Goal: Transaction & Acquisition: Purchase product/service

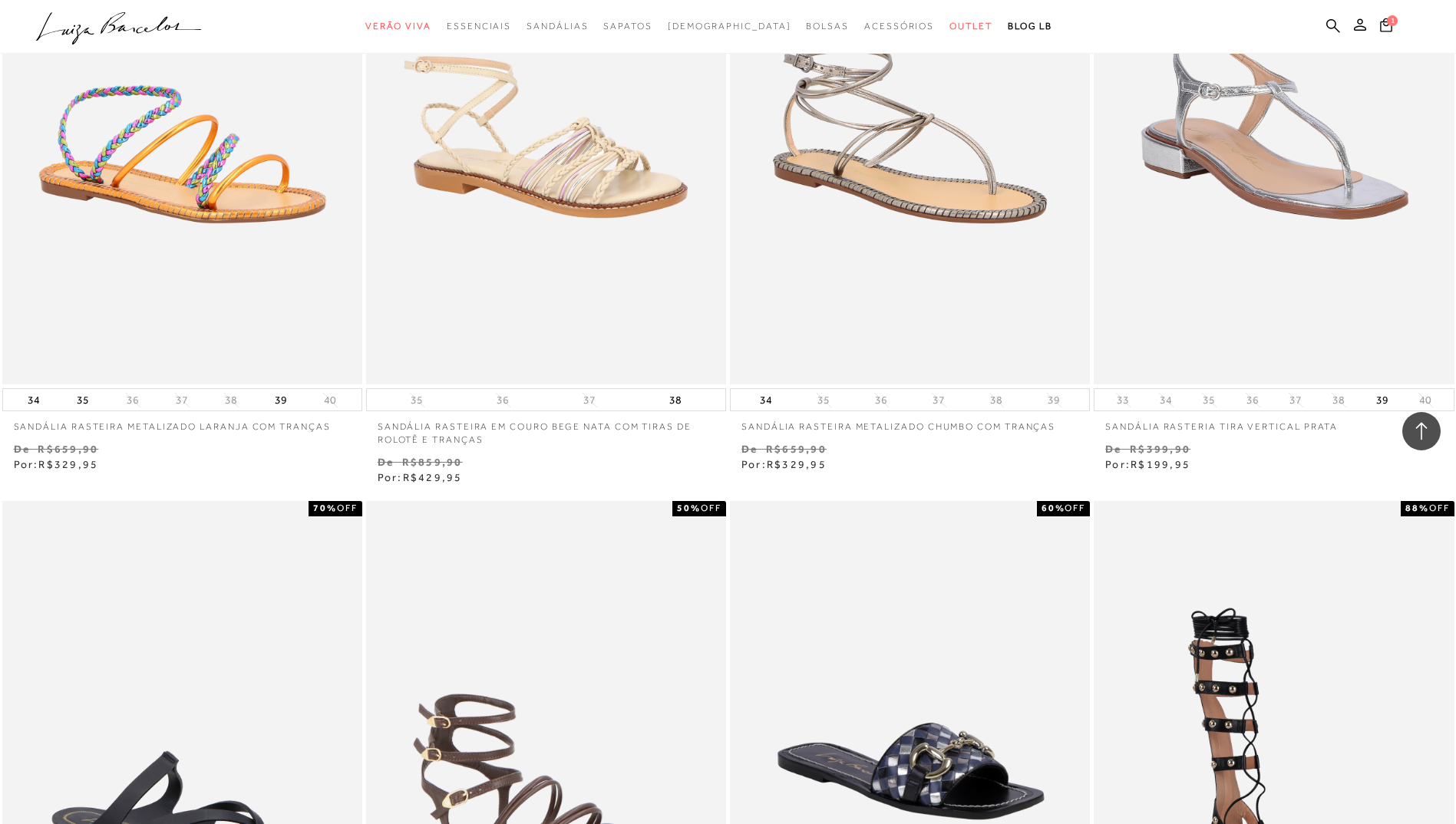
scroll to position [27562, 0]
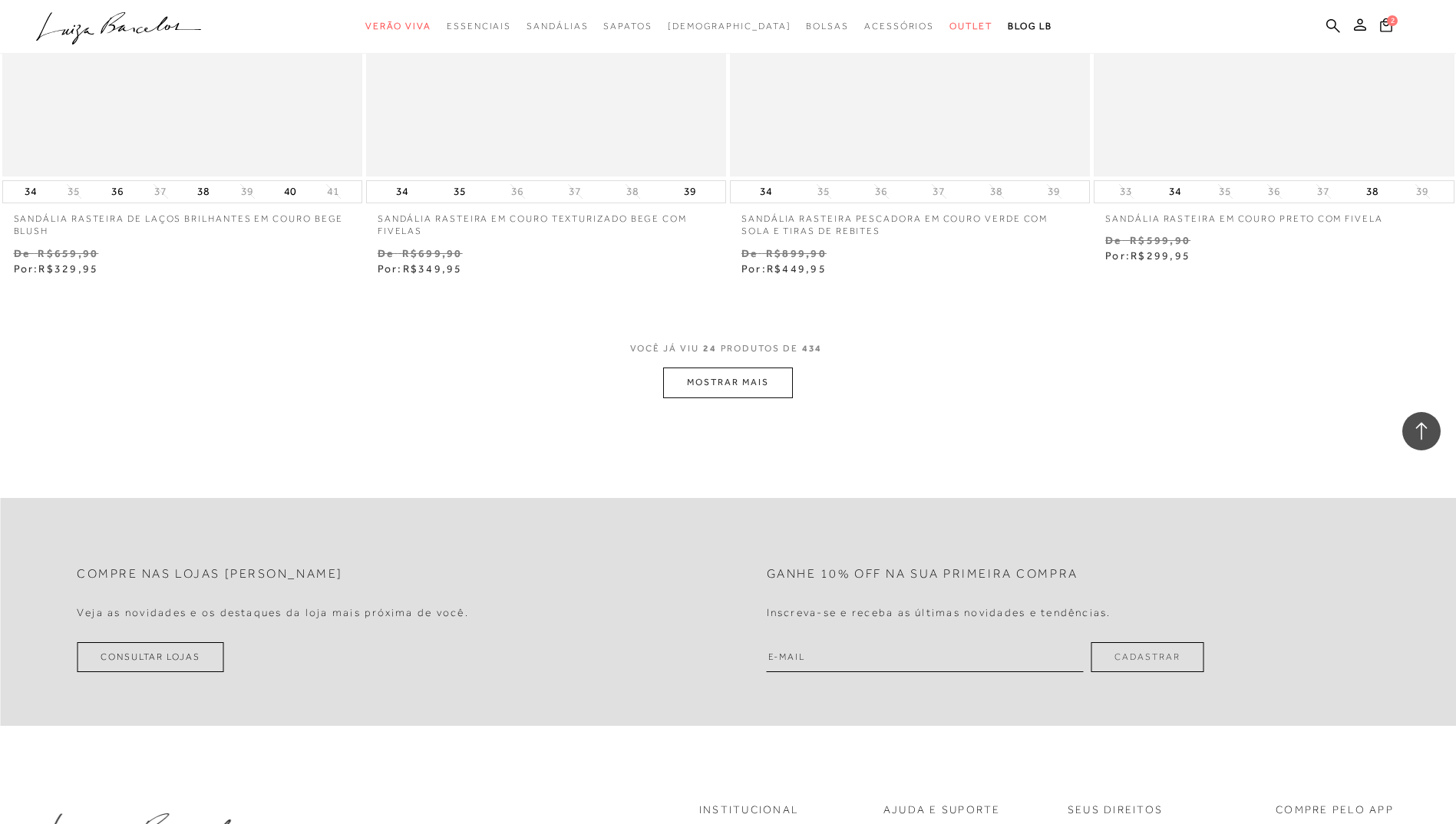
scroll to position [3760, 0]
click at [773, 366] on button "MOSTRAR MAIS" at bounding box center [728, 381] width 129 height 30
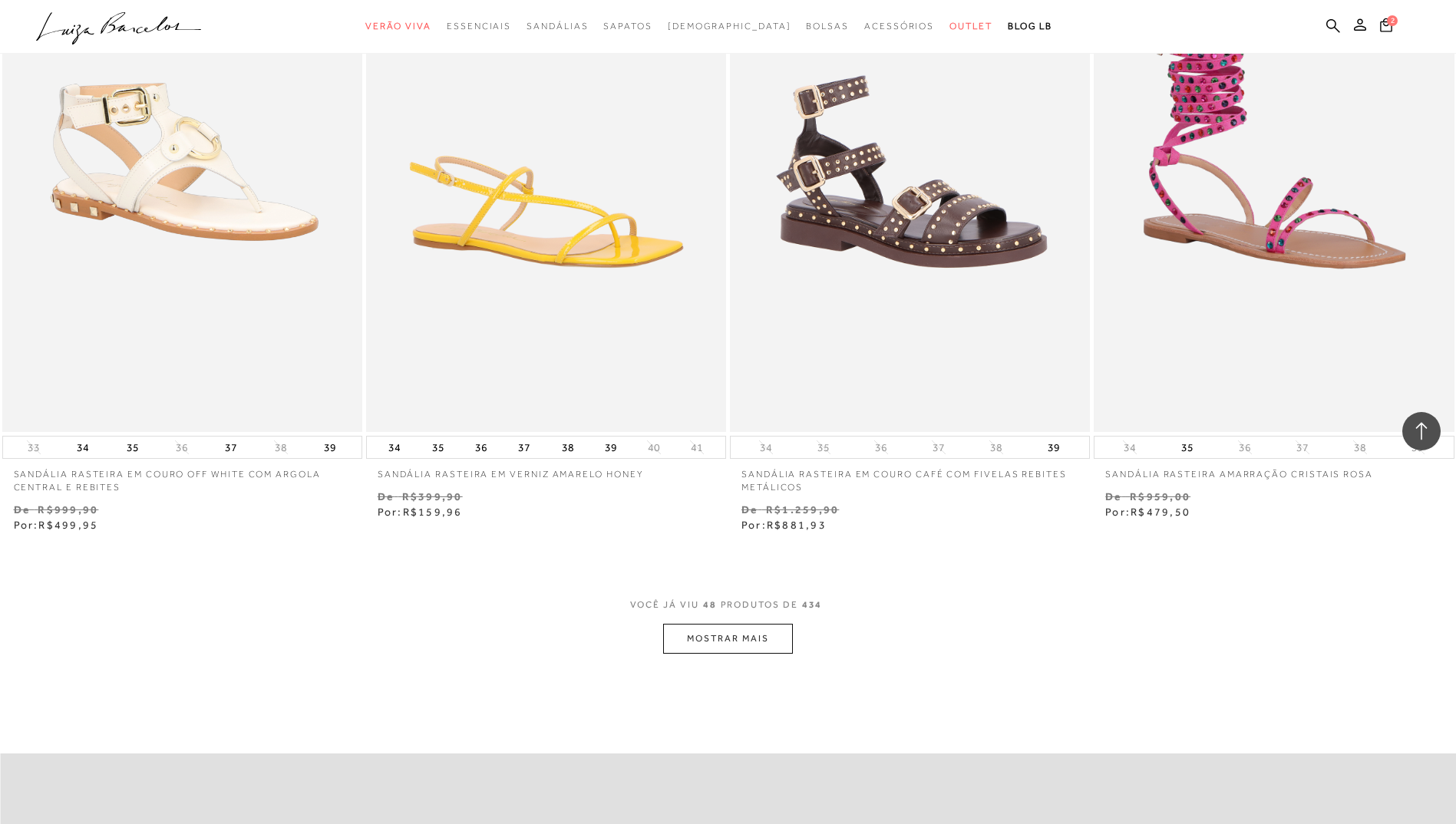
scroll to position [7597, 0]
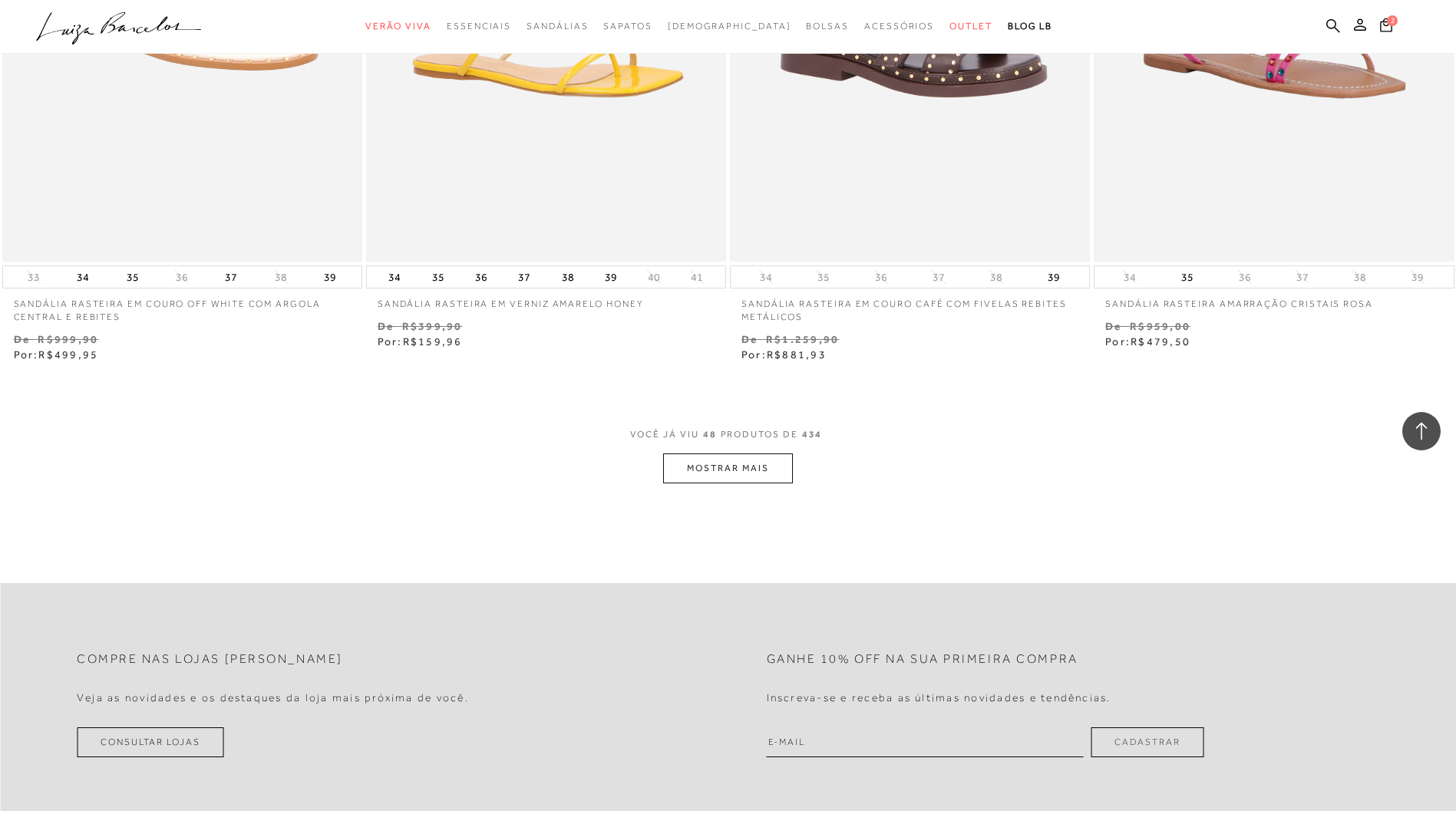
click at [760, 454] on button "MOSTRAR MAIS" at bounding box center [728, 468] width 129 height 30
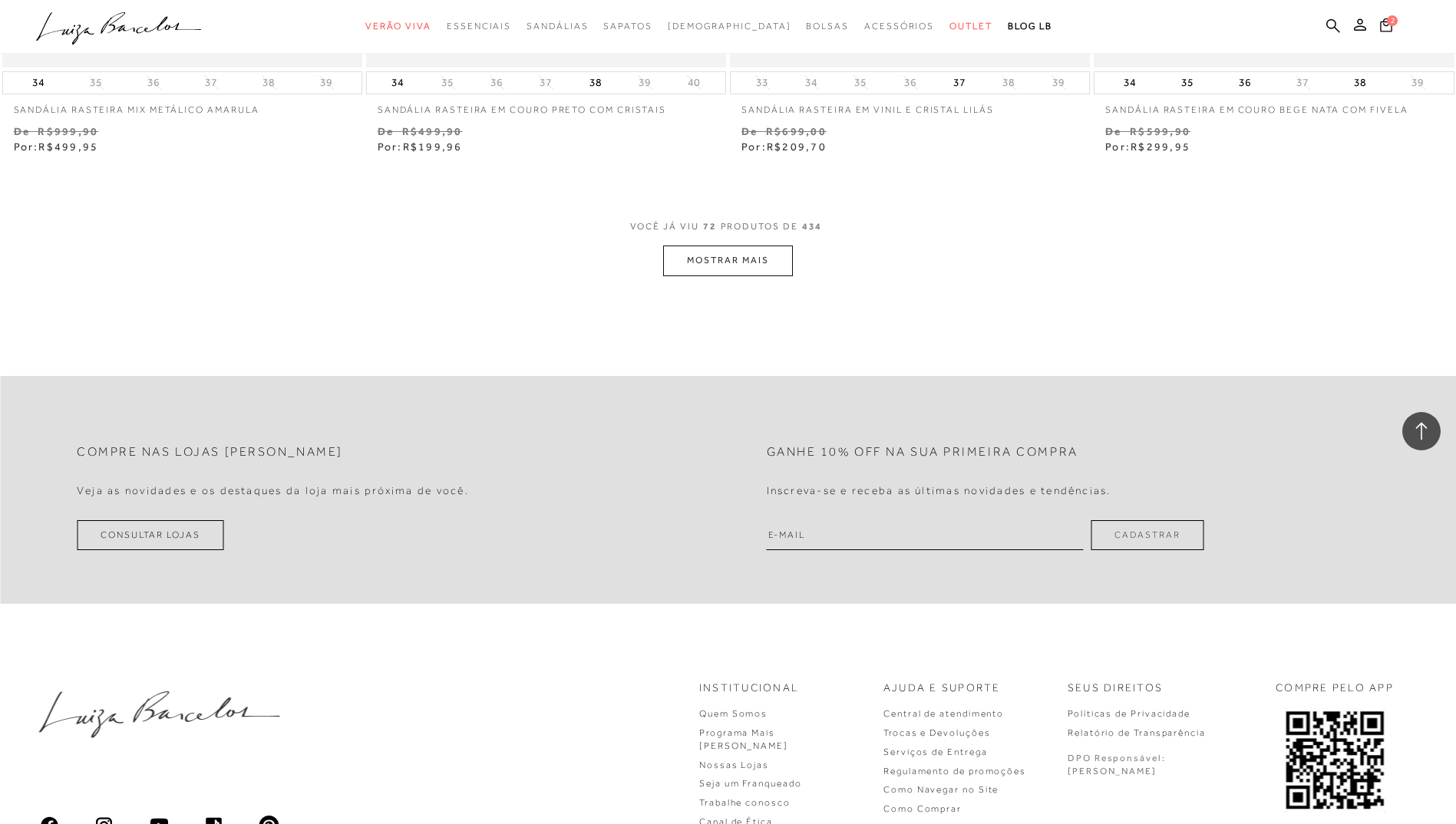
scroll to position [11742, 0]
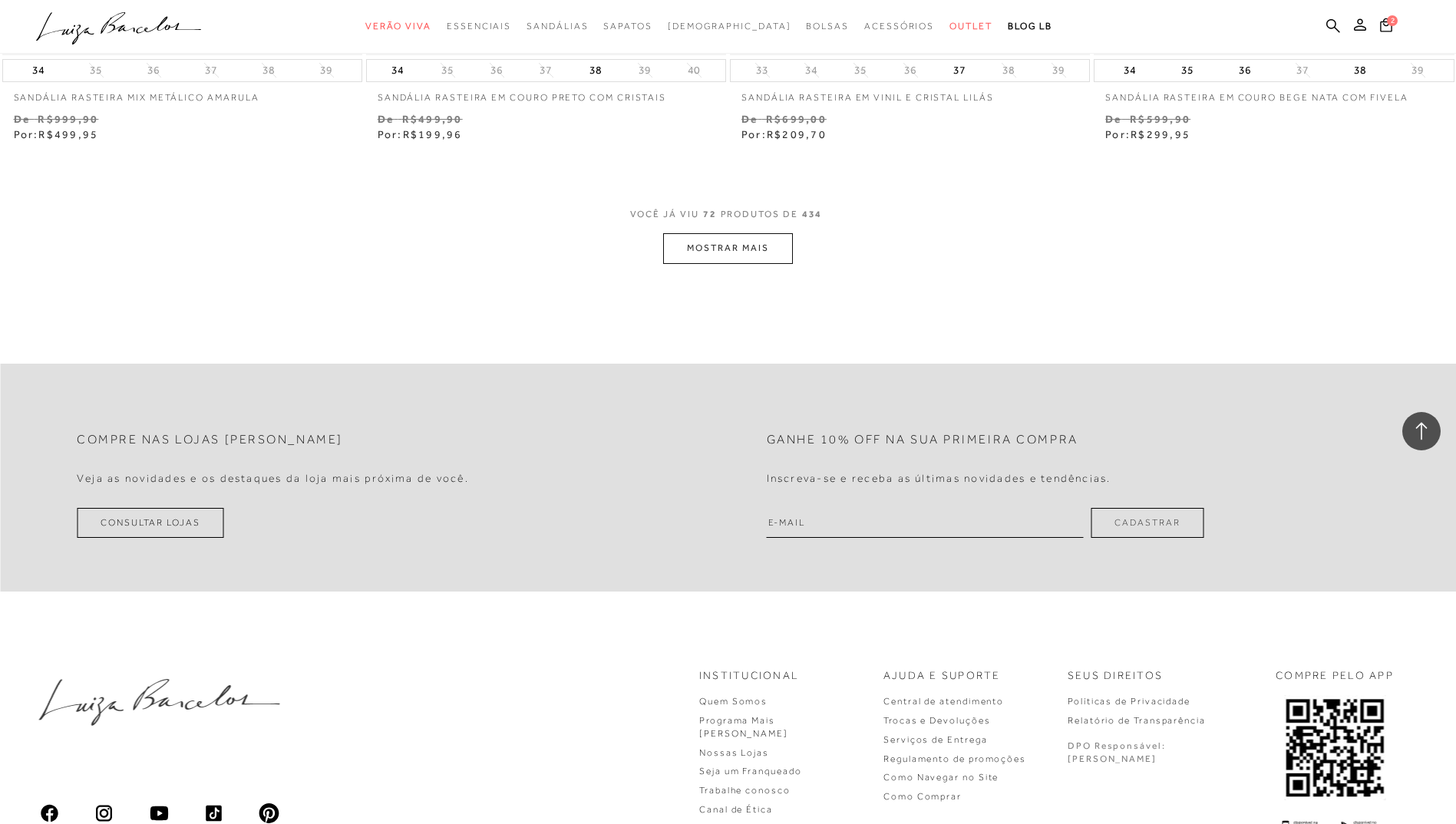
click at [747, 233] on button "MOSTRAR MAIS" at bounding box center [728, 248] width 129 height 30
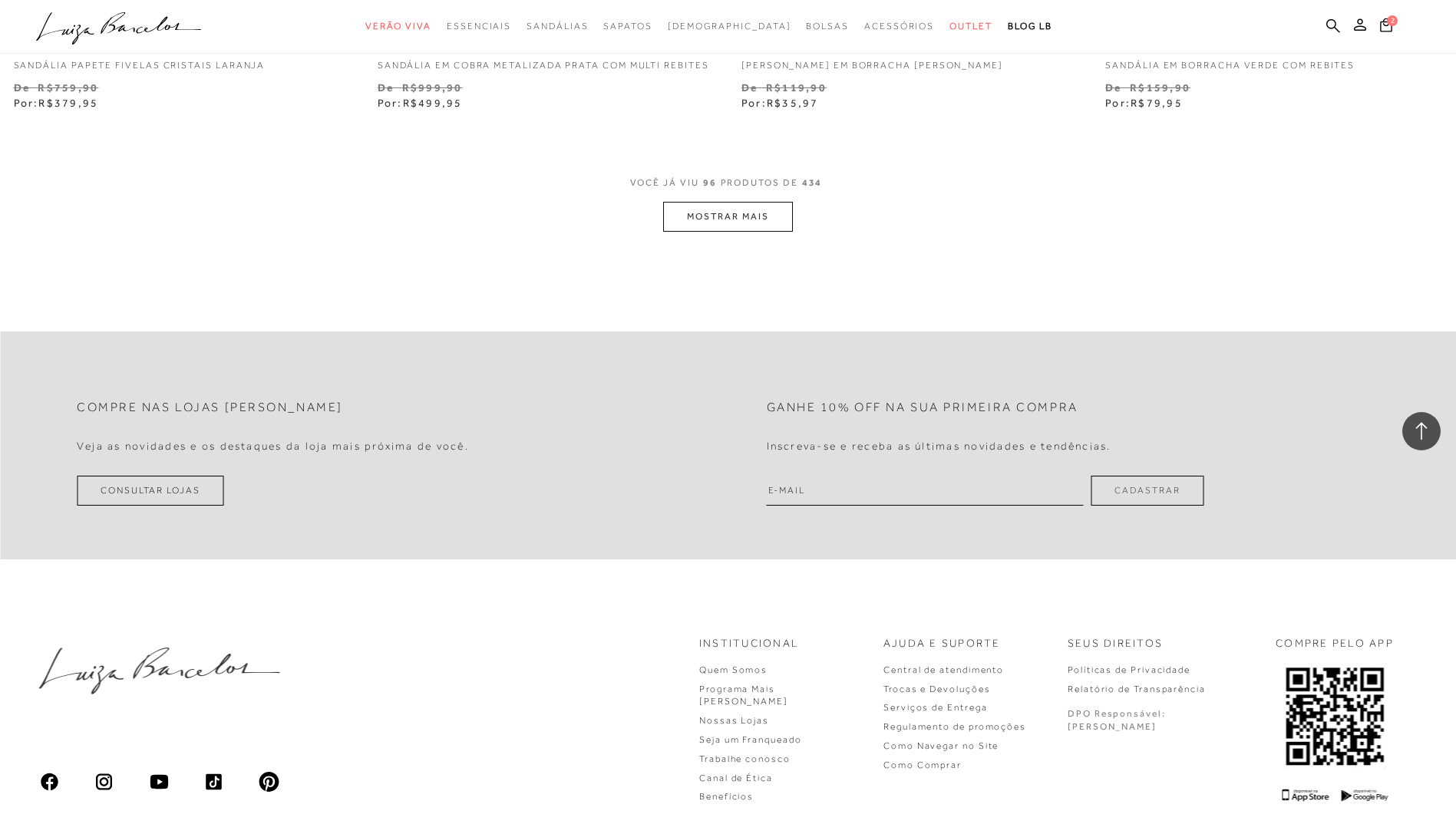
scroll to position [15734, 0]
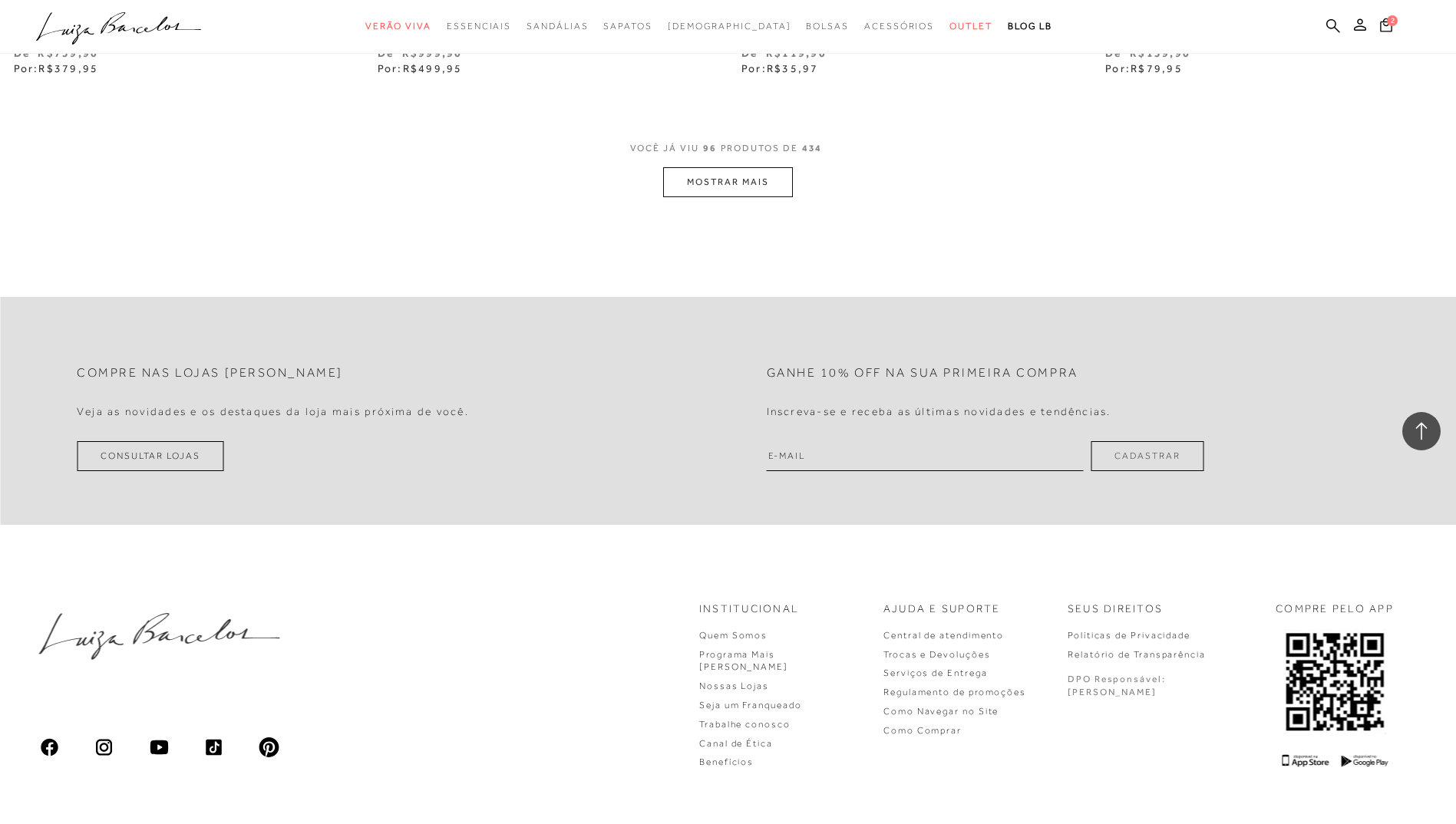
click at [721, 175] on button "MOSTRAR MAIS" at bounding box center [728, 182] width 129 height 30
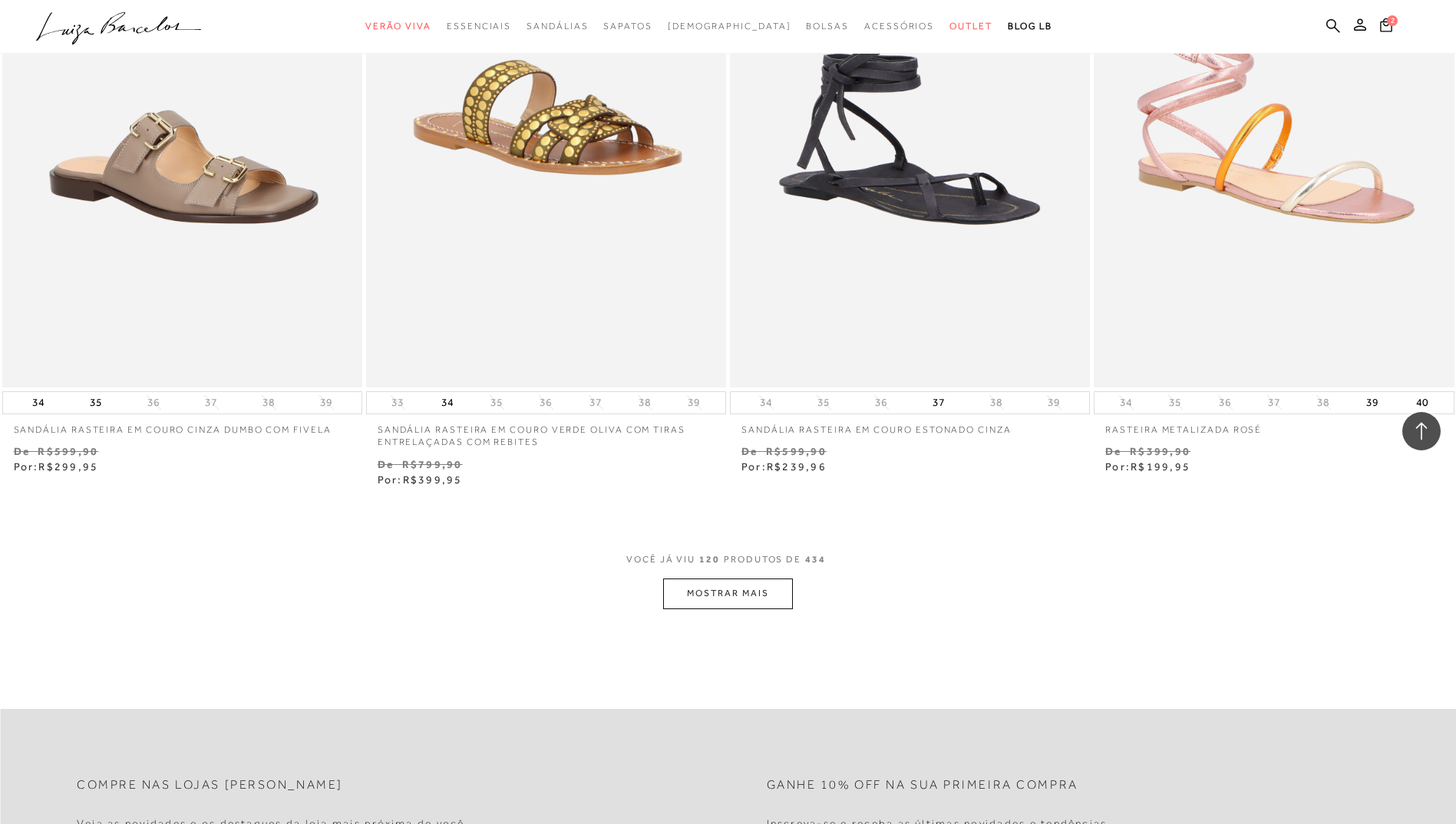
scroll to position [19242, 0]
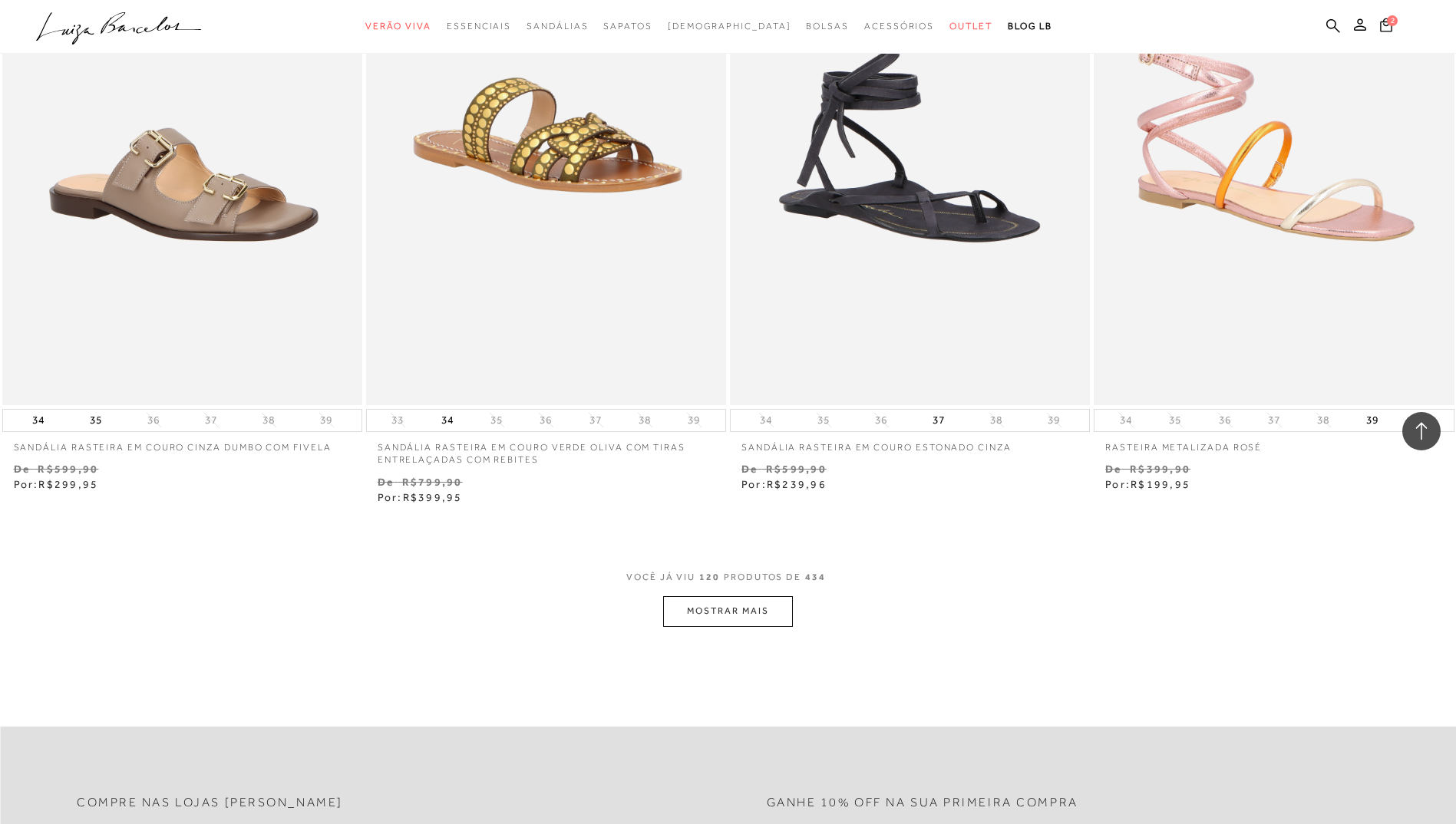
click at [748, 597] on button "MOSTRAR MAIS" at bounding box center [728, 612] width 129 height 30
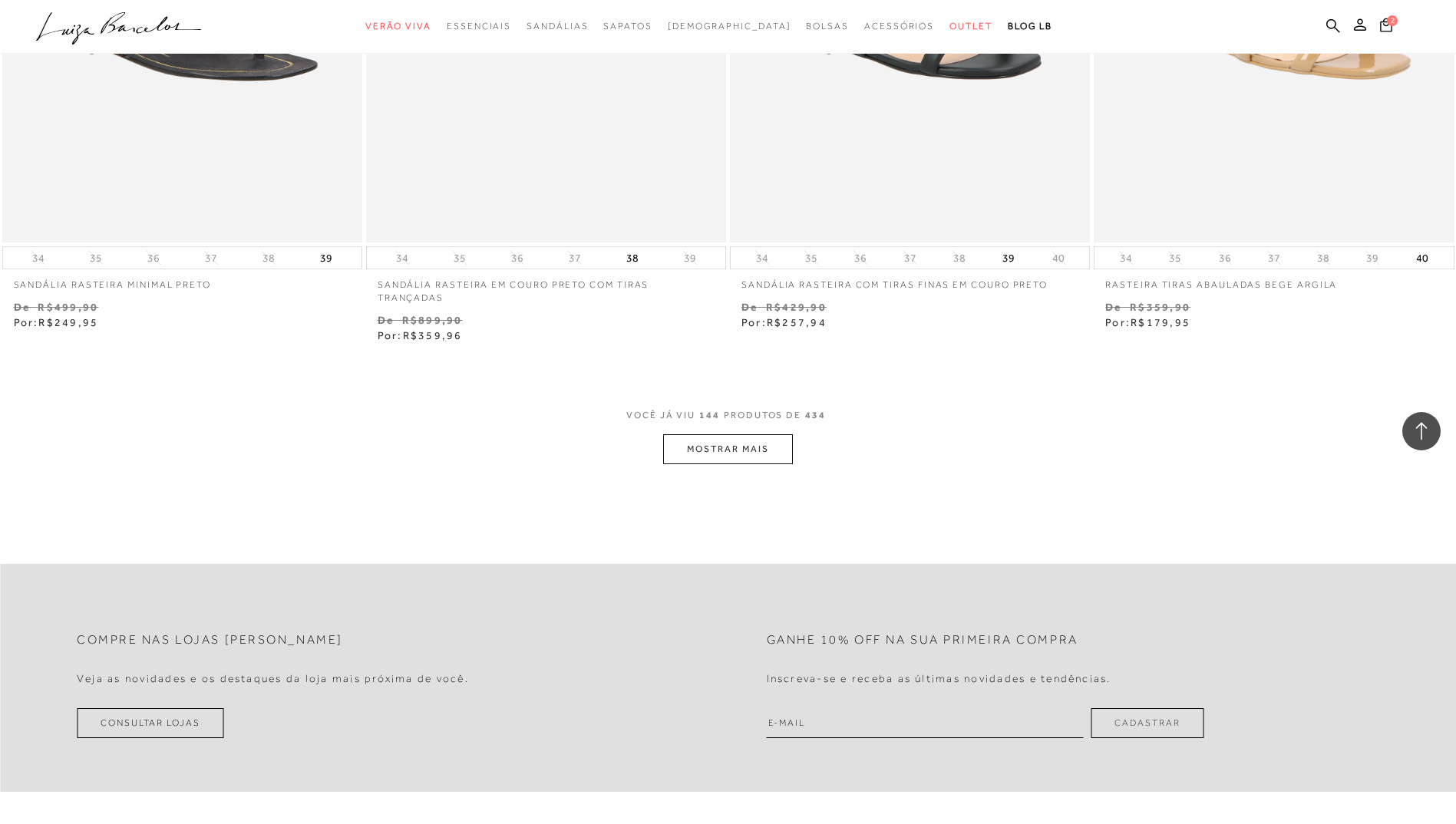
scroll to position [23464, 0]
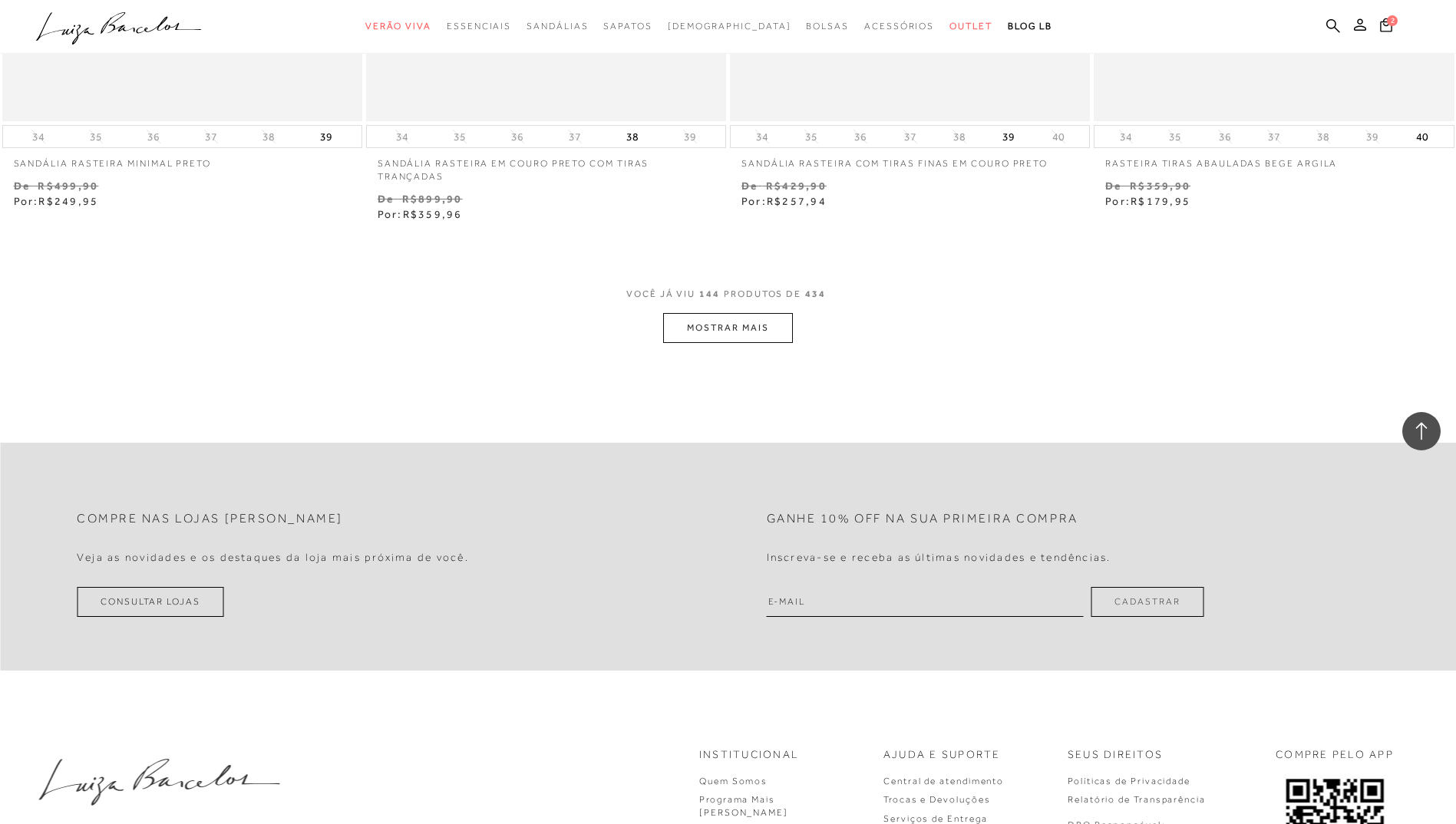
click at [724, 319] on button "MOSTRAR MAIS" at bounding box center [728, 328] width 129 height 30
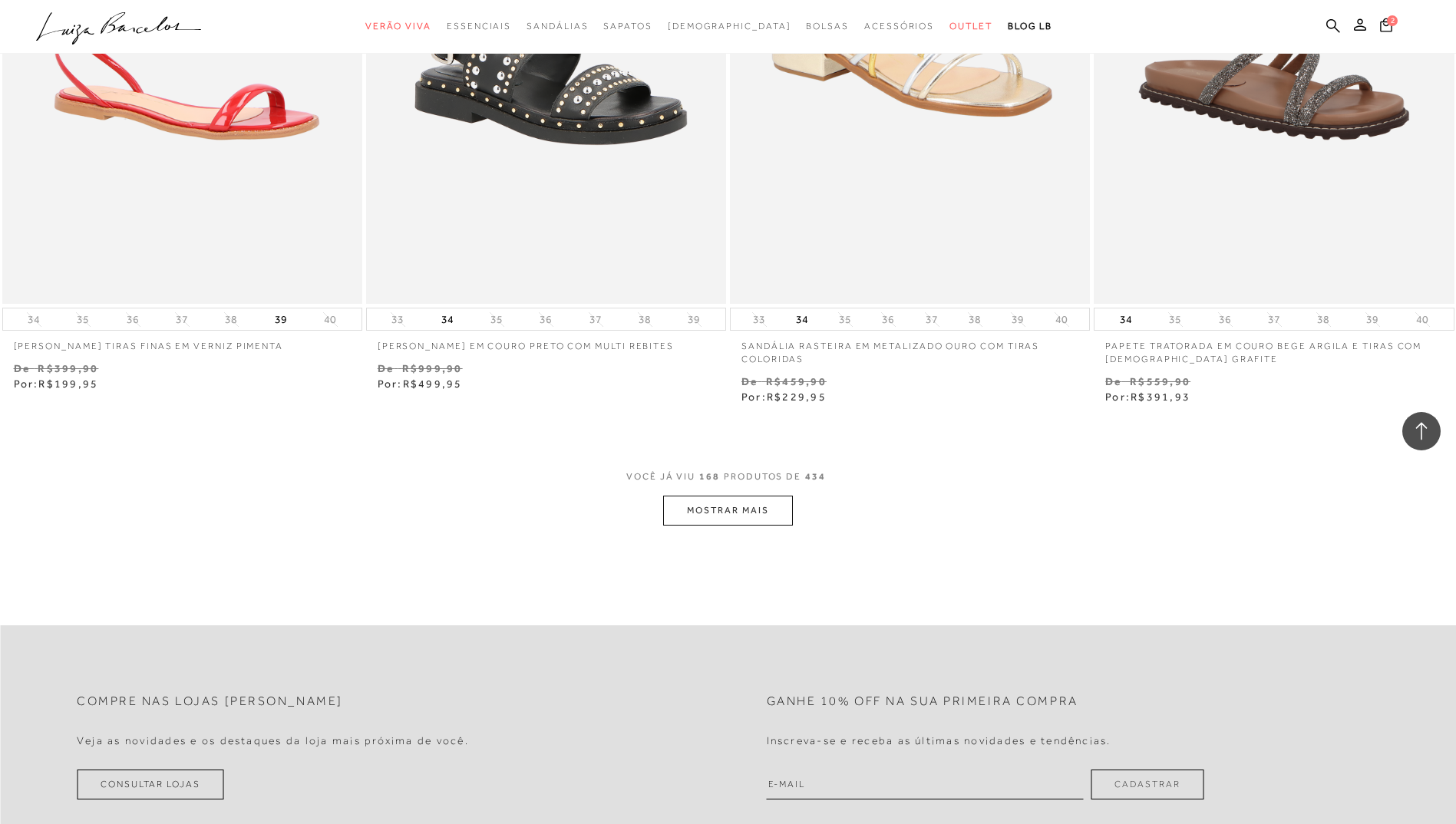
scroll to position [27224, 0]
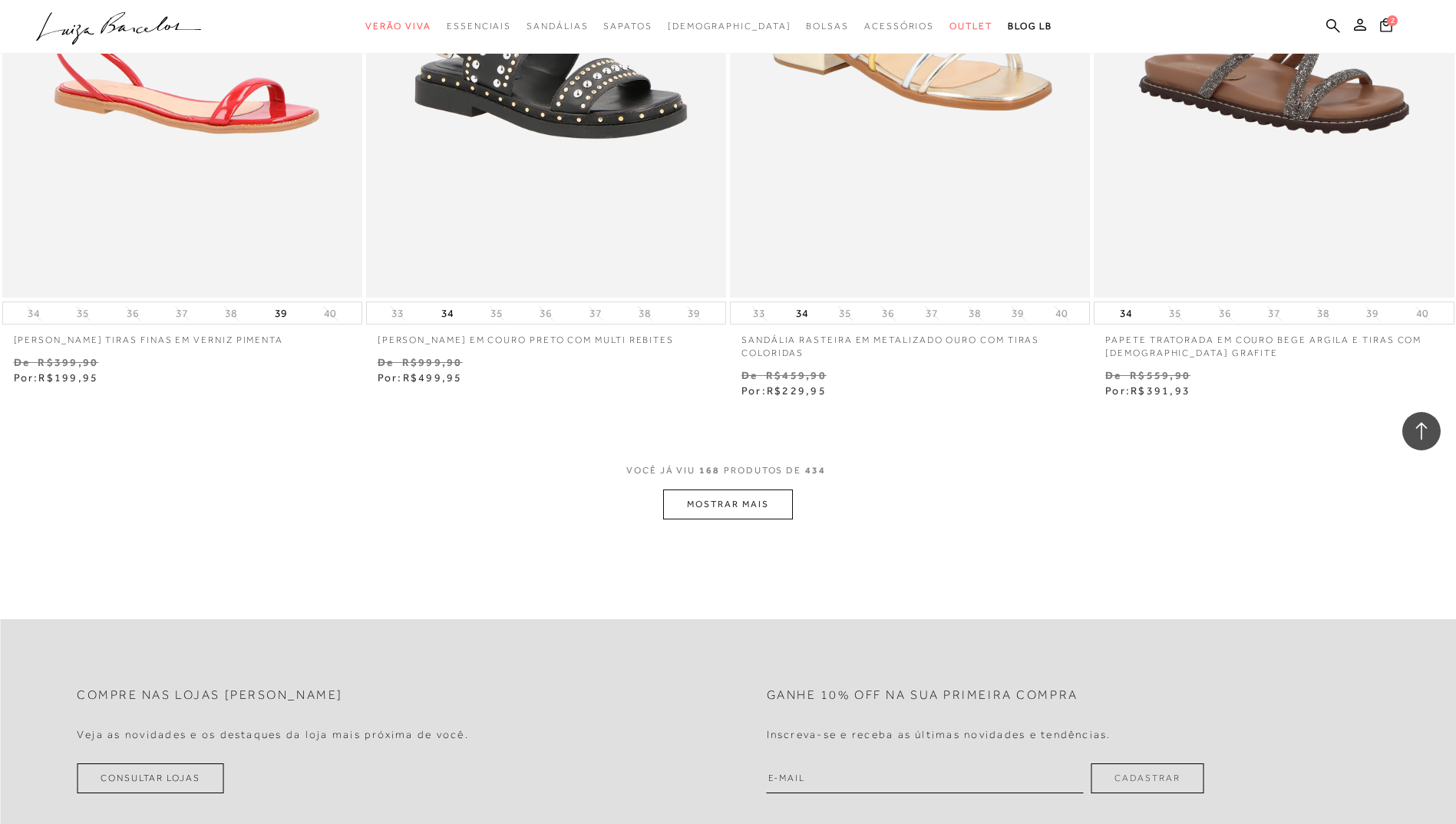
click at [758, 489] on button "MOSTRAR MAIS" at bounding box center [728, 504] width 129 height 30
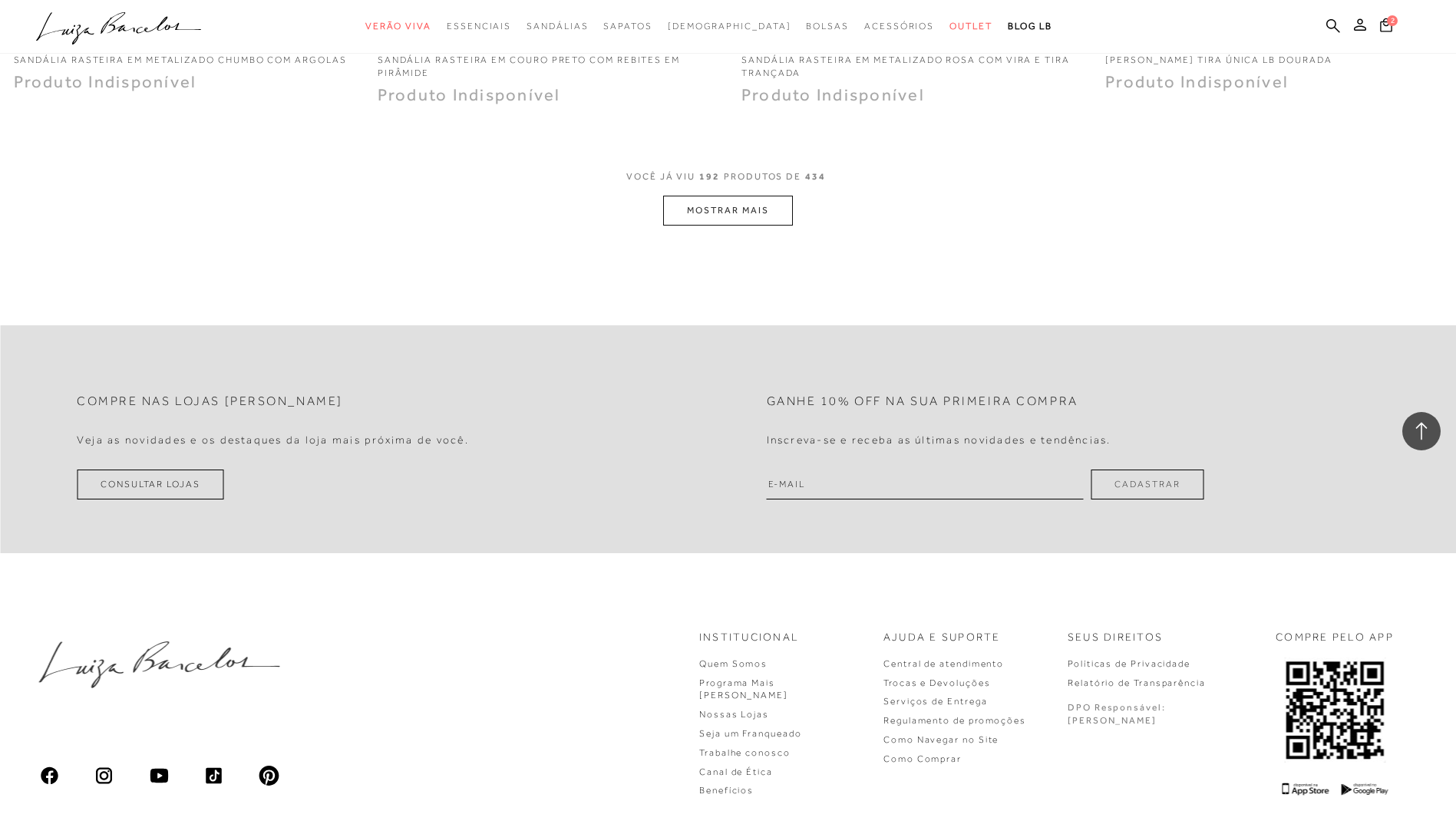
scroll to position [31446, 0]
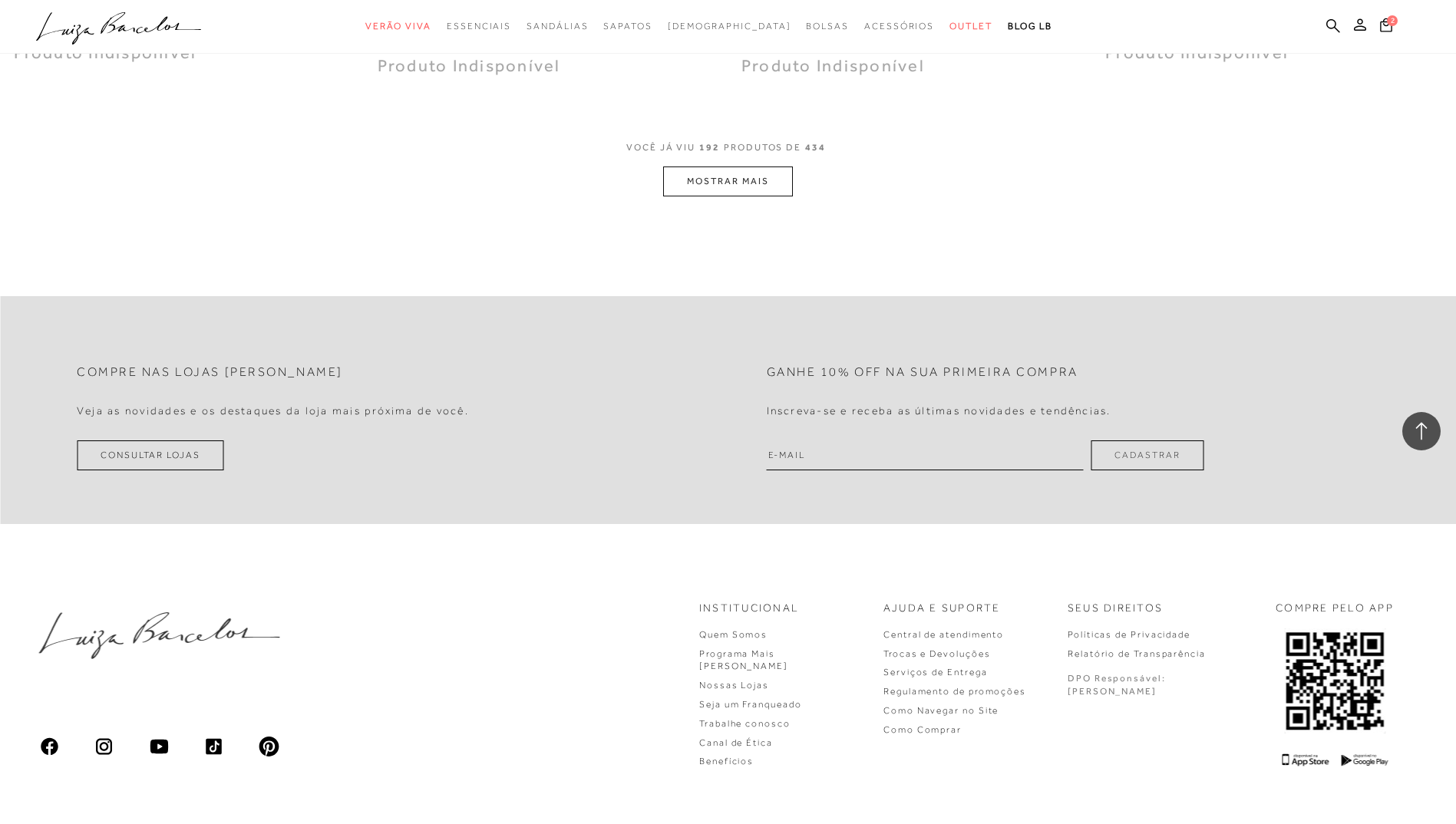
click at [715, 177] on button "MOSTRAR MAIS" at bounding box center [728, 181] width 129 height 30
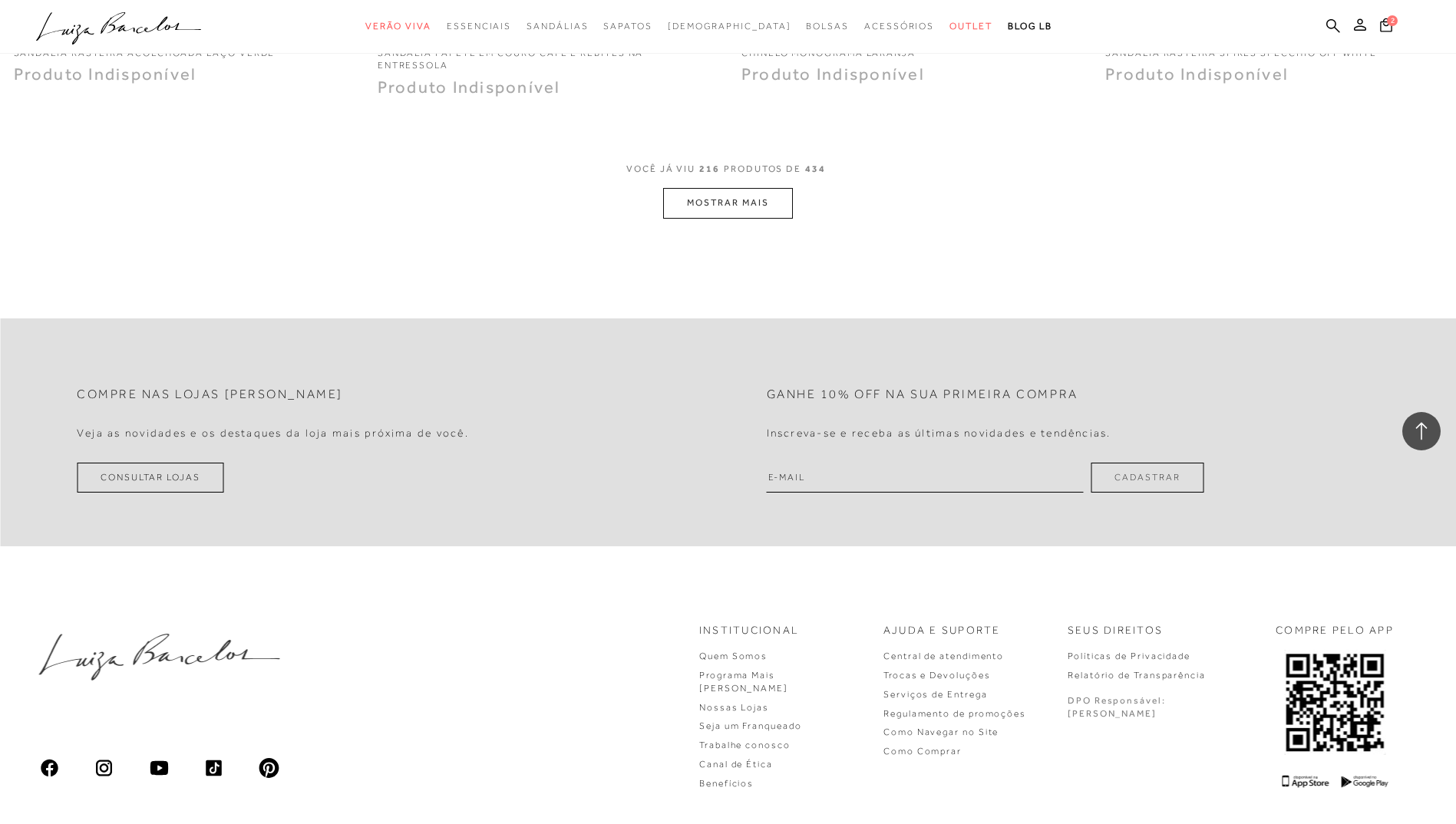
scroll to position [35267, 0]
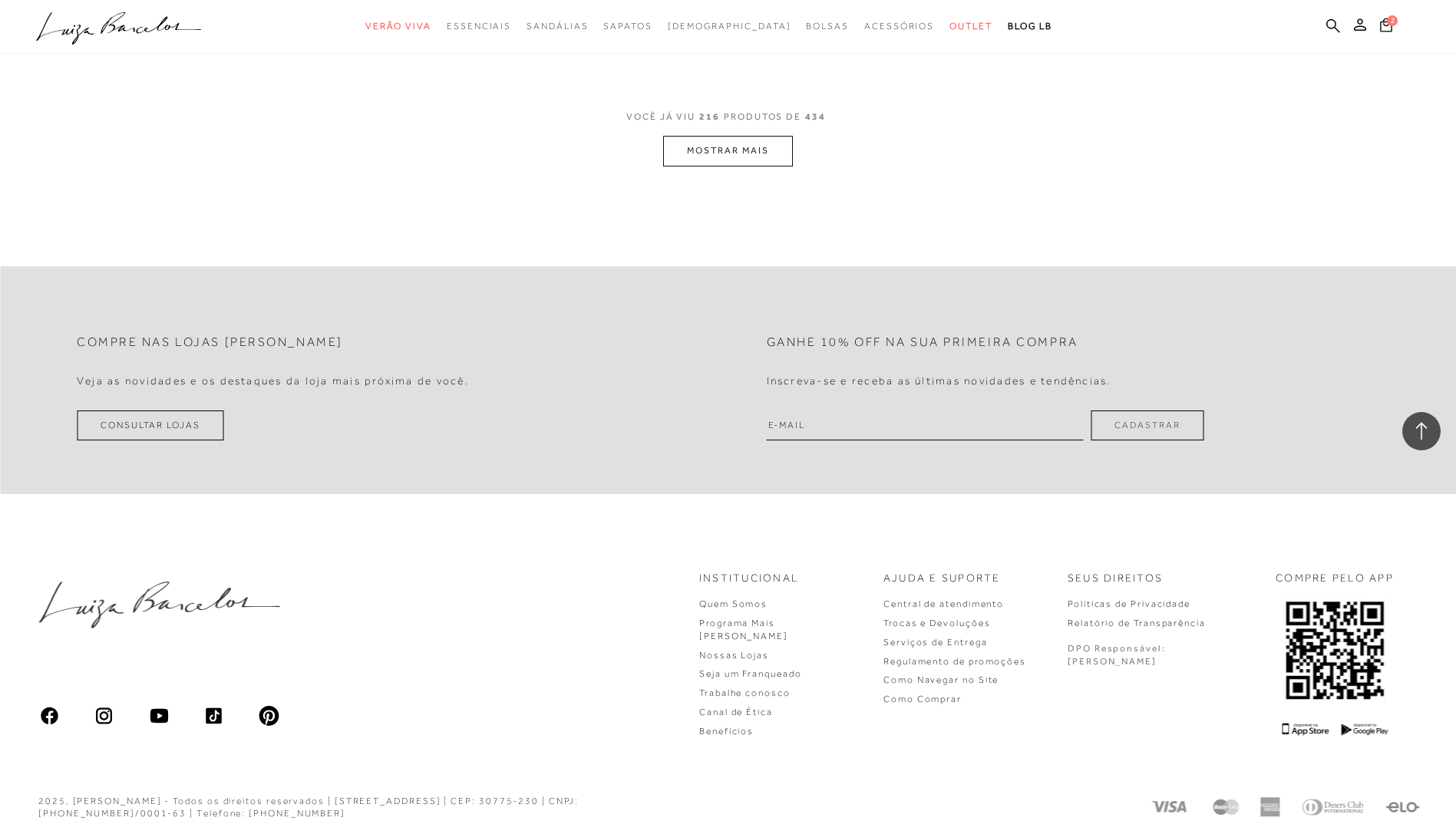
click at [721, 139] on button "MOSTRAR MAIS" at bounding box center [728, 150] width 129 height 30
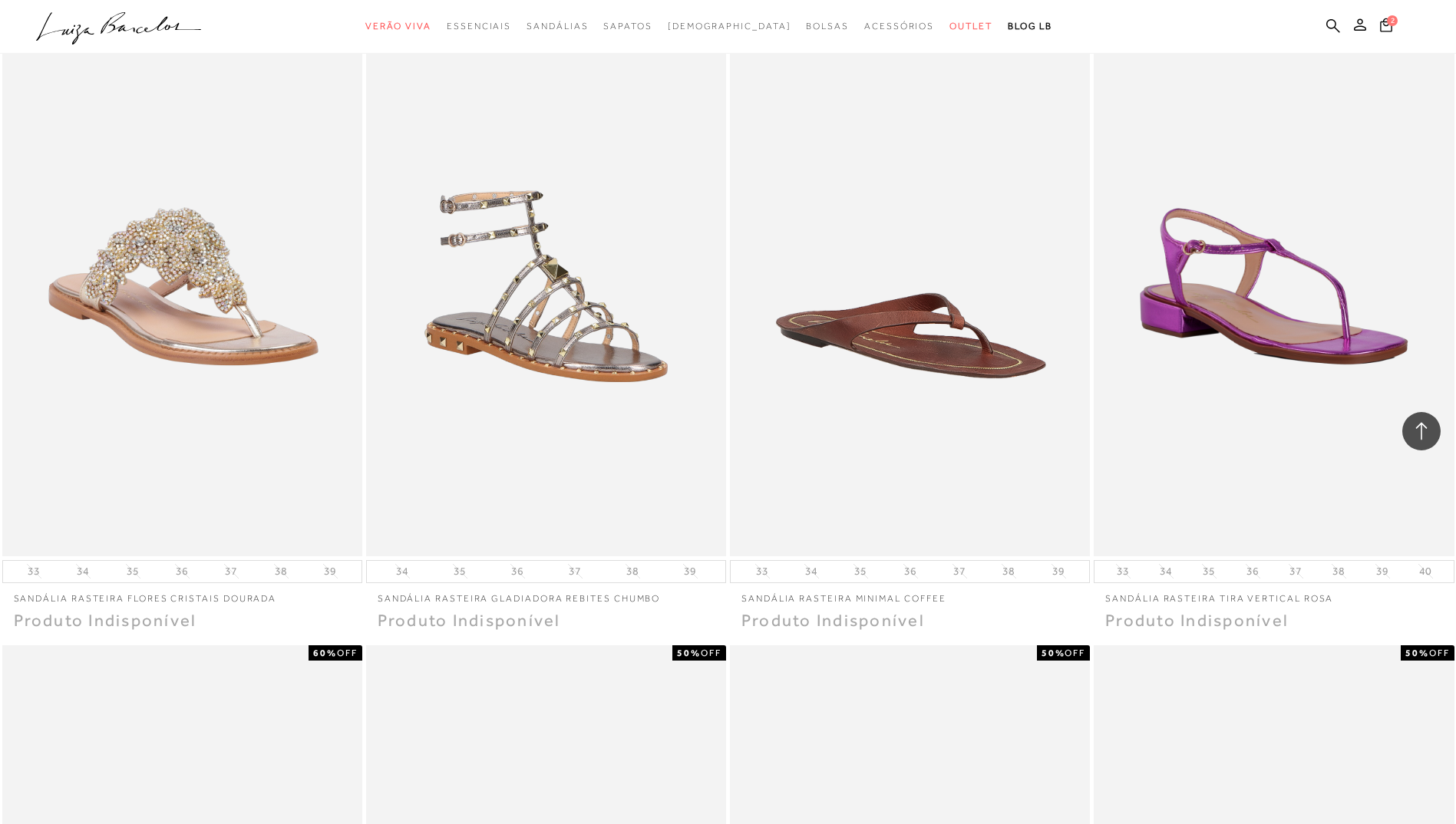
scroll to position [35957, 0]
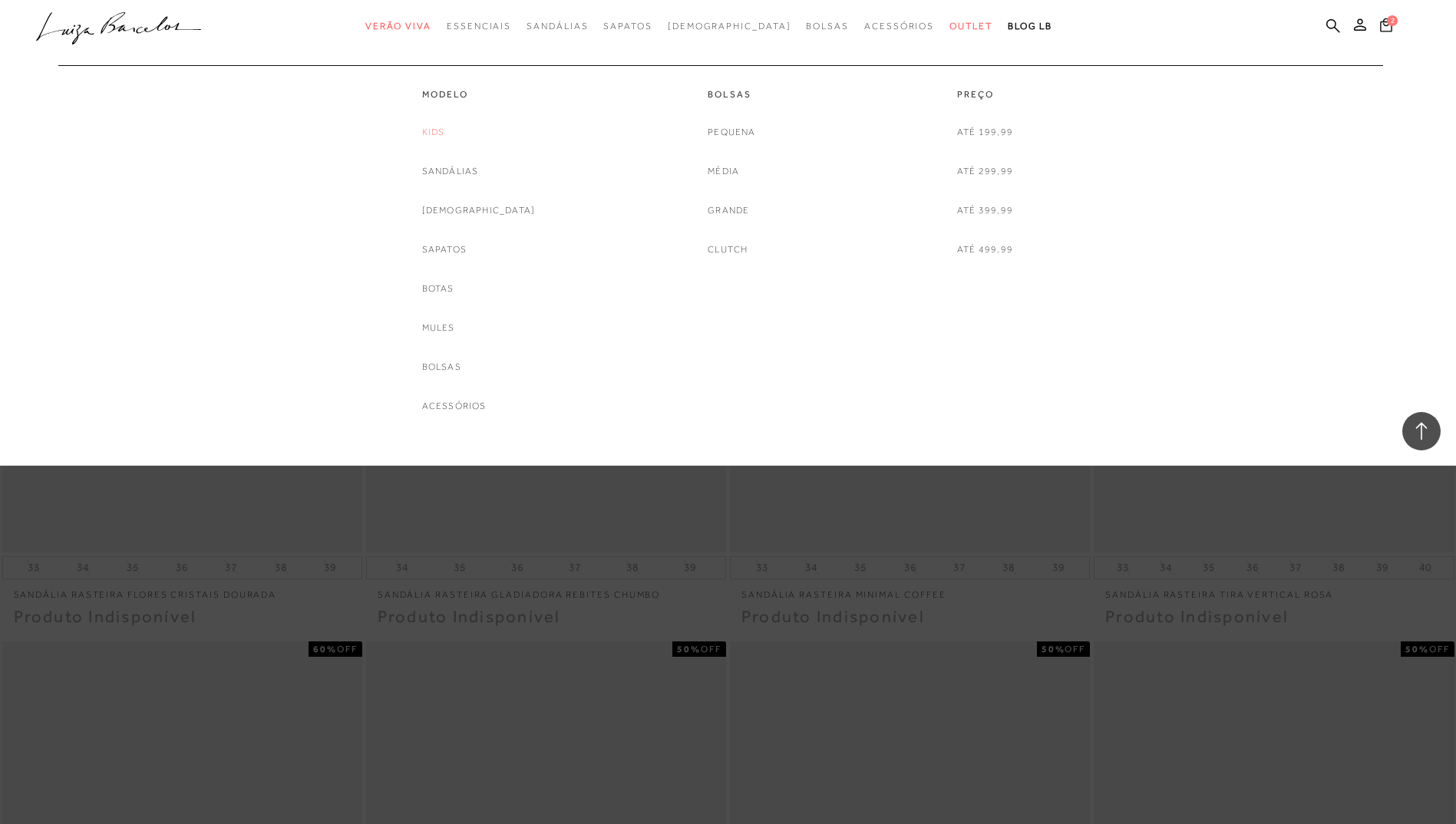
click at [445, 134] on link "Kids" at bounding box center [434, 133] width 23 height 16
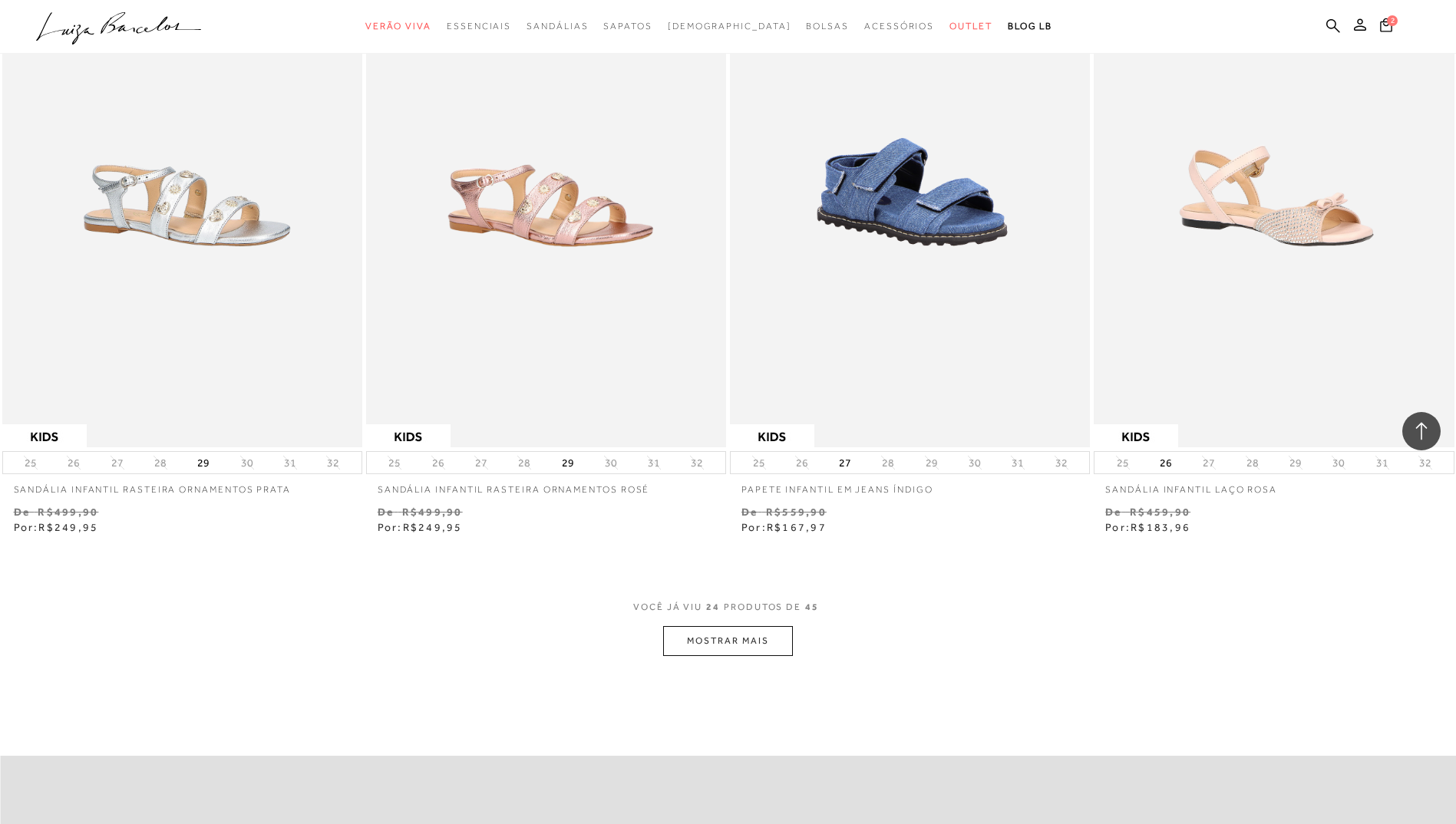
scroll to position [3530, 0]
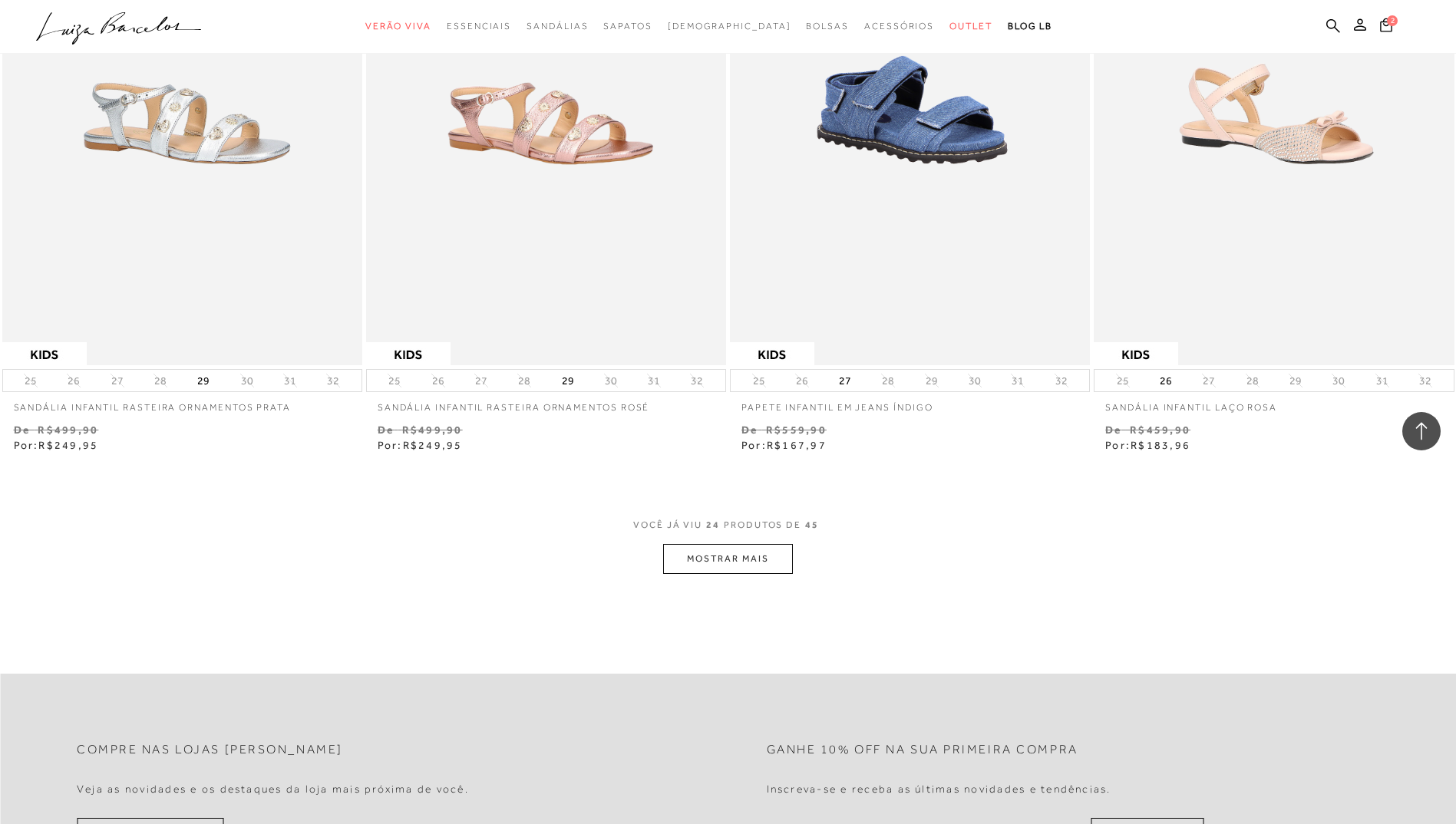
click at [726, 548] on button "MOSTRAR MAIS" at bounding box center [728, 559] width 129 height 30
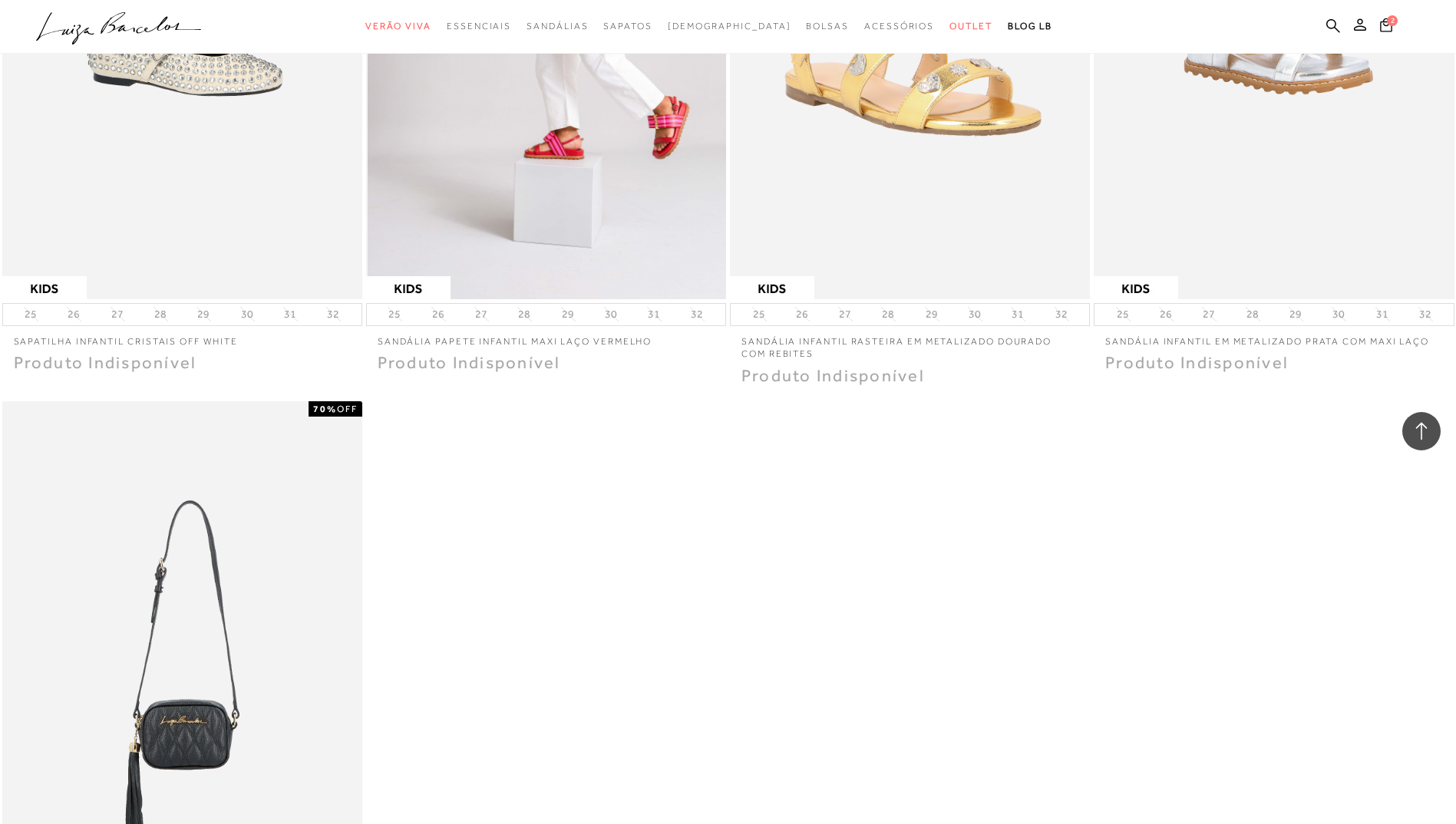
scroll to position [6524, 0]
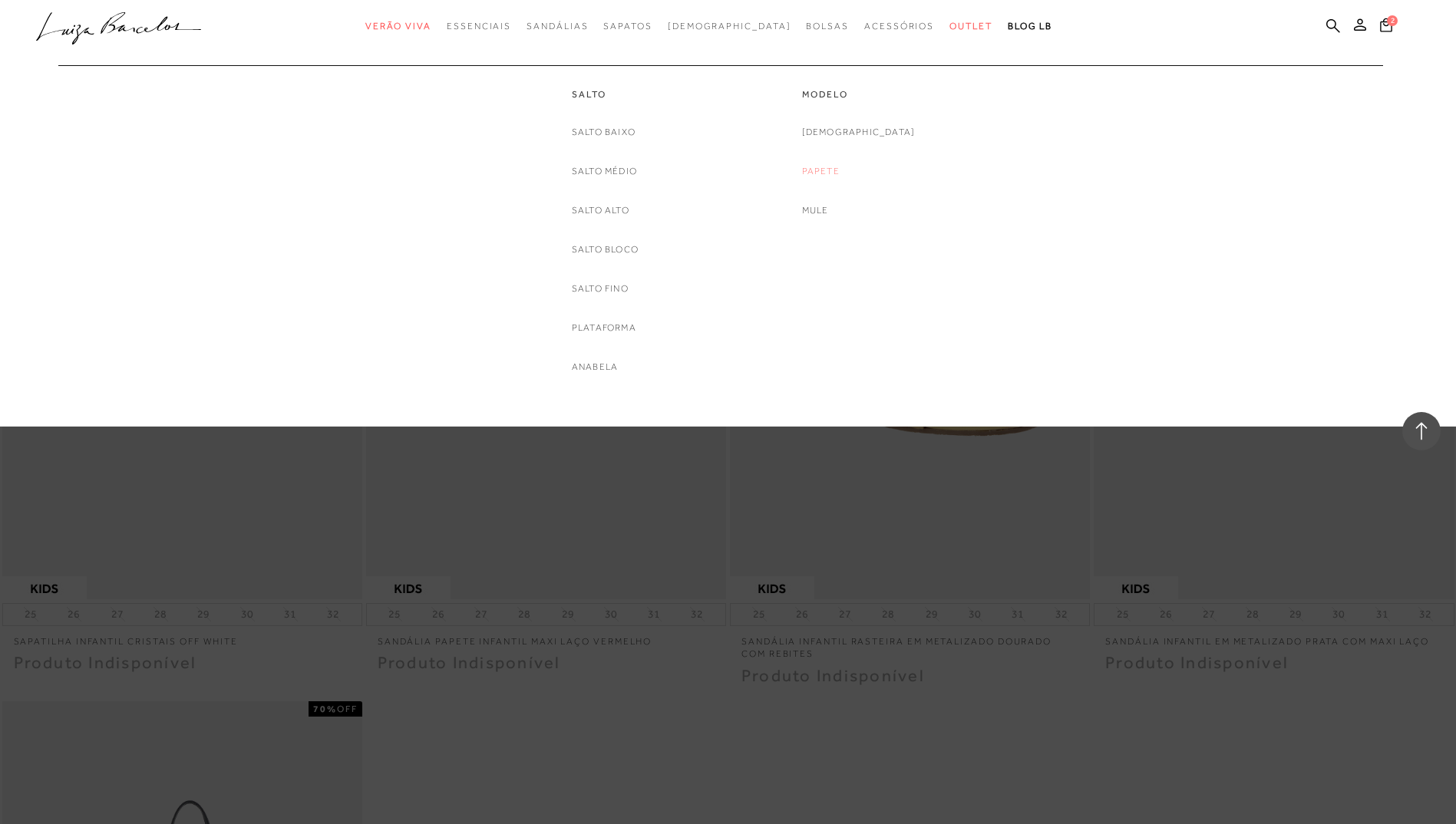
click at [840, 172] on link "Papete" at bounding box center [821, 171] width 38 height 16
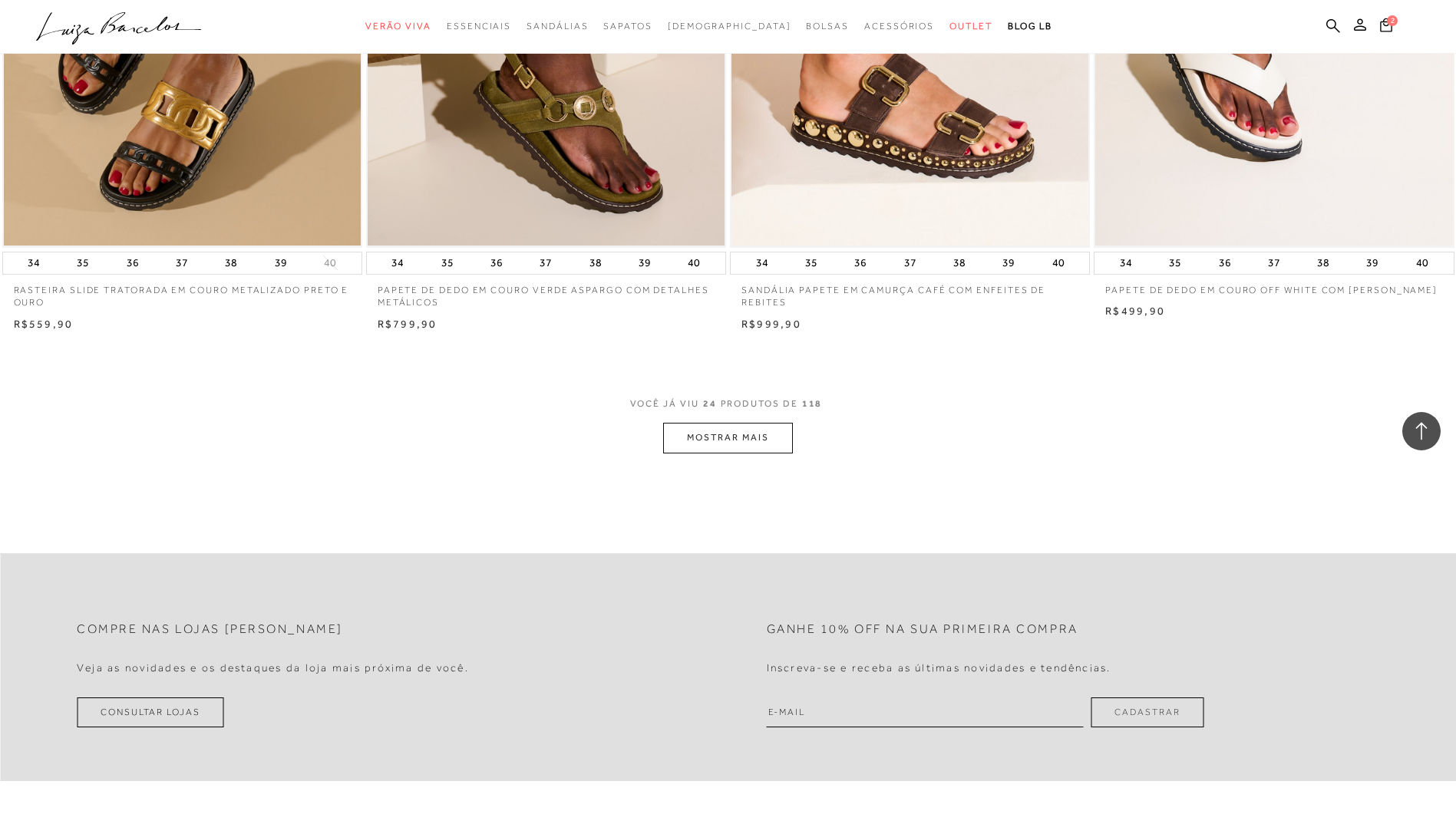
scroll to position [3608, 0]
click at [726, 439] on button "MOSTRAR MAIS" at bounding box center [728, 437] width 129 height 30
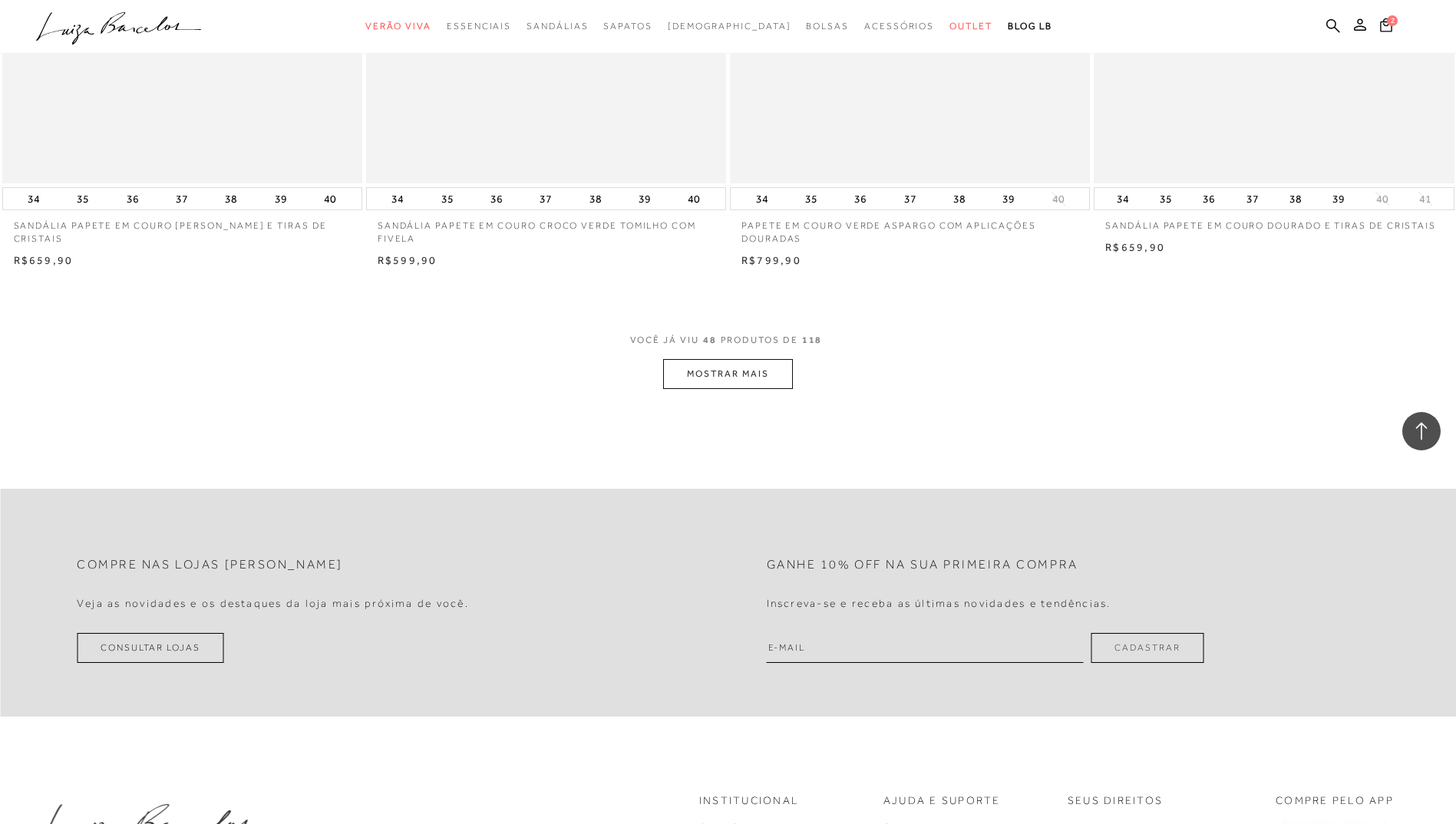
scroll to position [7522, 0]
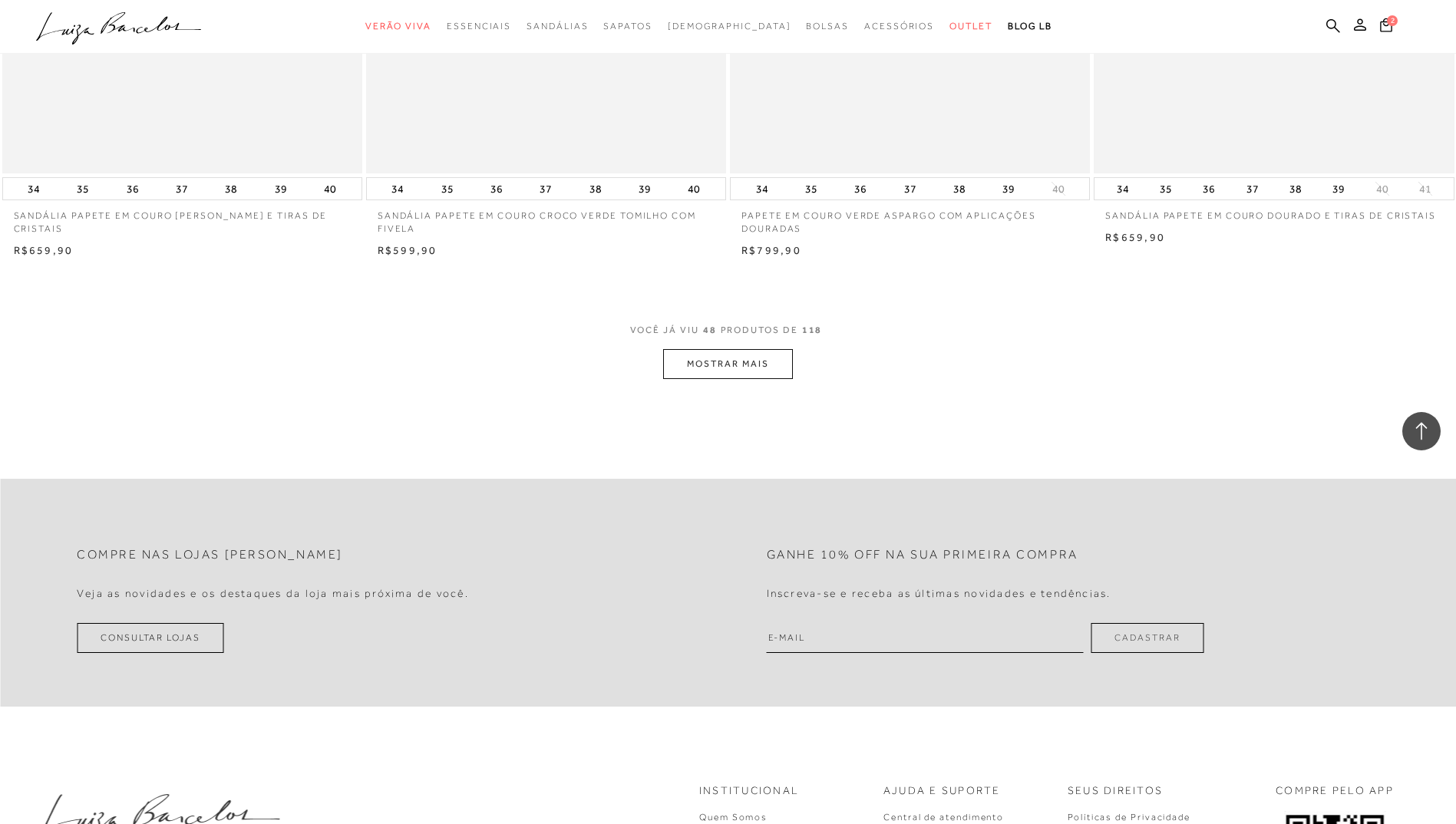
click at [736, 359] on button "MOSTRAR MAIS" at bounding box center [728, 364] width 129 height 30
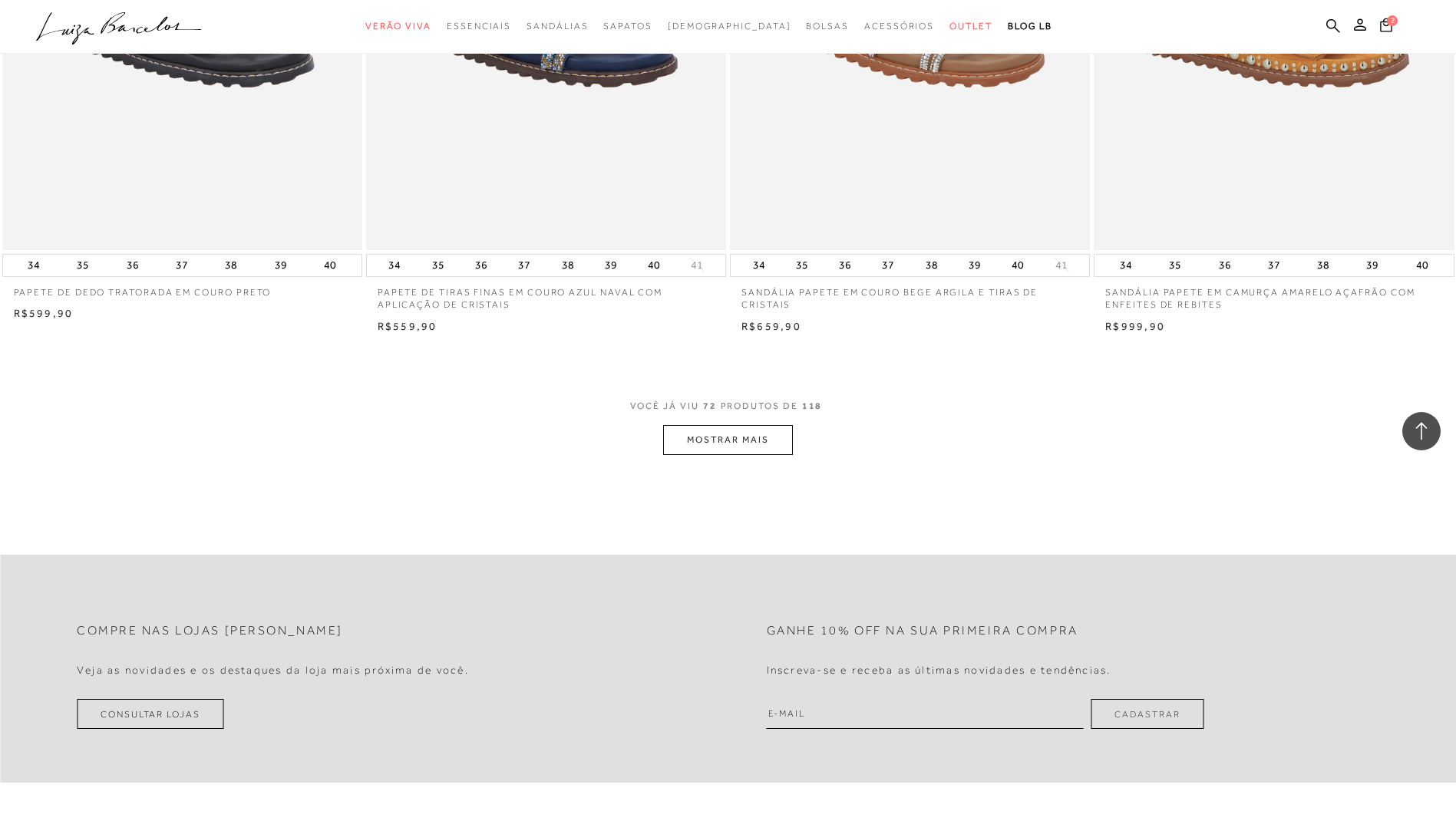
scroll to position [11283, 0]
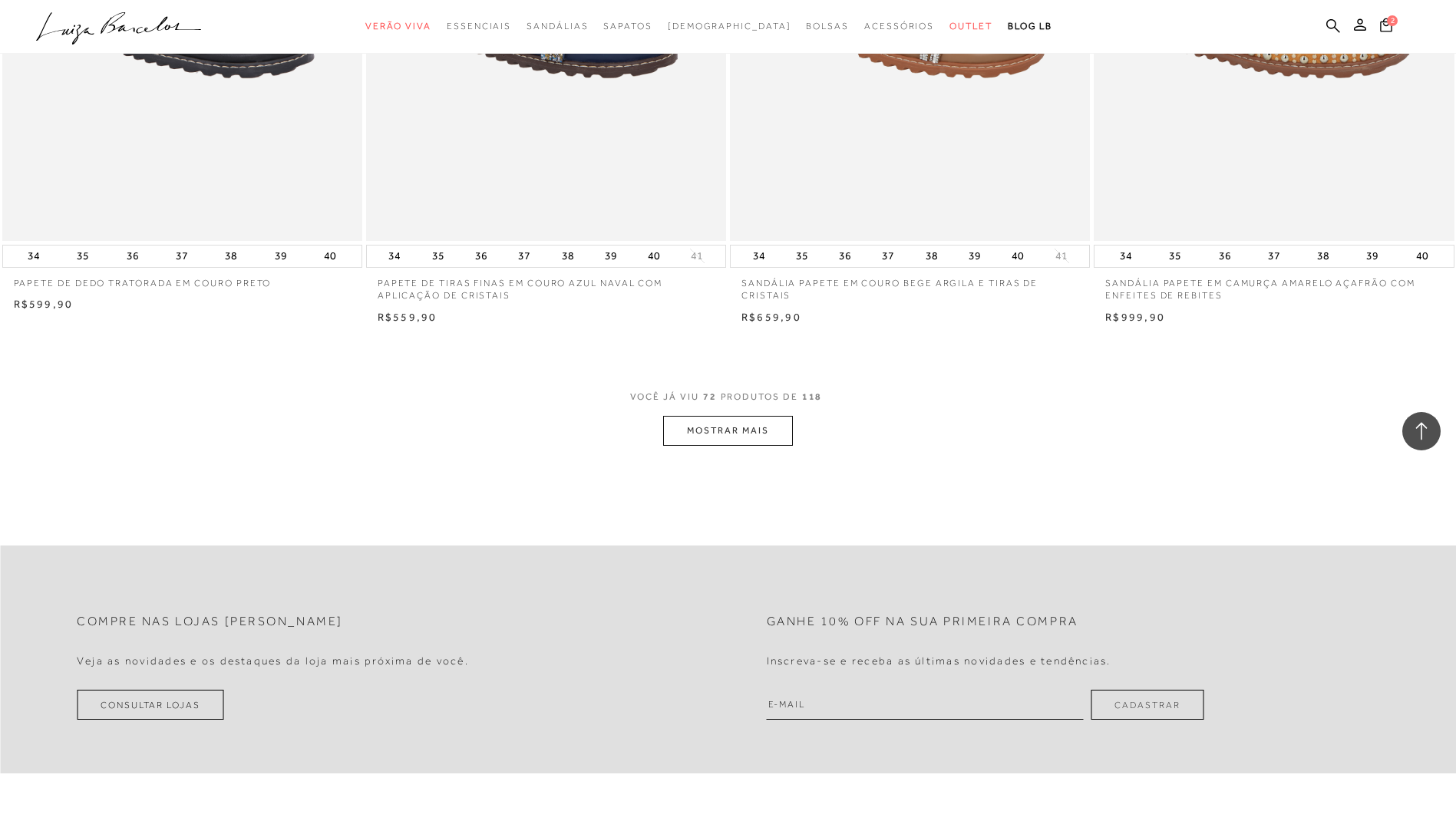
click at [741, 430] on button "MOSTRAR MAIS" at bounding box center [728, 431] width 129 height 30
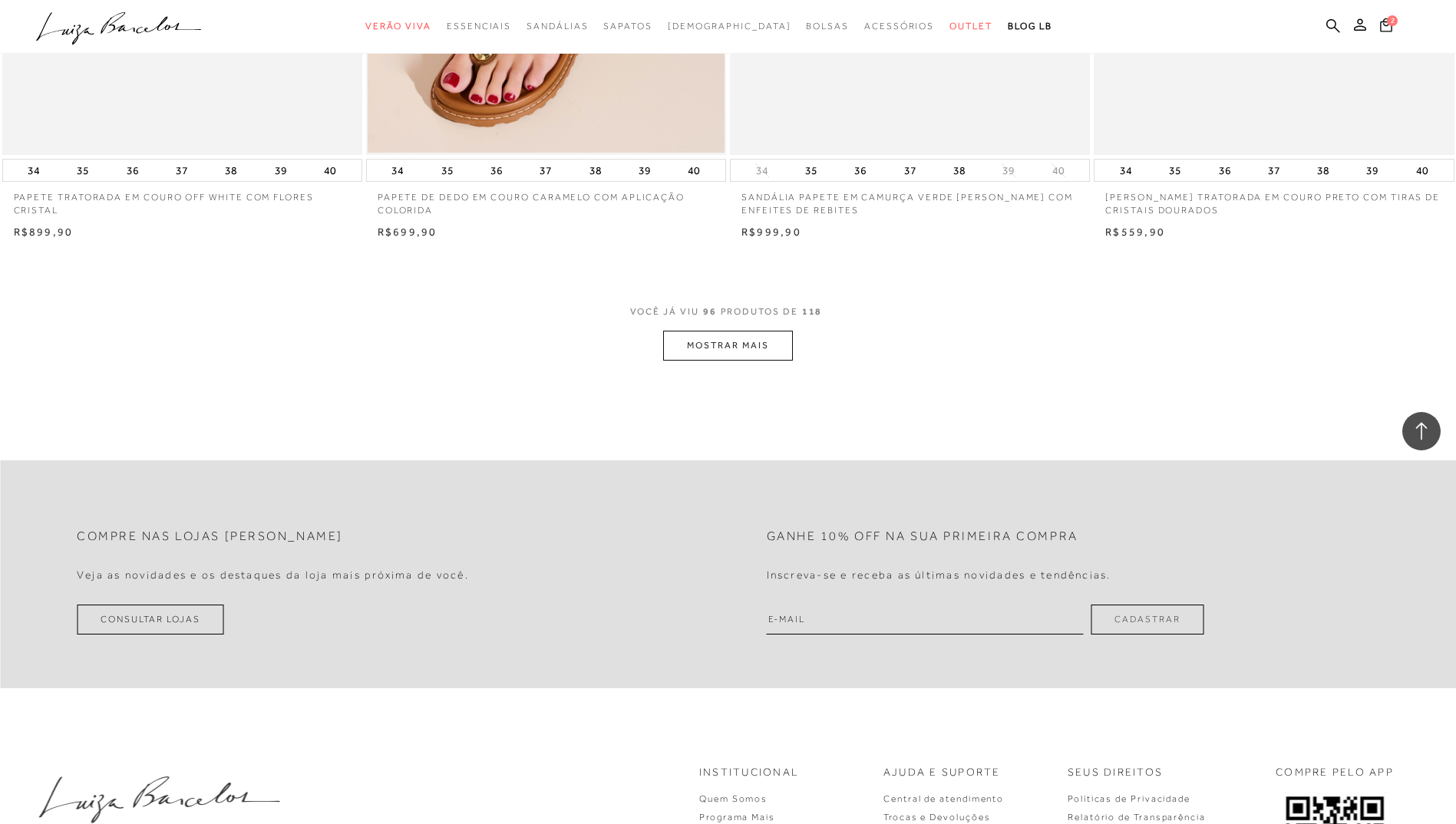
scroll to position [15197, 0]
click at [734, 346] on button "MOSTRAR MAIS" at bounding box center [728, 345] width 129 height 30
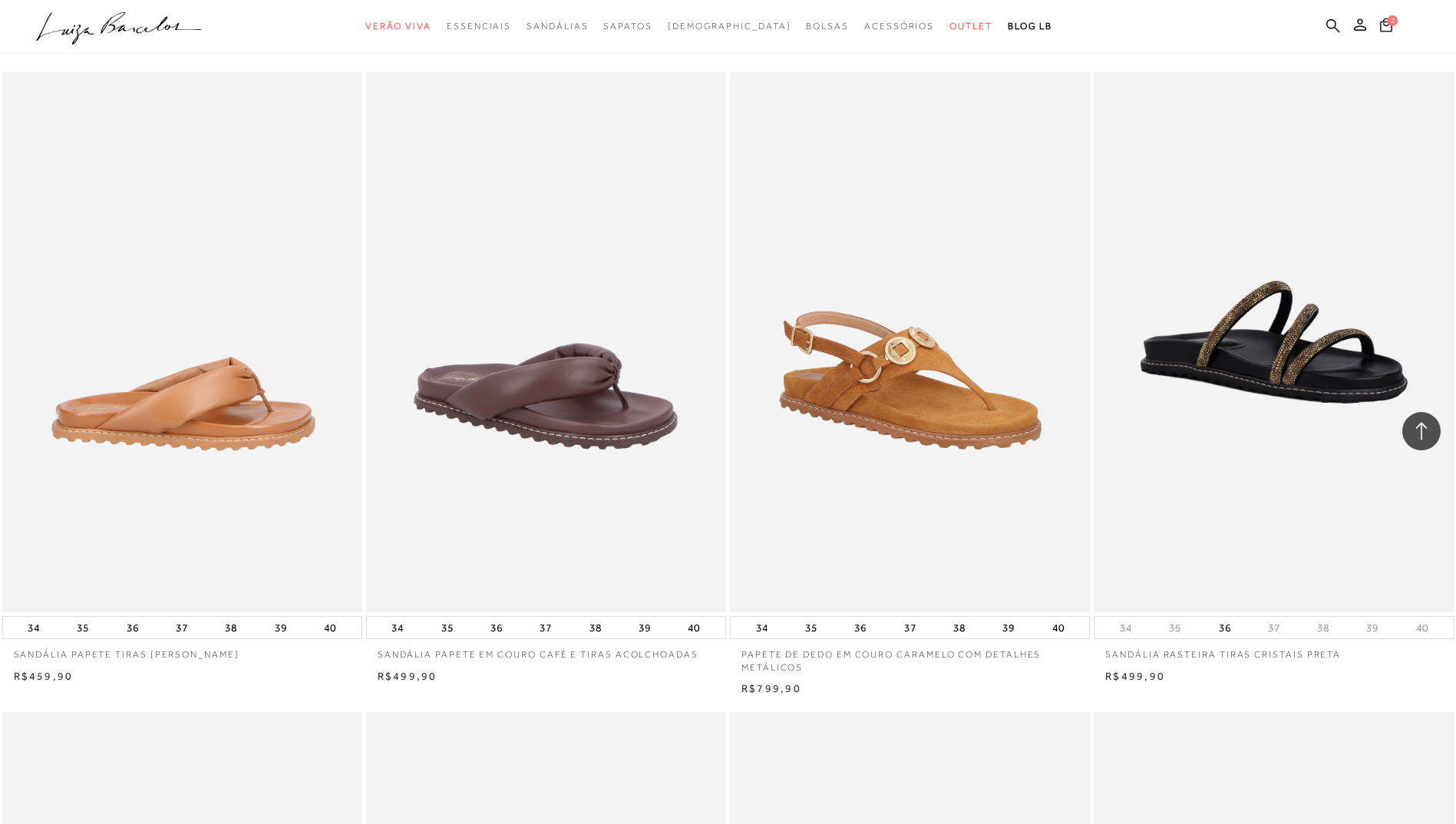
scroll to position [6294, 0]
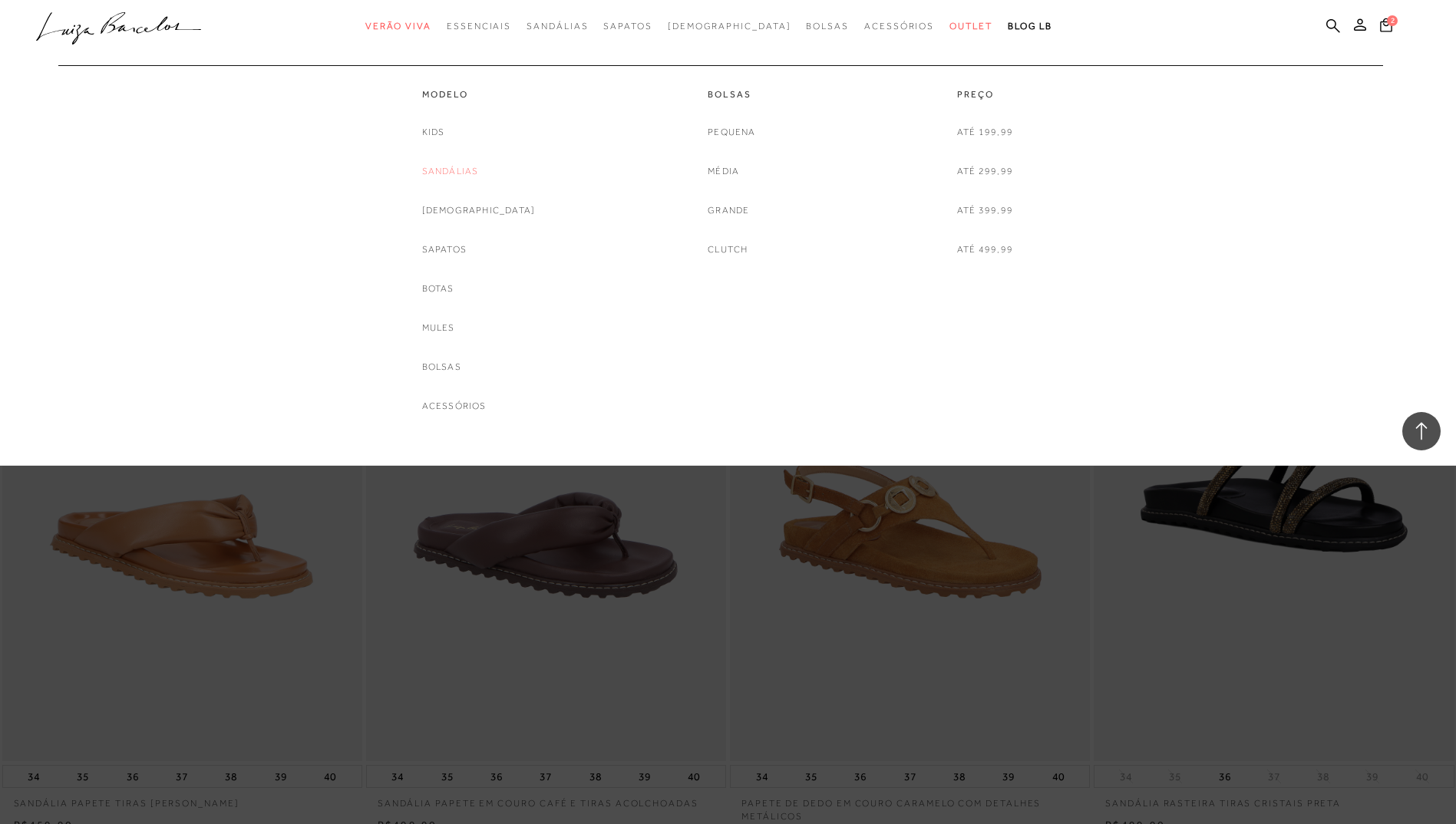
click at [470, 168] on link "Sandálias" at bounding box center [450, 171] width 57 height 16
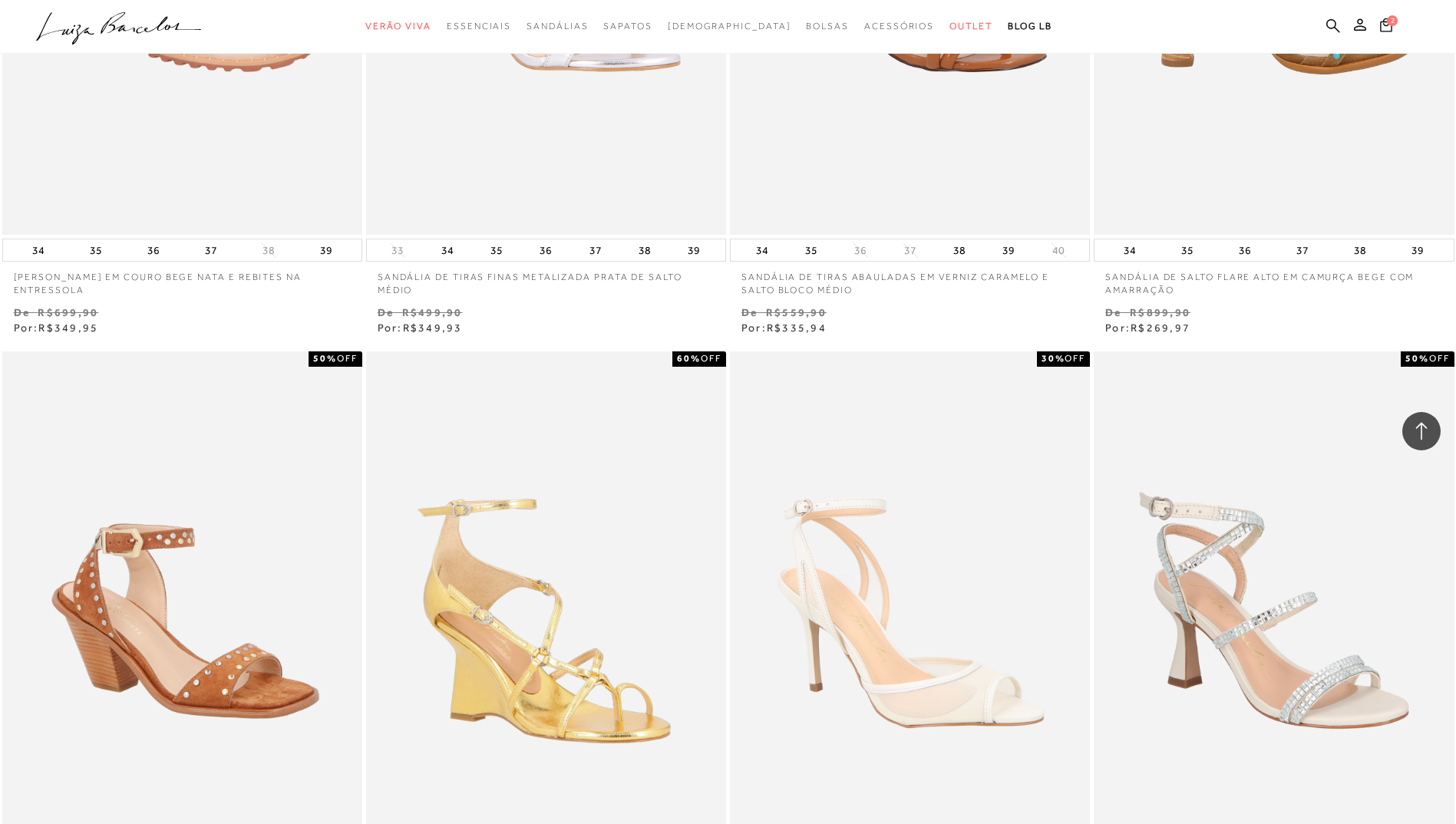
scroll to position [1689, 0]
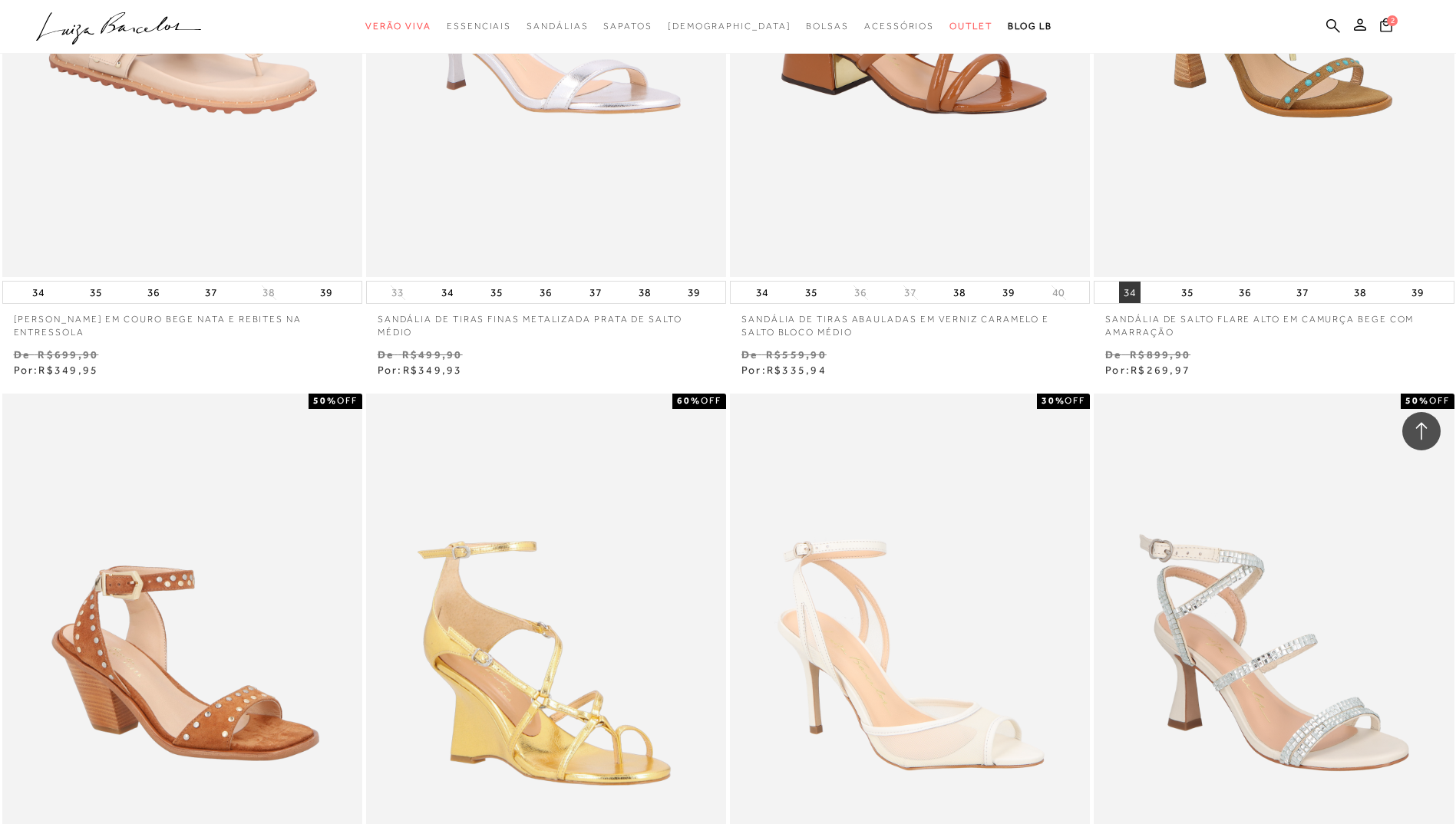
click at [1138, 291] on button "34" at bounding box center [1130, 293] width 22 height 22
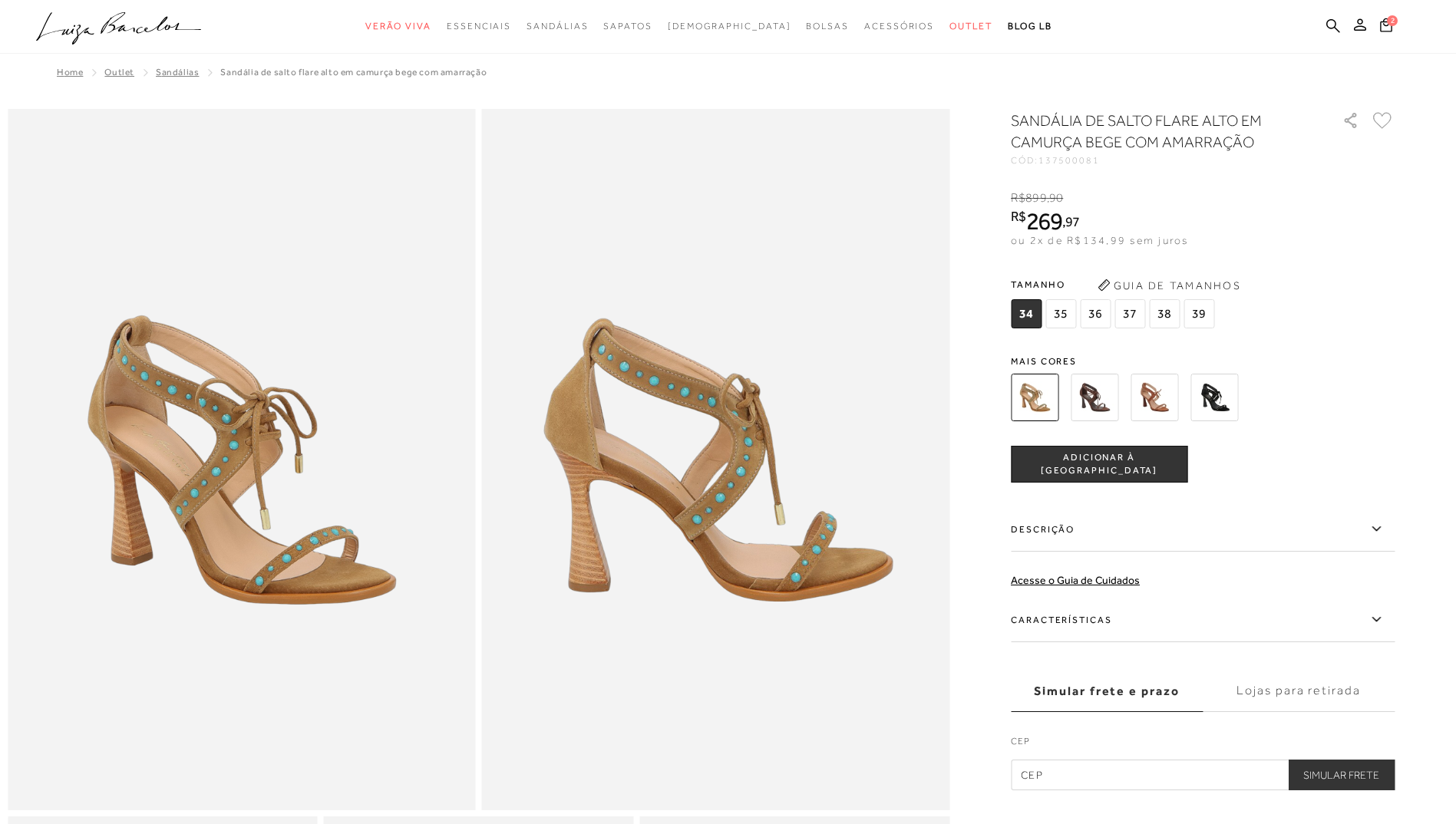
click at [1101, 401] on img at bounding box center [1095, 398] width 48 height 48
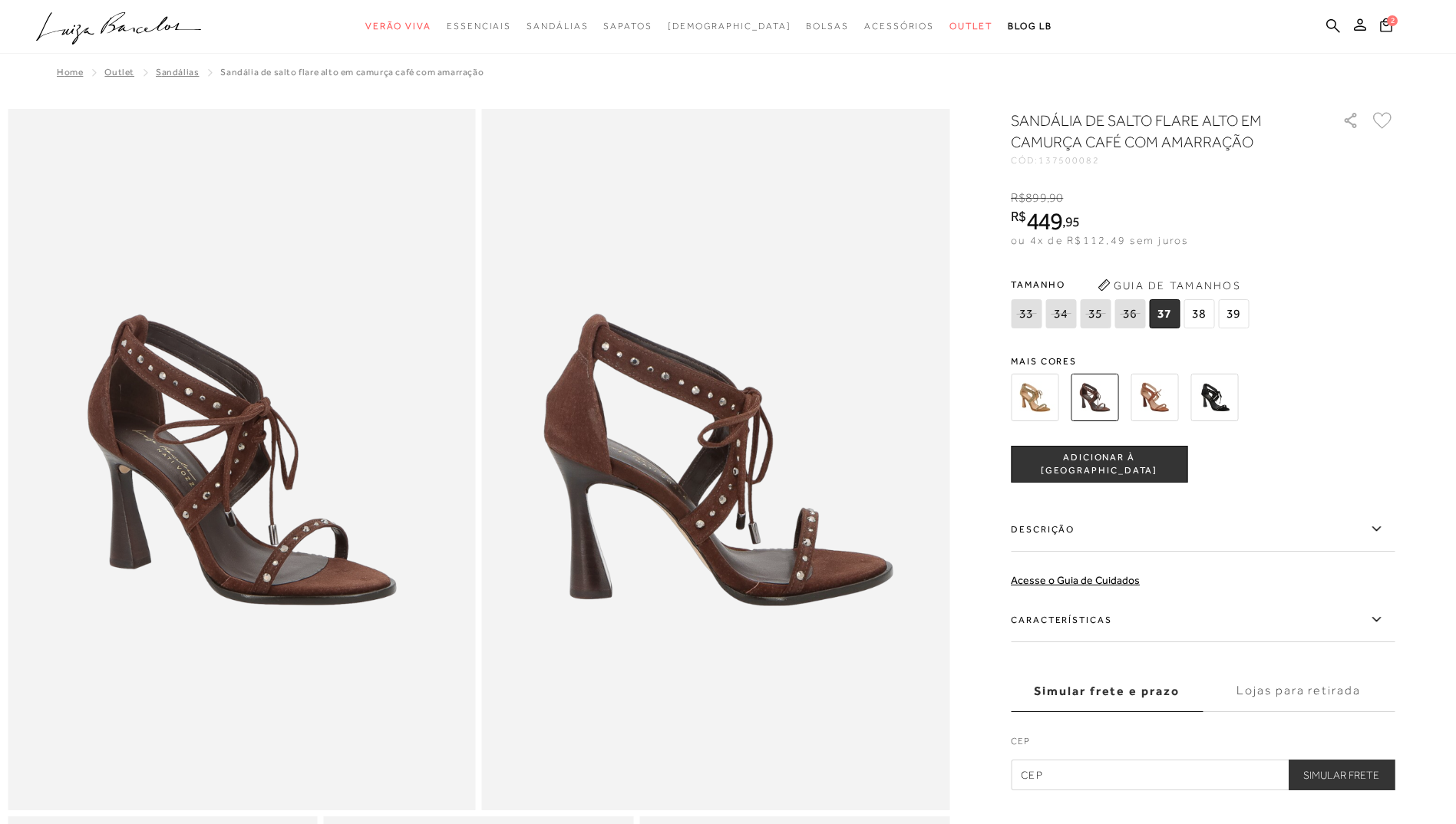
click at [1157, 401] on img at bounding box center [1155, 398] width 48 height 48
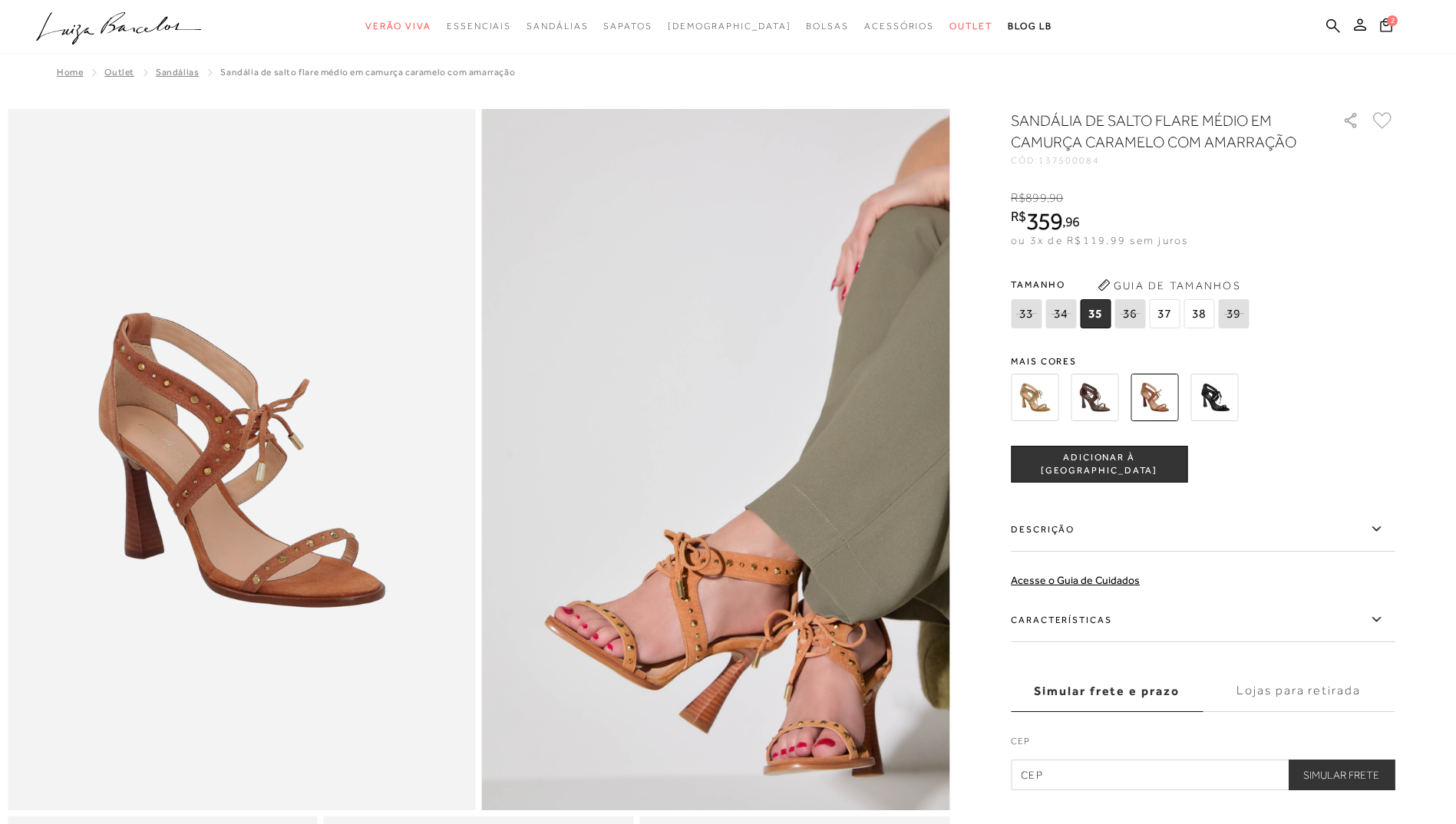
click at [1223, 394] on img at bounding box center [1215, 398] width 48 height 48
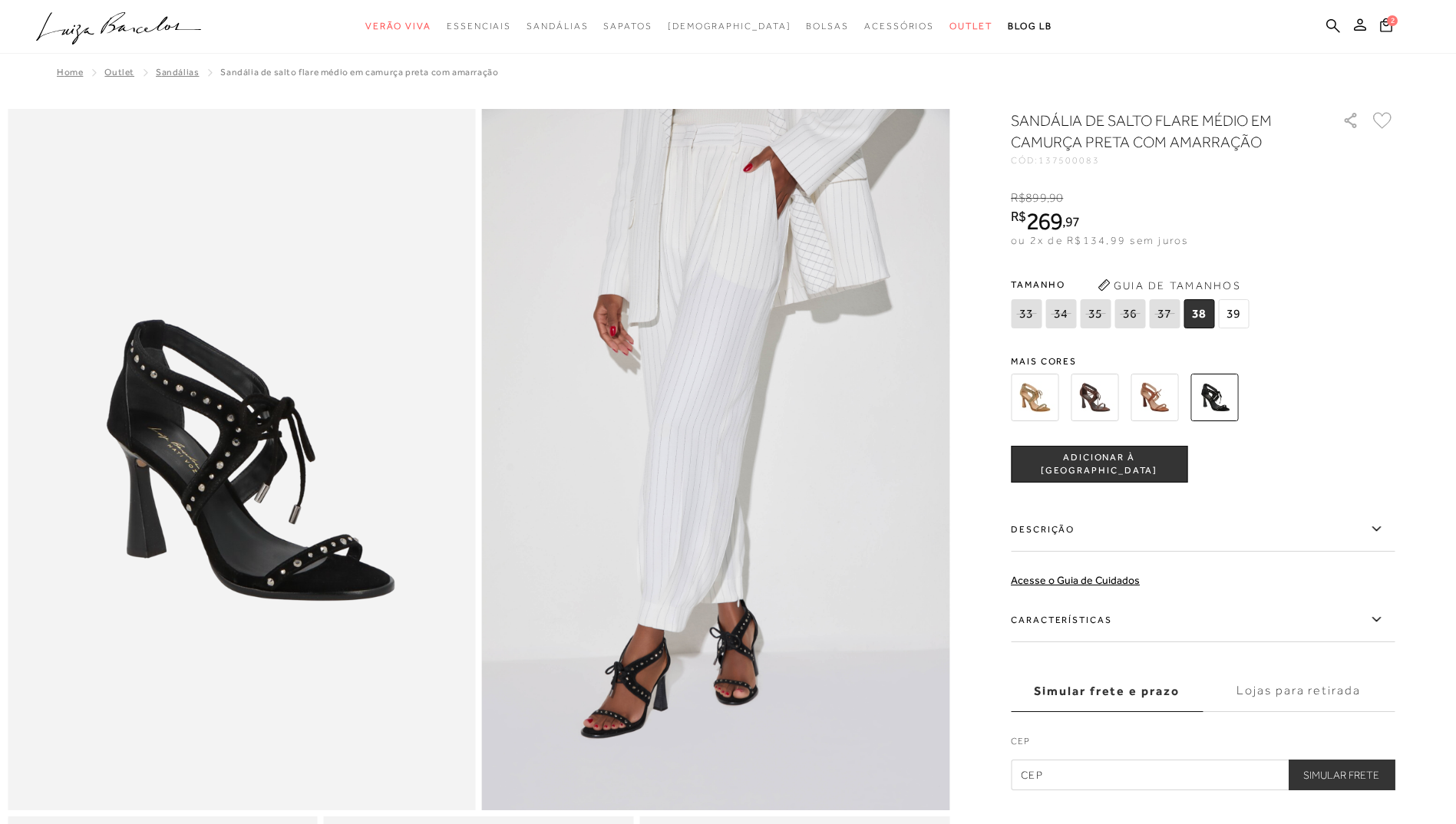
click at [1037, 387] on img at bounding box center [1035, 398] width 48 height 48
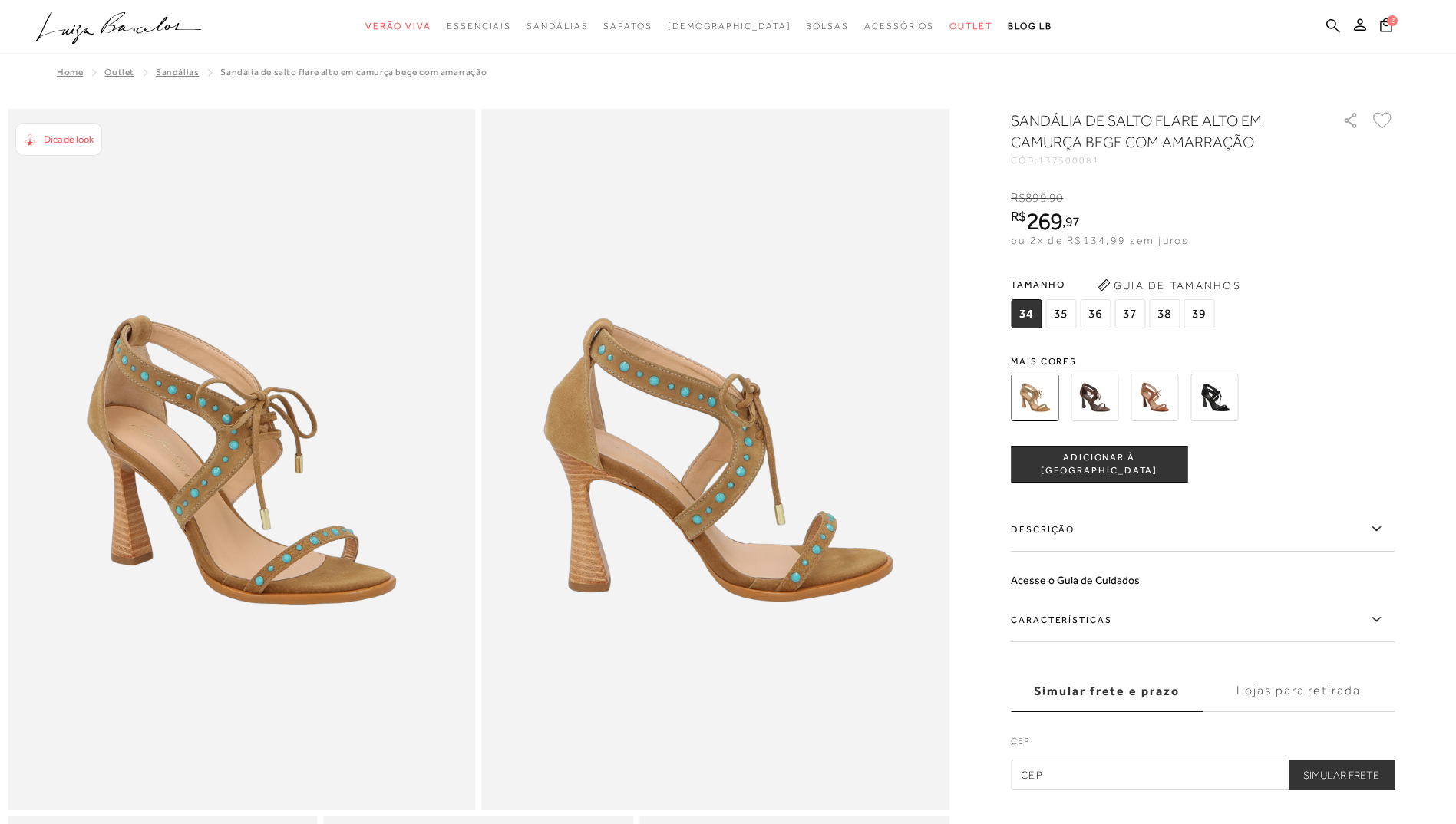
click at [1035, 309] on span "34" at bounding box center [1026, 313] width 31 height 29
click at [1104, 463] on span "ADICIONAR À SACOLA" at bounding box center [1099, 464] width 175 height 27
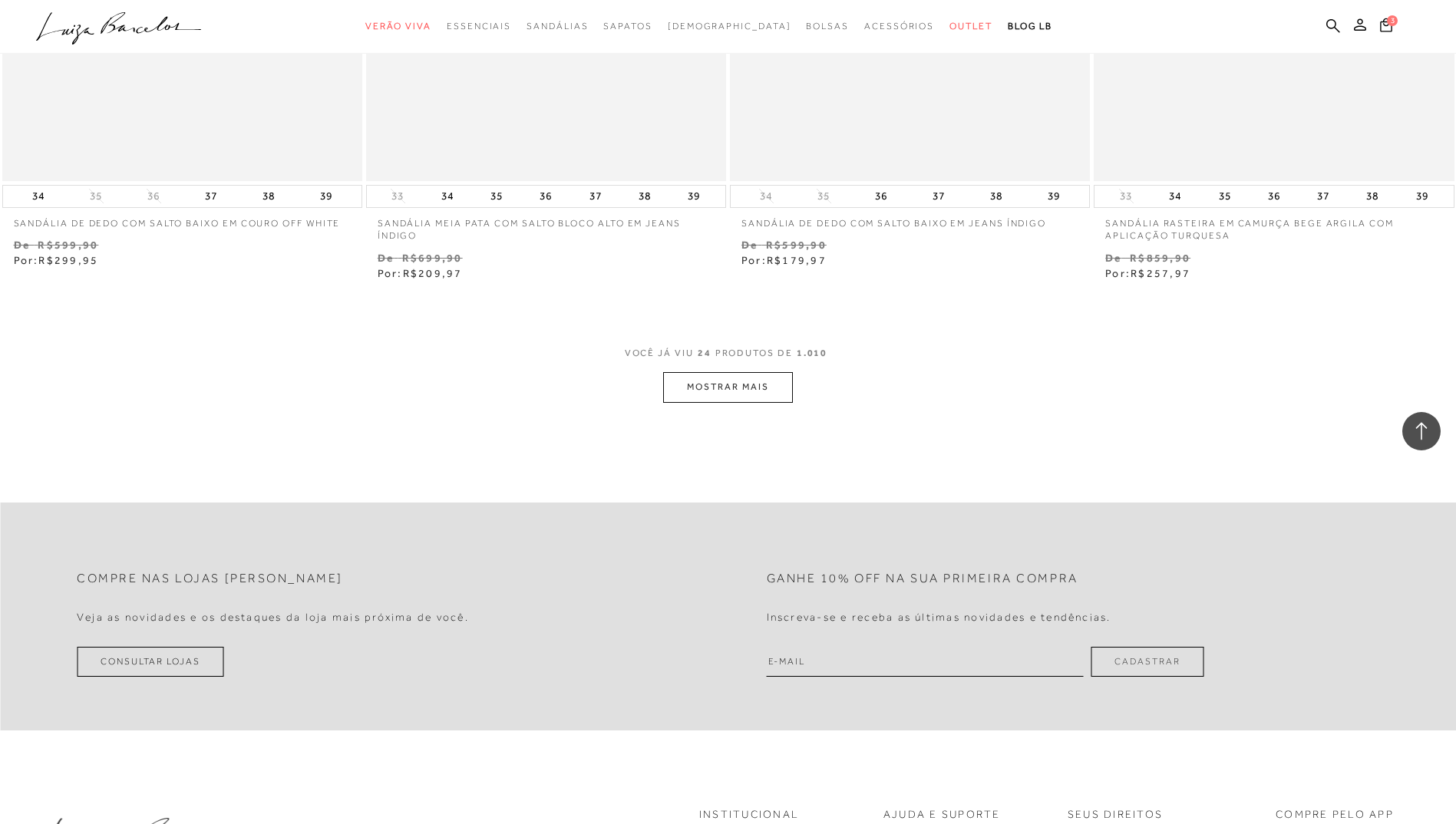
scroll to position [3761, 0]
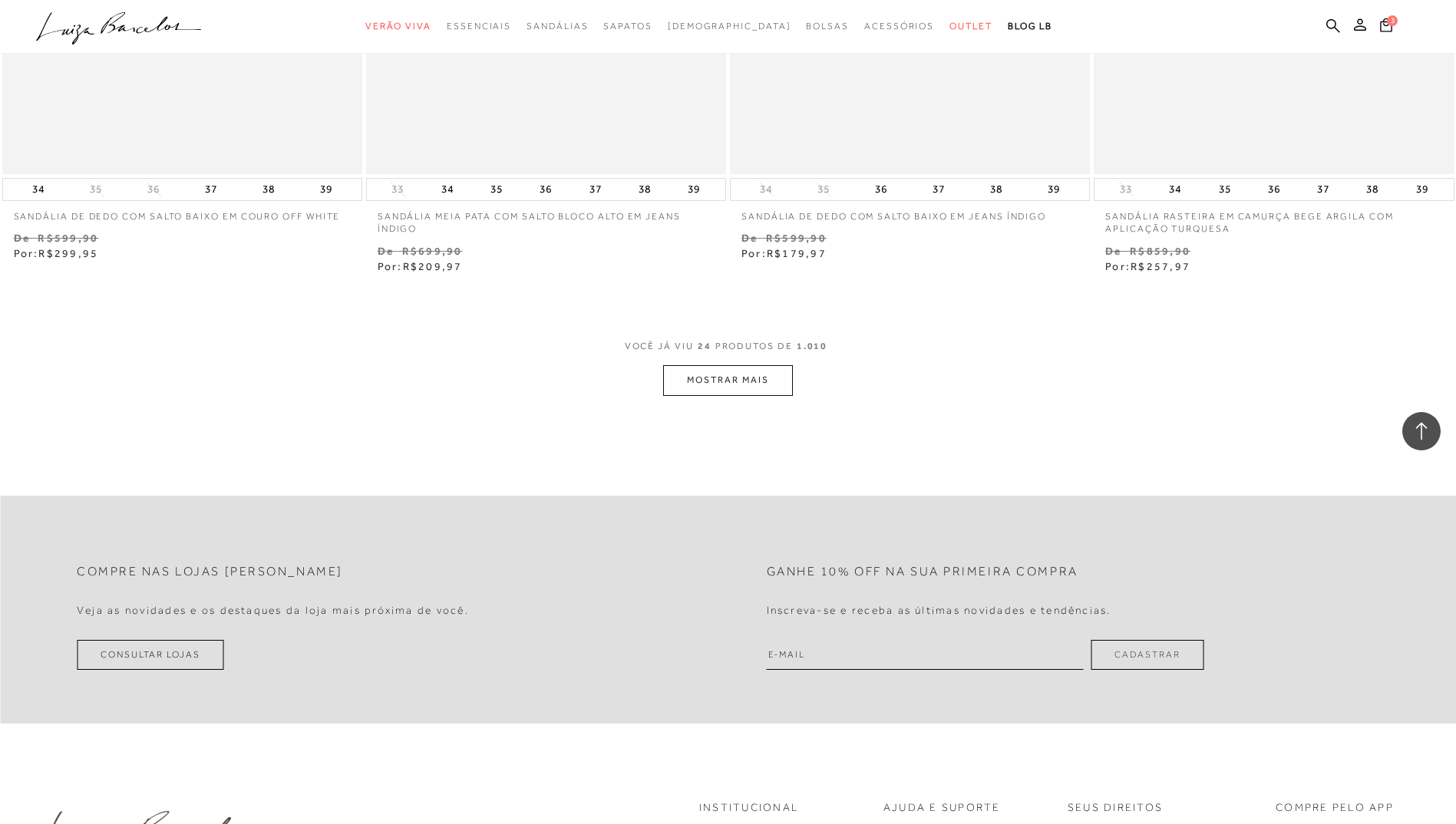
click at [747, 390] on button "MOSTRAR MAIS" at bounding box center [728, 381] width 129 height 30
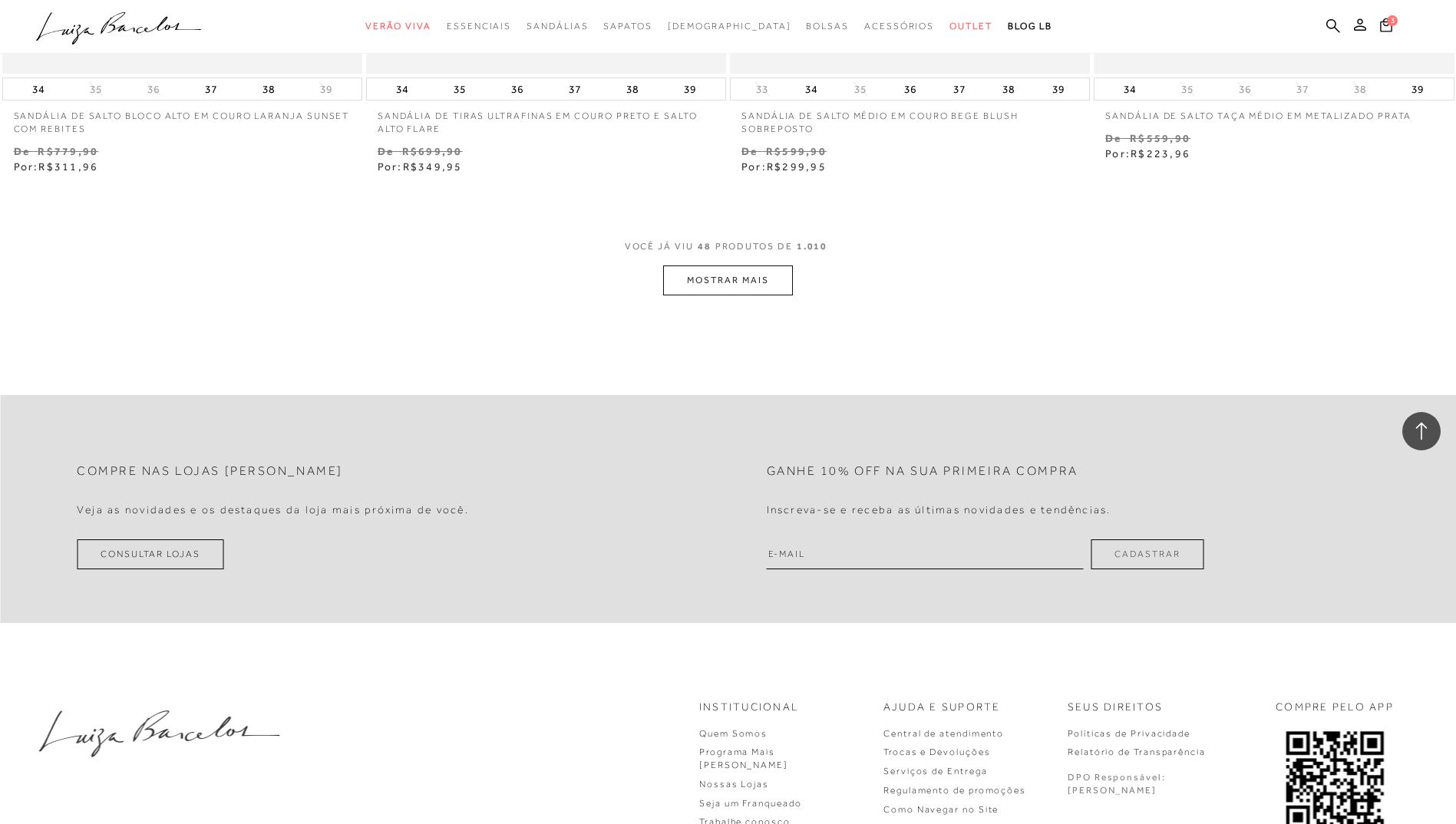
scroll to position [7828, 0]
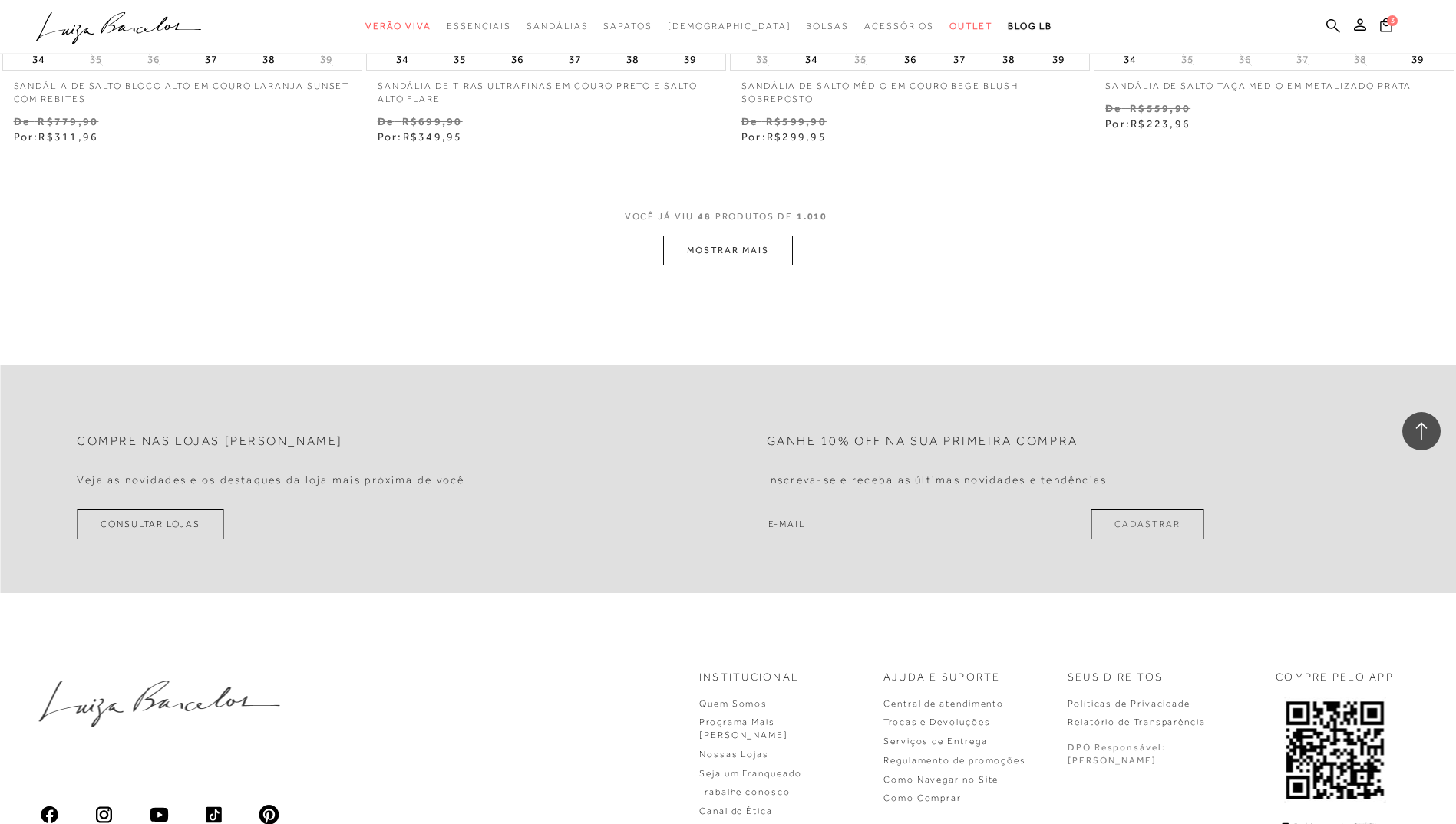
click at [743, 248] on button "MOSTRAR MAIS" at bounding box center [728, 250] width 129 height 30
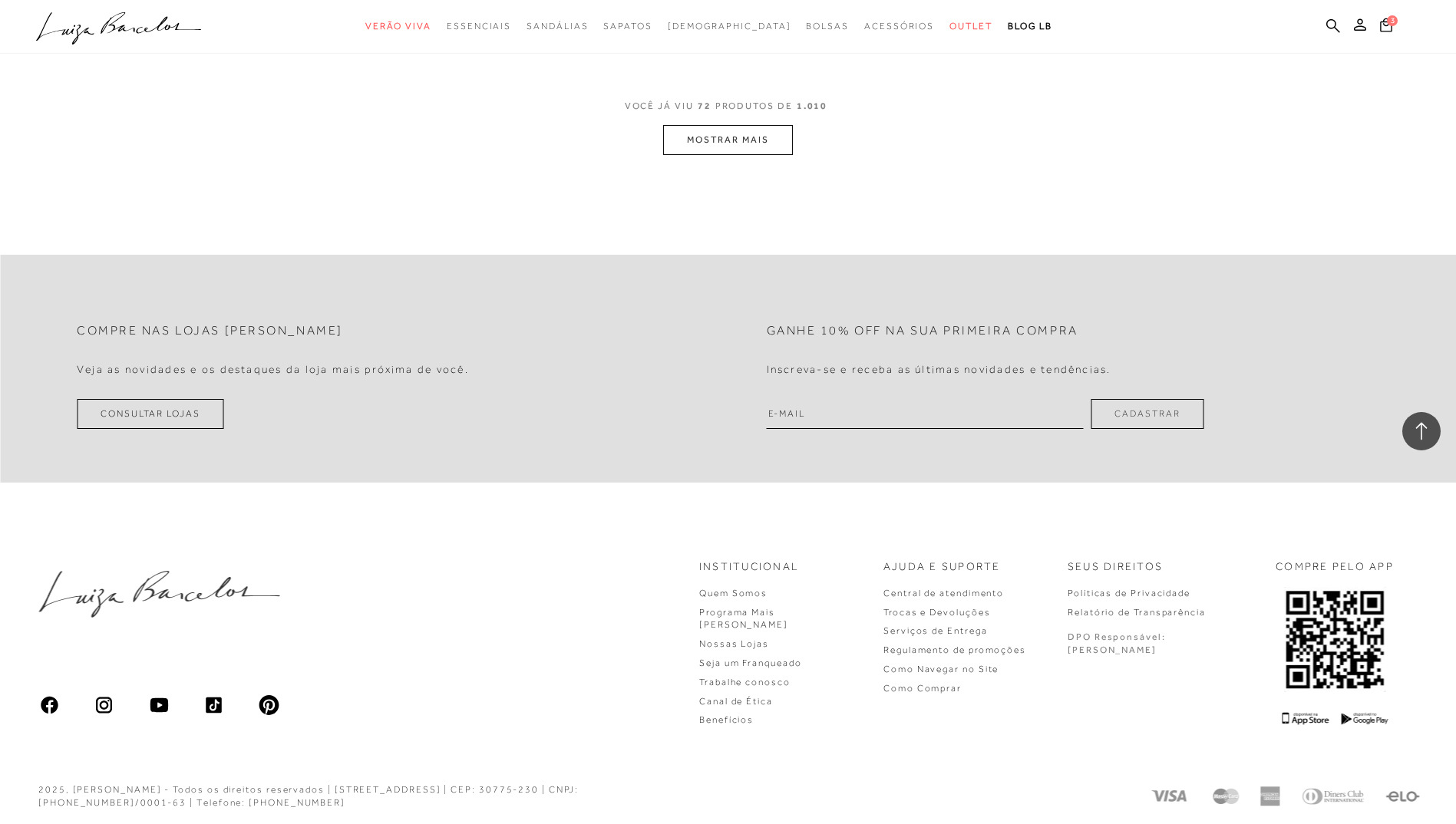
scroll to position [11878, 0]
click at [739, 126] on button "MOSTRAR MAIS" at bounding box center [728, 138] width 129 height 30
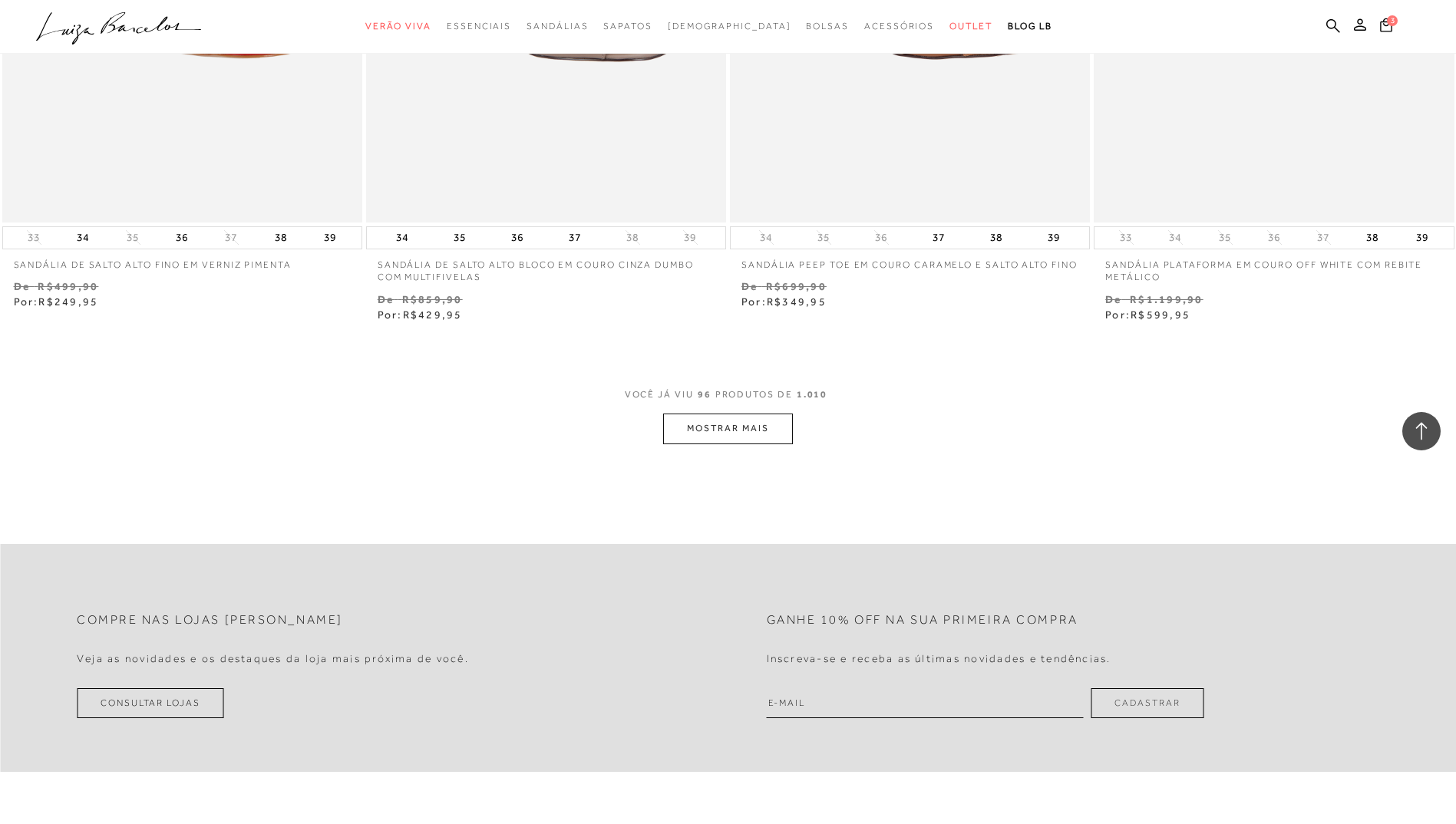
scroll to position [15639, 0]
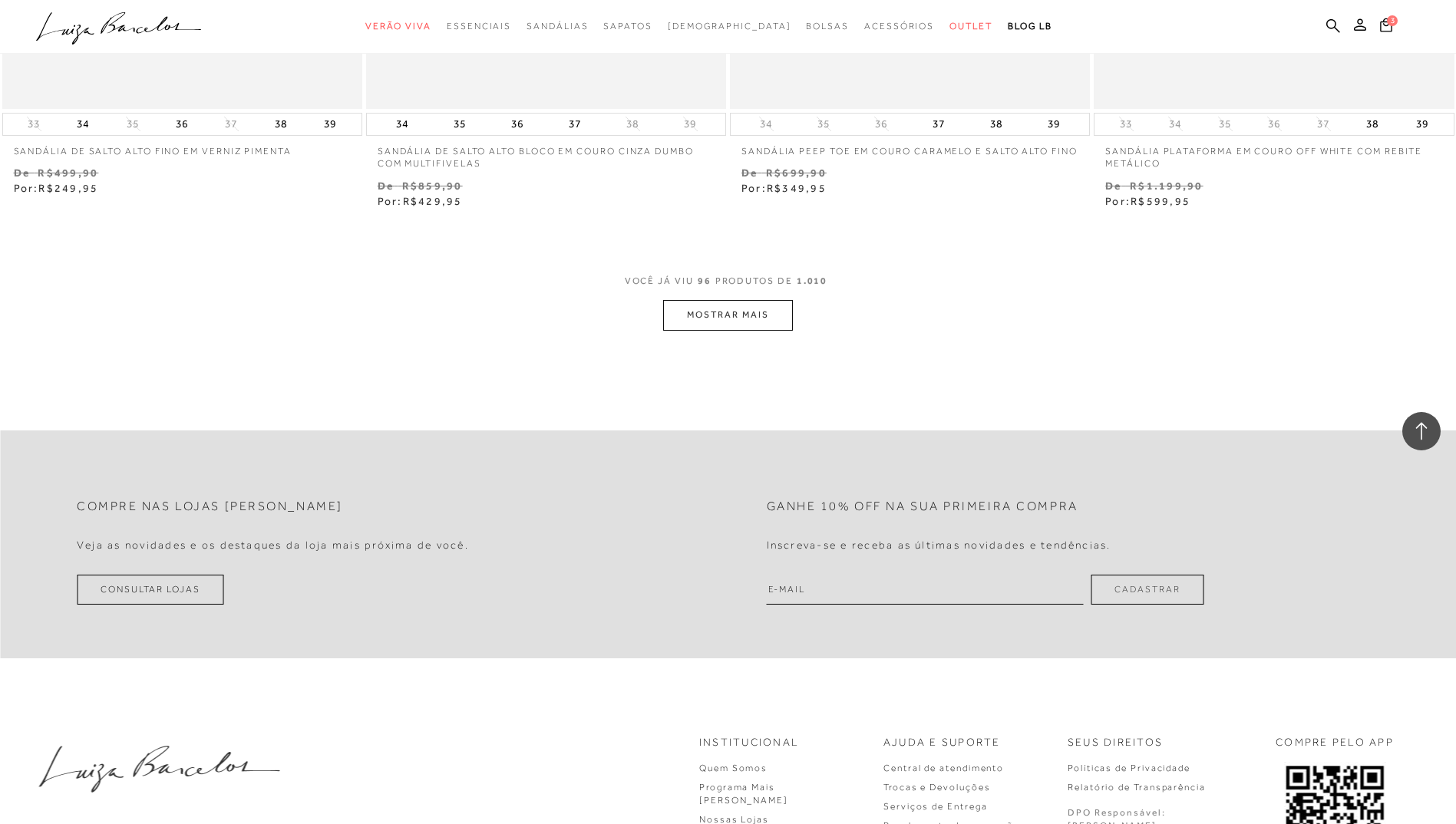
click at [733, 309] on button "MOSTRAR MAIS" at bounding box center [728, 315] width 129 height 30
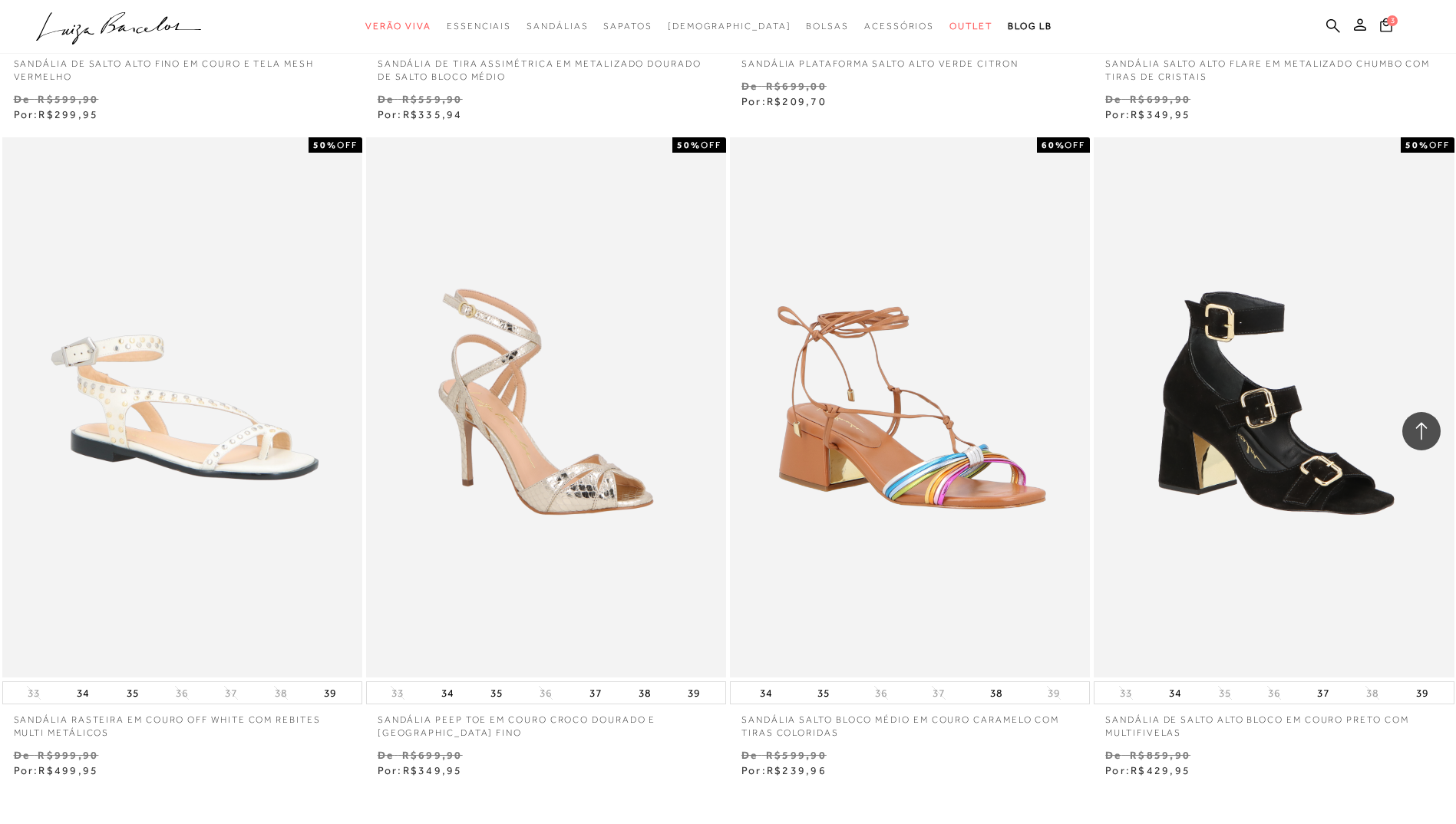
scroll to position [19477, 0]
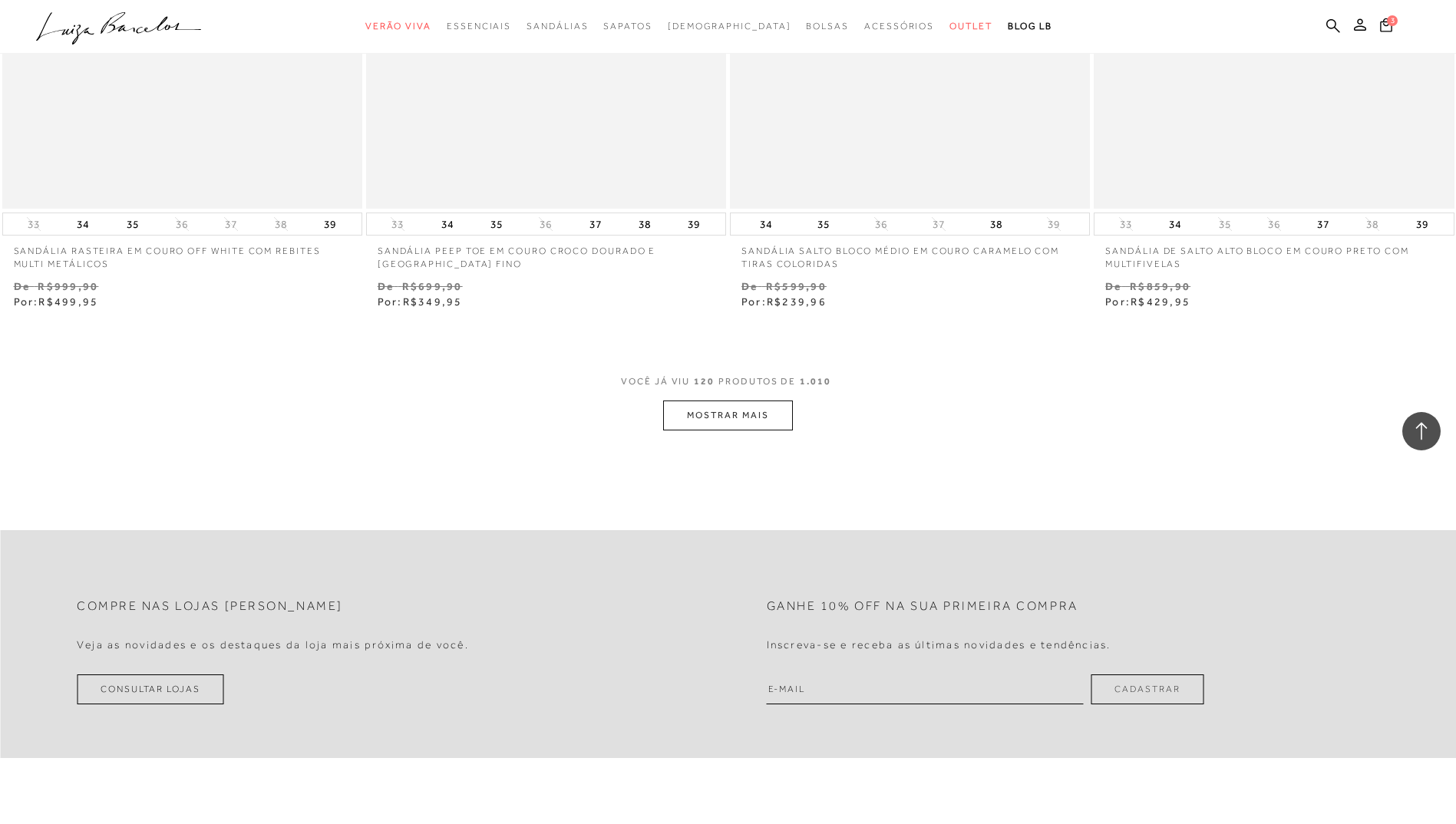
click at [739, 409] on button "MOSTRAR MAIS" at bounding box center [728, 415] width 129 height 30
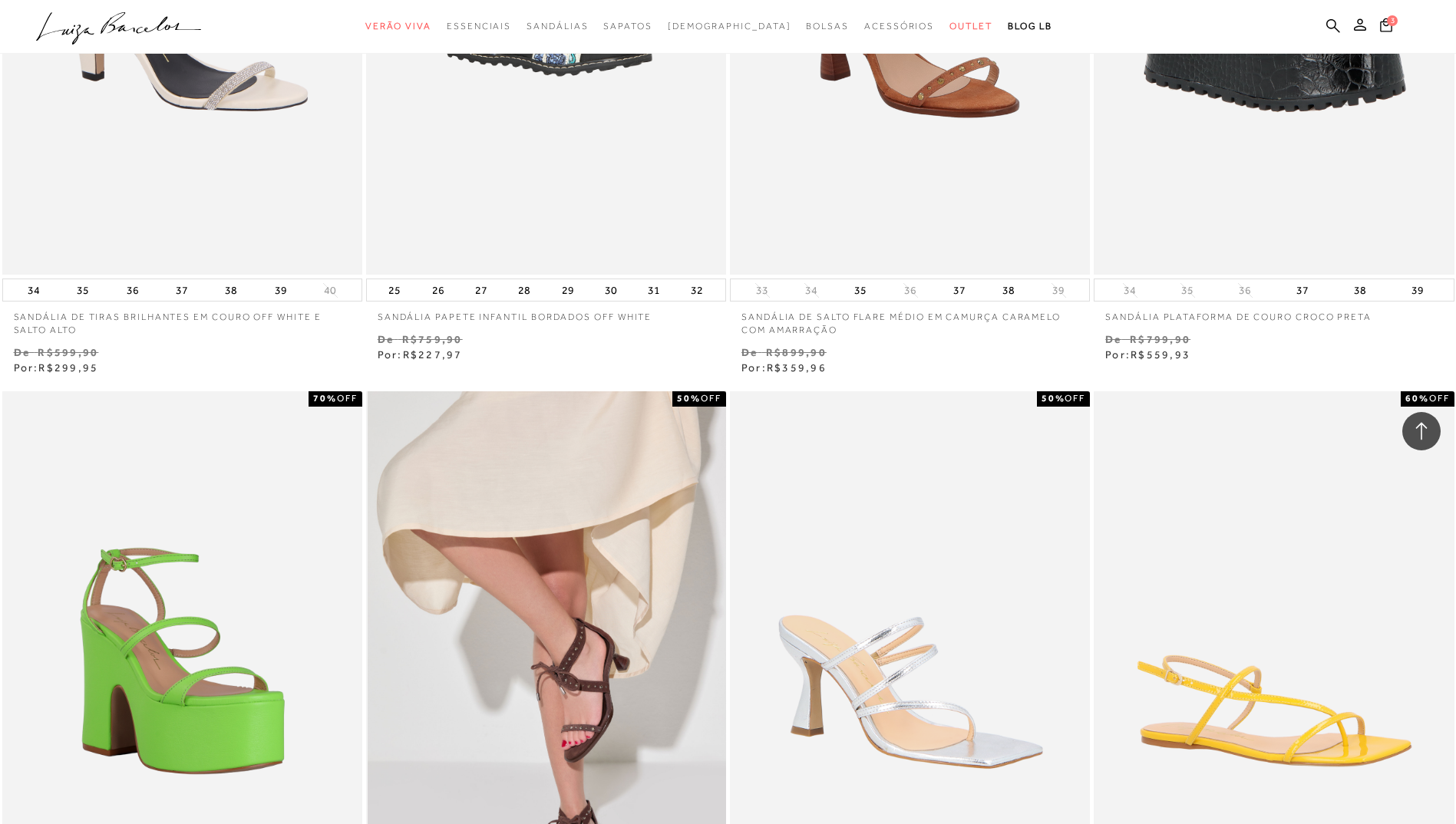
scroll to position [22700, 0]
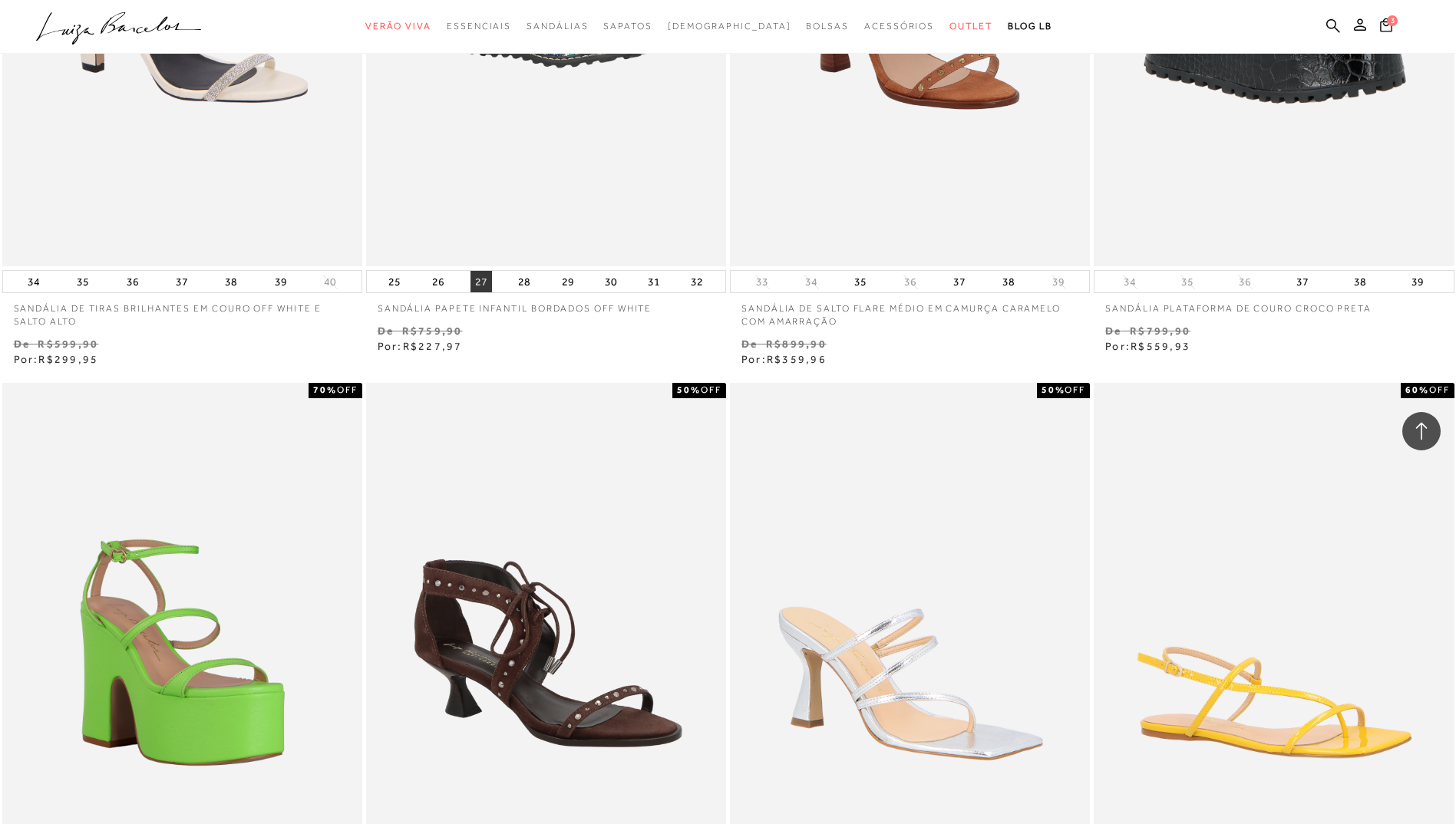
click at [477, 279] on button "27" at bounding box center [481, 282] width 22 height 22
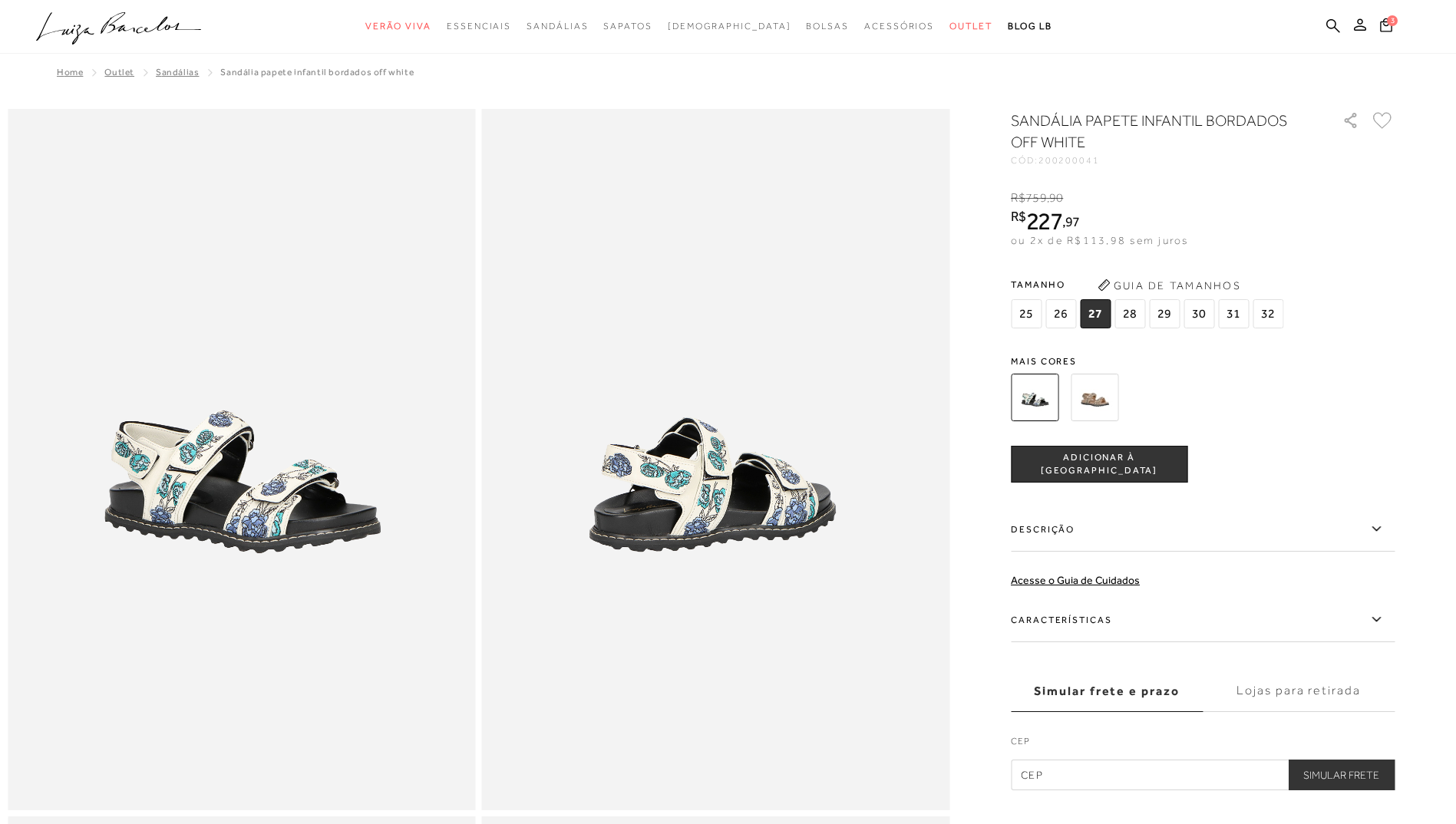
click at [1094, 400] on img at bounding box center [1095, 398] width 48 height 48
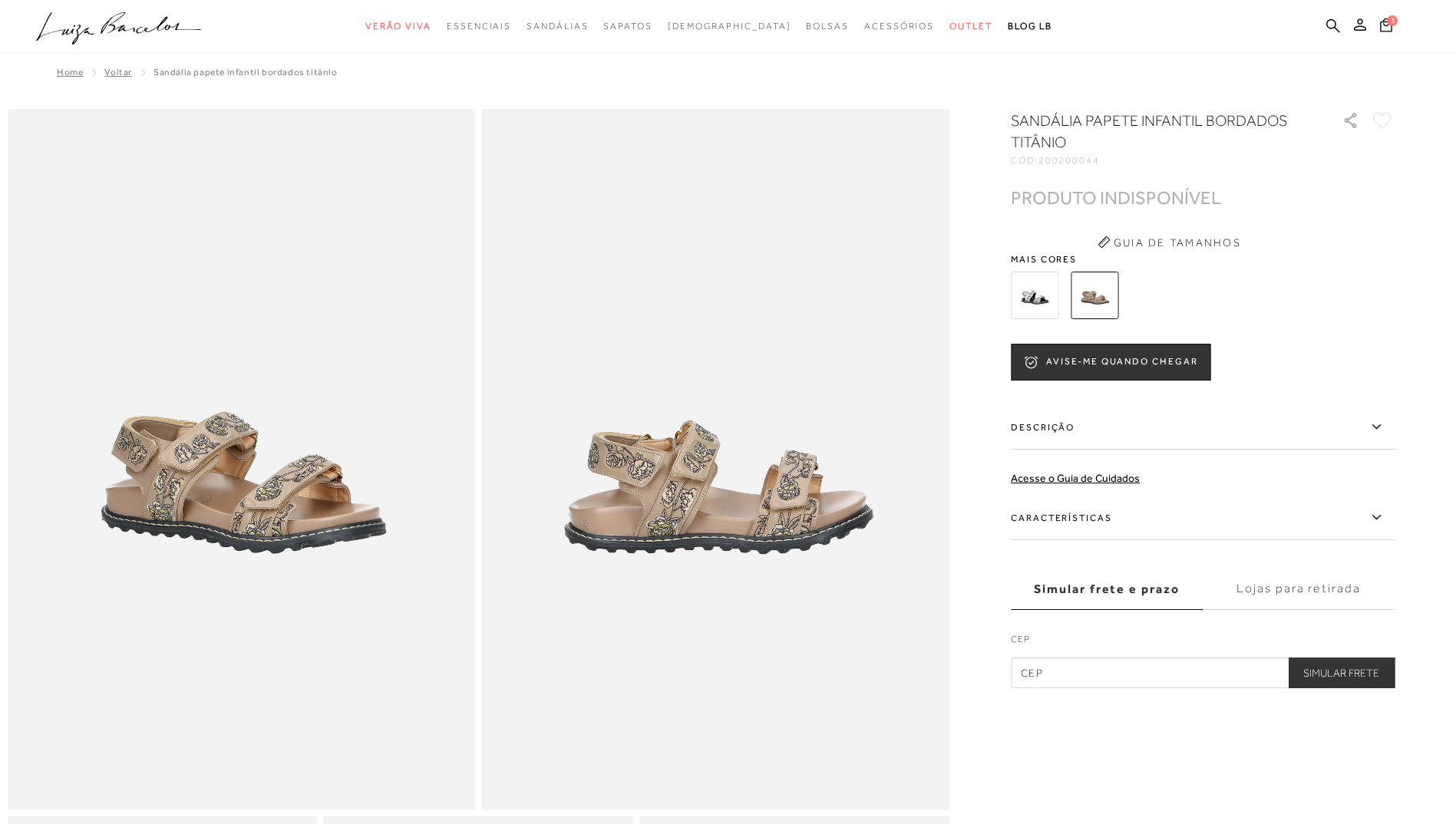
click at [1035, 299] on img at bounding box center [1035, 296] width 48 height 48
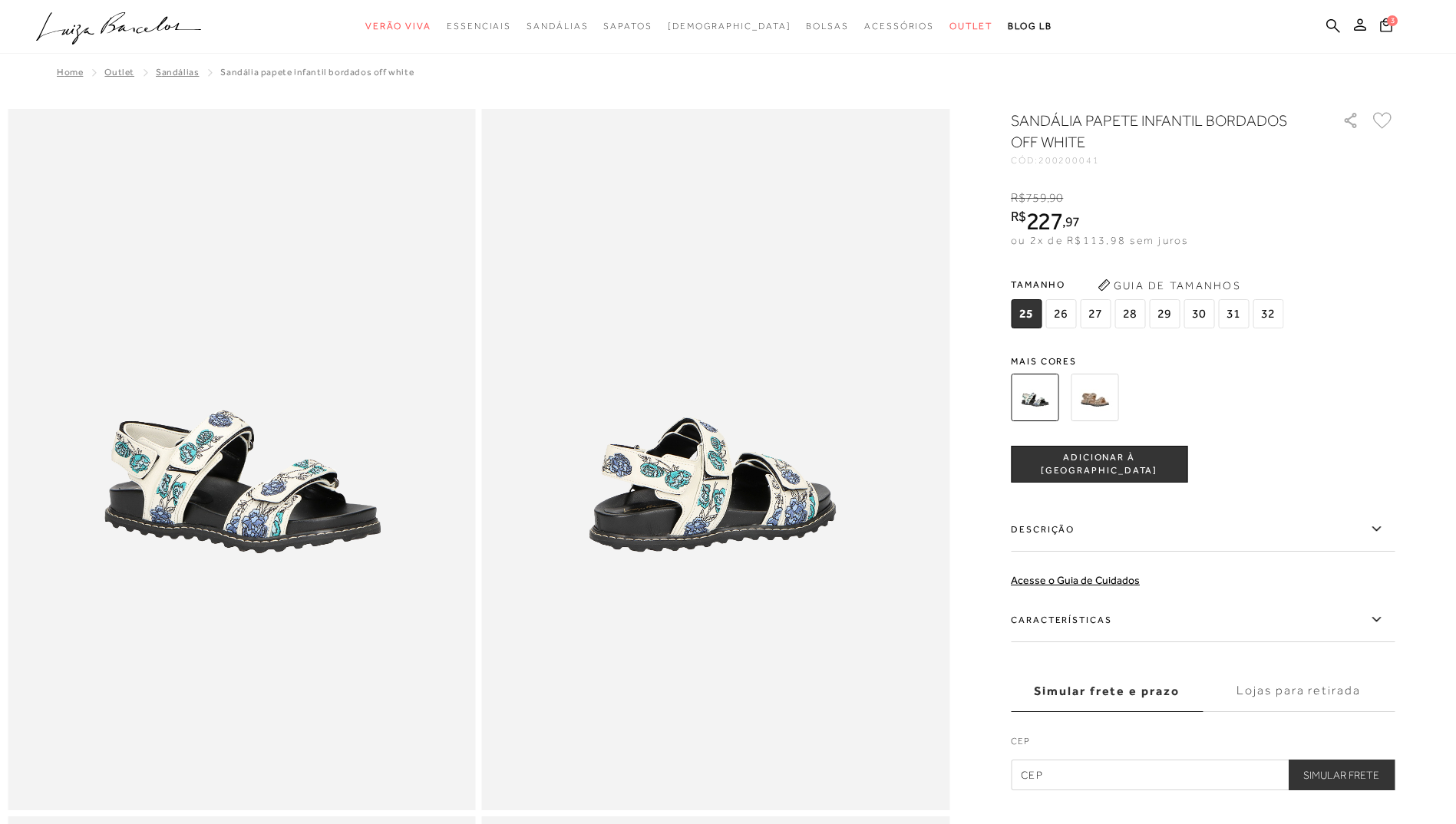
click at [1100, 312] on span "27" at bounding box center [1095, 313] width 31 height 29
click at [1098, 460] on span "ADICIONAR À SACOLA" at bounding box center [1099, 464] width 175 height 27
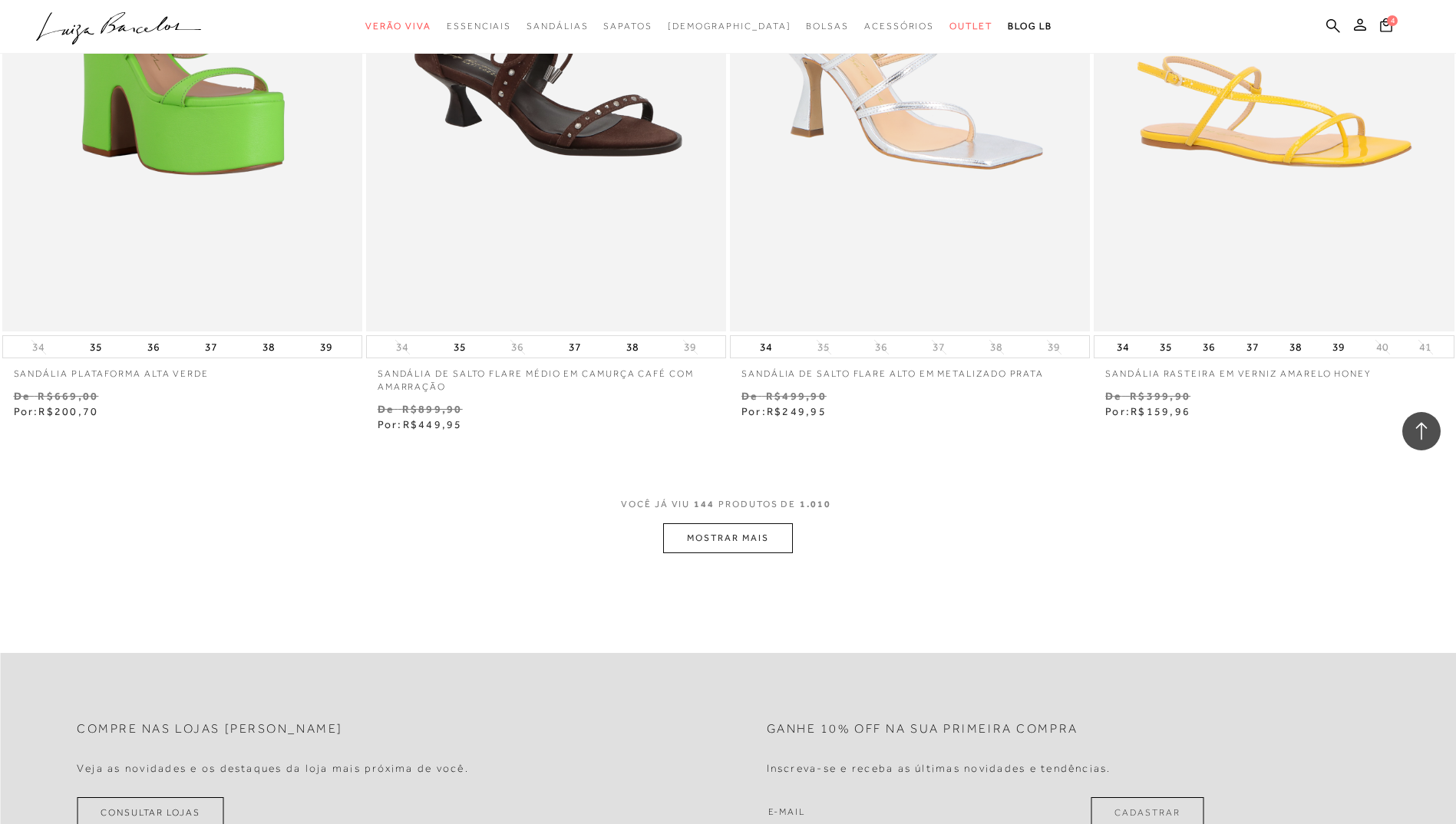
scroll to position [23292, 0]
click at [733, 536] on button "MOSTRAR MAIS" at bounding box center [728, 538] width 129 height 30
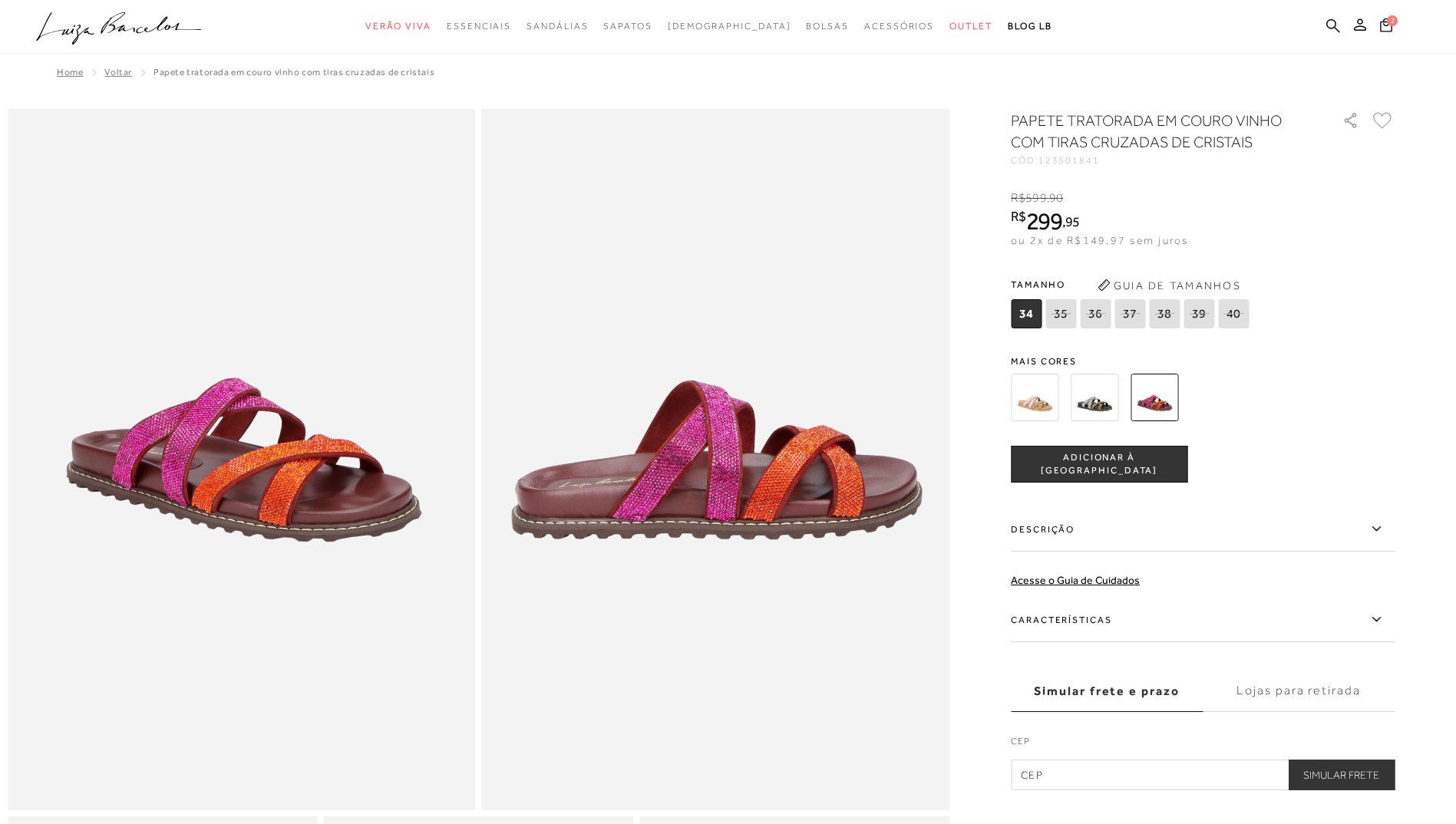
click at [1123, 469] on span "ADICIONAR À [GEOGRAPHIC_DATA]" at bounding box center [1099, 464] width 175 height 27
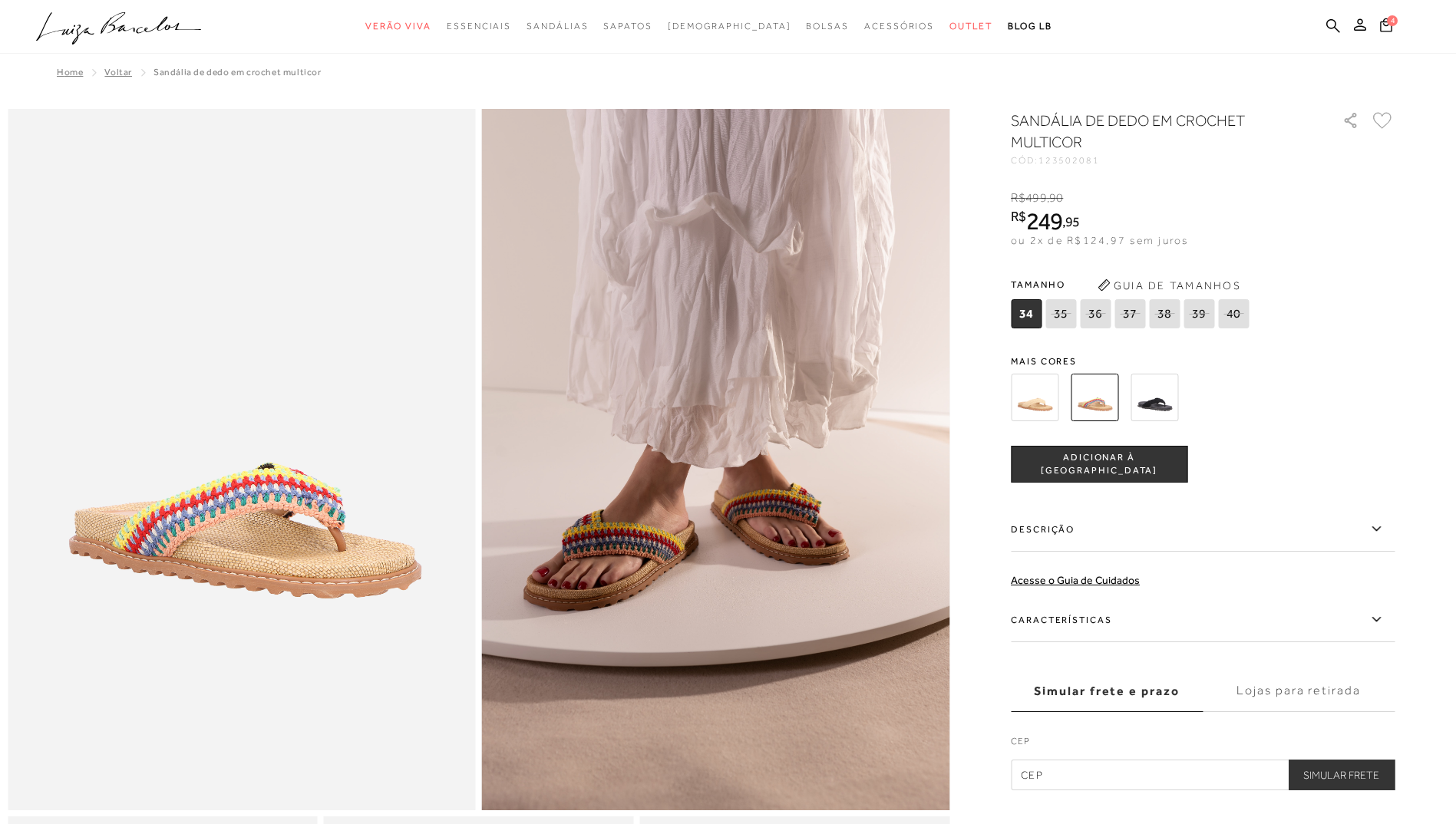
click at [1064, 463] on span "ADICIONAR À [GEOGRAPHIC_DATA]" at bounding box center [1099, 464] width 175 height 27
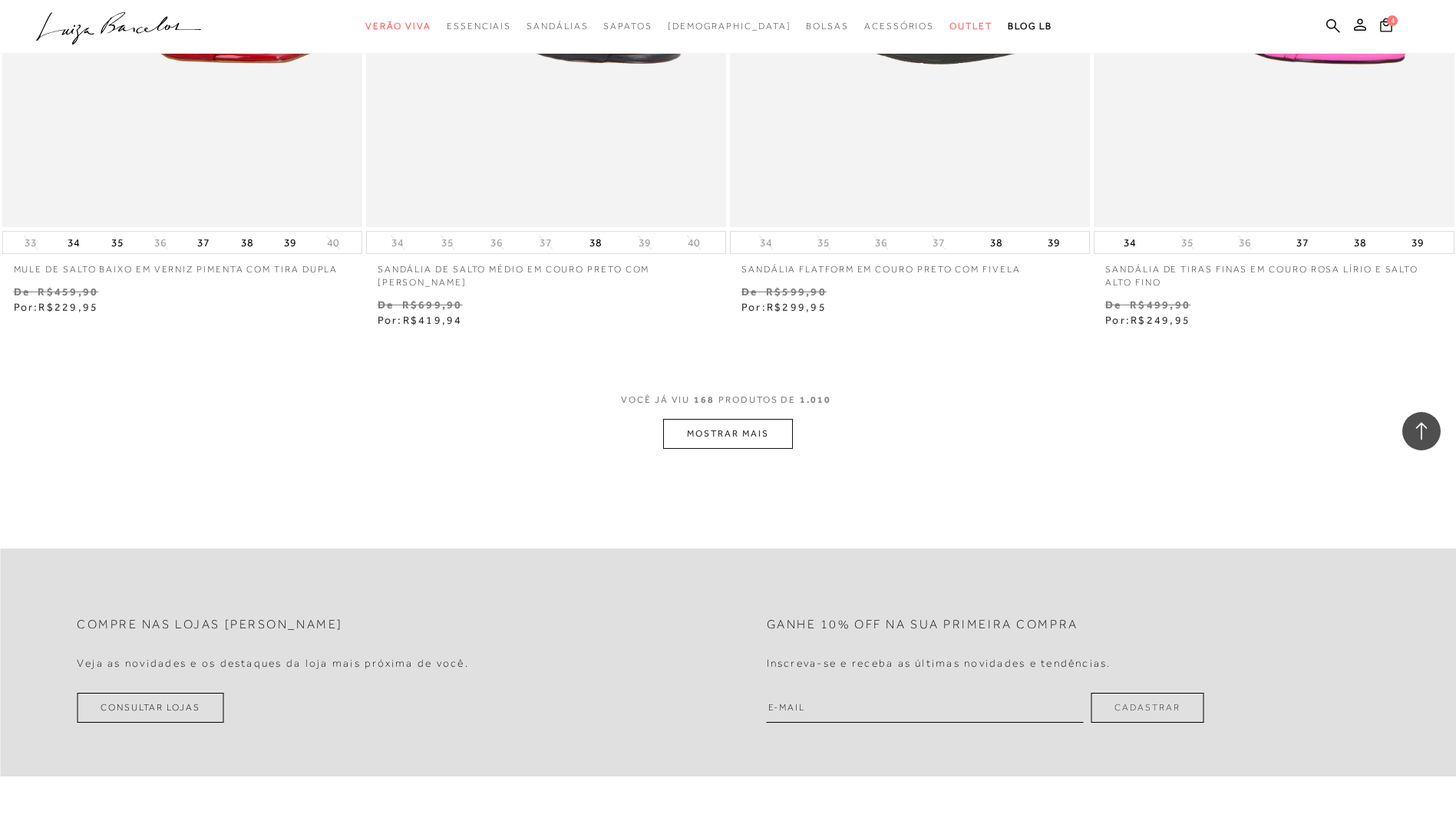
scroll to position [27360, 0]
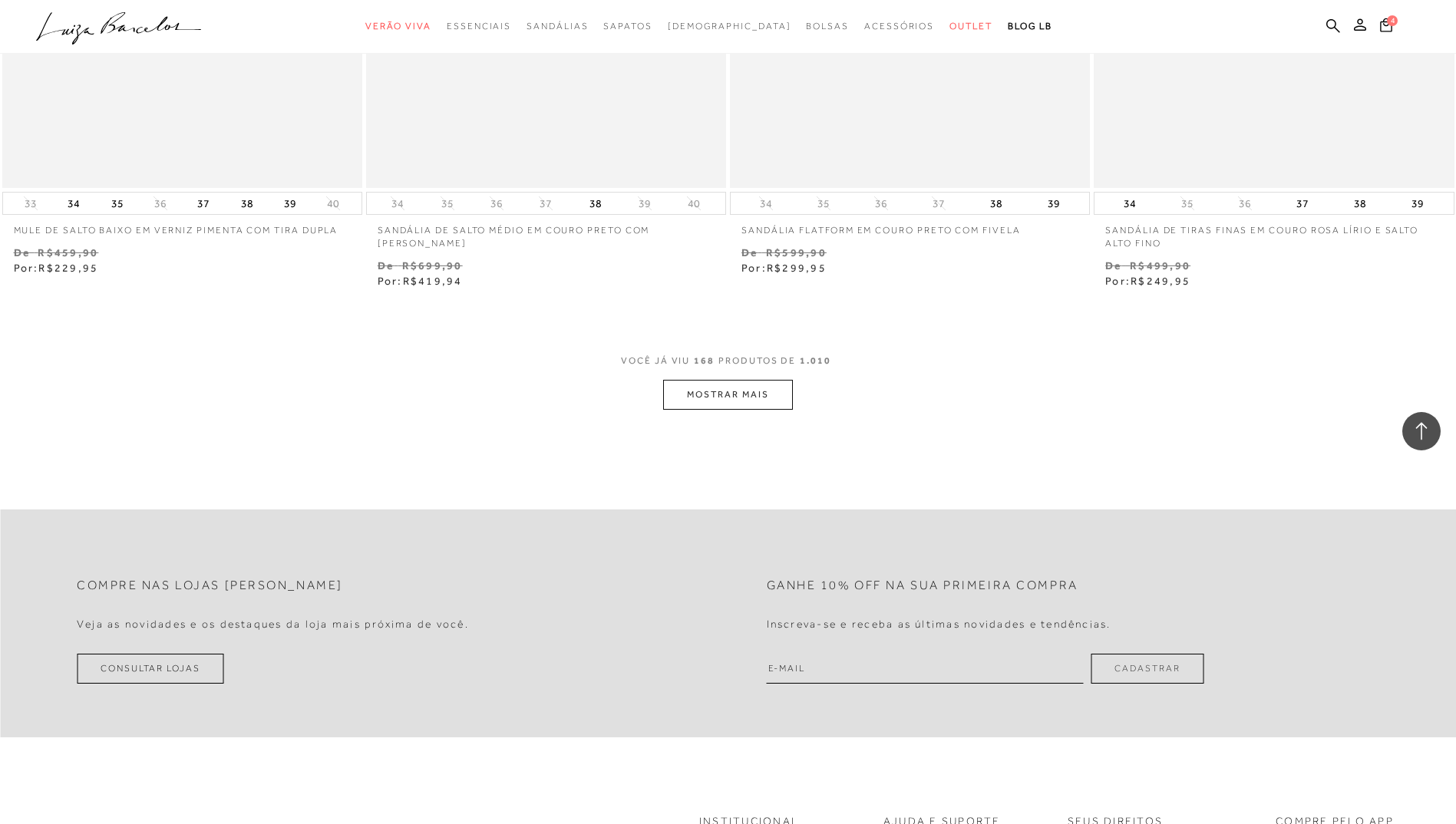
click at [780, 386] on button "MOSTRAR MAIS" at bounding box center [728, 395] width 129 height 30
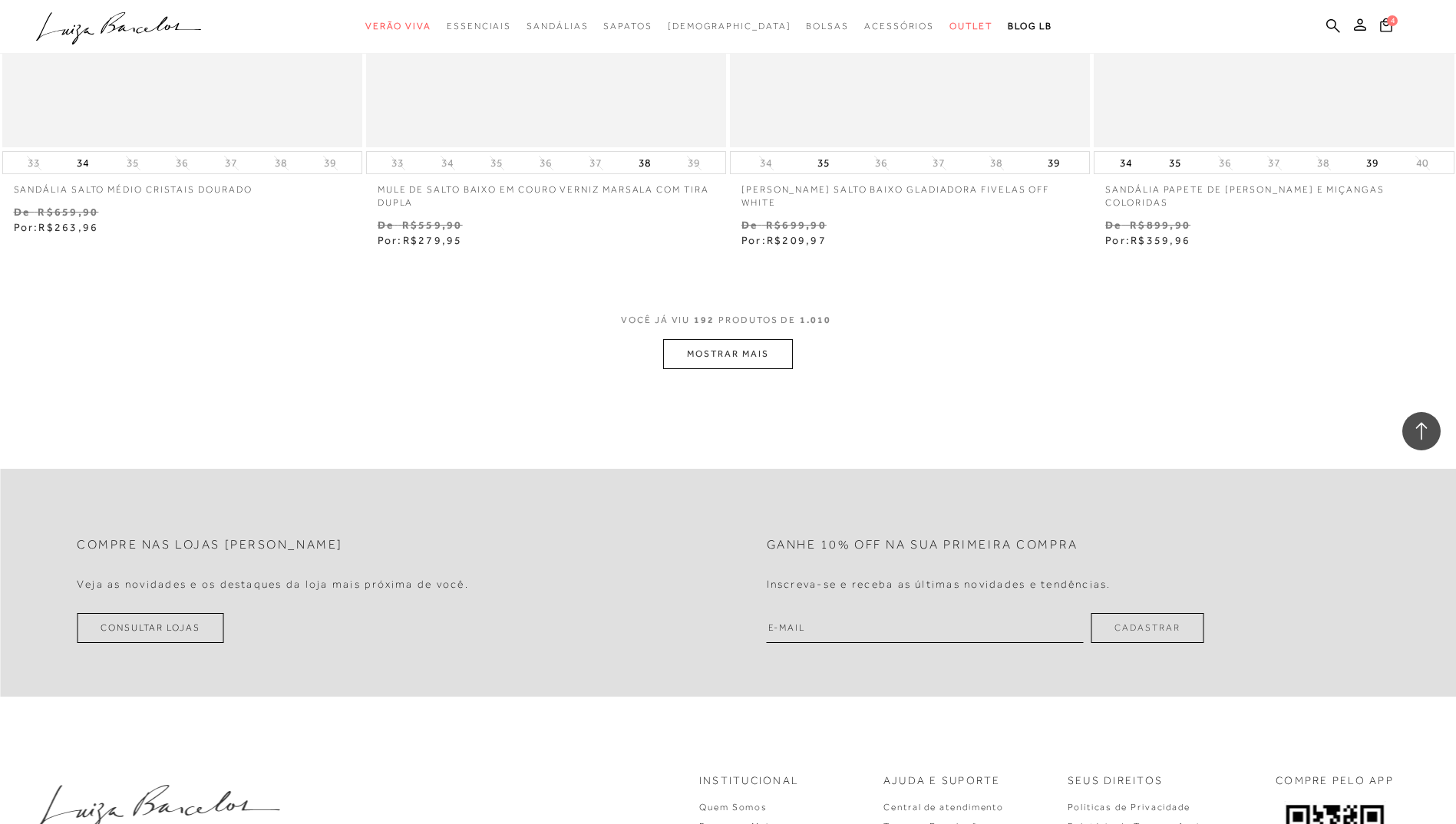
scroll to position [31351, 0]
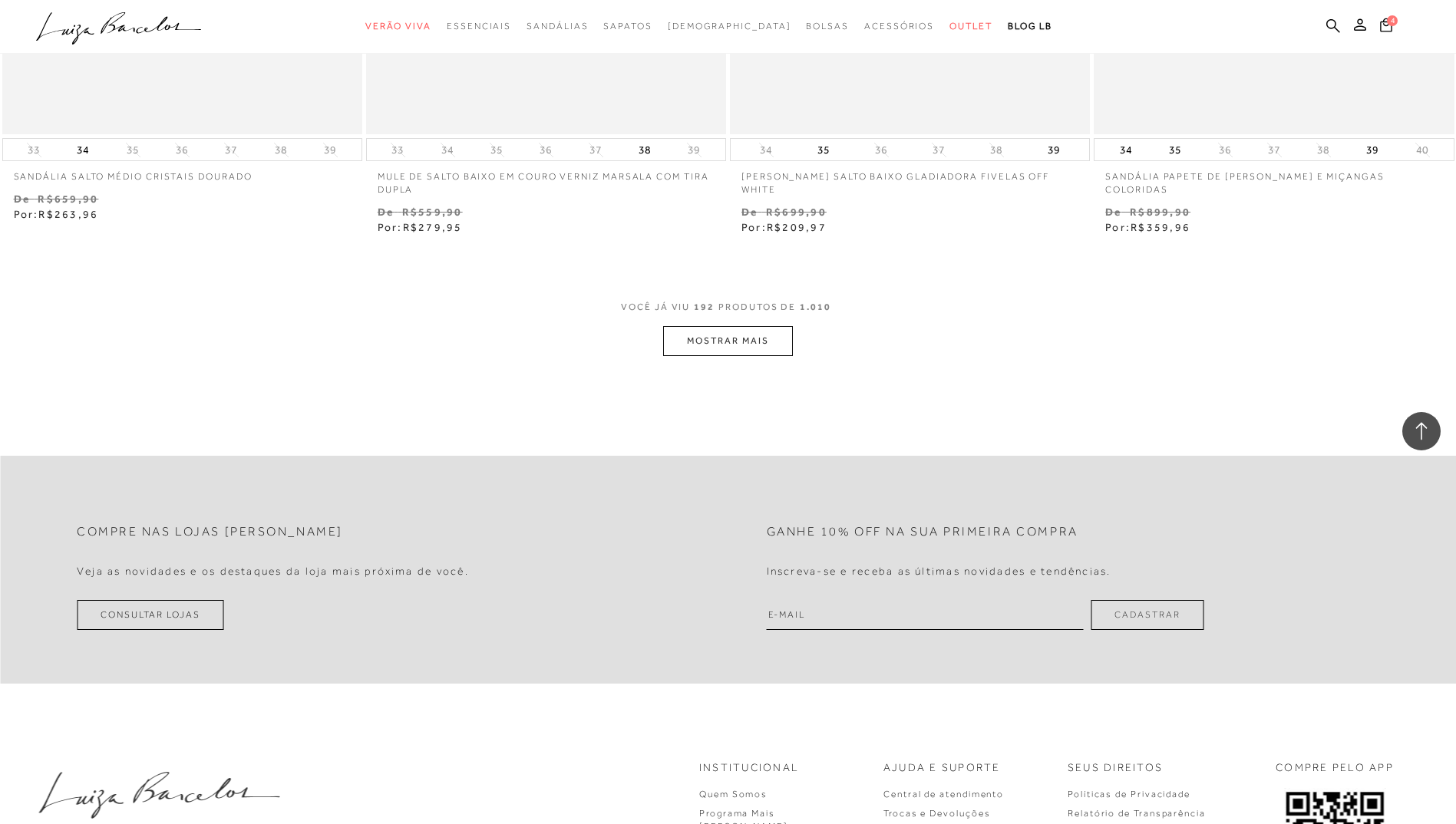
click at [707, 339] on button "MOSTRAR MAIS" at bounding box center [728, 341] width 129 height 30
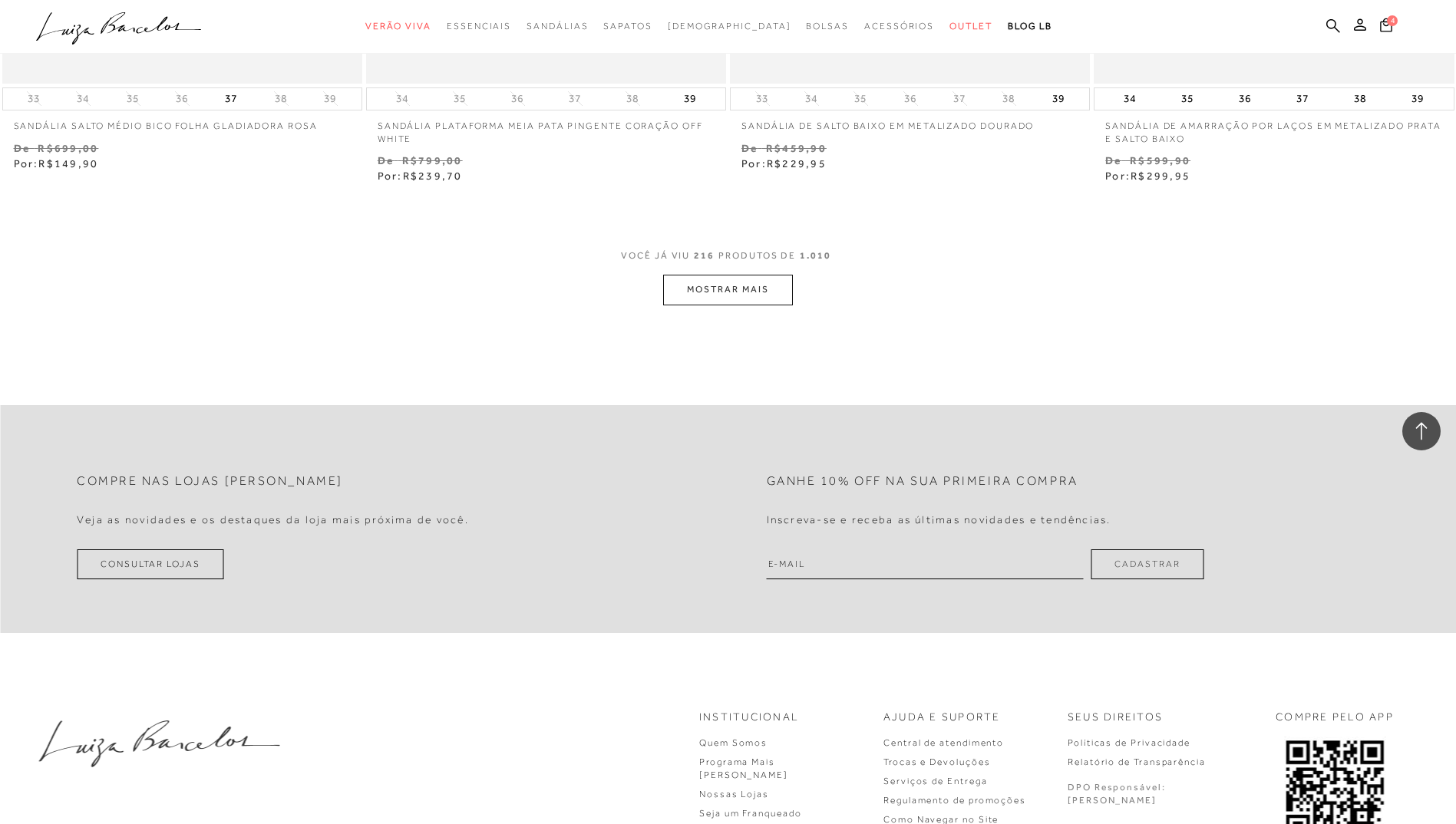
scroll to position [35419, 0]
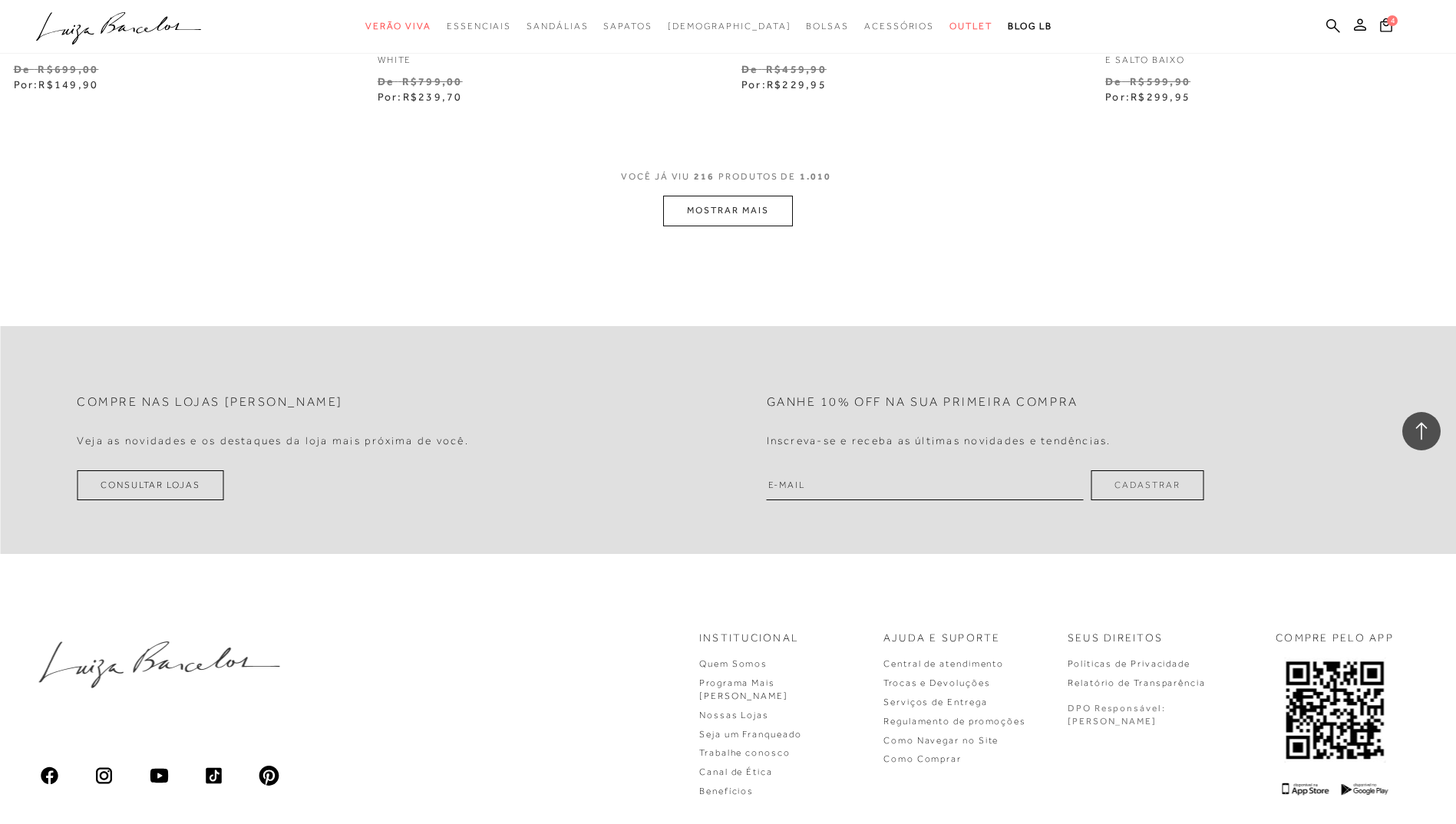
click at [757, 215] on button "MOSTRAR MAIS" at bounding box center [728, 210] width 129 height 30
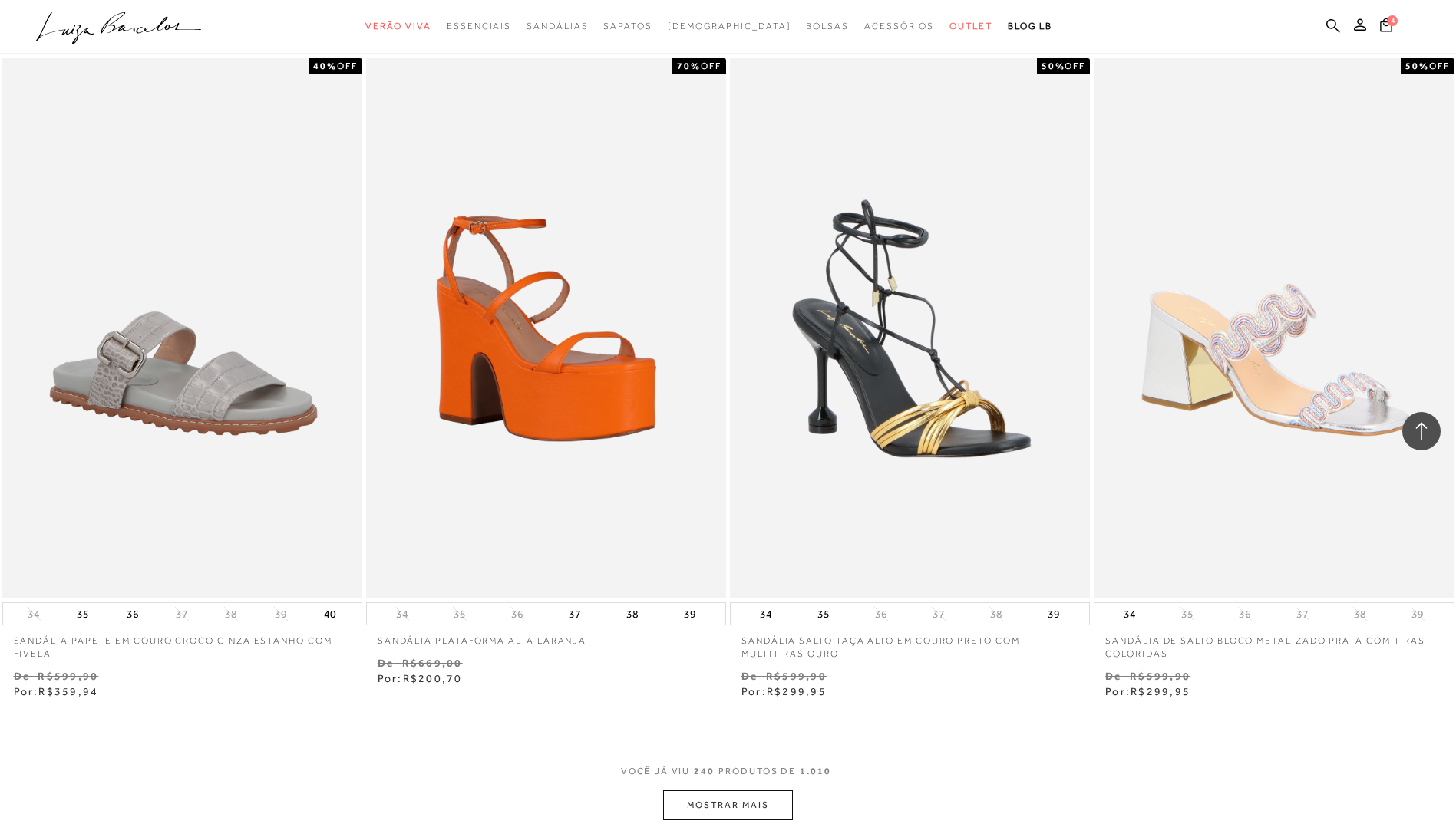
scroll to position [39180, 0]
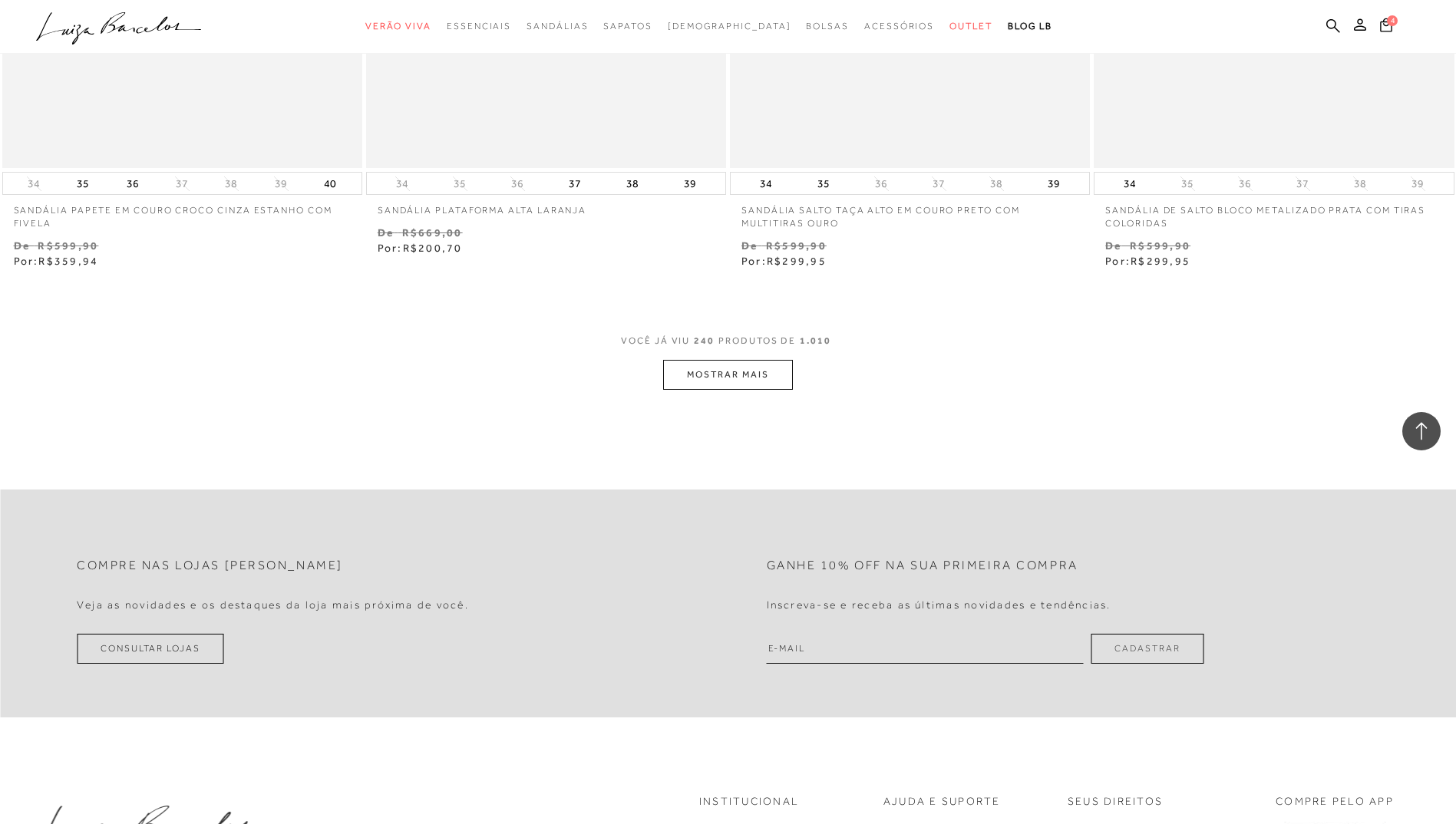
click at [726, 373] on button "MOSTRAR MAIS" at bounding box center [728, 375] width 129 height 30
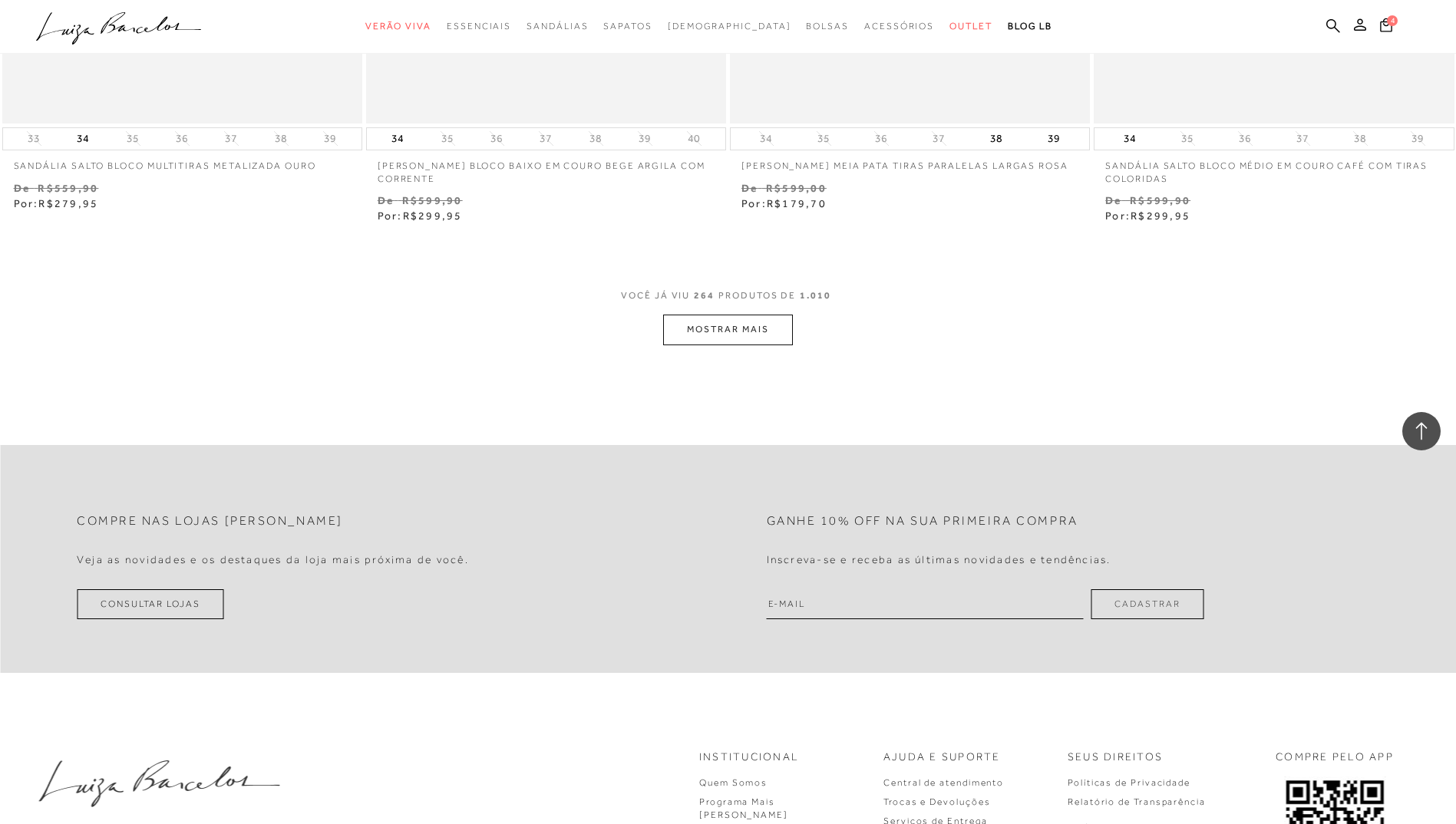
scroll to position [43171, 0]
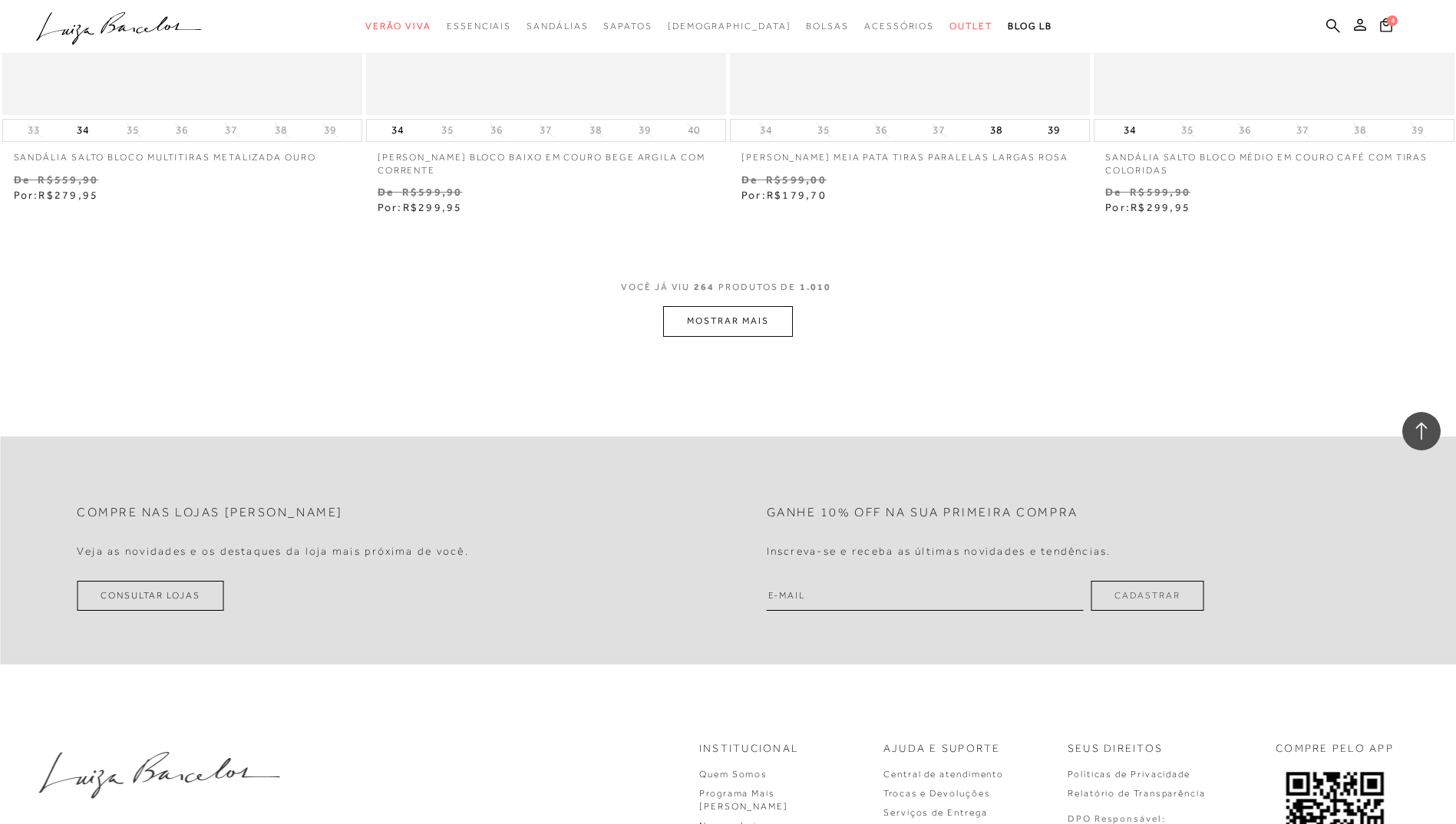
click at [727, 322] on button "MOSTRAR MAIS" at bounding box center [728, 321] width 129 height 30
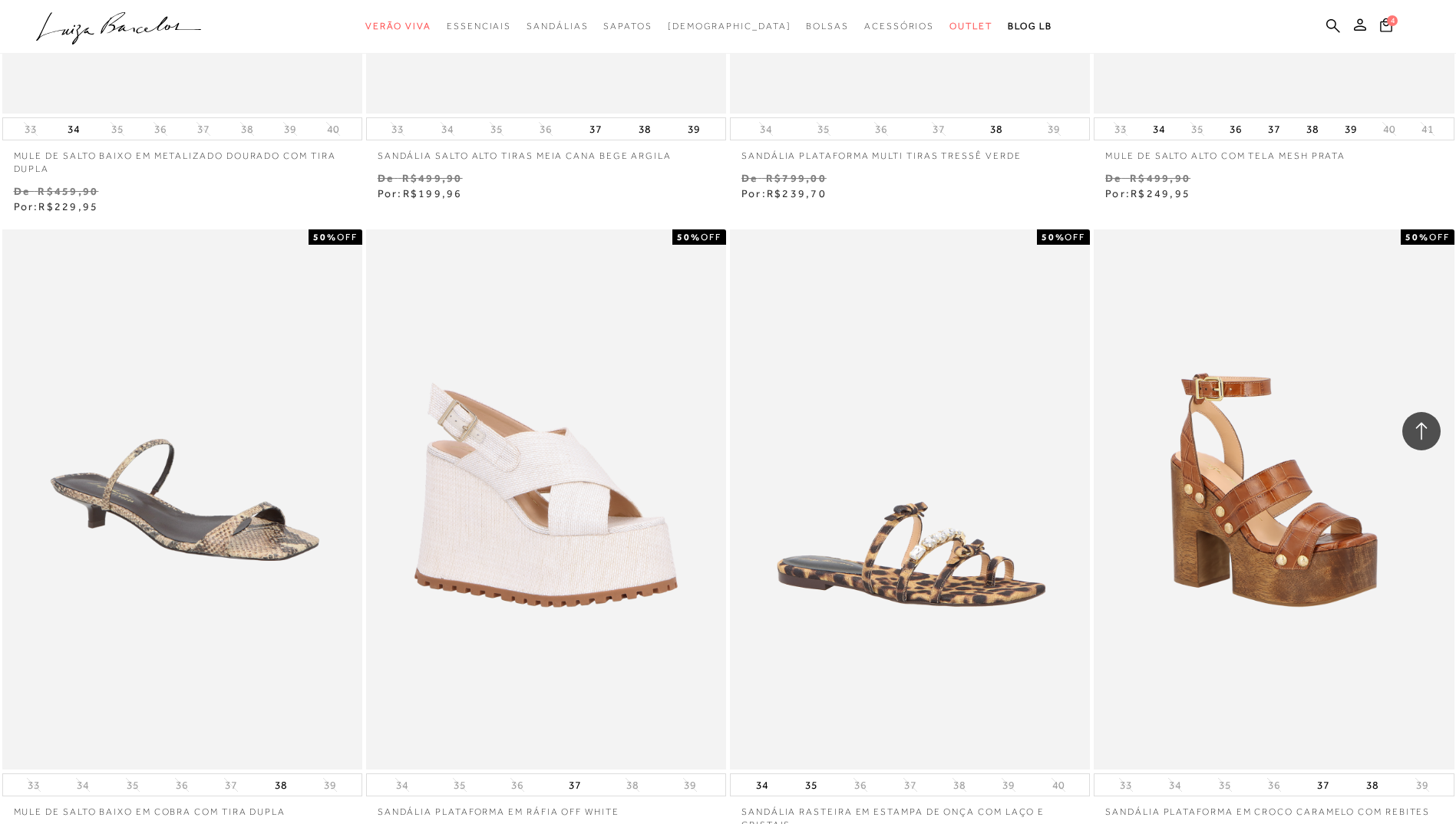
scroll to position [47162, 0]
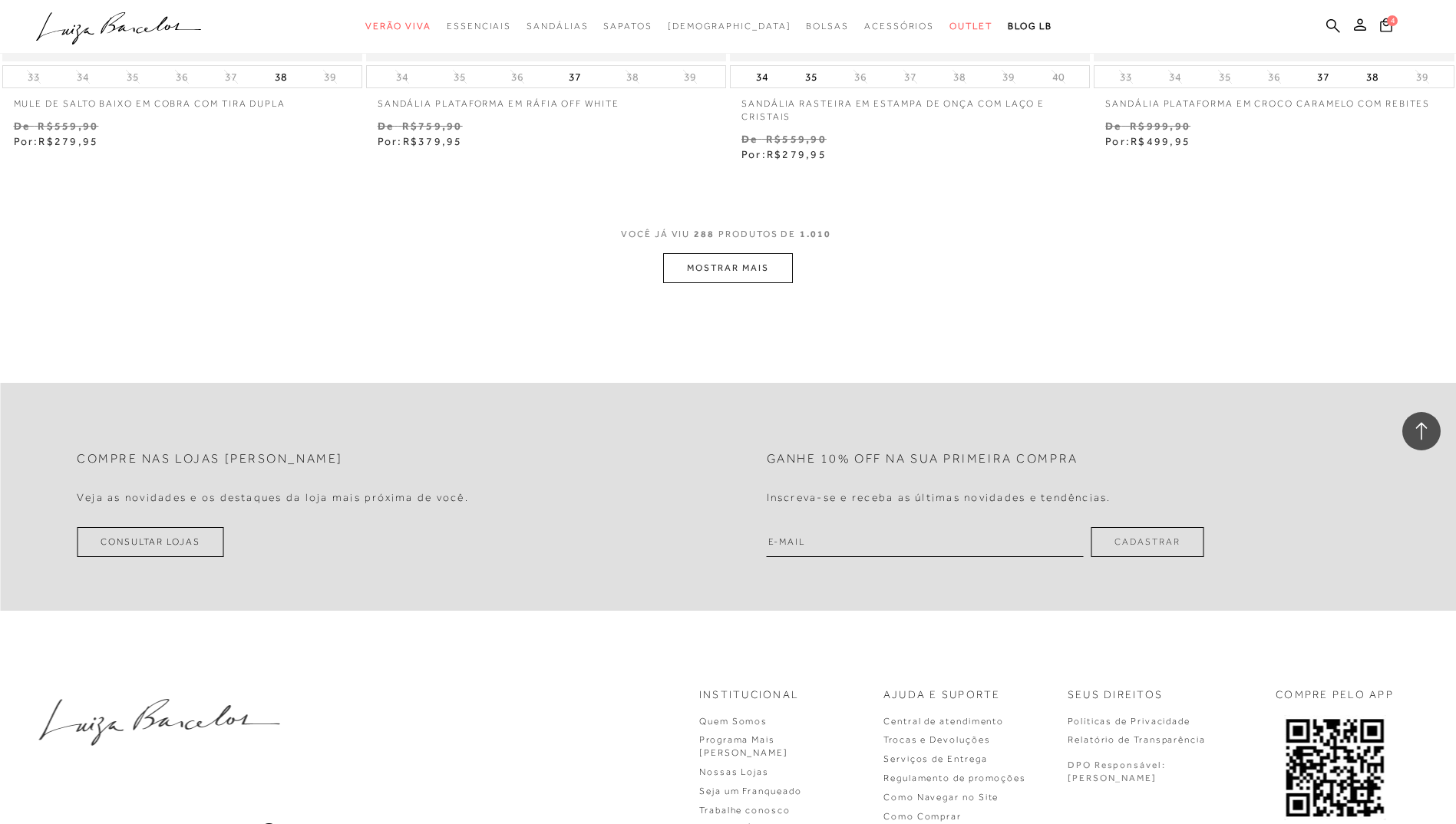
click at [707, 265] on button "MOSTRAR MAIS" at bounding box center [728, 268] width 129 height 30
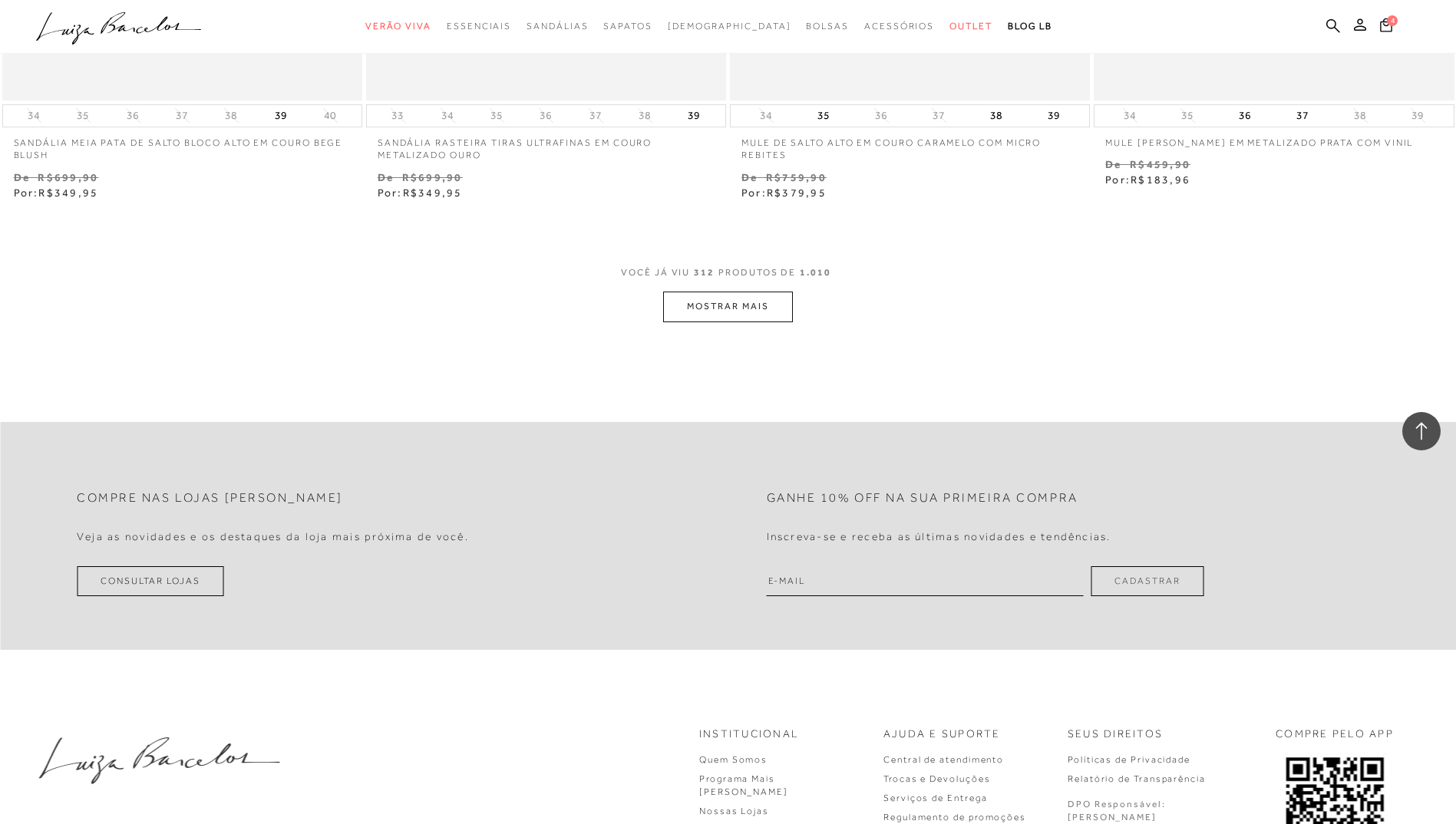
scroll to position [51077, 0]
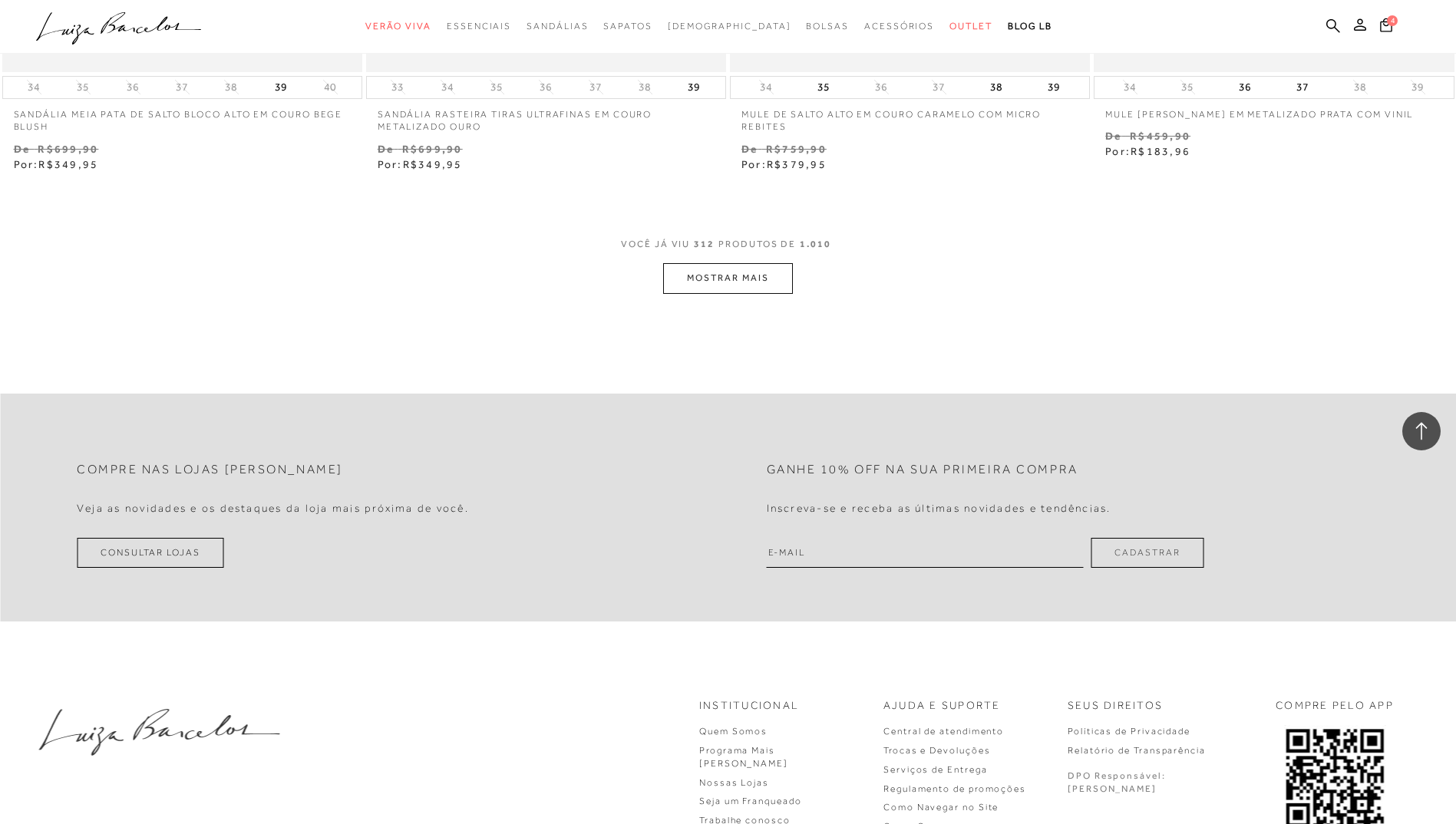
click at [755, 270] on button "MOSTRAR MAIS" at bounding box center [728, 278] width 129 height 30
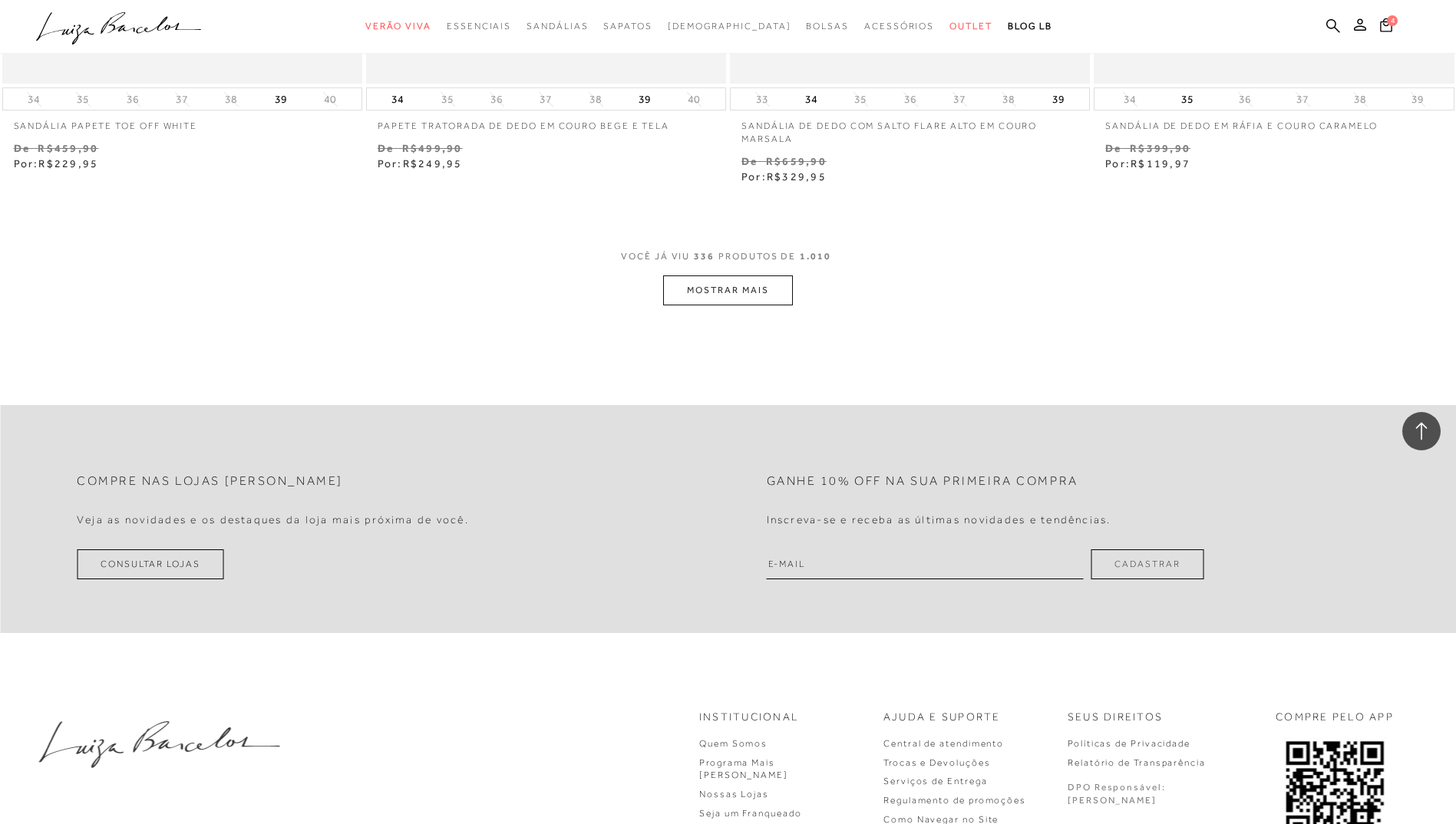
scroll to position [54991, 0]
click at [752, 303] on button "MOSTRAR MAIS" at bounding box center [728, 289] width 129 height 30
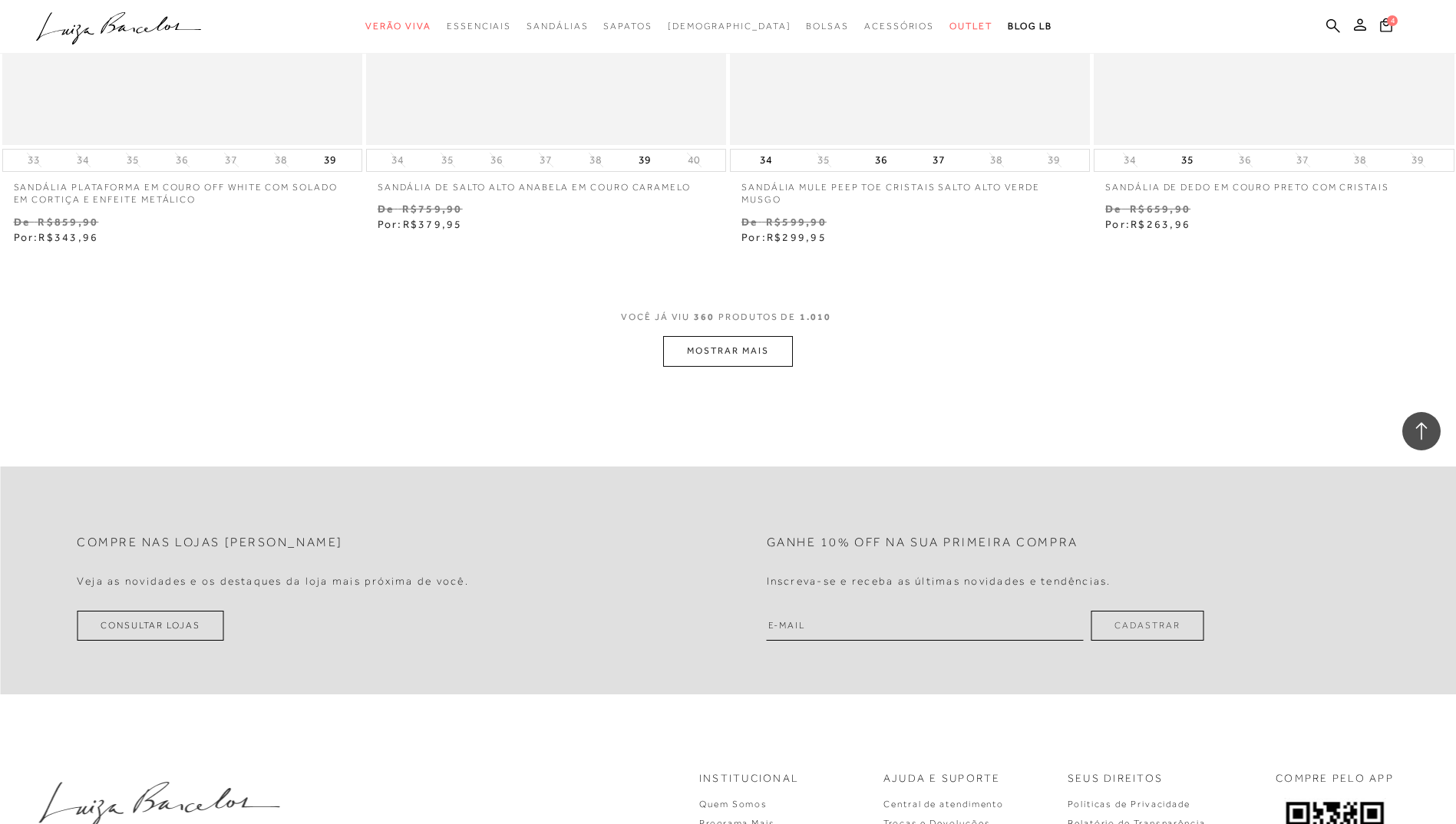
scroll to position [58906, 0]
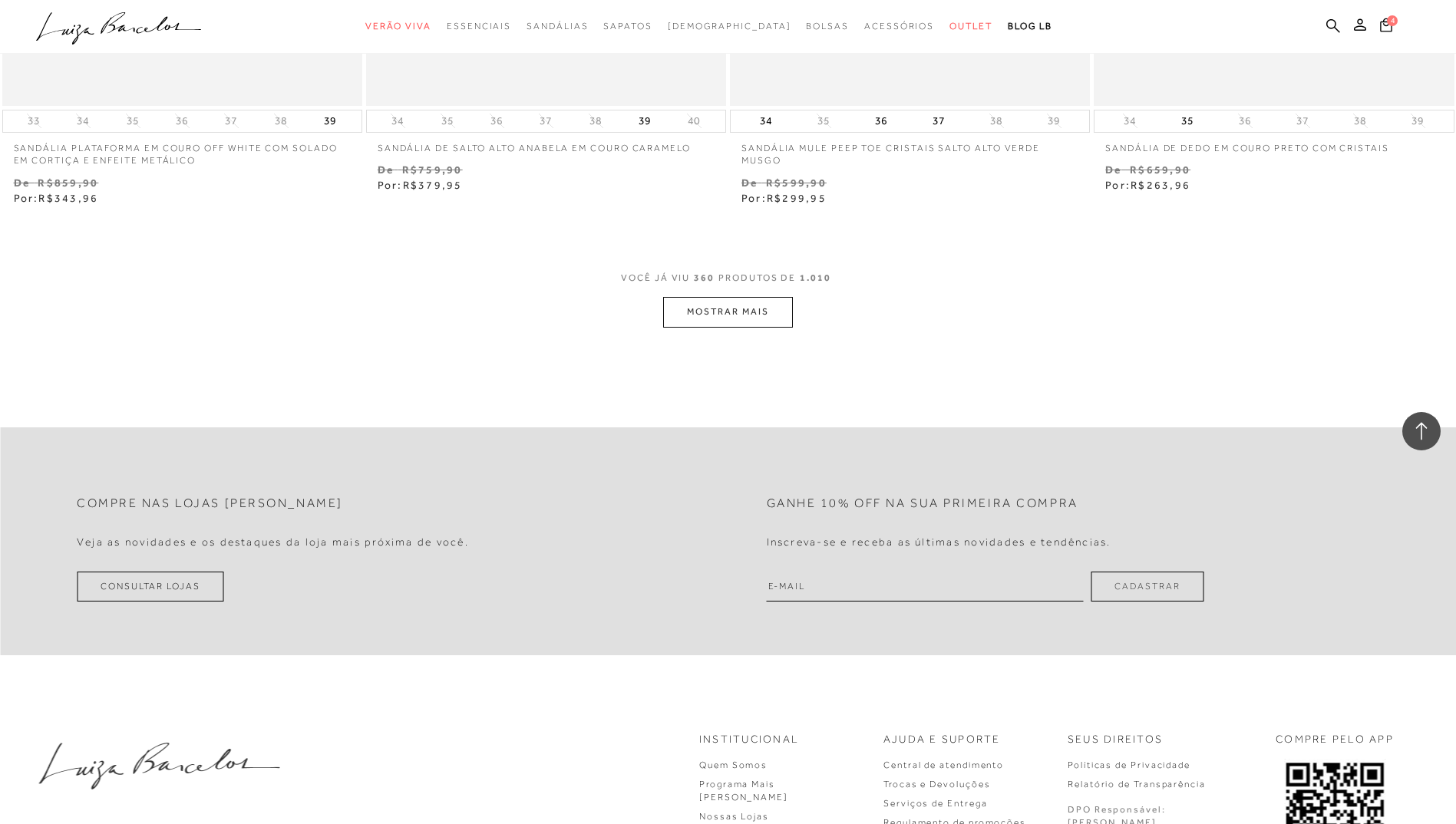
click at [745, 319] on button "MOSTRAR MAIS" at bounding box center [728, 312] width 129 height 30
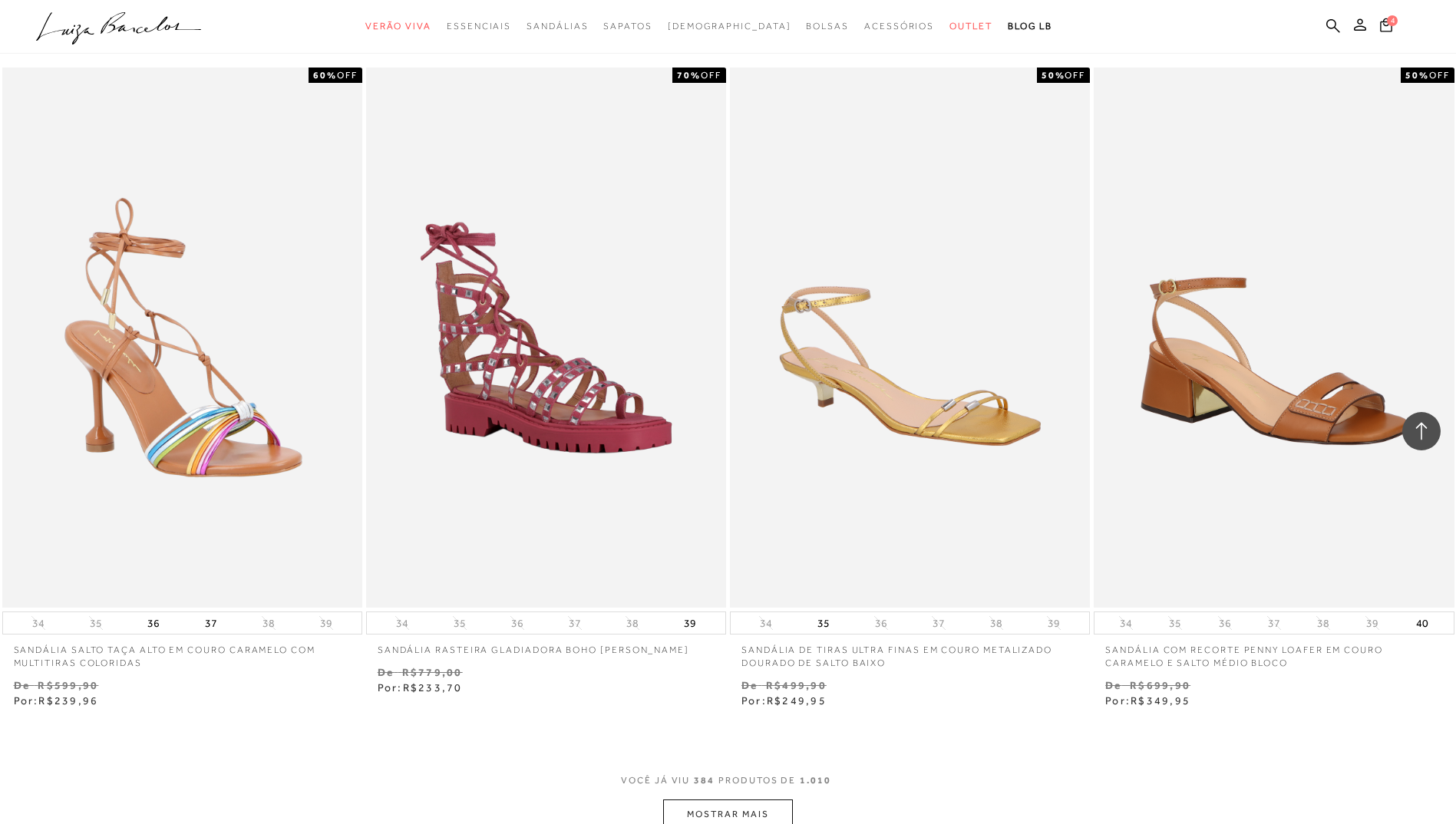
scroll to position [62743, 0]
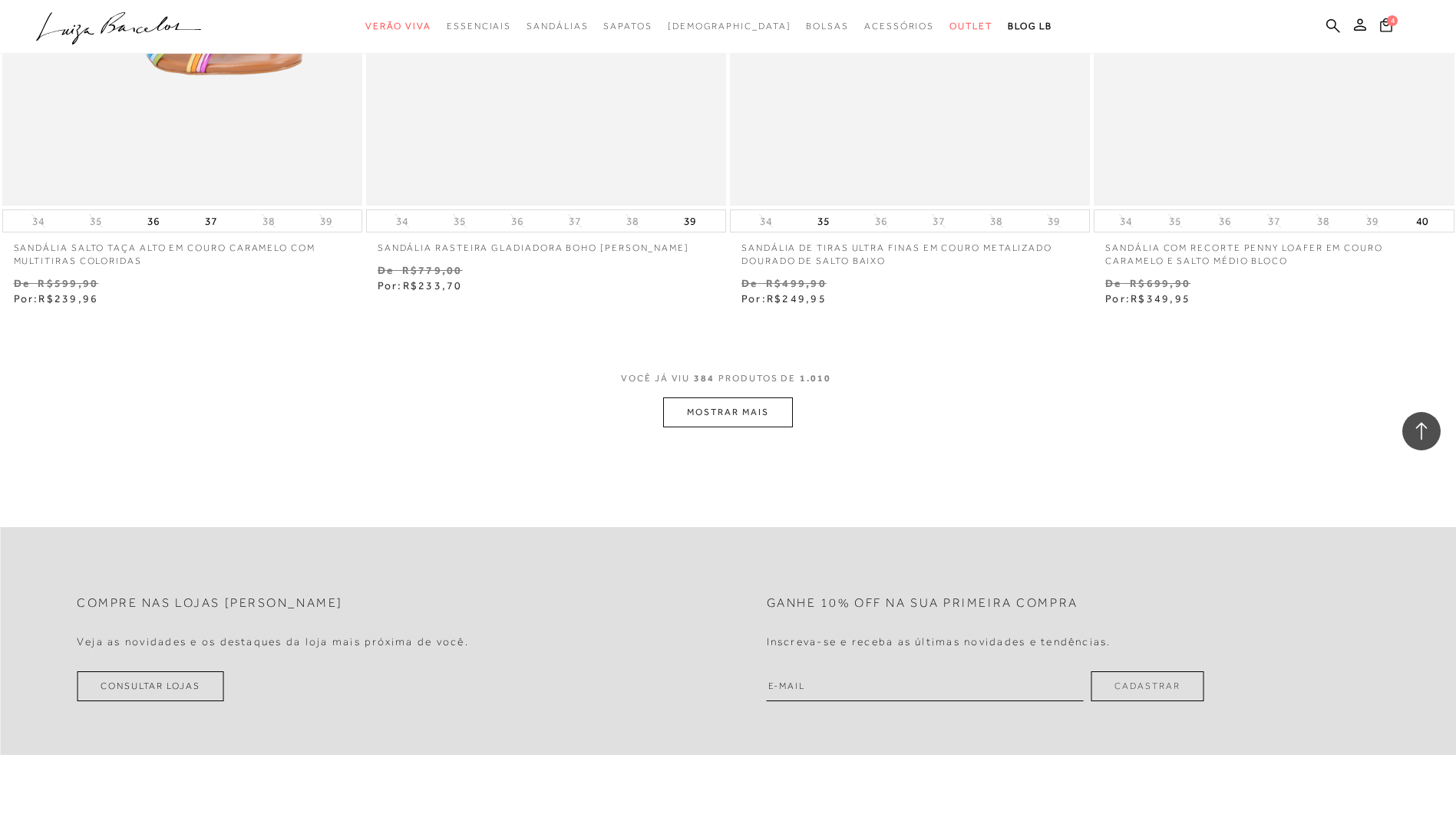
click at [776, 421] on button "MOSTRAR MAIS" at bounding box center [728, 412] width 129 height 30
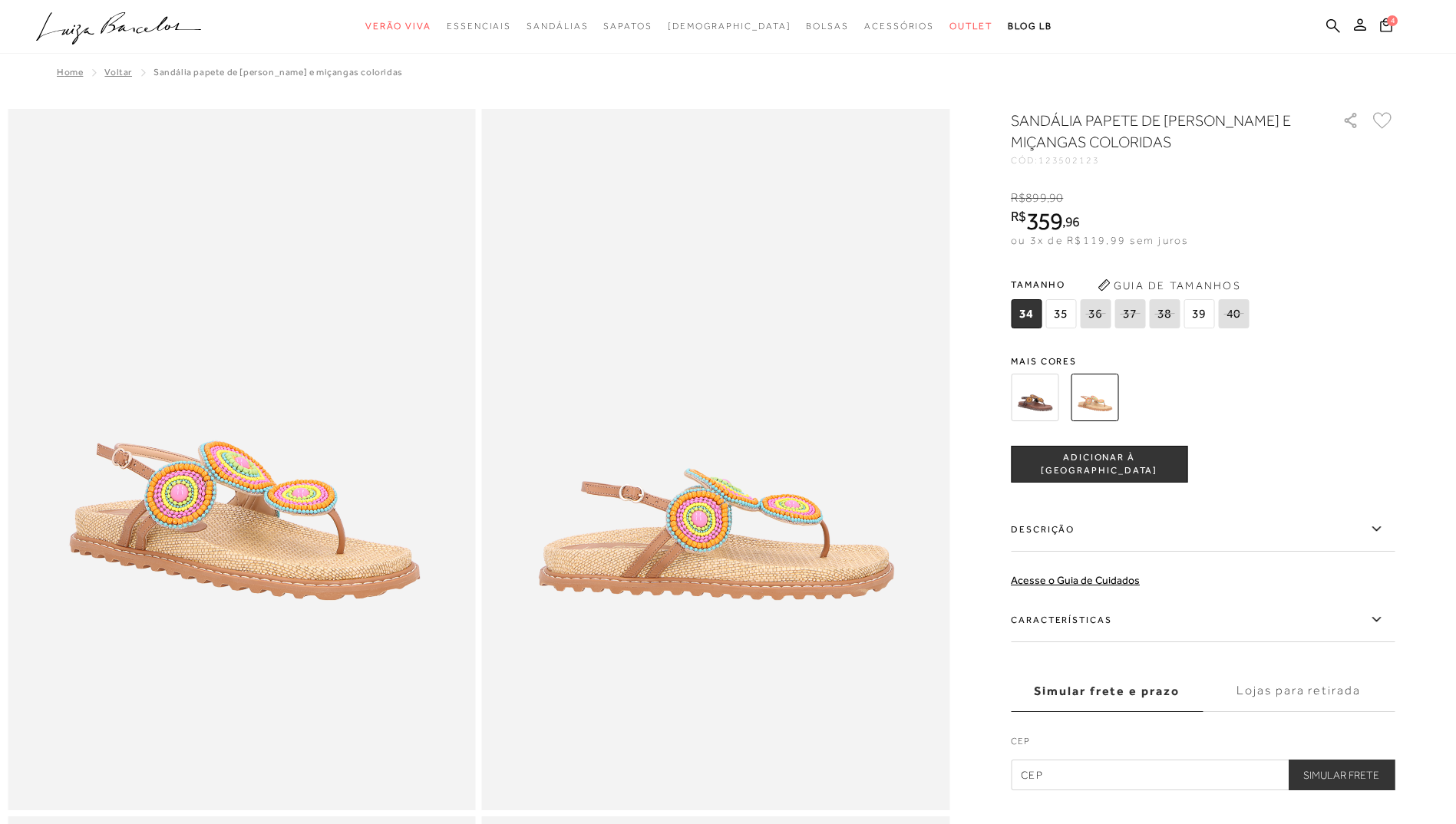
click at [1040, 402] on img at bounding box center [1035, 398] width 48 height 48
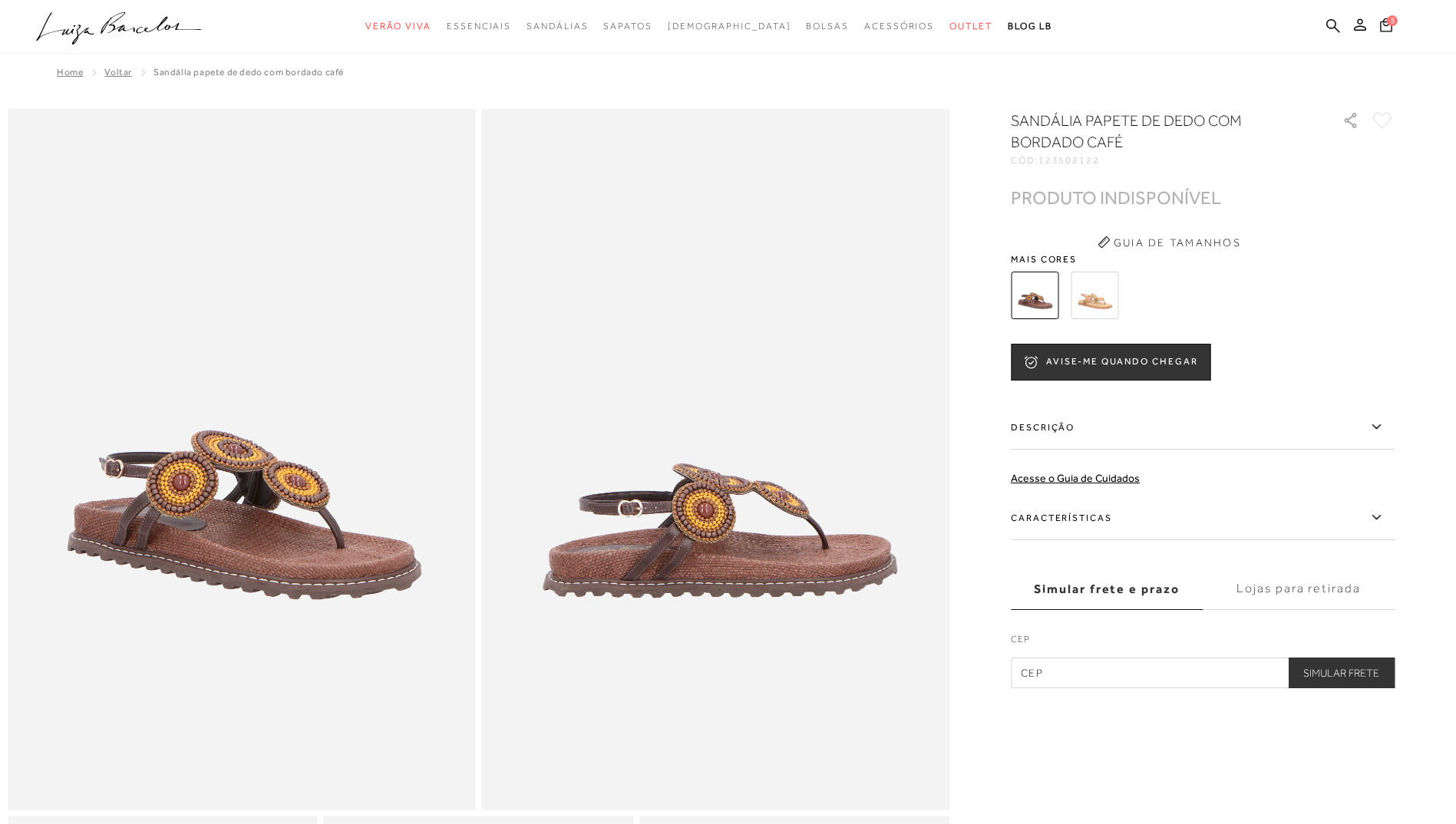
click at [1100, 301] on img at bounding box center [1095, 296] width 48 height 48
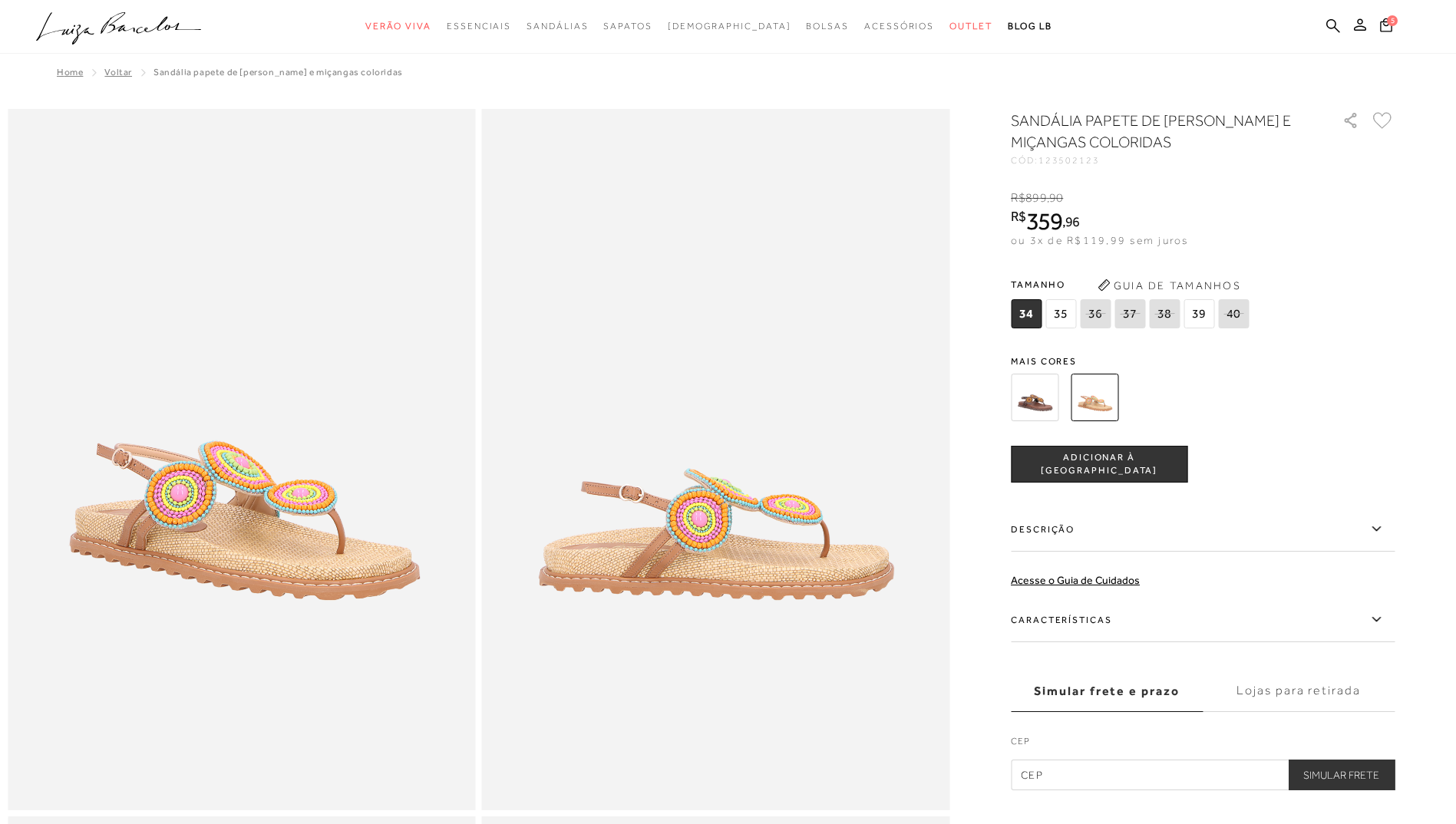
click at [1058, 465] on span "ADICIONAR À [GEOGRAPHIC_DATA]" at bounding box center [1099, 464] width 175 height 27
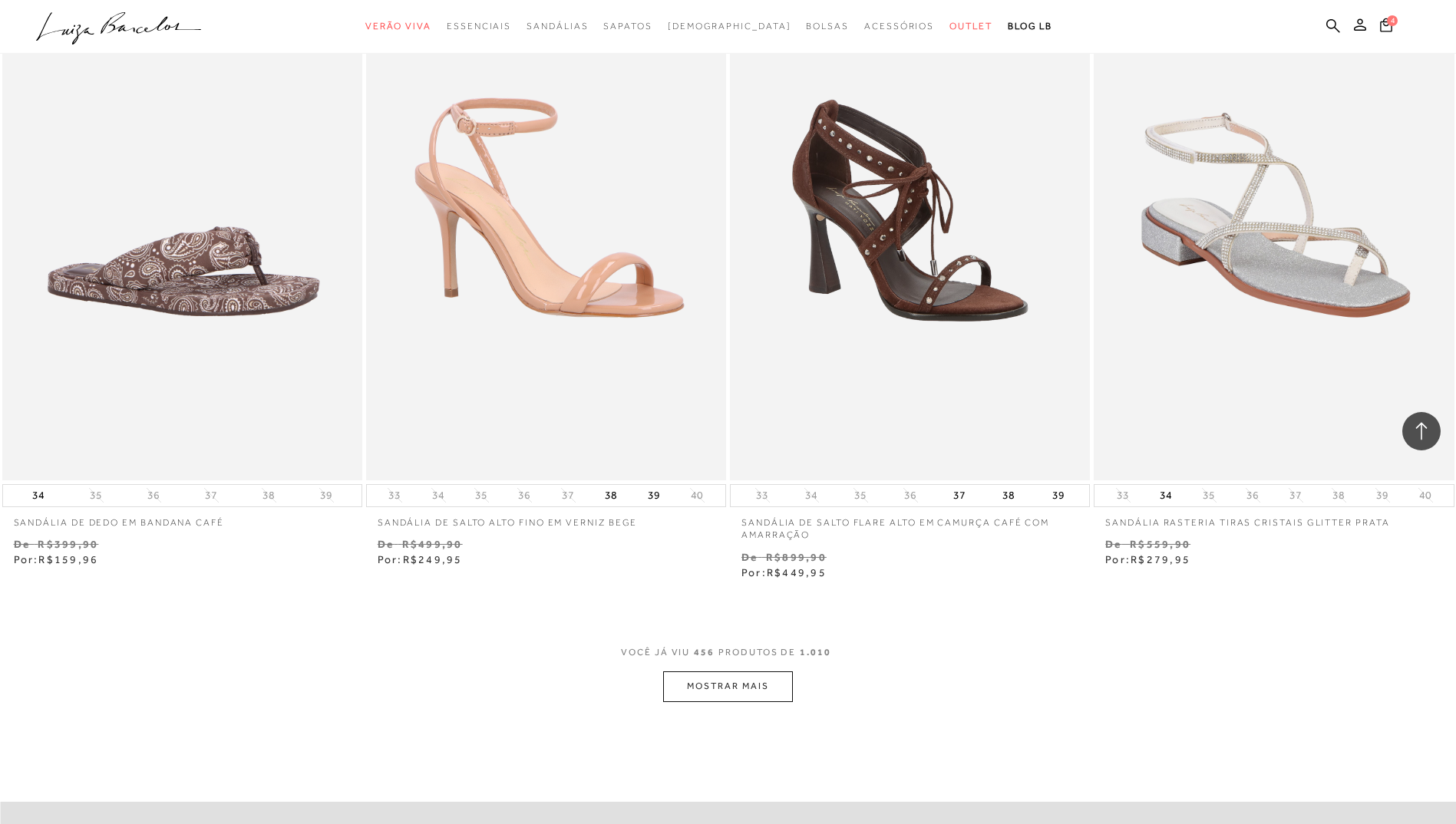
scroll to position [74563, 0]
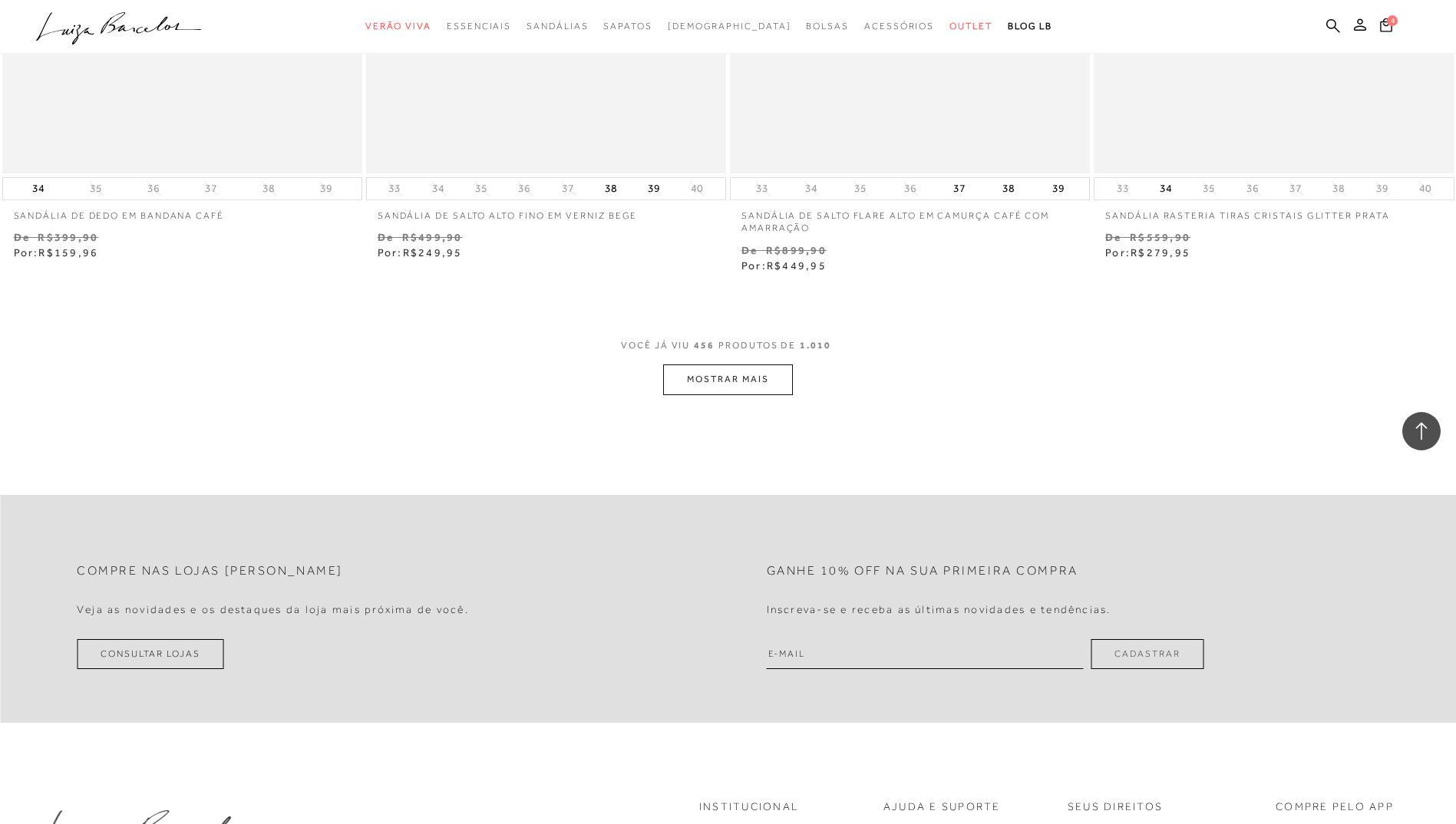
click at [720, 395] on button "MOSTRAR MAIS" at bounding box center [728, 380] width 129 height 30
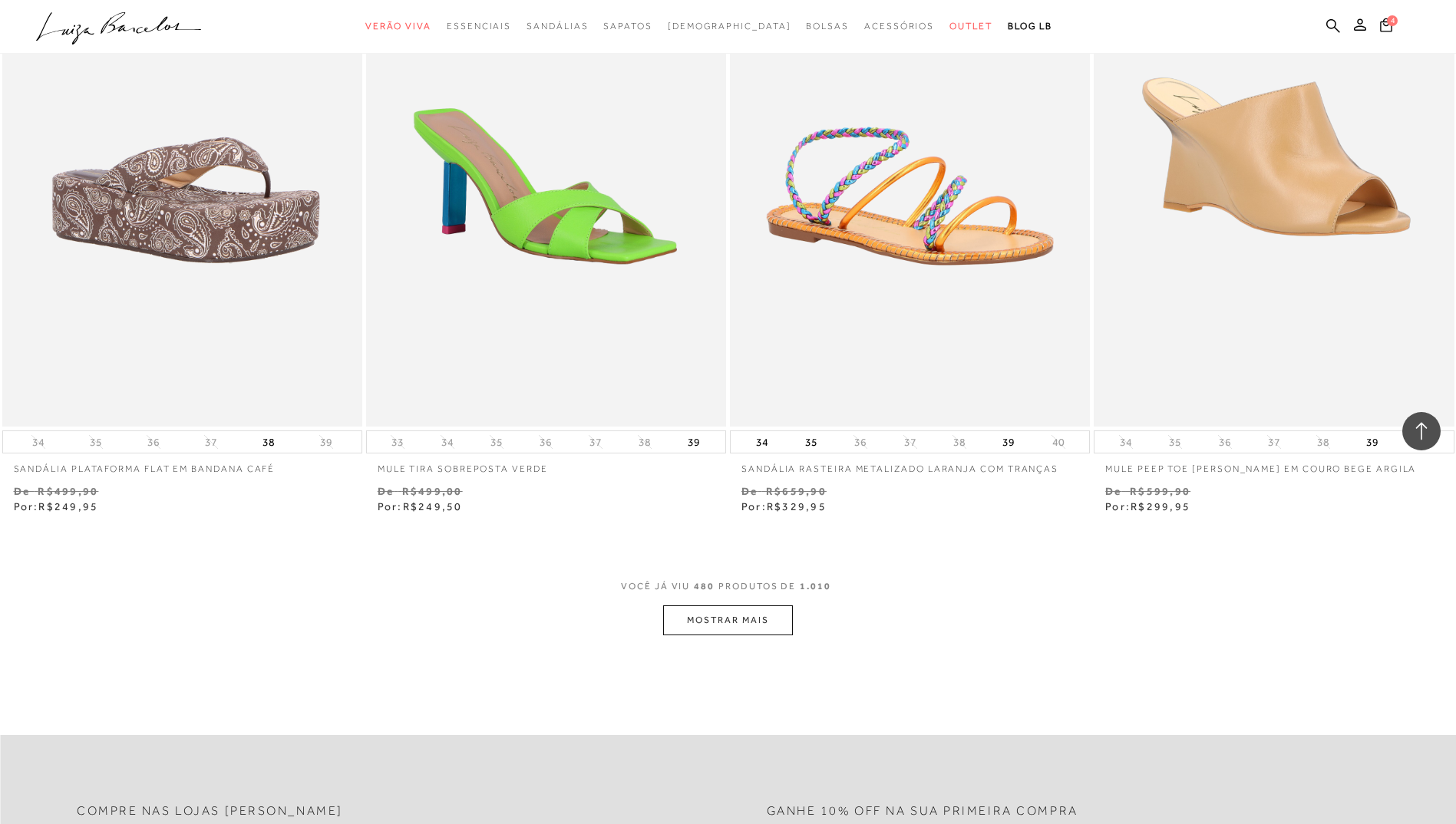
scroll to position [78477, 0]
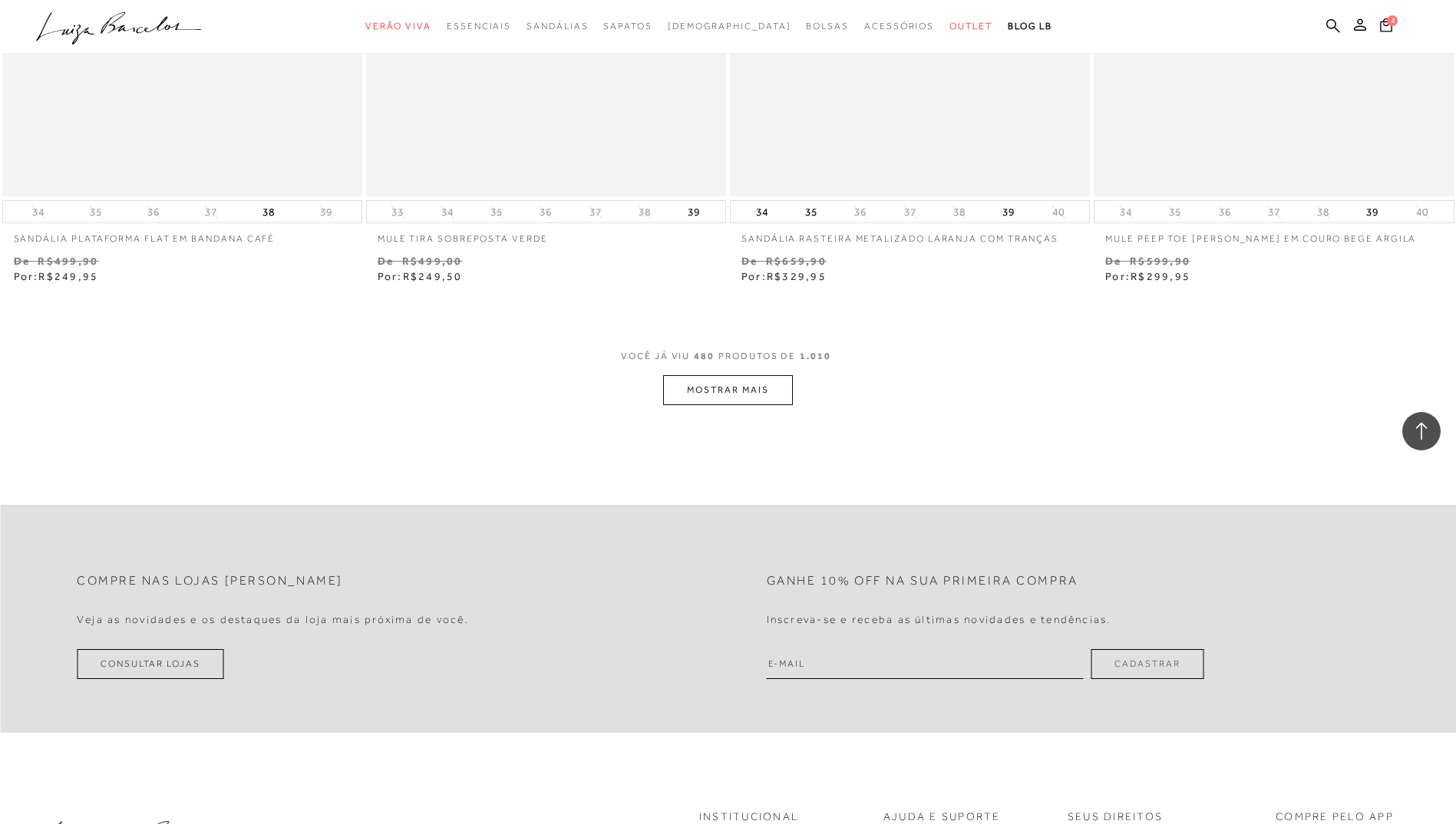
click at [741, 406] on button "MOSTRAR MAIS" at bounding box center [728, 391] width 129 height 30
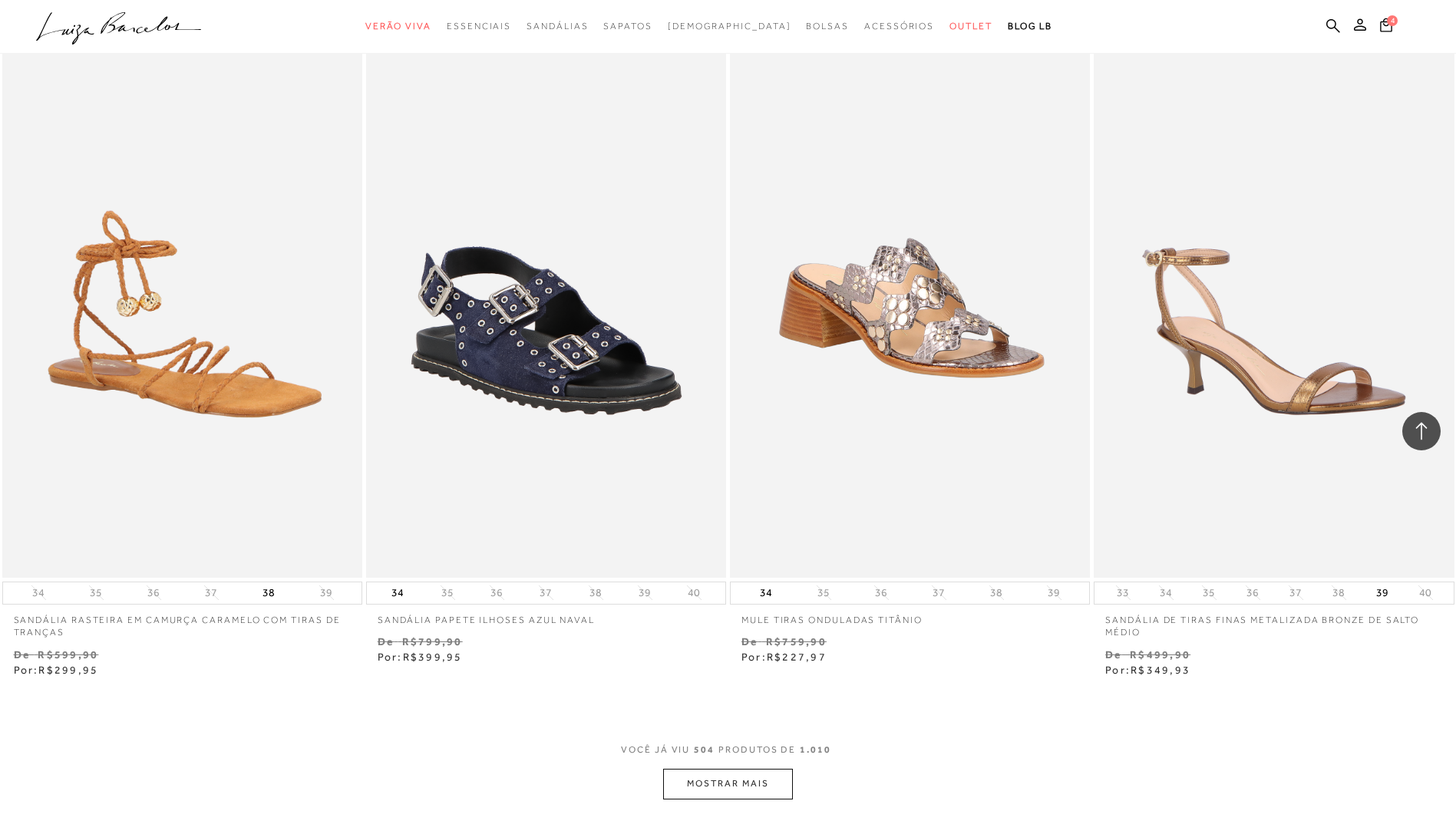
scroll to position [82622, 0]
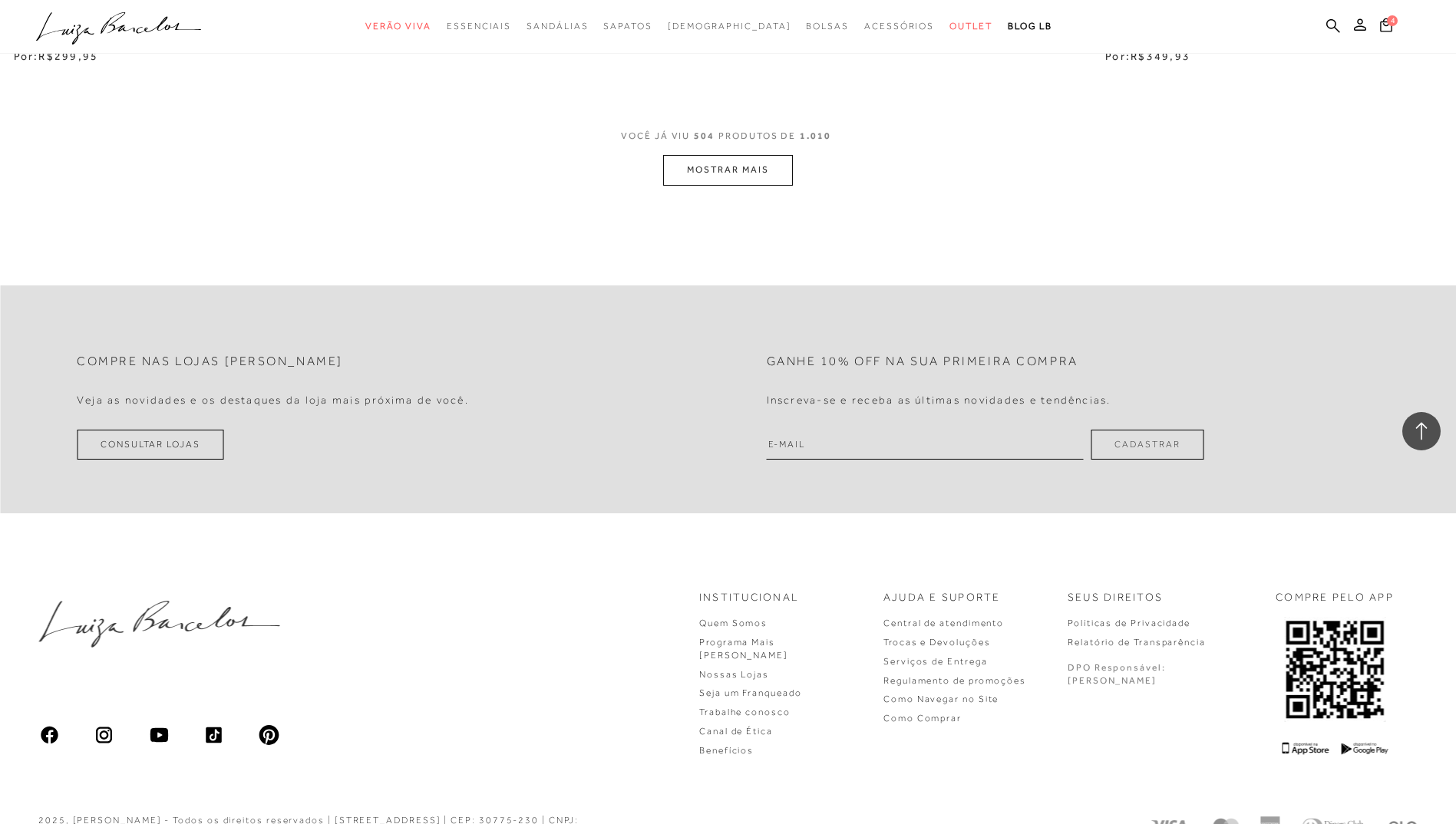
click at [766, 185] on button "MOSTRAR MAIS" at bounding box center [728, 170] width 129 height 30
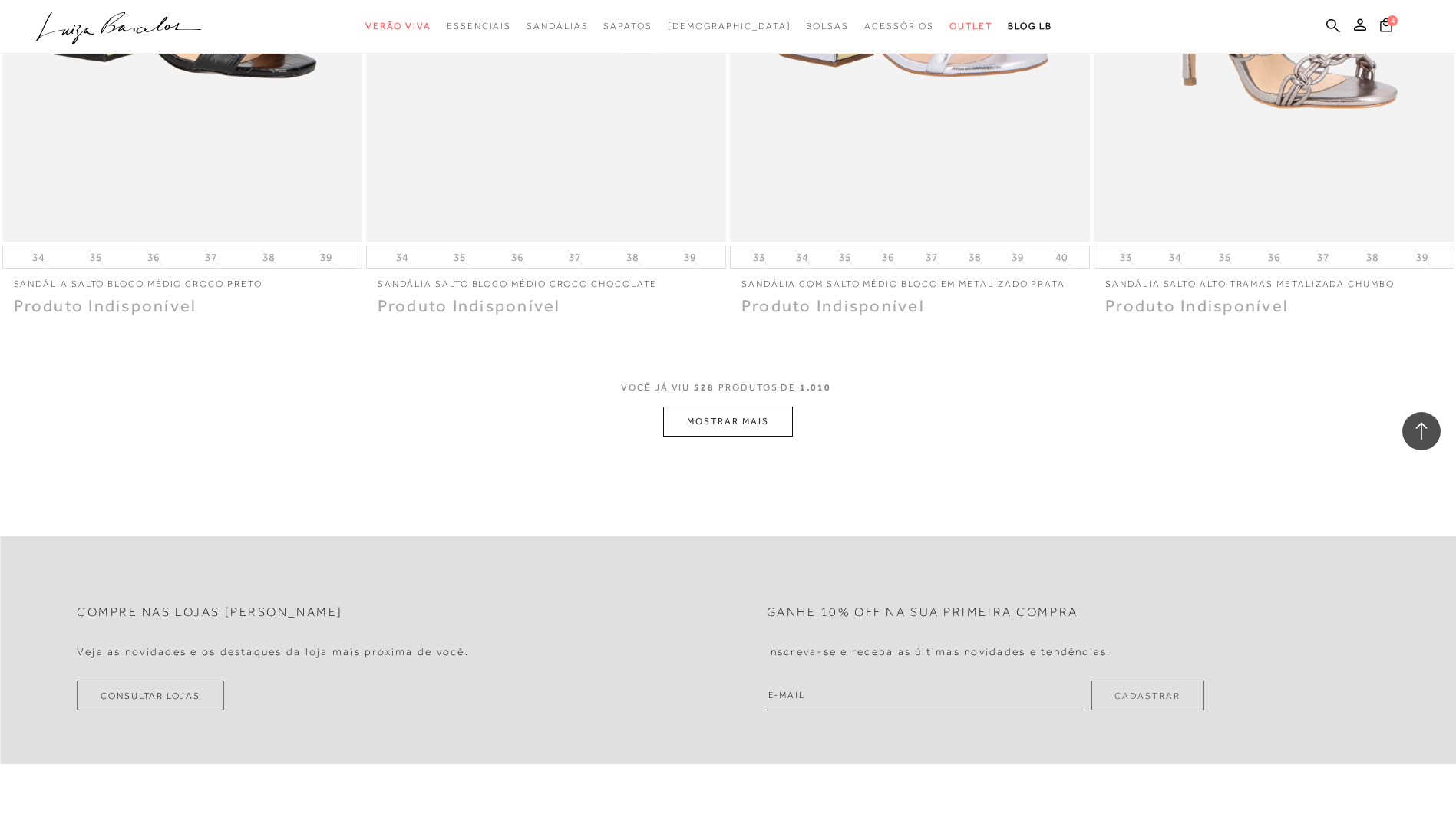
scroll to position [86383, 0]
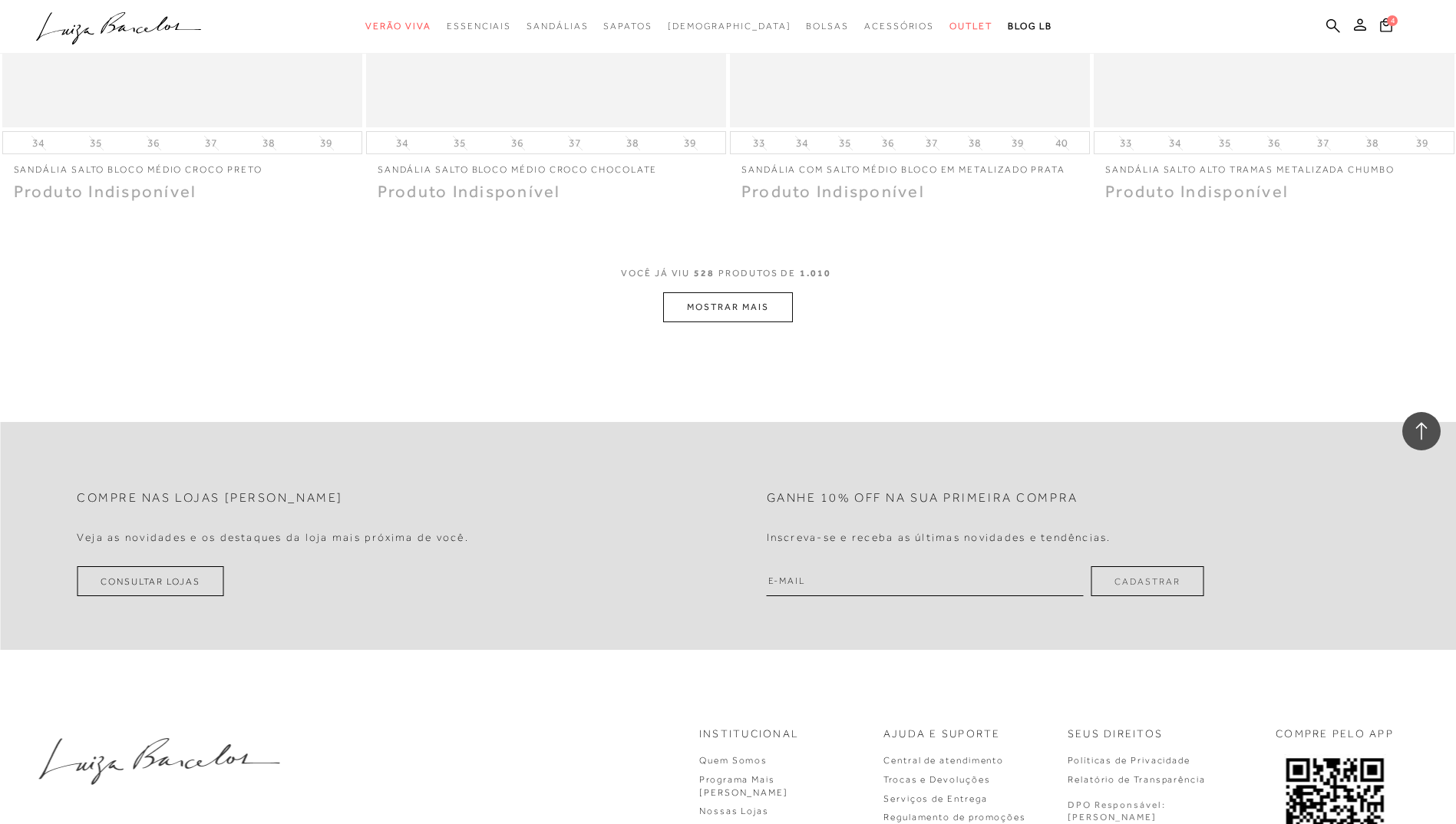
click at [721, 323] on button "MOSTRAR MAIS" at bounding box center [728, 307] width 129 height 30
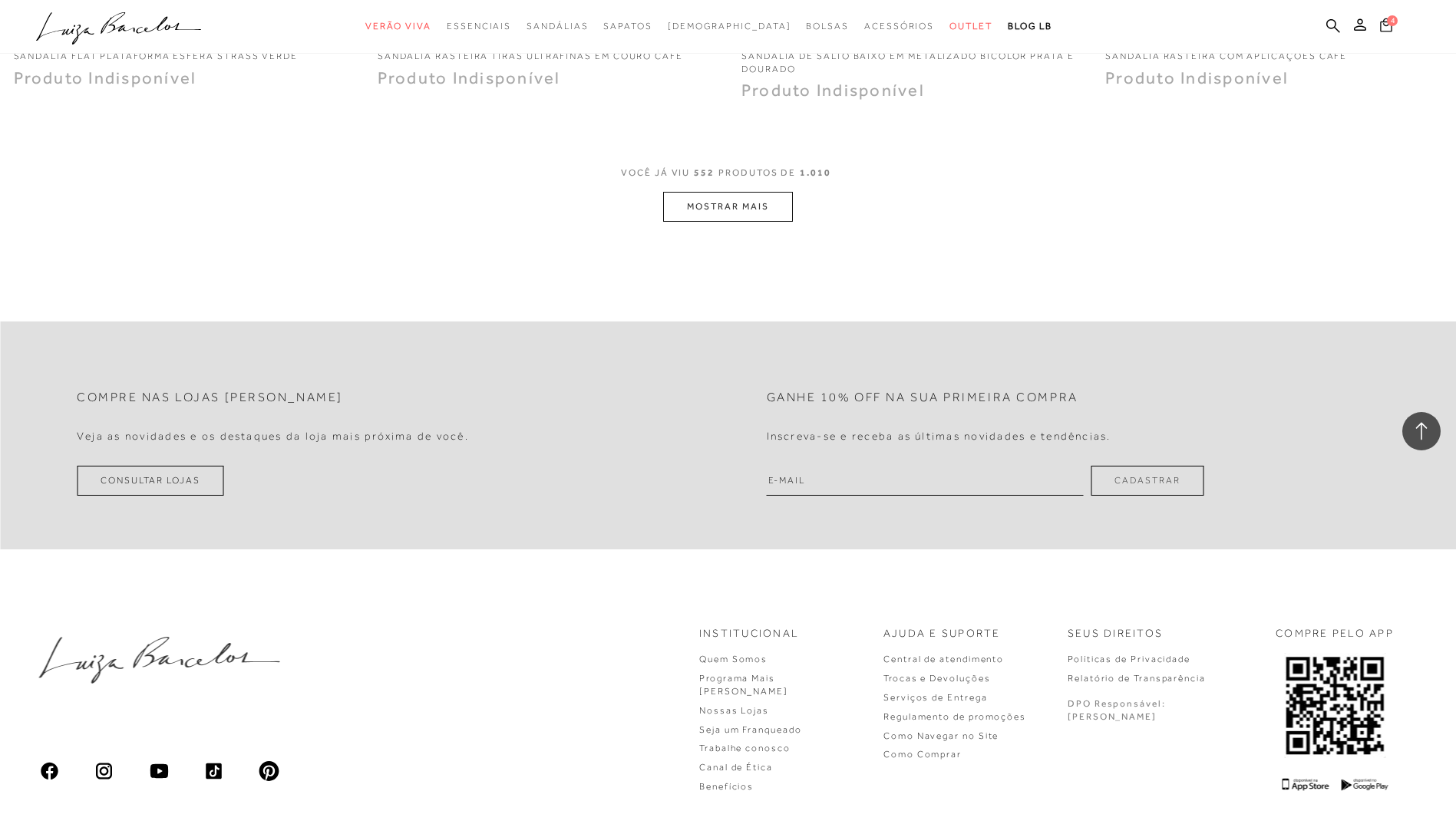
click at [1389, 20] on span "4" at bounding box center [1392, 20] width 11 height 11
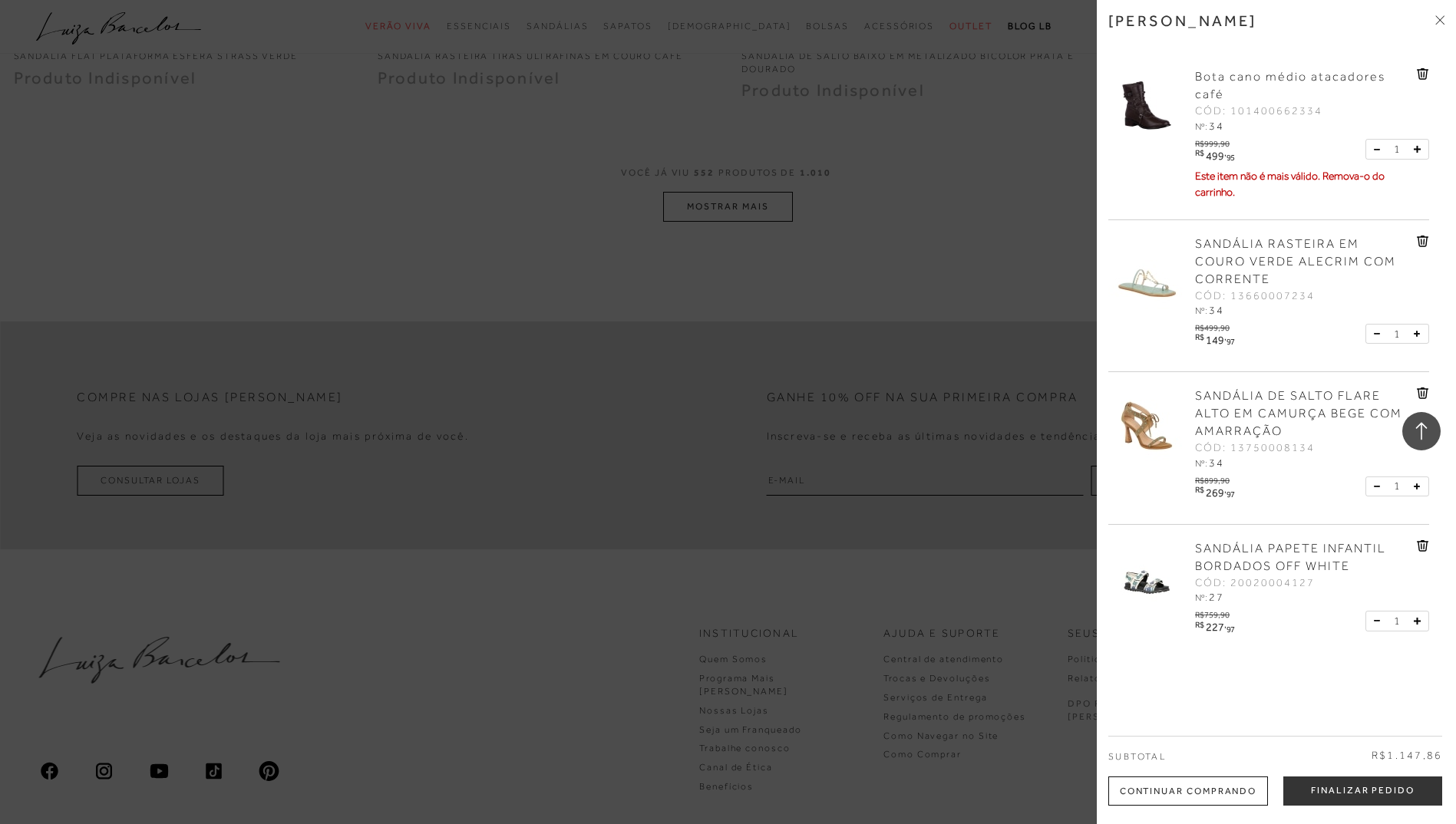
click at [1423, 76] on icon at bounding box center [1424, 75] width 2 height 6
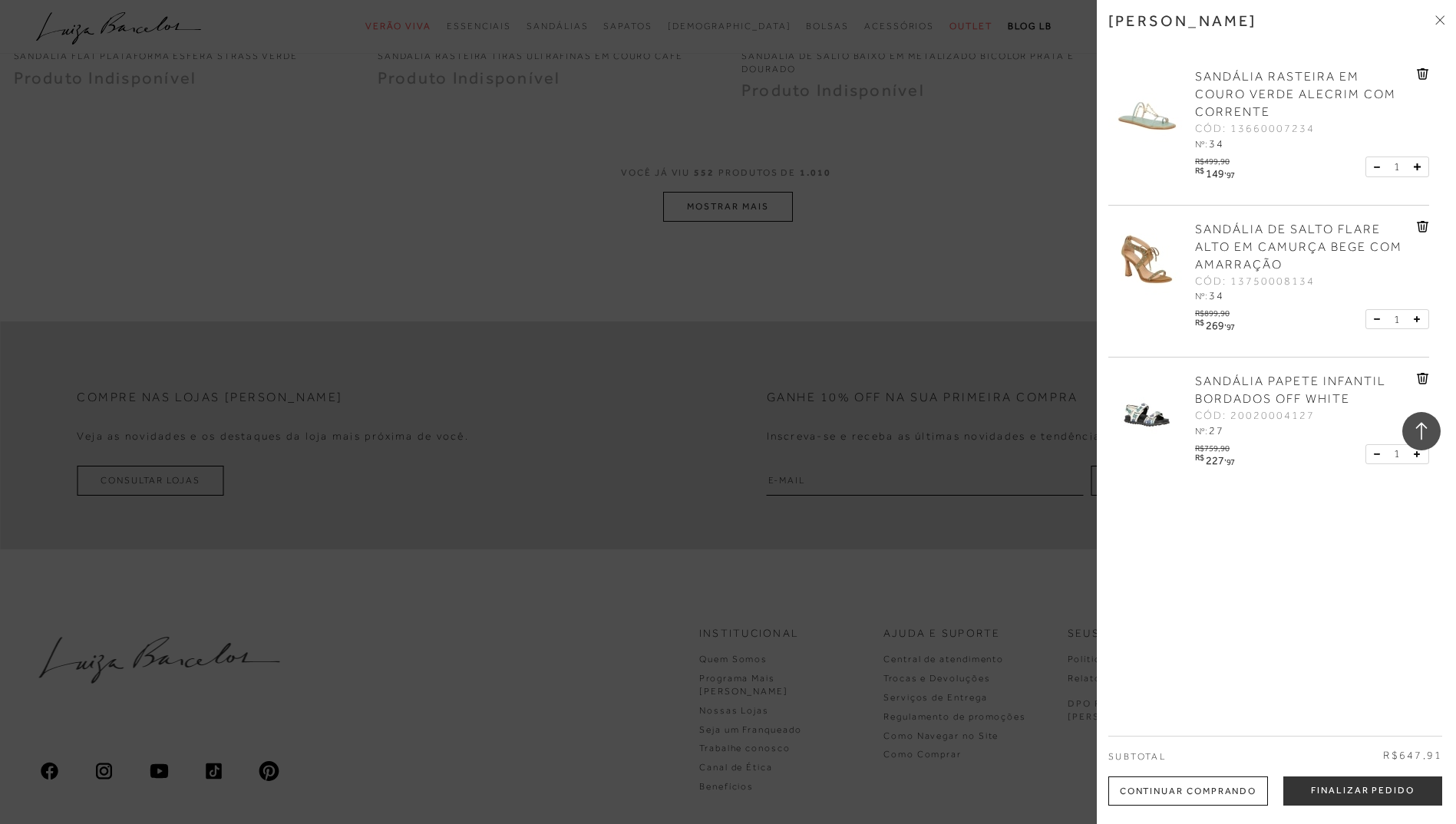
click at [1027, 266] on div at bounding box center [728, 412] width 1456 height 824
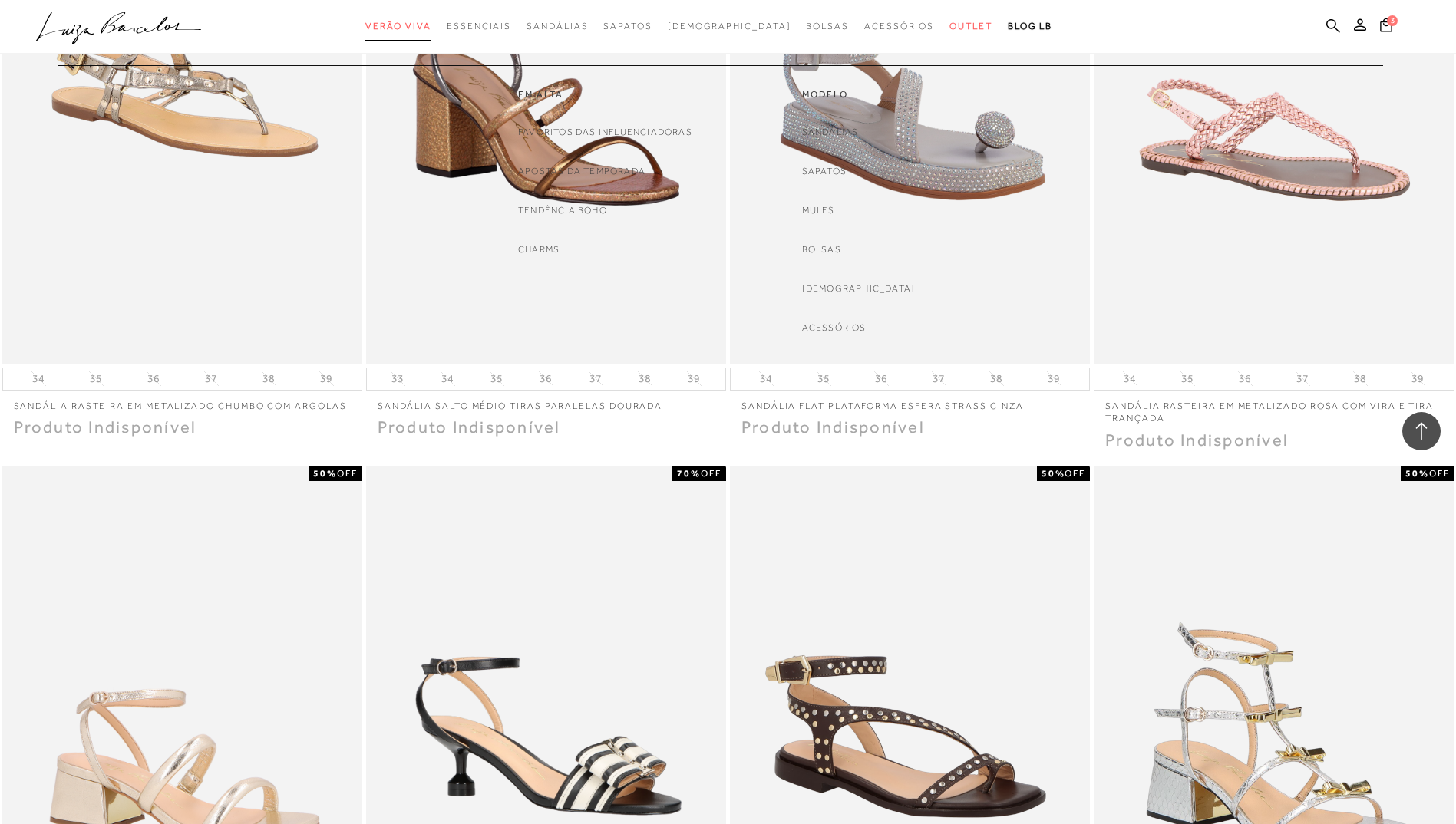
scroll to position [85734, 0]
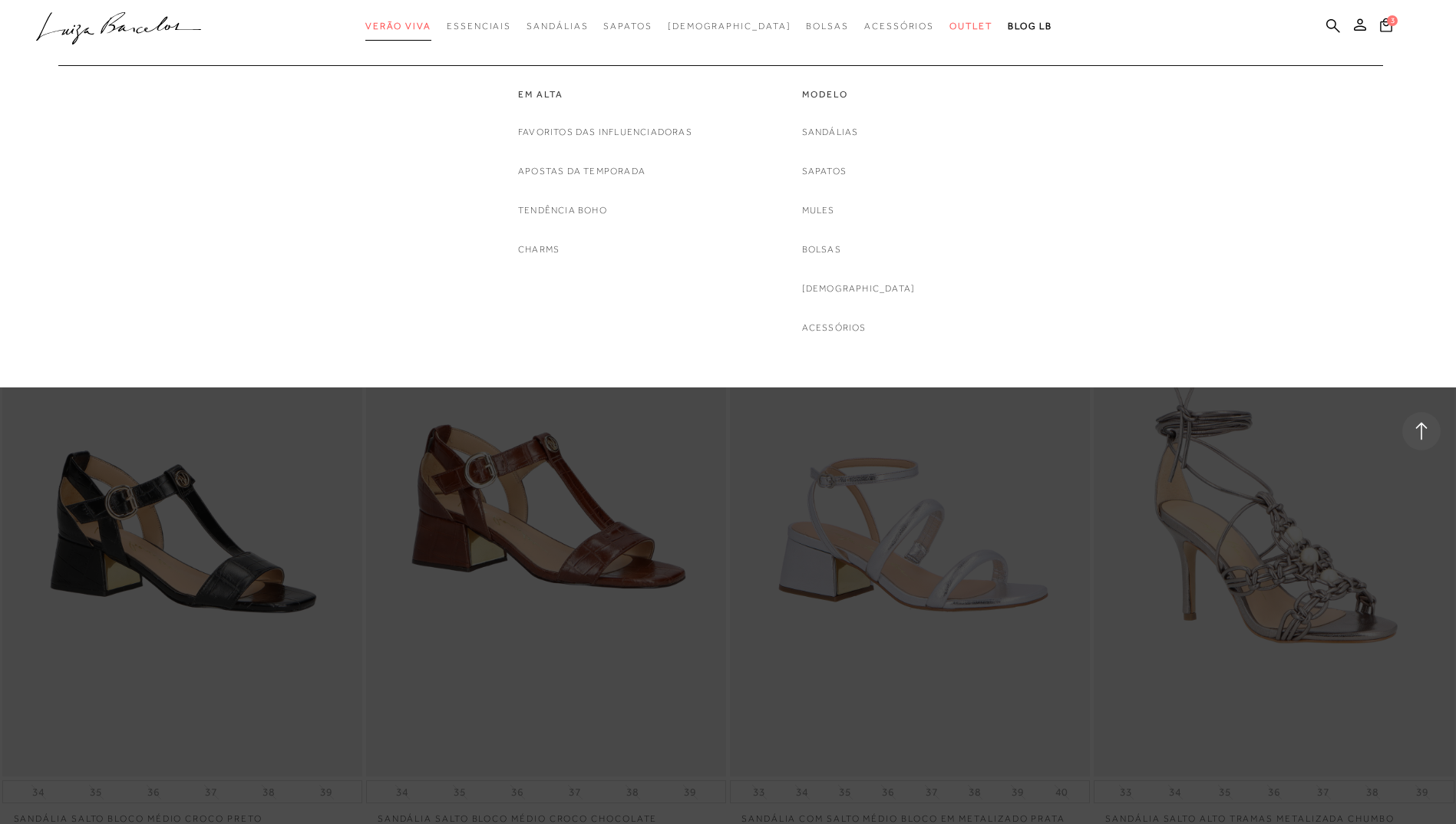
click at [429, 23] on span "Verão Viva" at bounding box center [399, 26] width 66 height 11
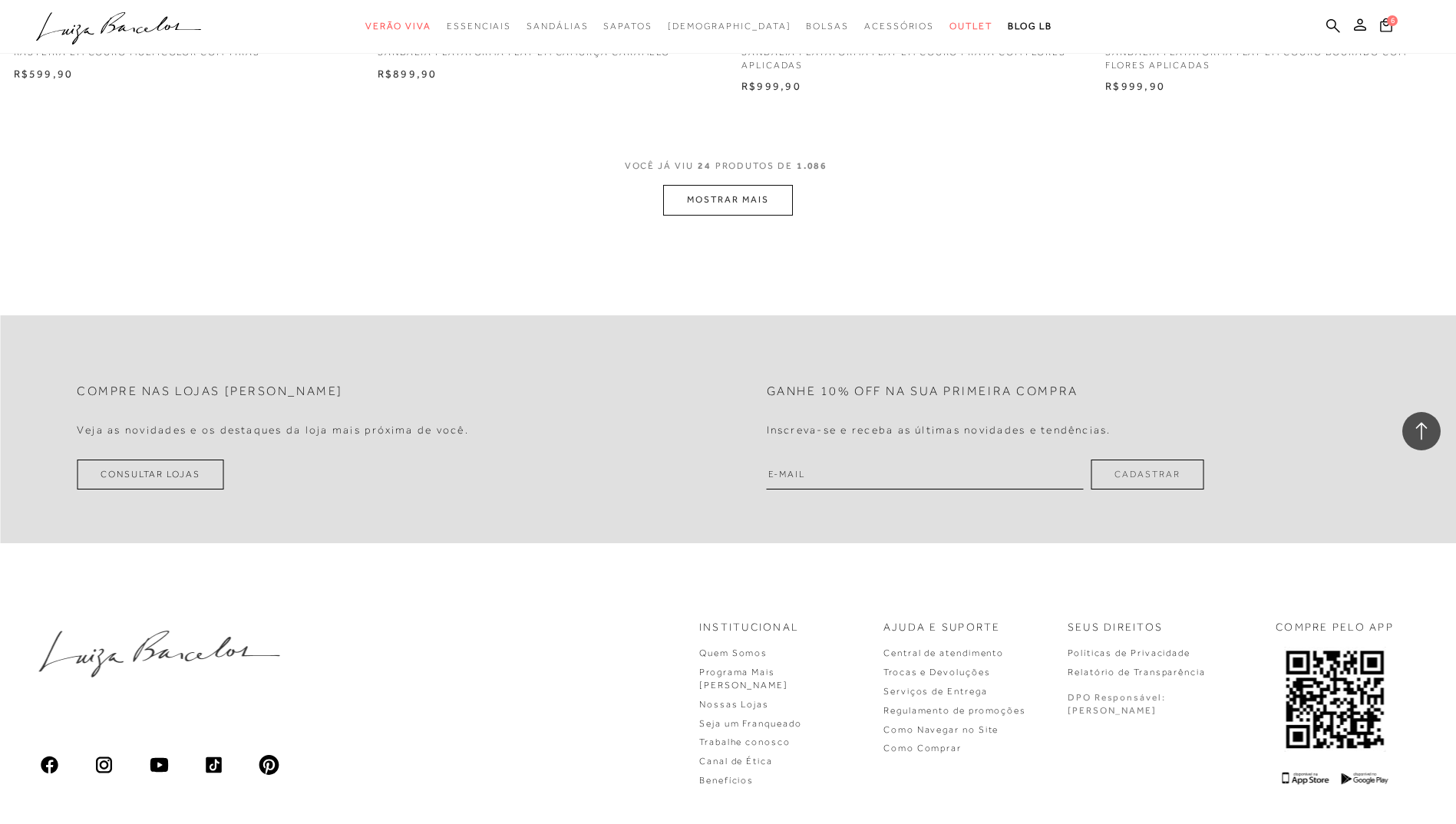
scroll to position [3838, 0]
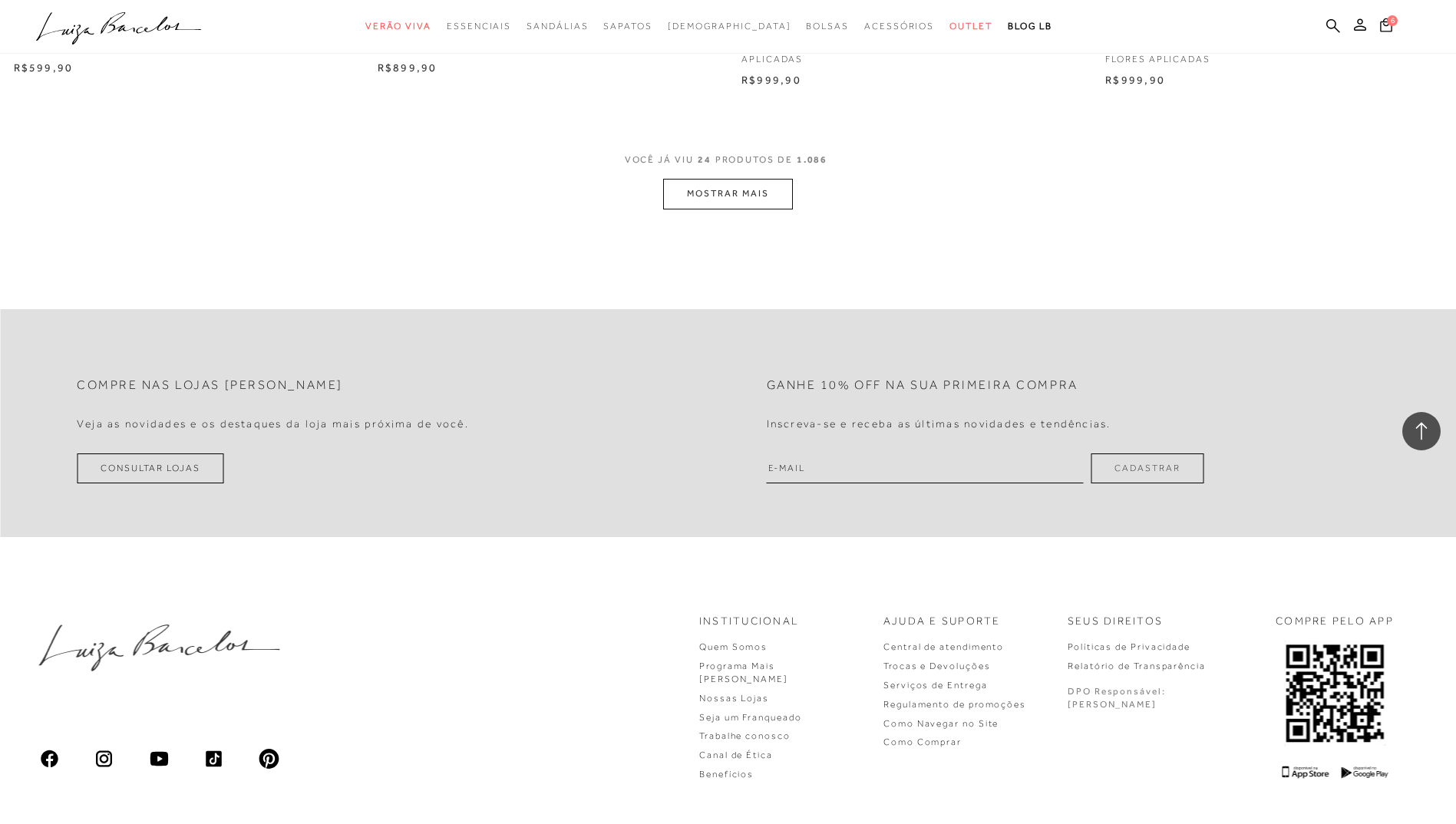
click at [733, 205] on button "MOSTRAR MAIS" at bounding box center [728, 193] width 129 height 30
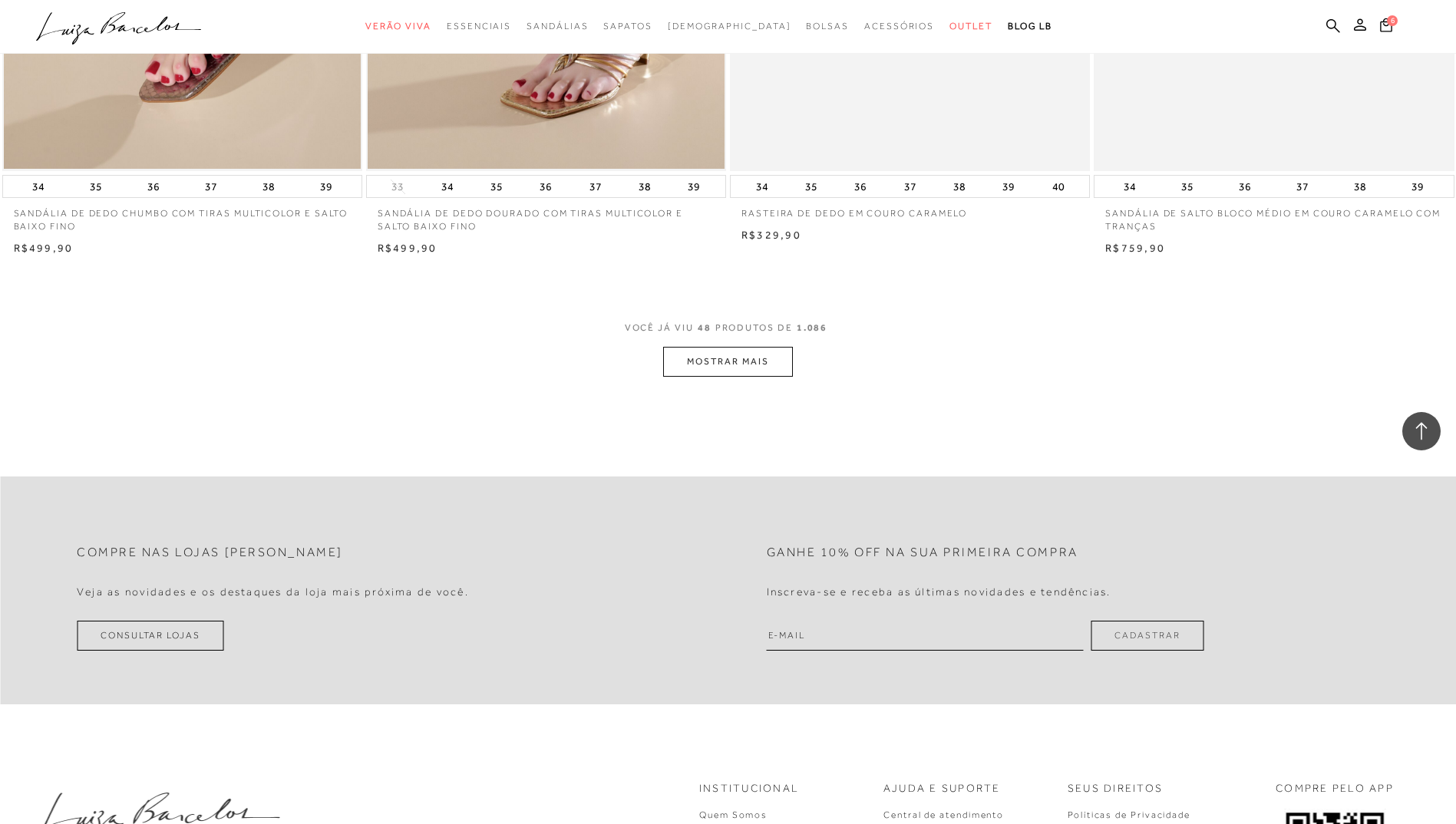
scroll to position [7522, 0]
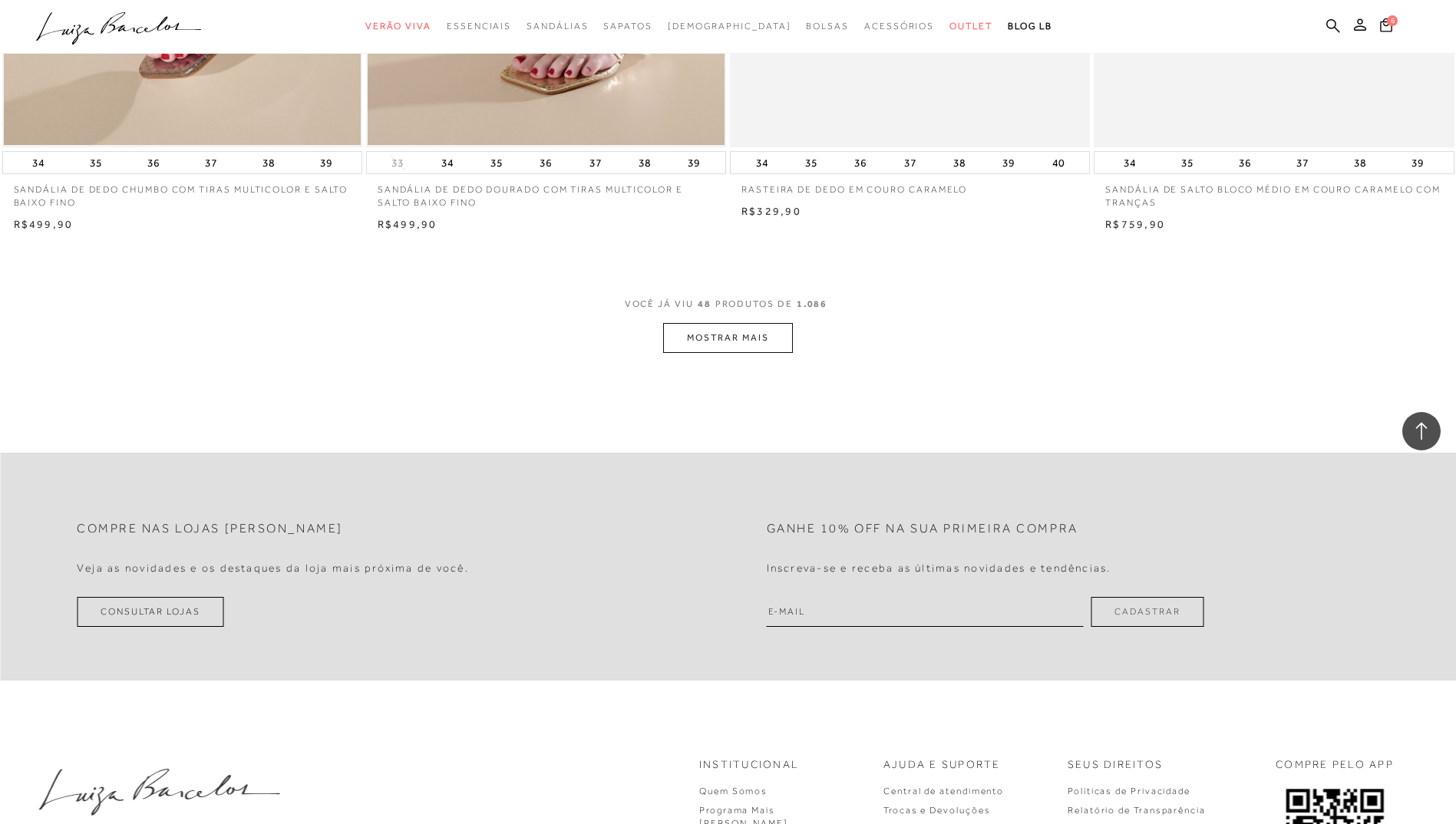
click at [736, 347] on button "MOSTRAR MAIS" at bounding box center [728, 338] width 129 height 30
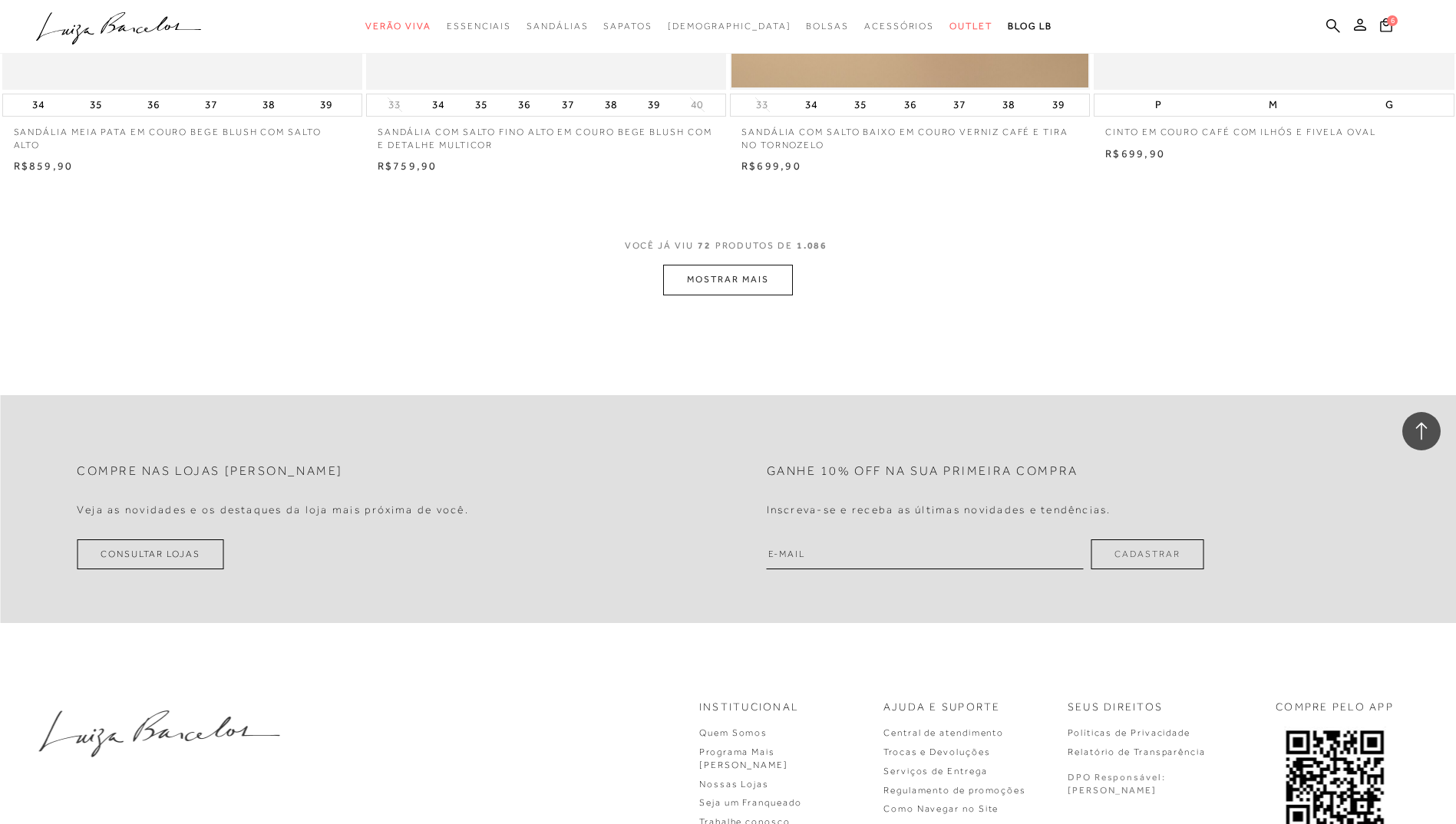
scroll to position [11436, 0]
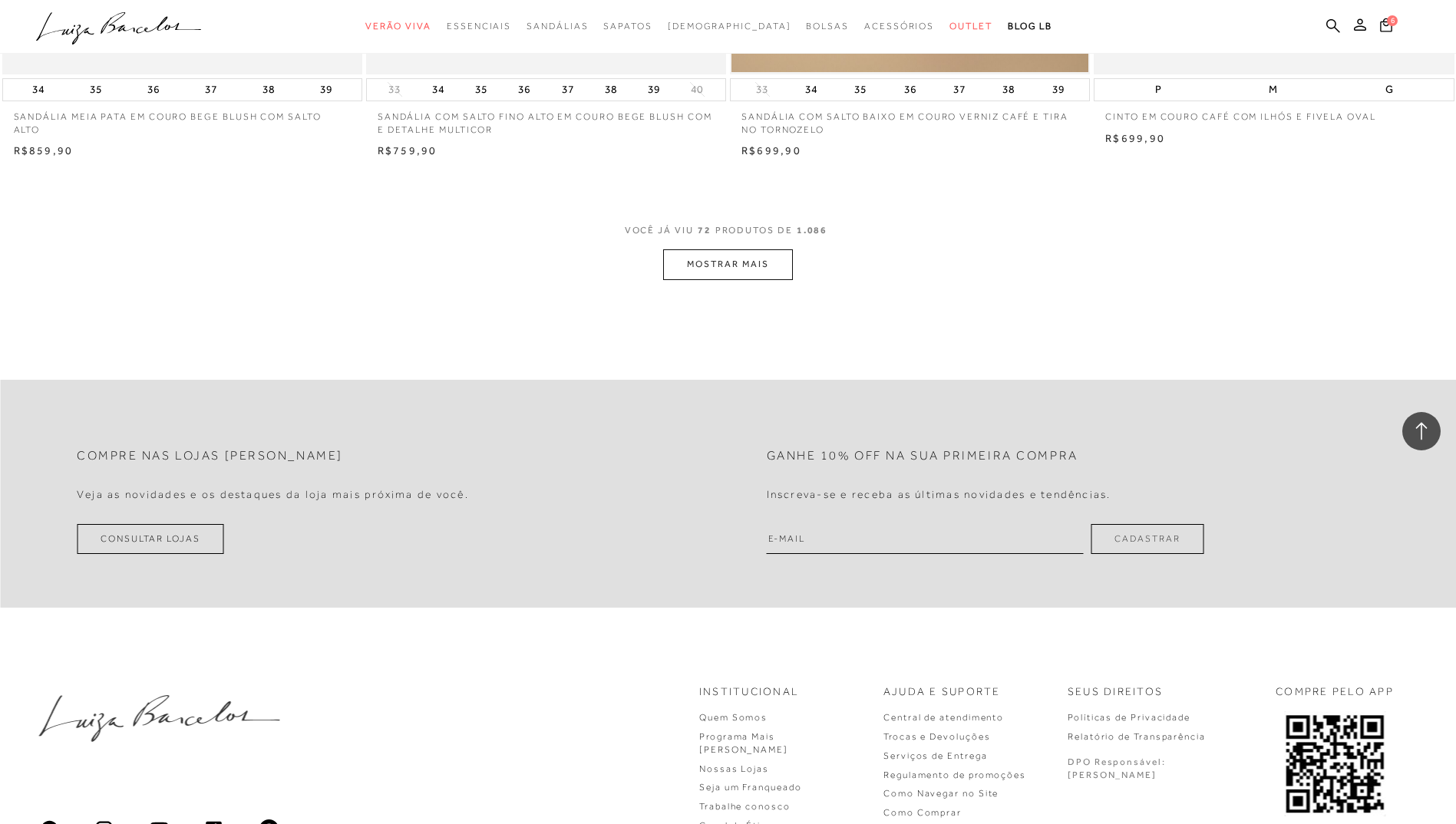
click at [737, 274] on button "MOSTRAR MAIS" at bounding box center [728, 264] width 129 height 30
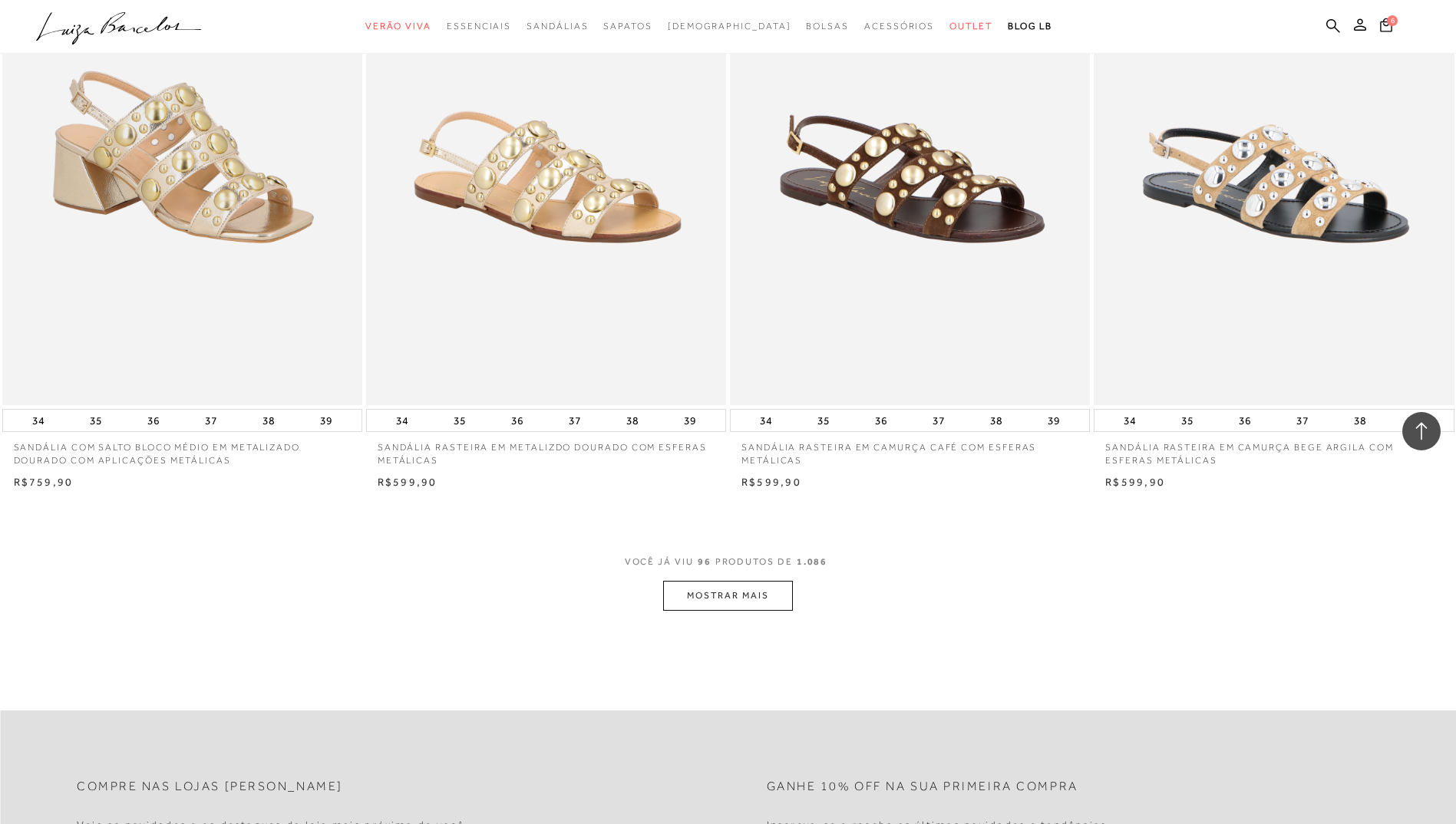
scroll to position [15350, 0]
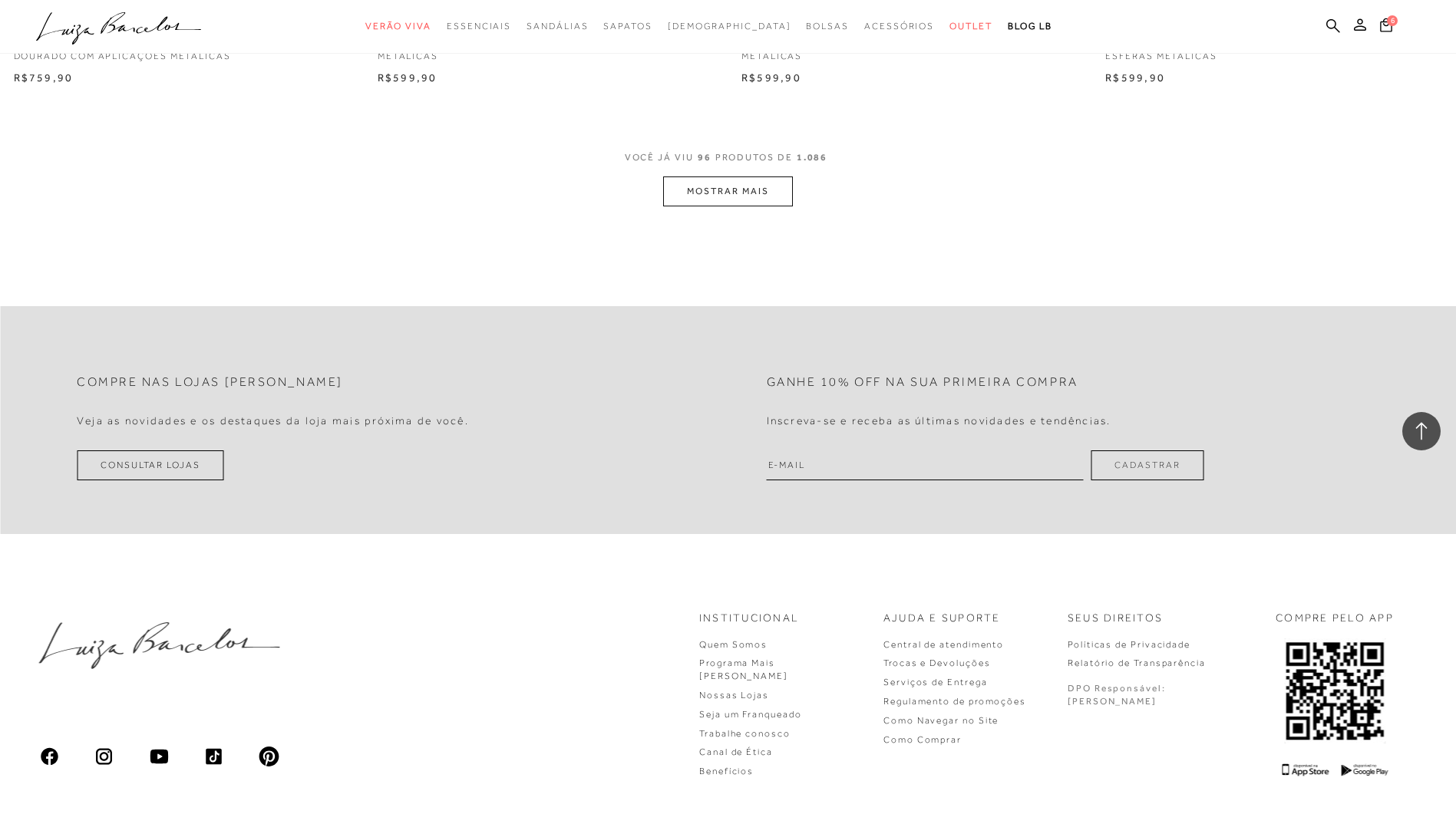
click at [728, 199] on button "MOSTRAR MAIS" at bounding box center [728, 191] width 129 height 30
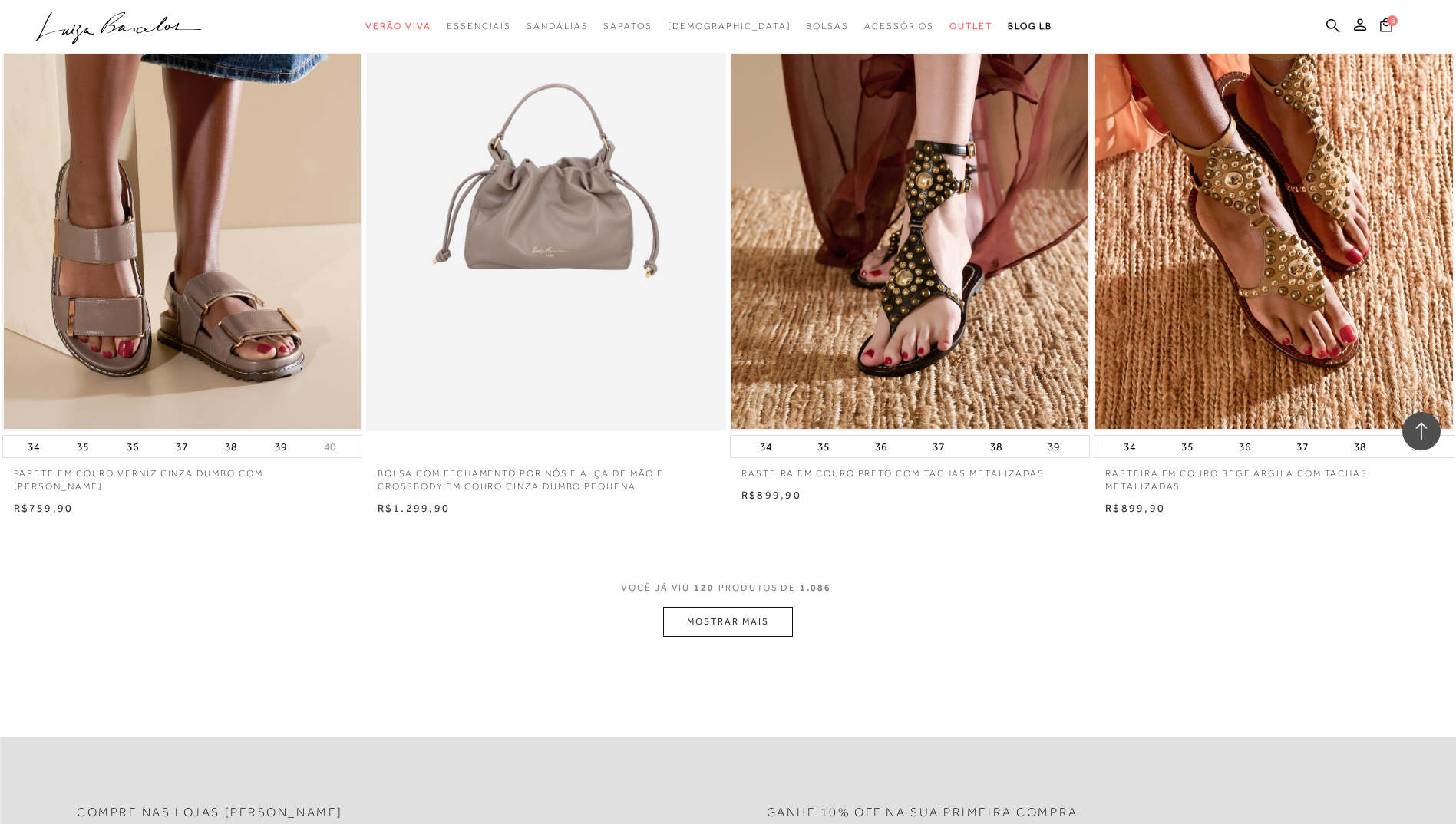
scroll to position [18805, 0]
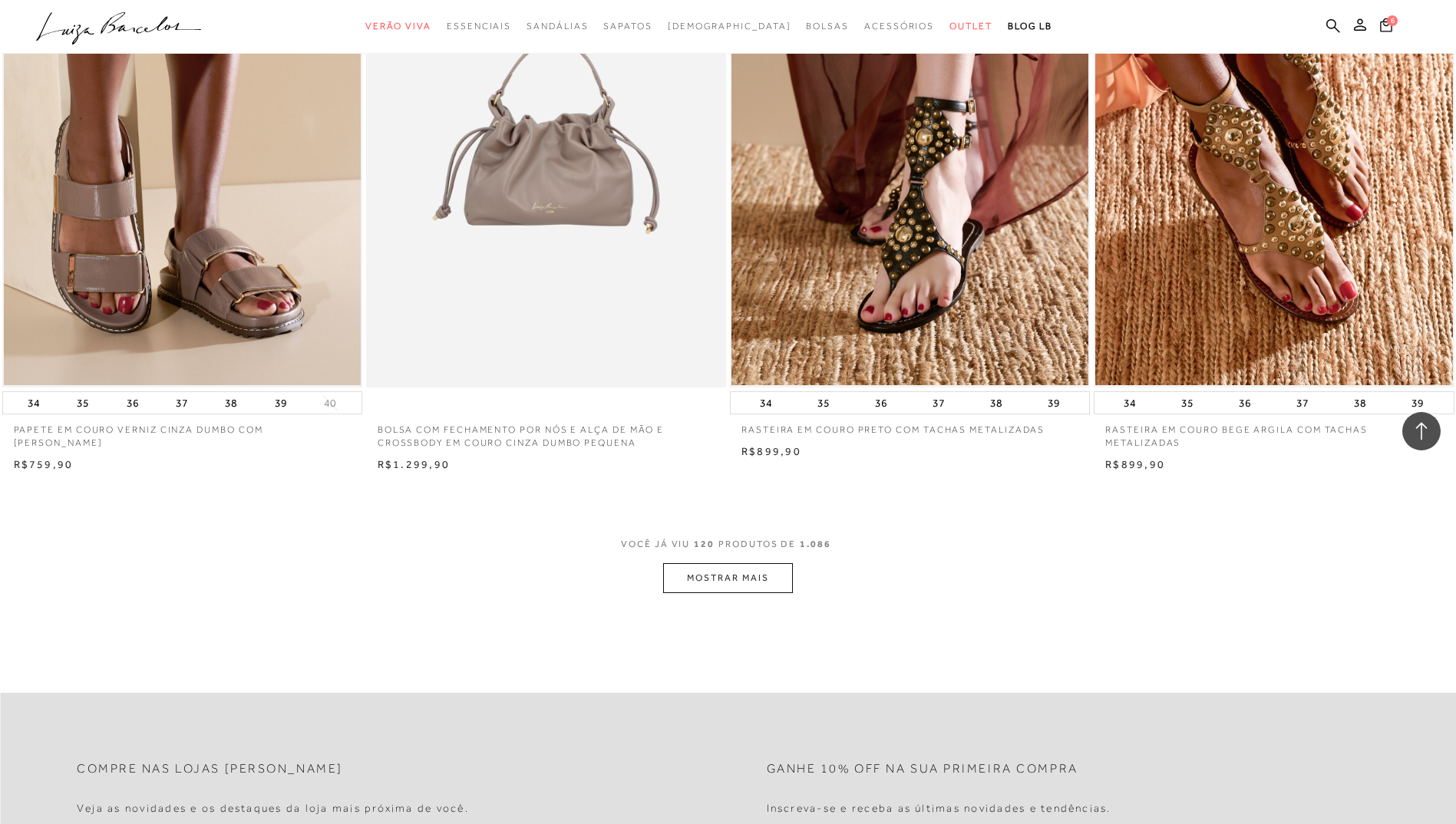
click at [697, 587] on button "MOSTRAR MAIS" at bounding box center [728, 578] width 129 height 30
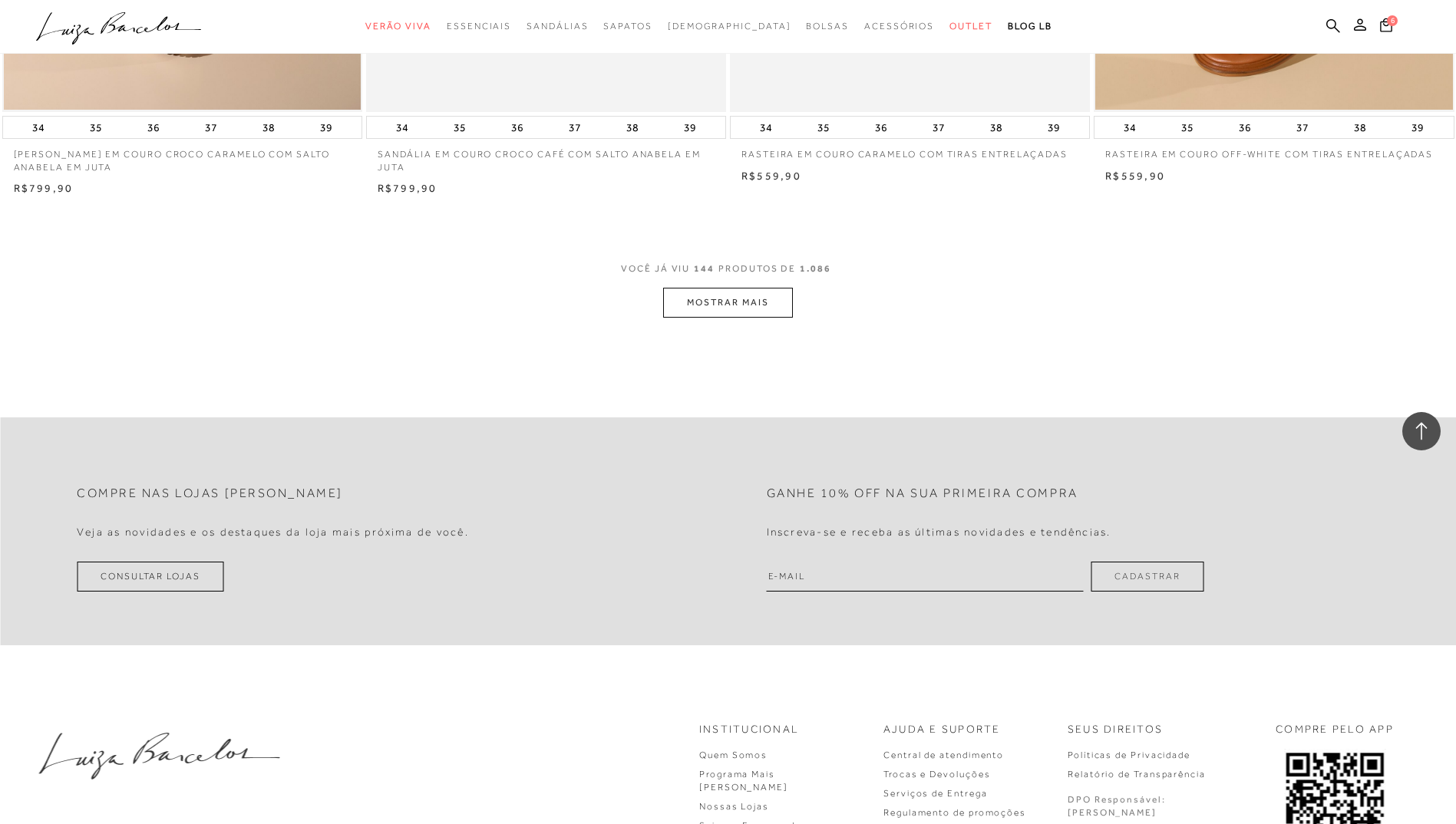
scroll to position [23099, 0]
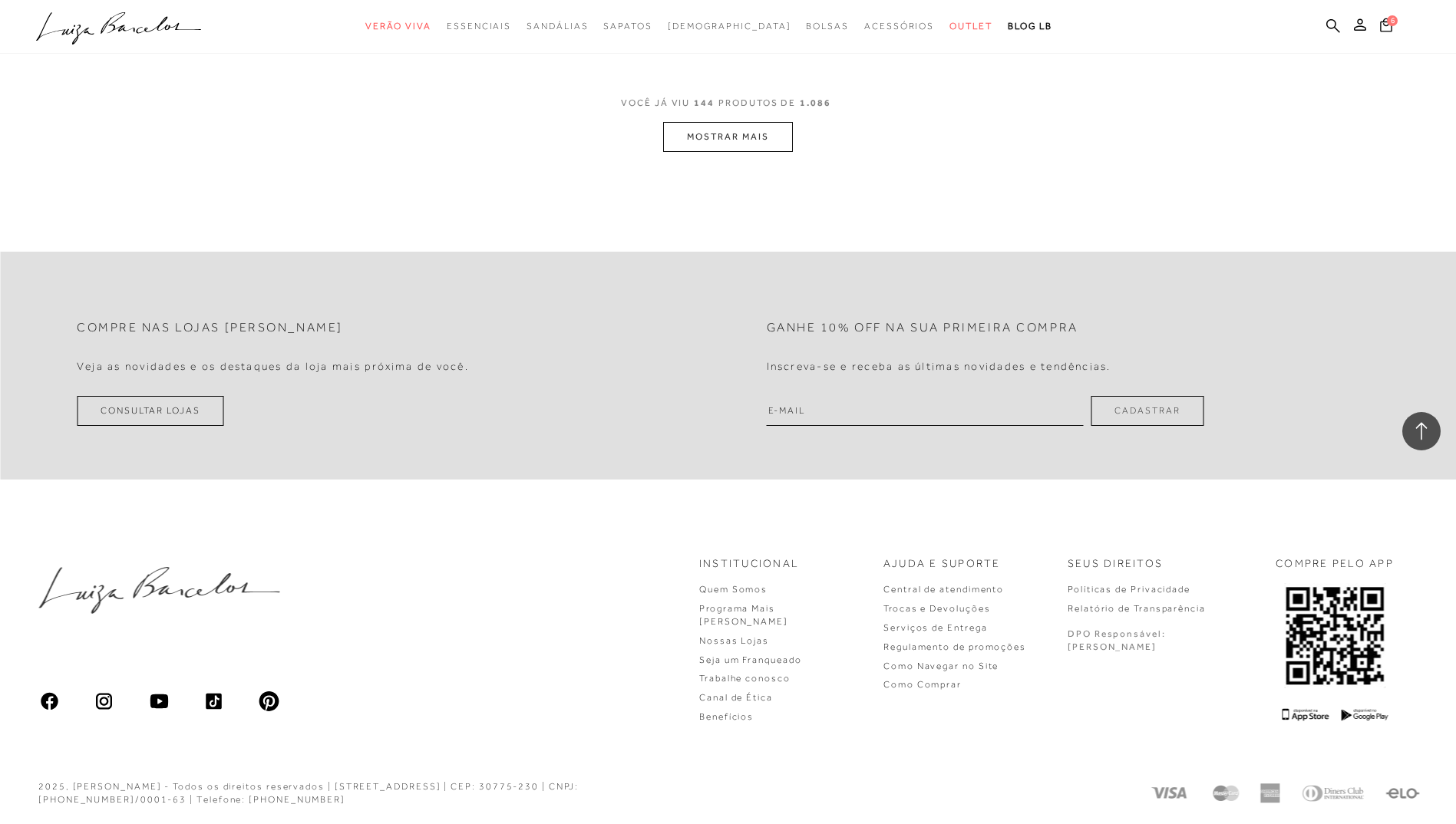
click at [740, 140] on button "MOSTRAR MAIS" at bounding box center [728, 137] width 129 height 30
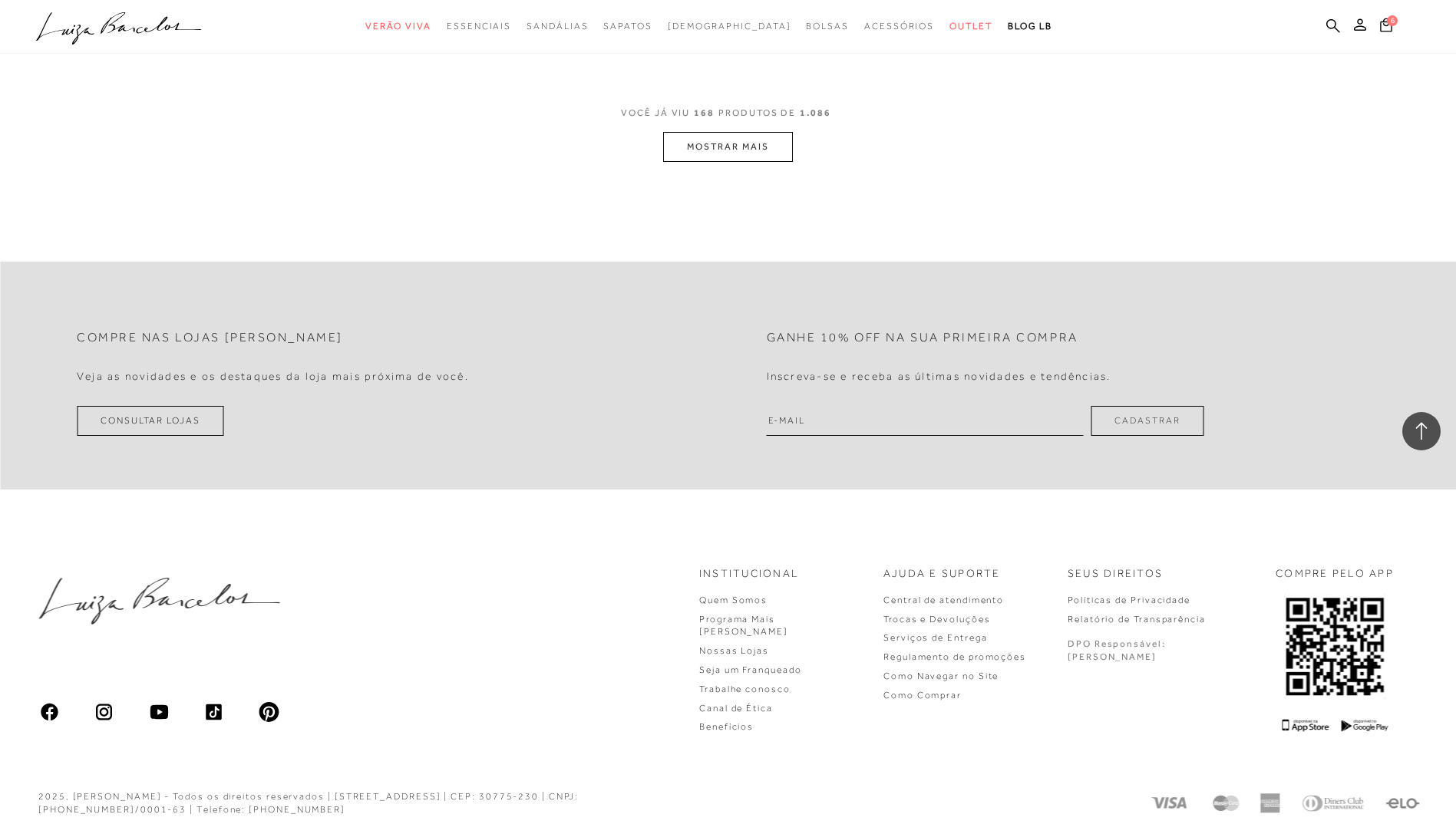
scroll to position [26940, 0]
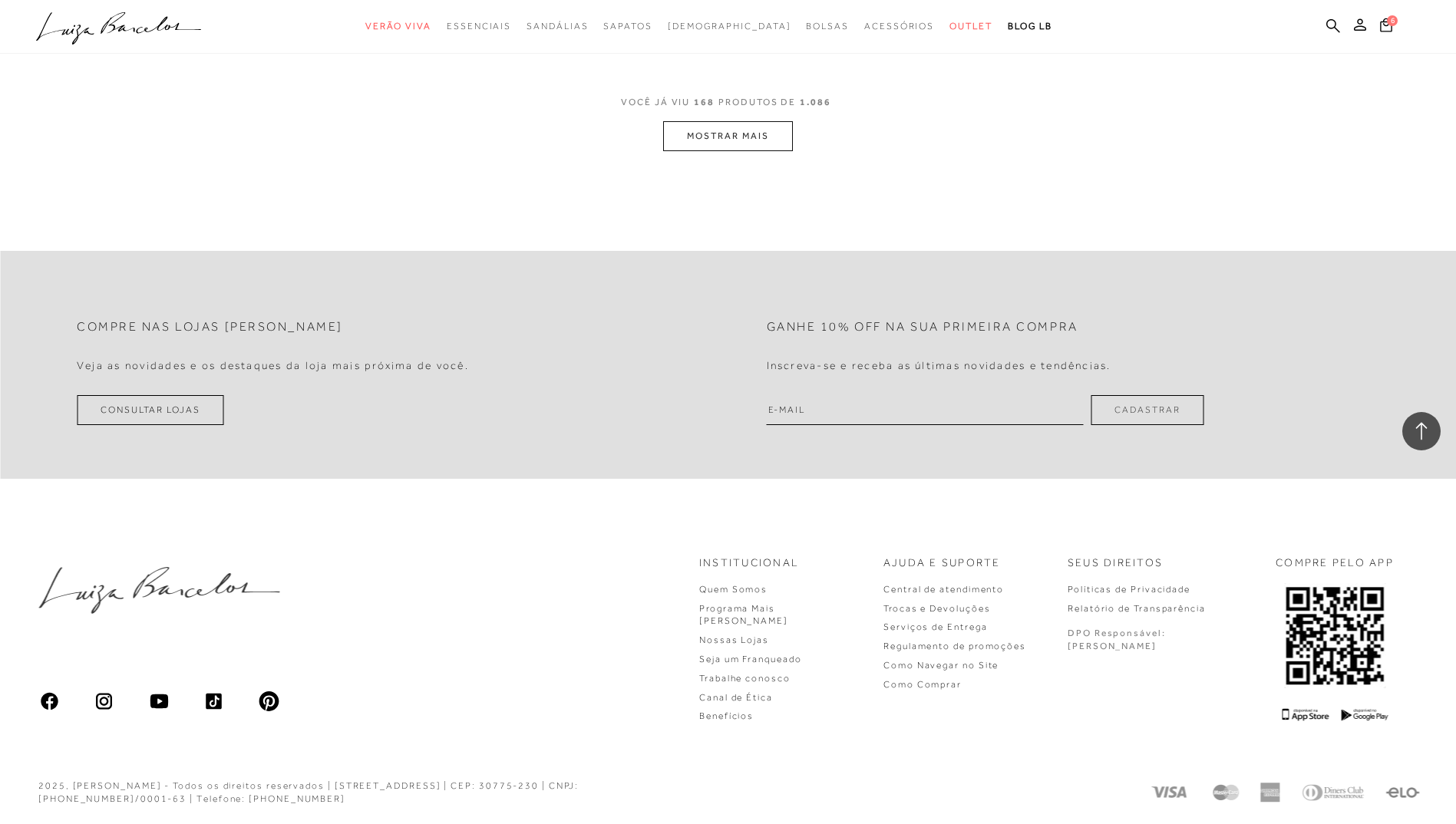
click at [721, 136] on button "MOSTRAR MAIS" at bounding box center [728, 137] width 129 height 30
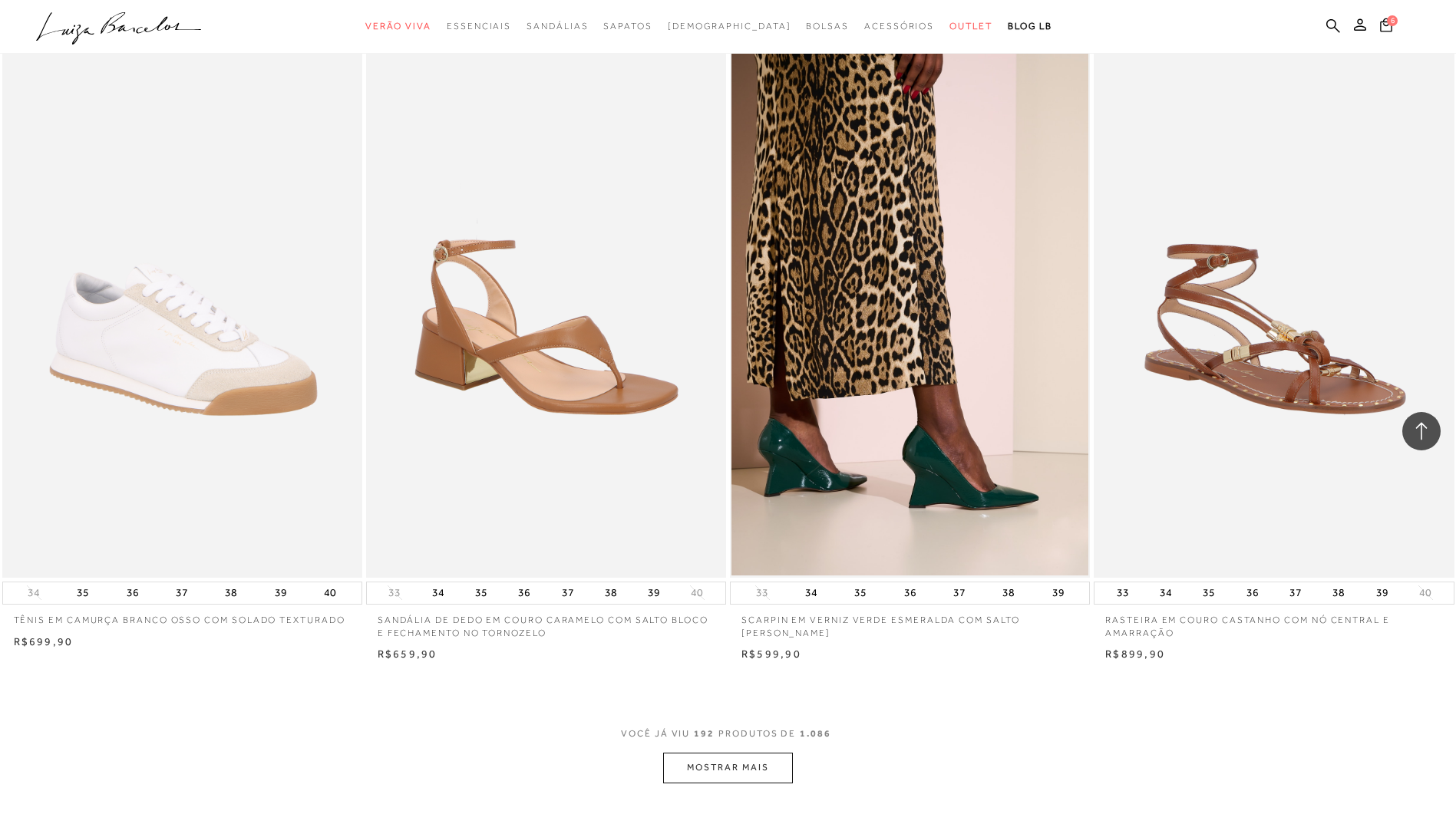
scroll to position [30470, 0]
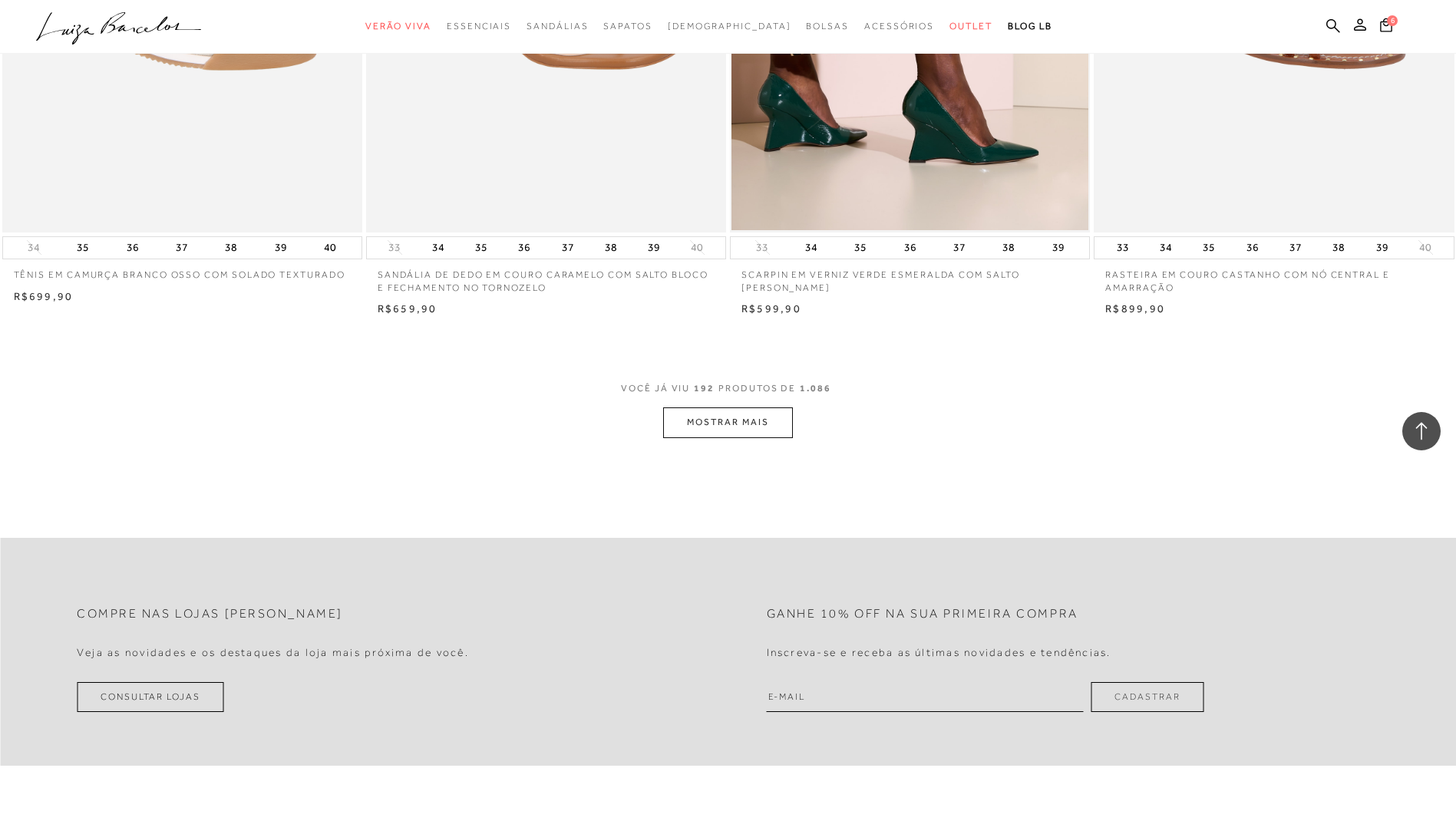
click at [724, 433] on button "MOSTRAR MAIS" at bounding box center [728, 422] width 129 height 30
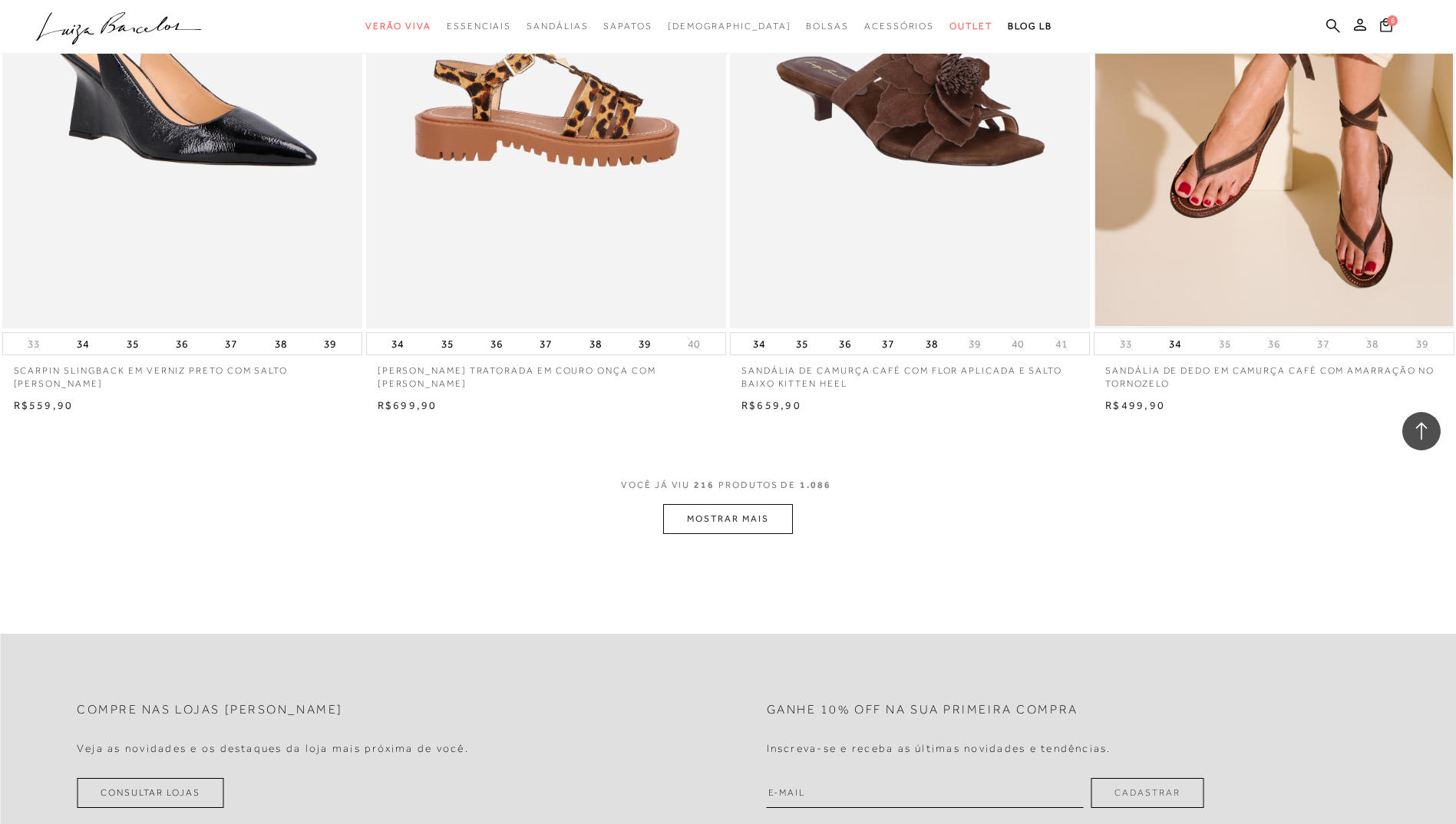
scroll to position [34308, 0]
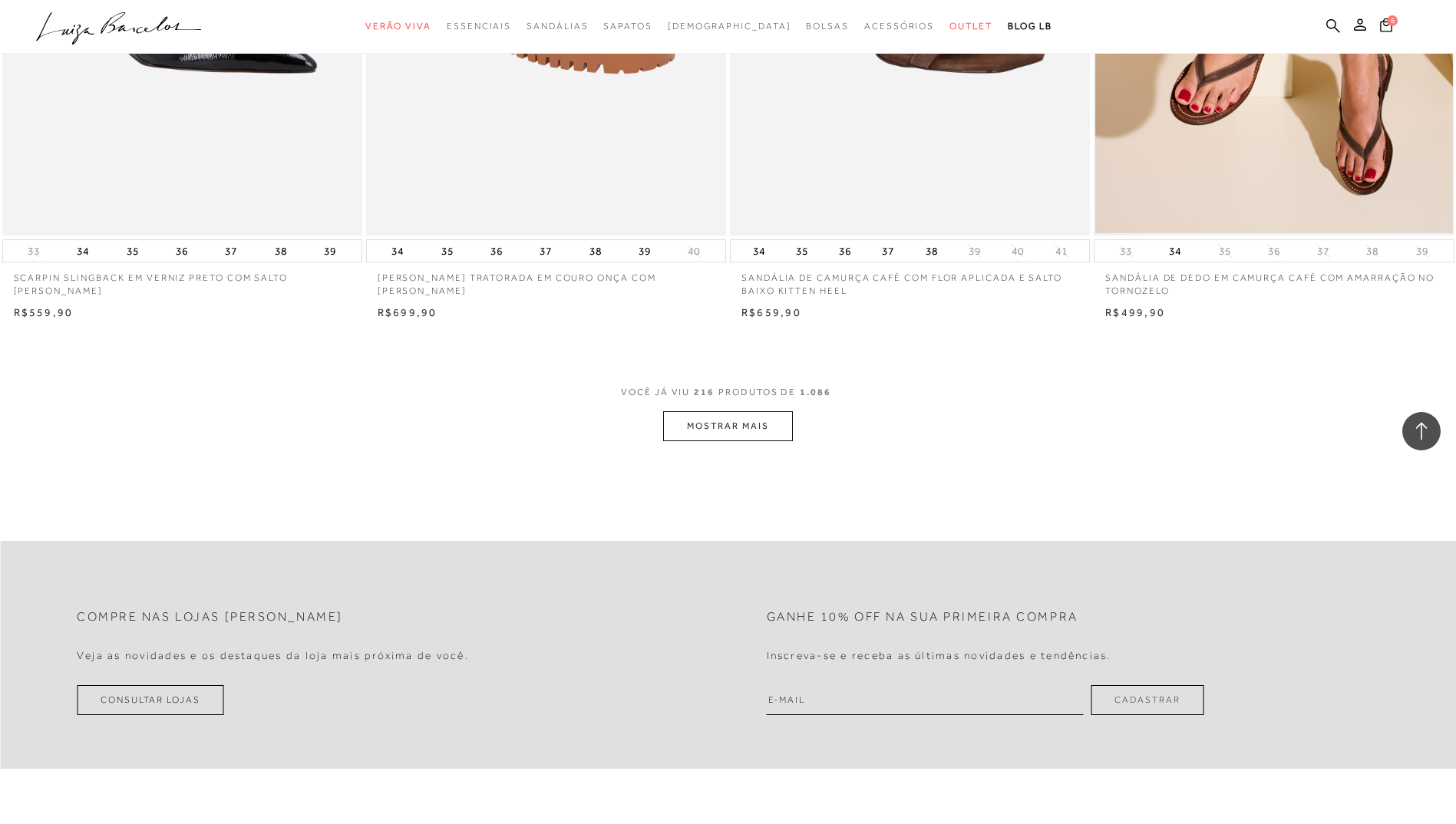
click at [743, 432] on button "MOSTRAR MAIS" at bounding box center [728, 426] width 129 height 30
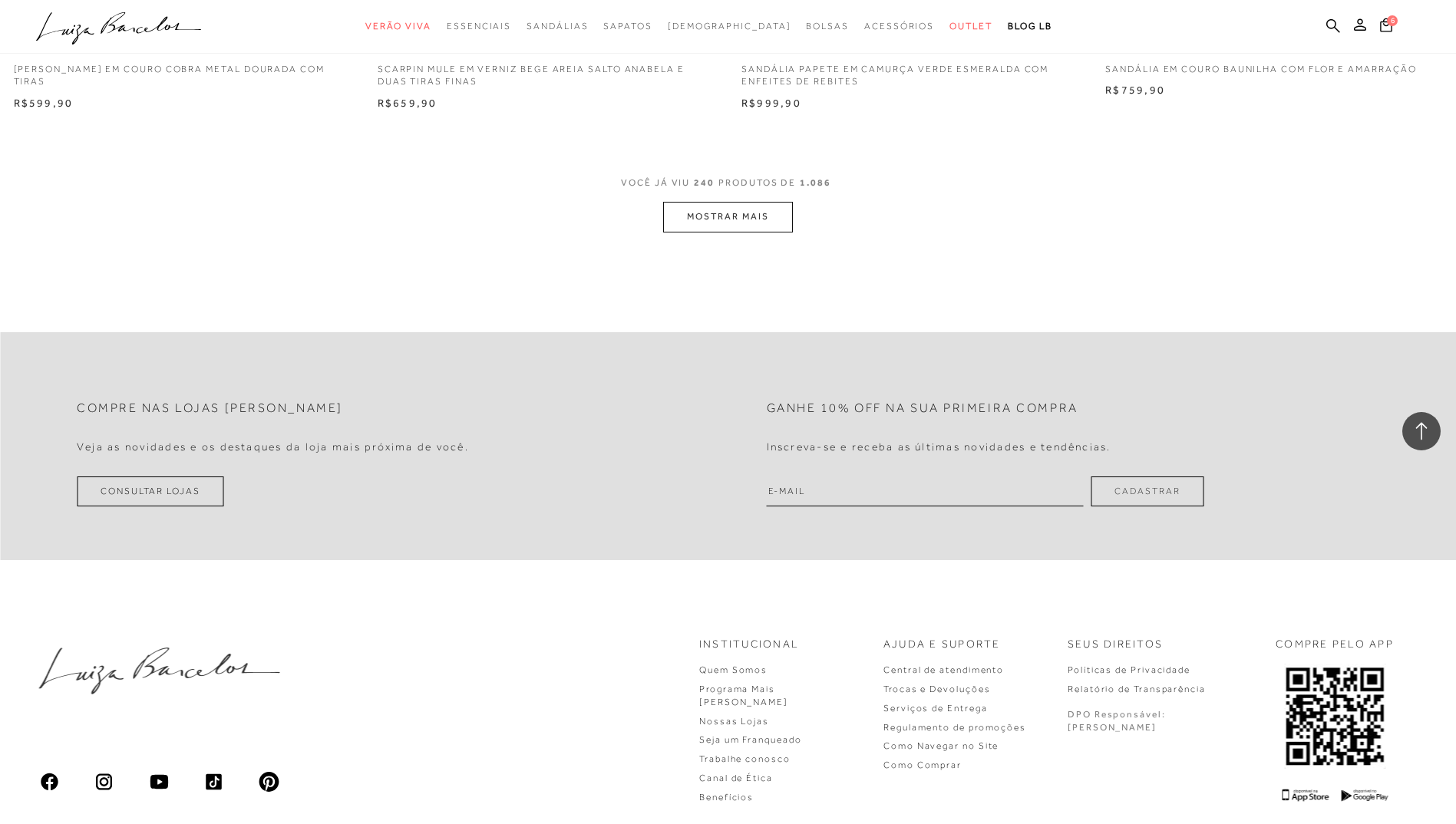
scroll to position [38375, 0]
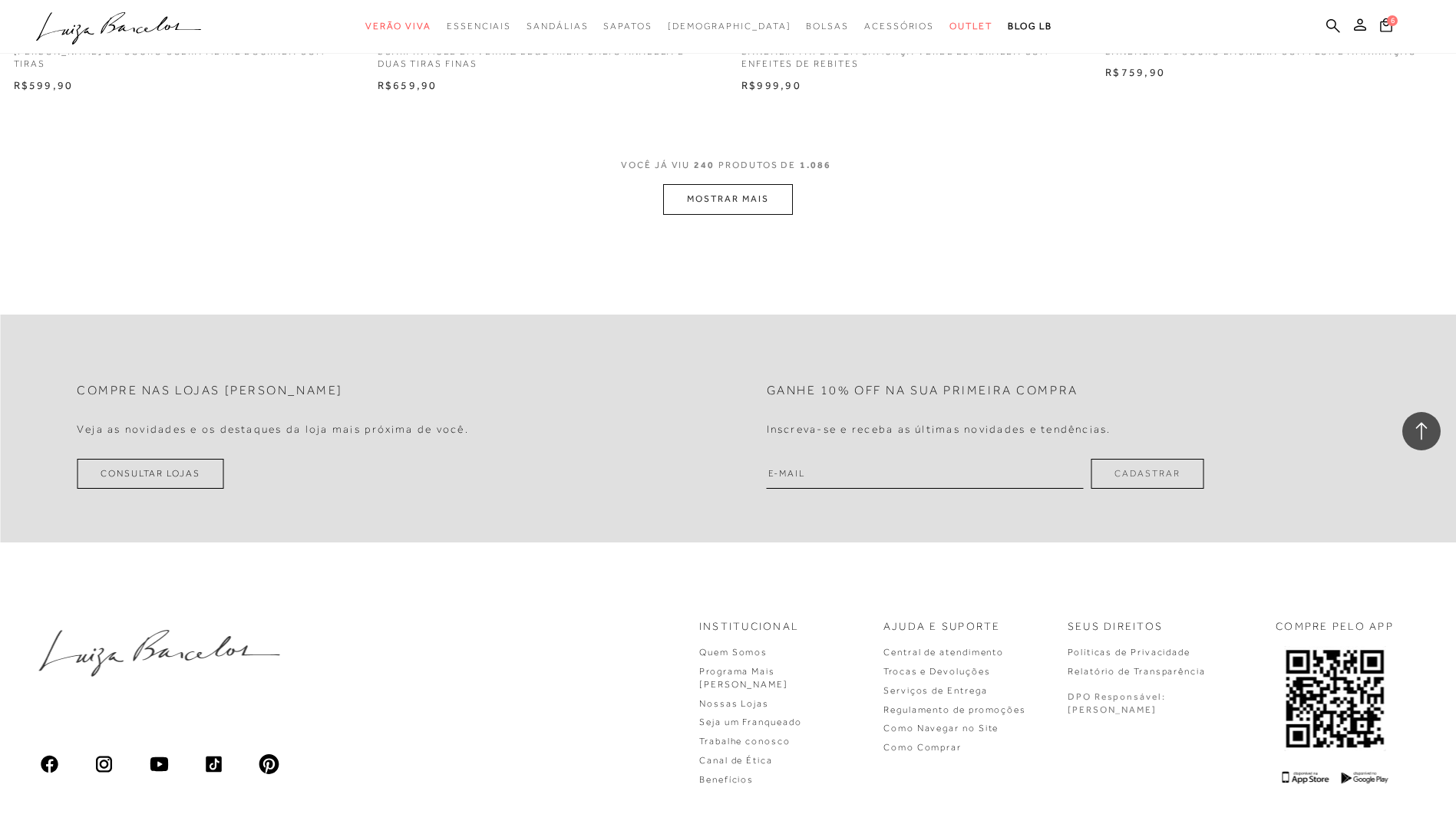
click at [698, 214] on button "MOSTRAR MAIS" at bounding box center [728, 199] width 129 height 30
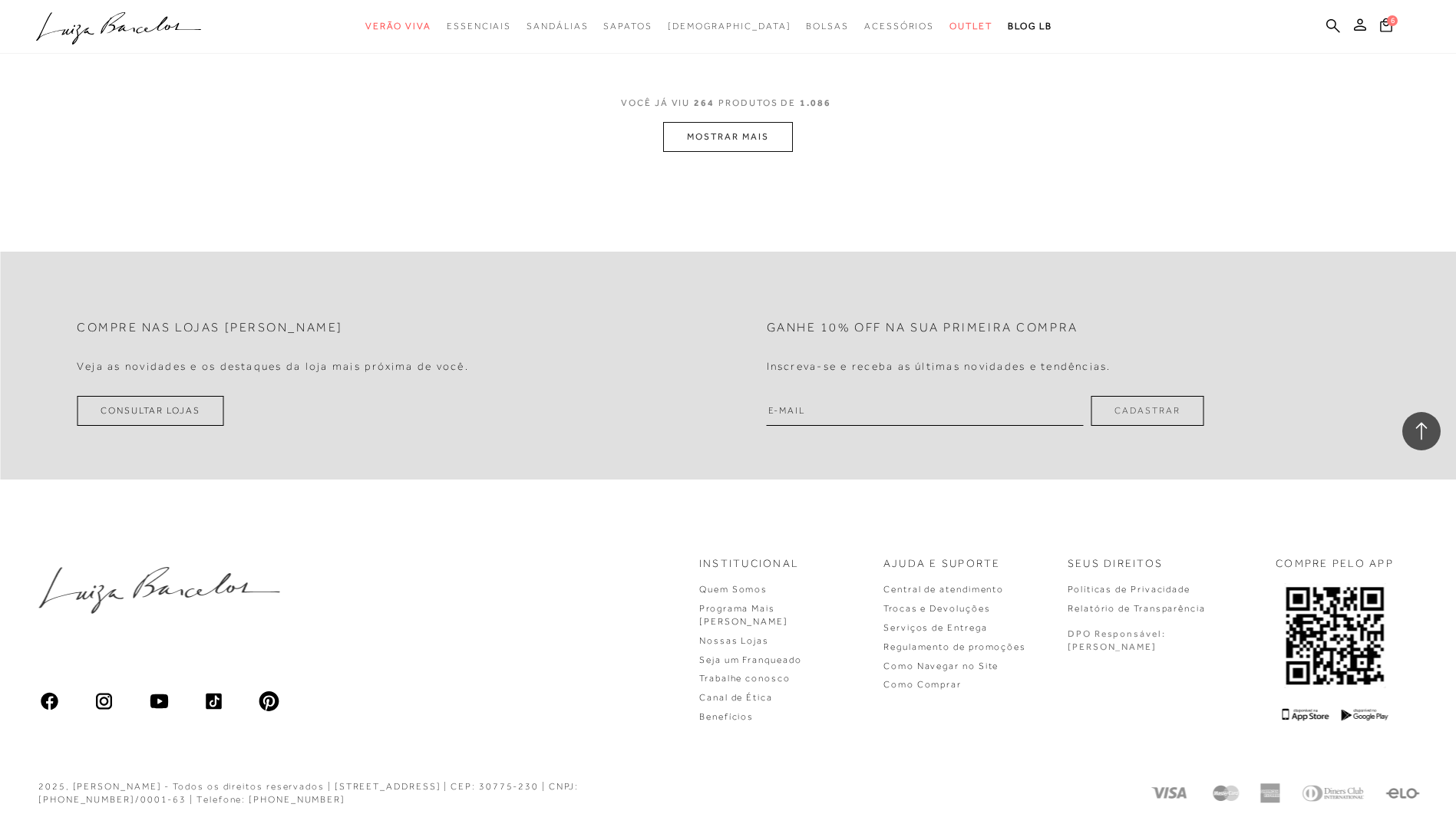
scroll to position [42290, 0]
click at [740, 140] on button "MOSTRAR MAIS" at bounding box center [728, 137] width 129 height 30
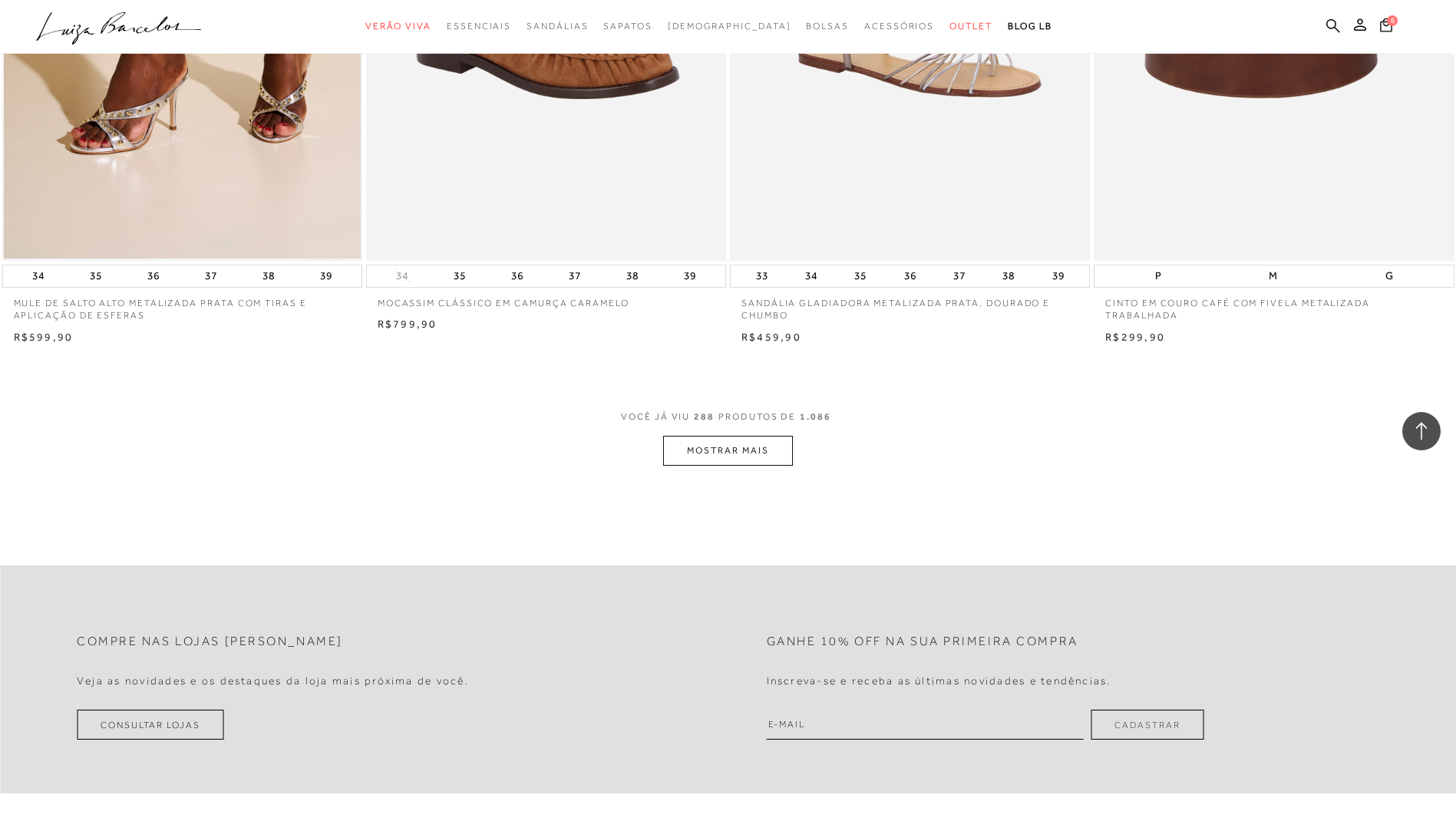
scroll to position [45820, 0]
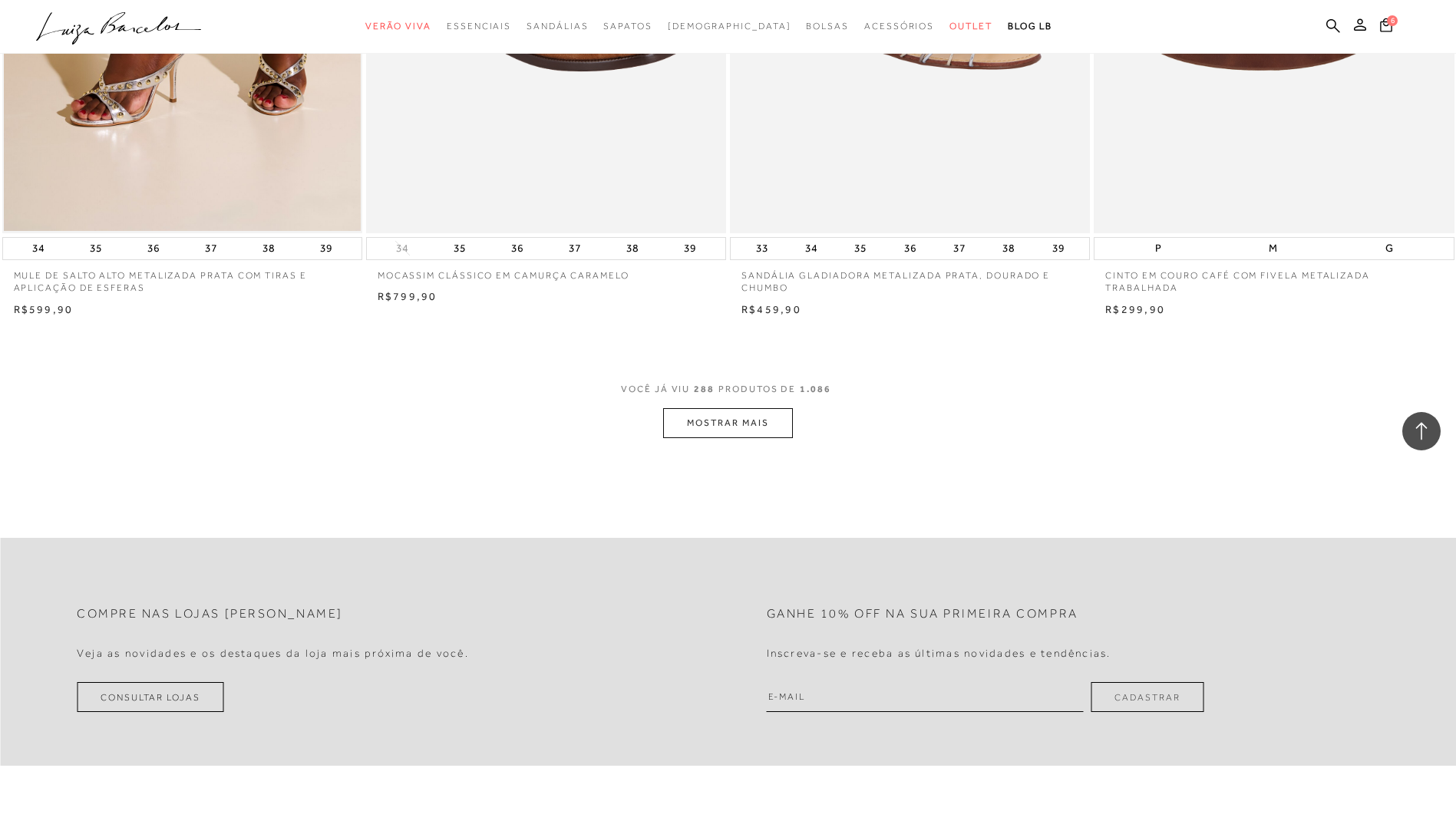
click at [725, 438] on button "MOSTRAR MAIS" at bounding box center [728, 423] width 129 height 30
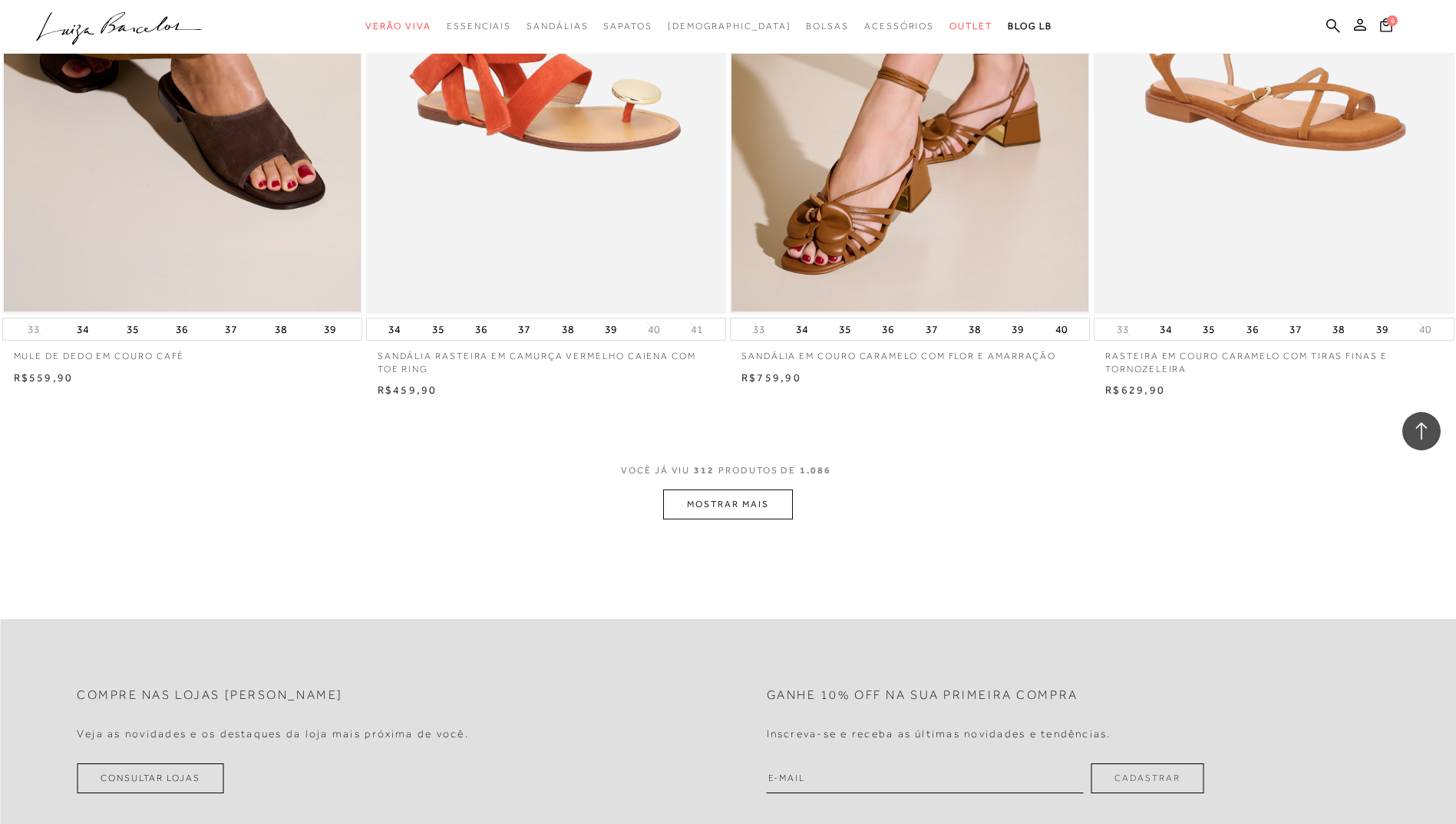
scroll to position [49581, 0]
click at [733, 517] on button "MOSTRAR MAIS" at bounding box center [728, 504] width 129 height 30
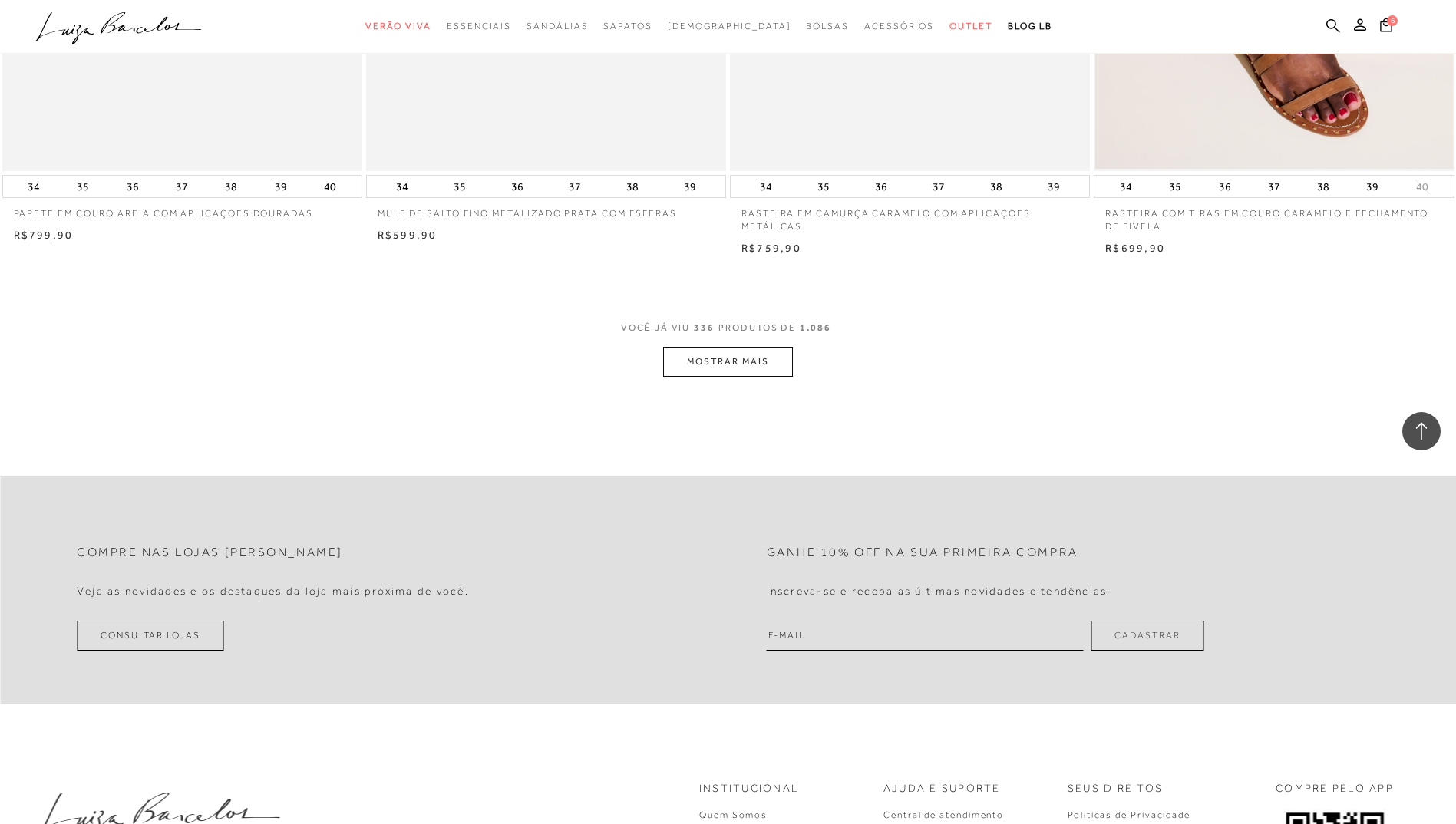
scroll to position [53573, 0]
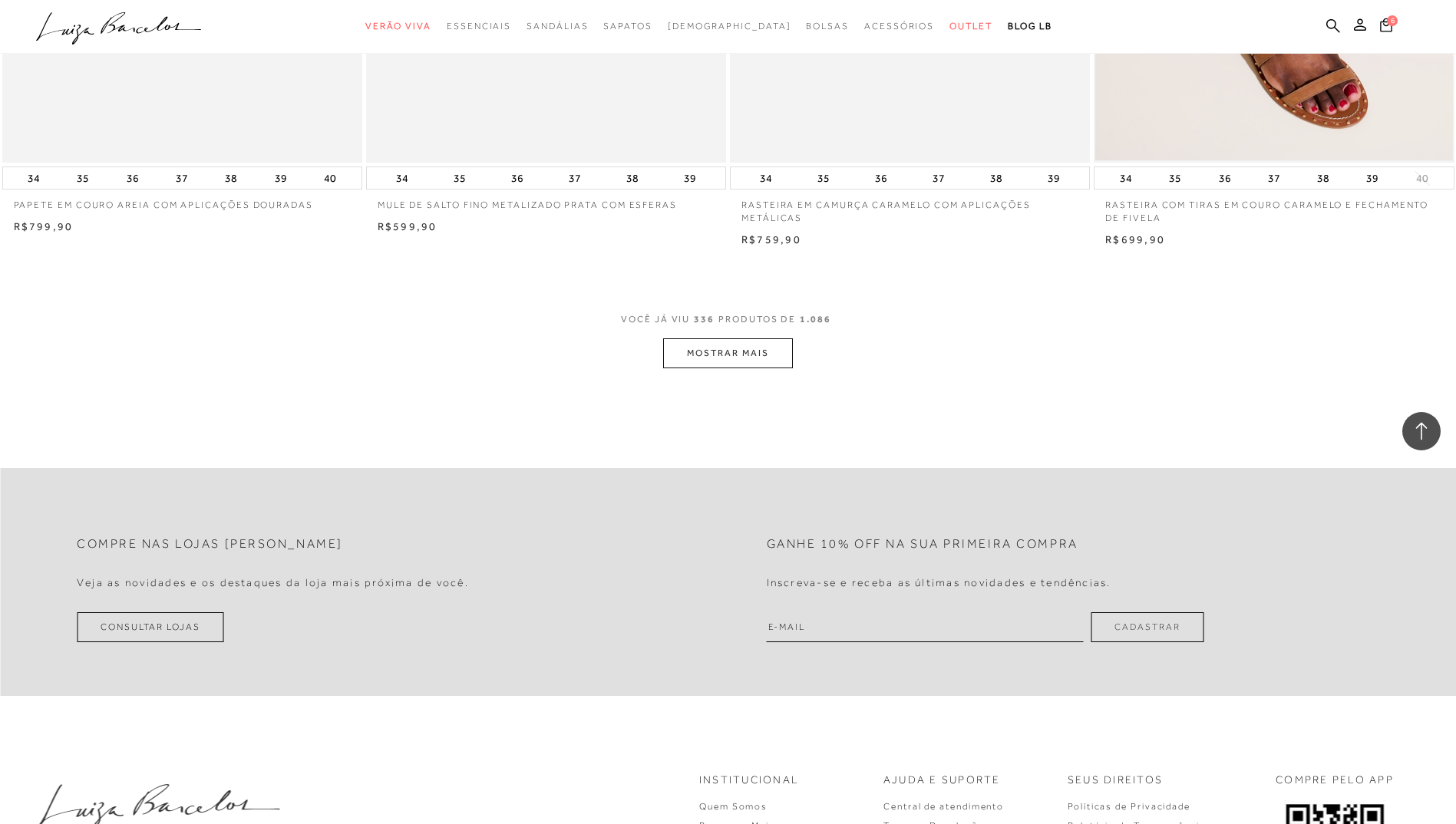
click at [770, 369] on button "MOSTRAR MAIS" at bounding box center [728, 354] width 129 height 30
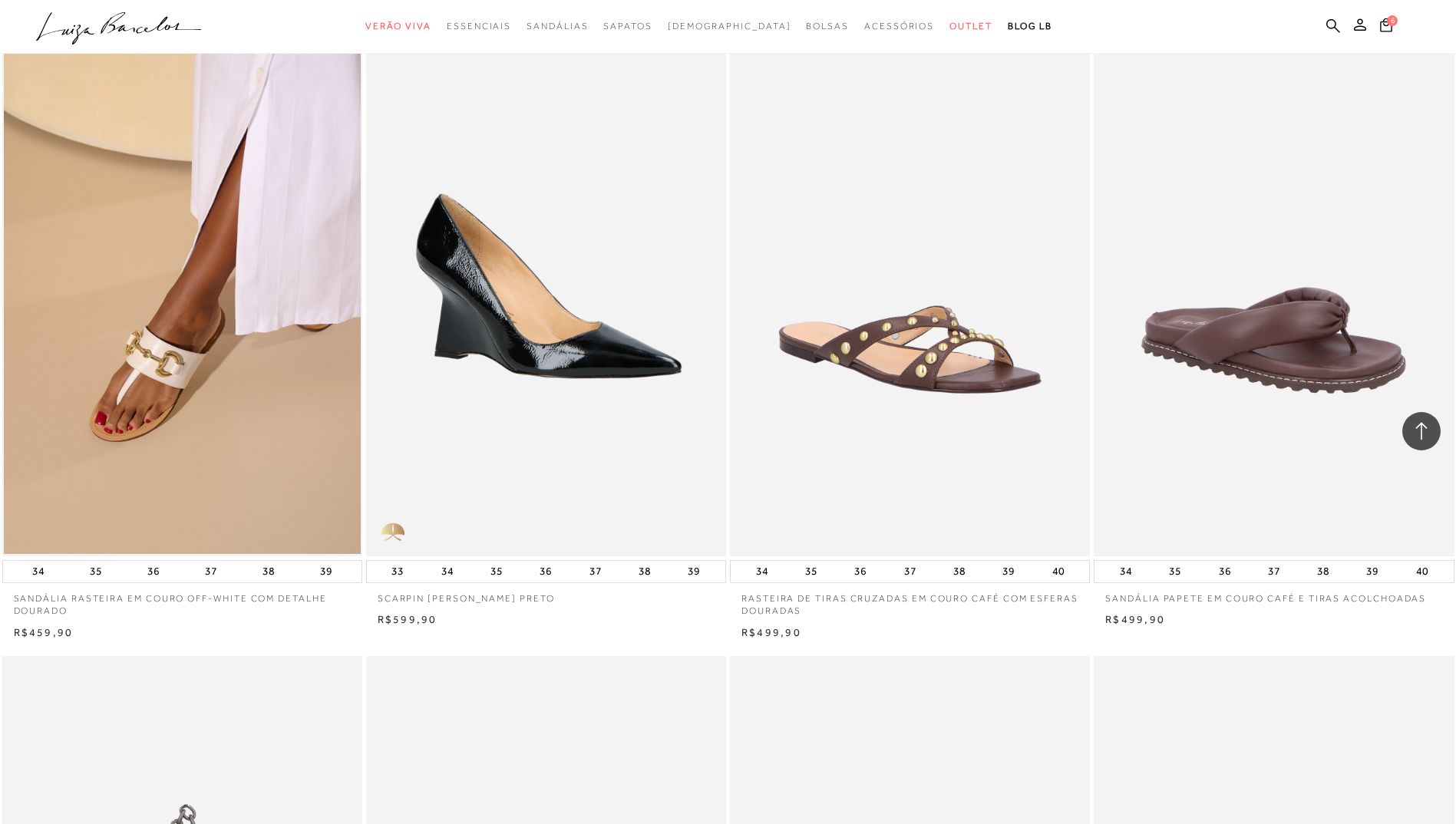
scroll to position [56413, 0]
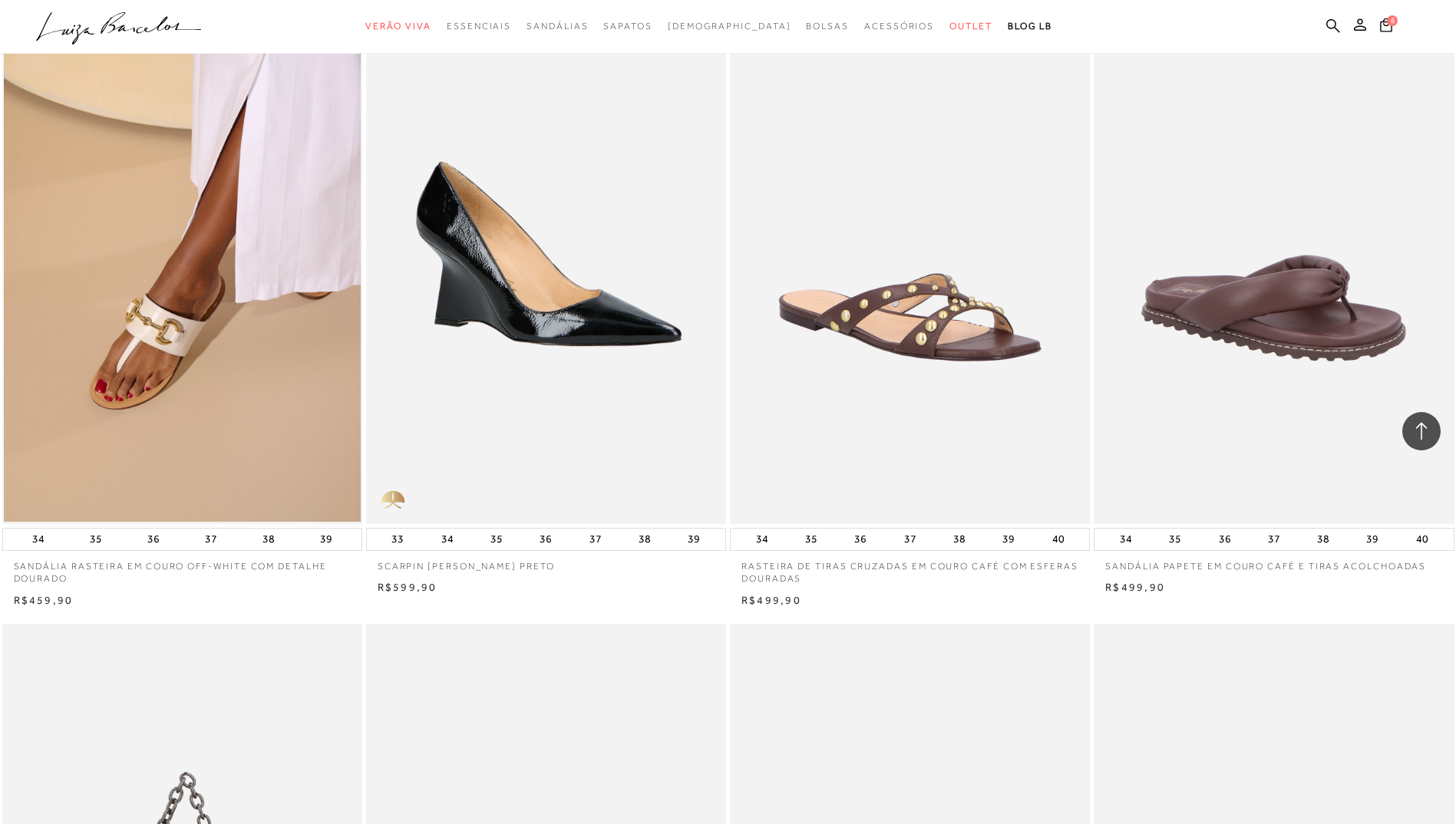
click at [139, 587] on p "SANDÁLIA RASTEIRA EM COURO OFF-WHITE COM DETALHE DOURADO" at bounding box center [181, 568] width 360 height 35
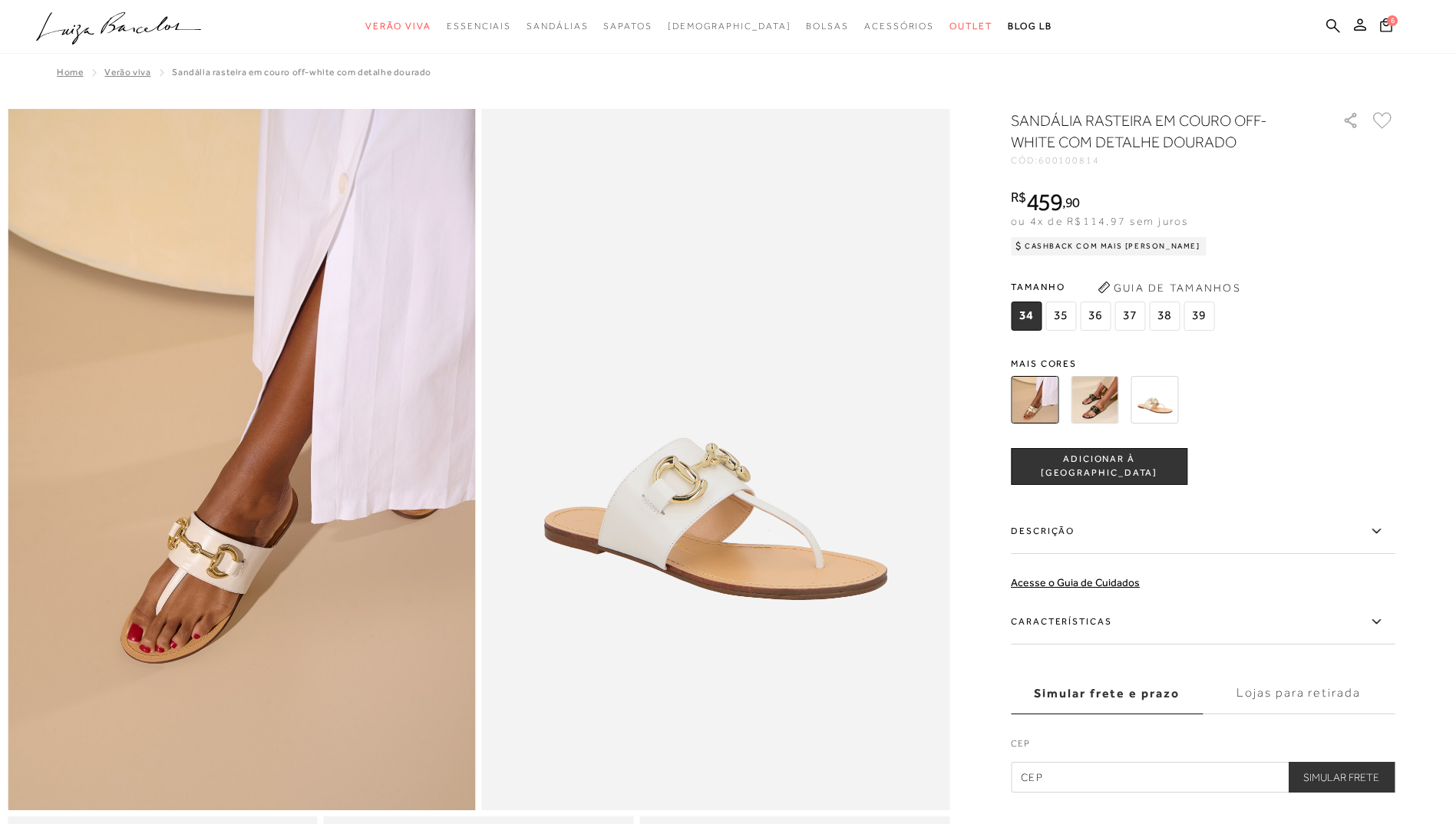
click at [1086, 395] on img at bounding box center [1095, 400] width 48 height 48
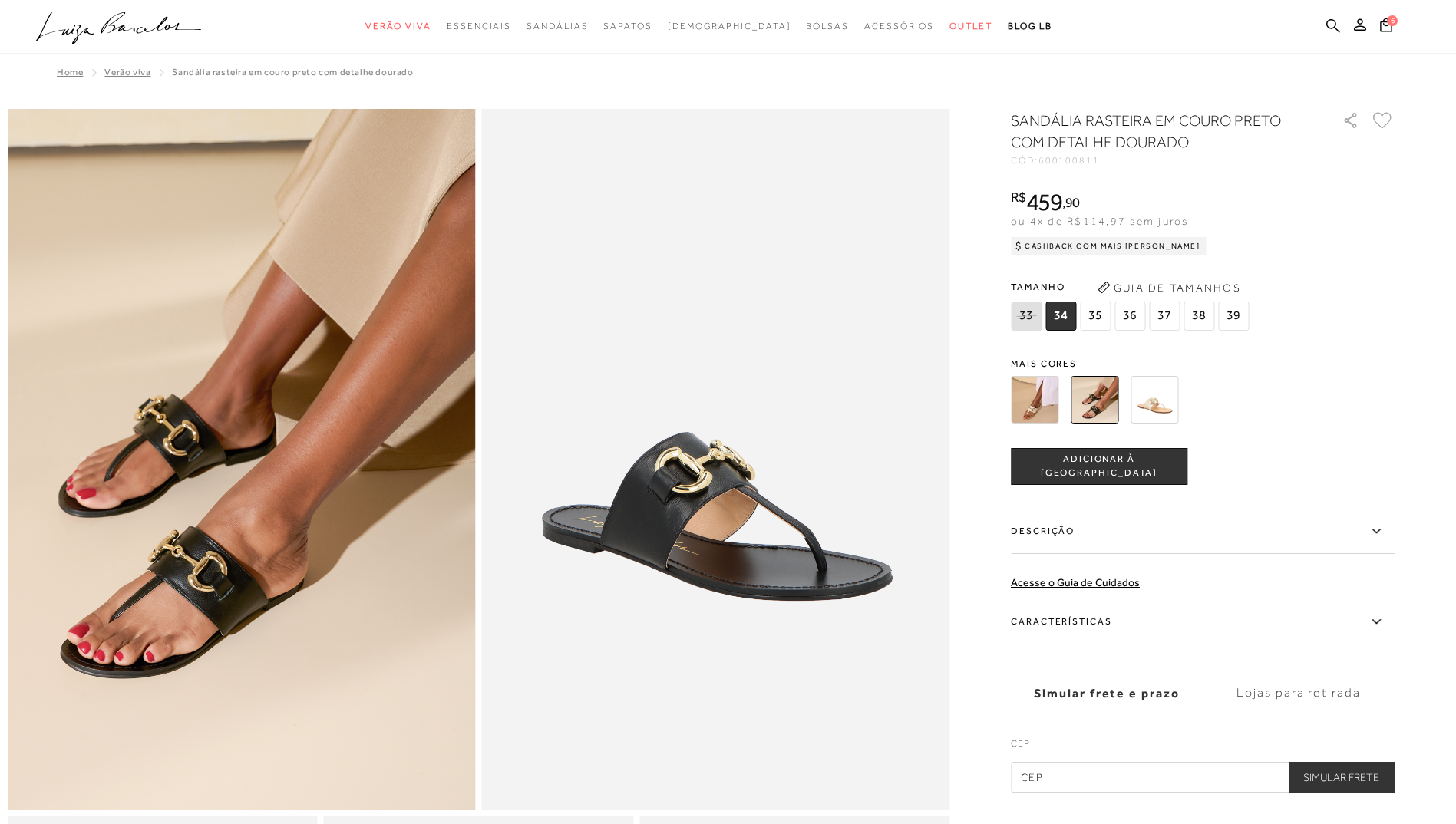
click at [1039, 396] on img at bounding box center [1035, 400] width 48 height 48
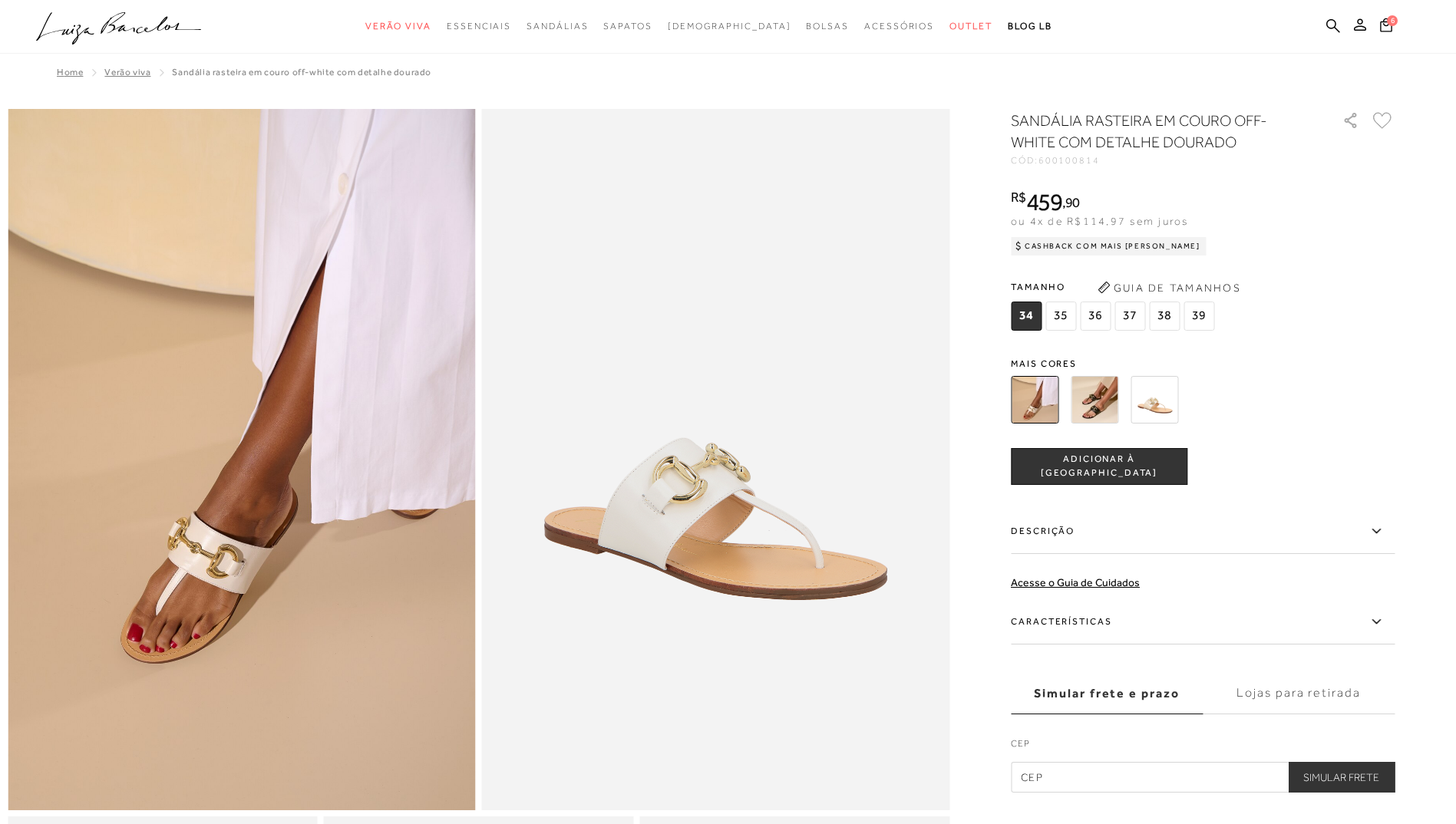
click at [1112, 399] on img at bounding box center [1095, 400] width 48 height 48
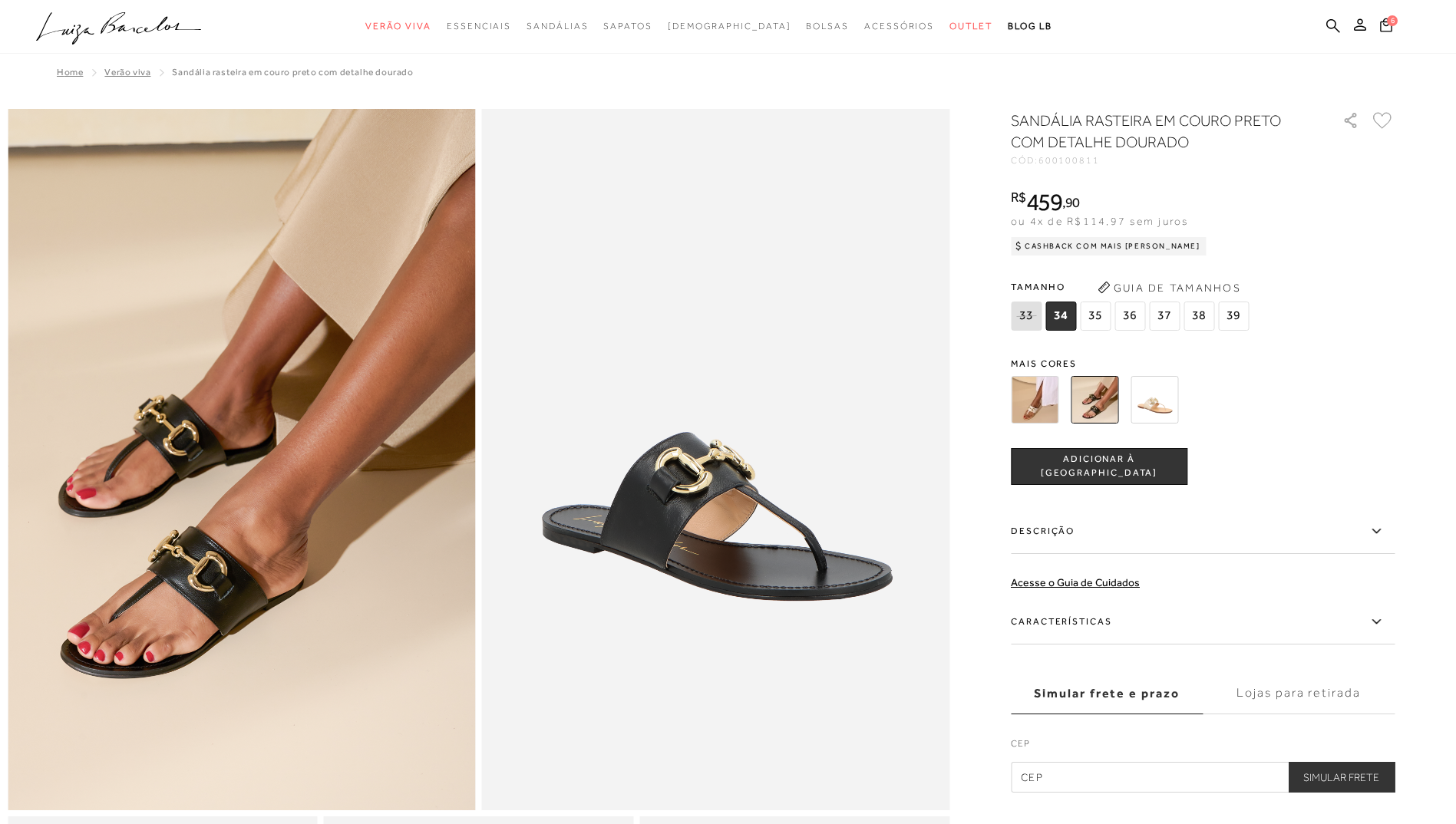
click at [1165, 395] on img at bounding box center [1155, 400] width 48 height 48
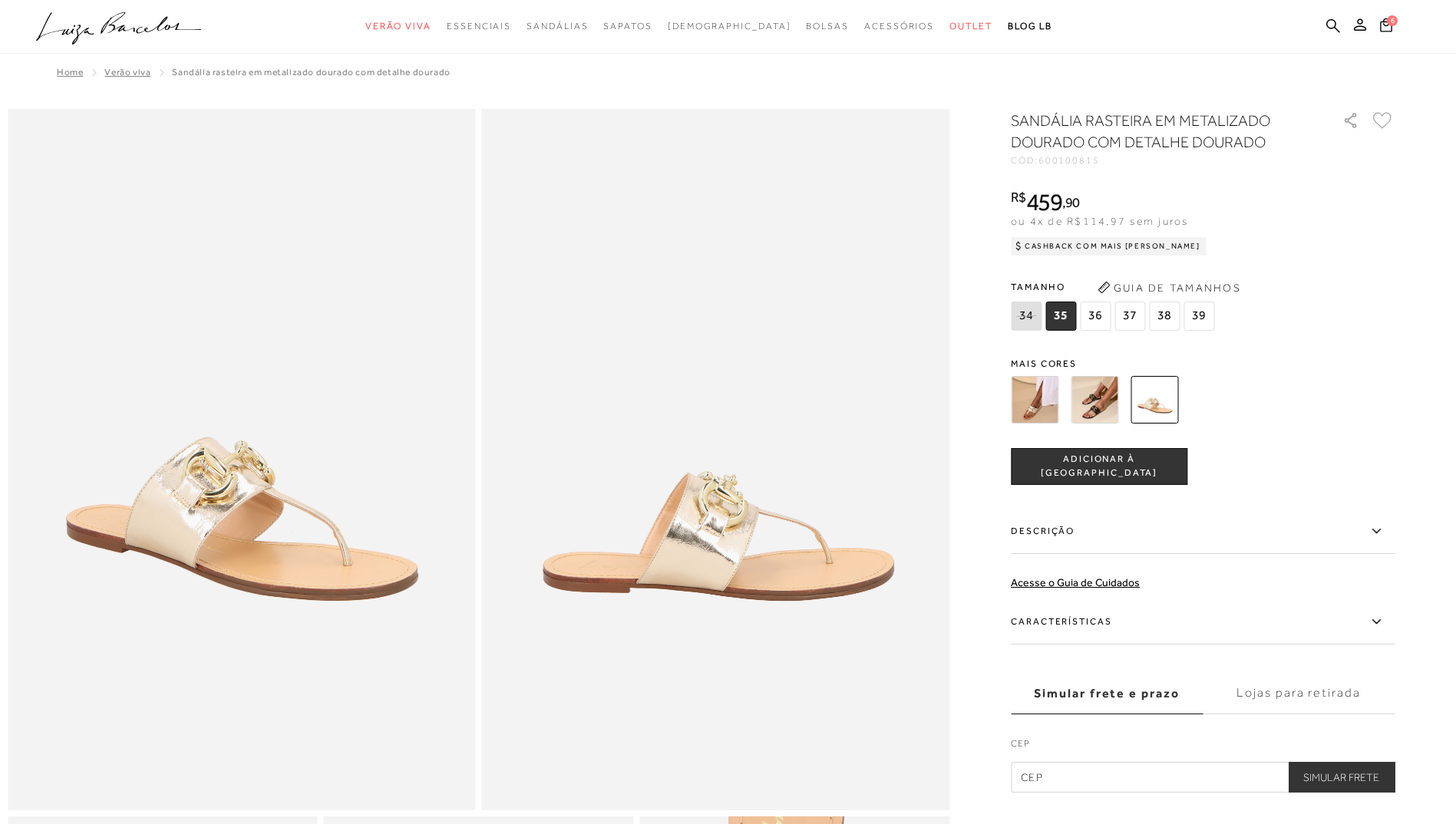
click at [1053, 390] on img at bounding box center [1035, 400] width 48 height 48
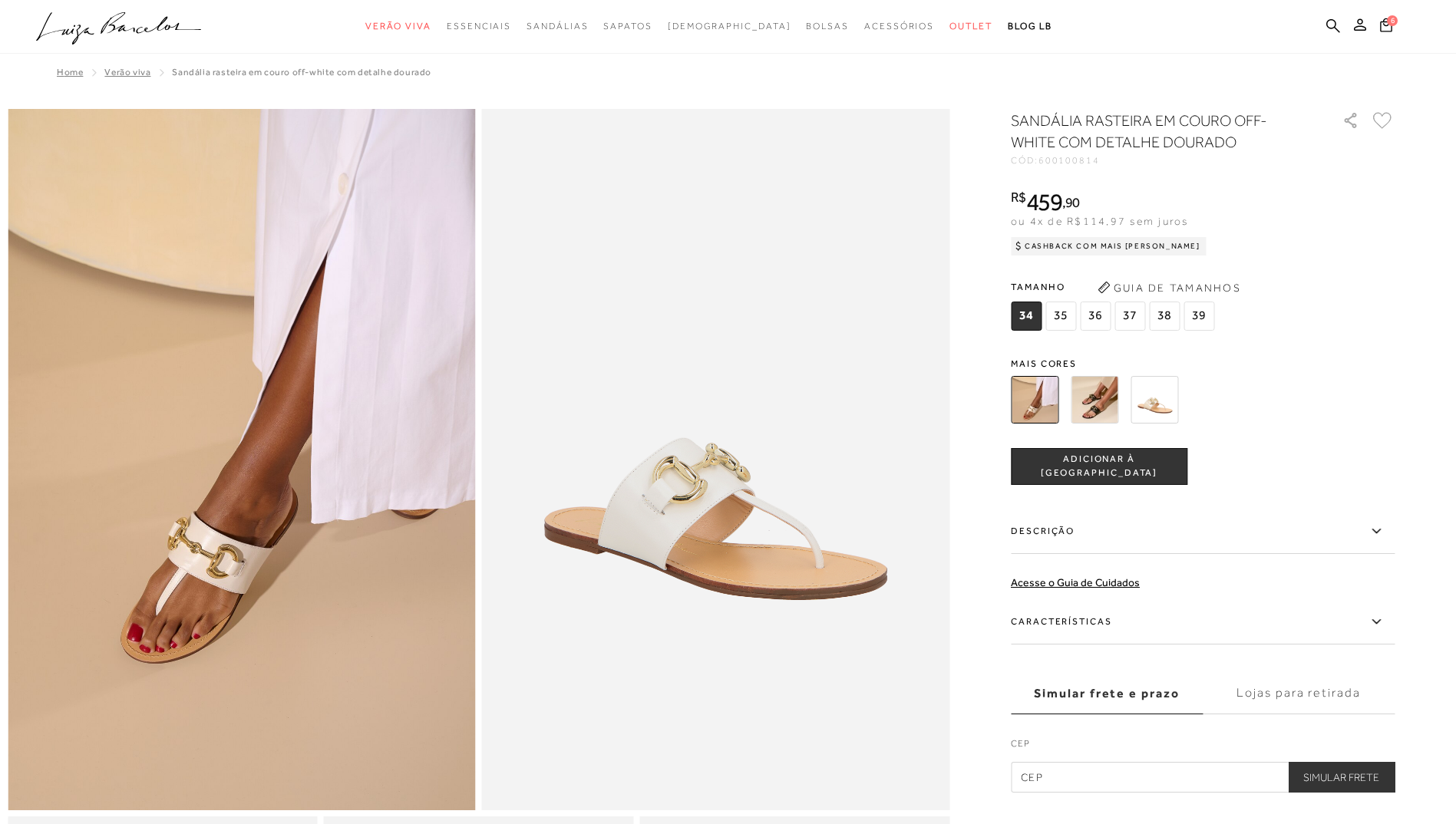
click at [1098, 389] on img at bounding box center [1095, 400] width 48 height 48
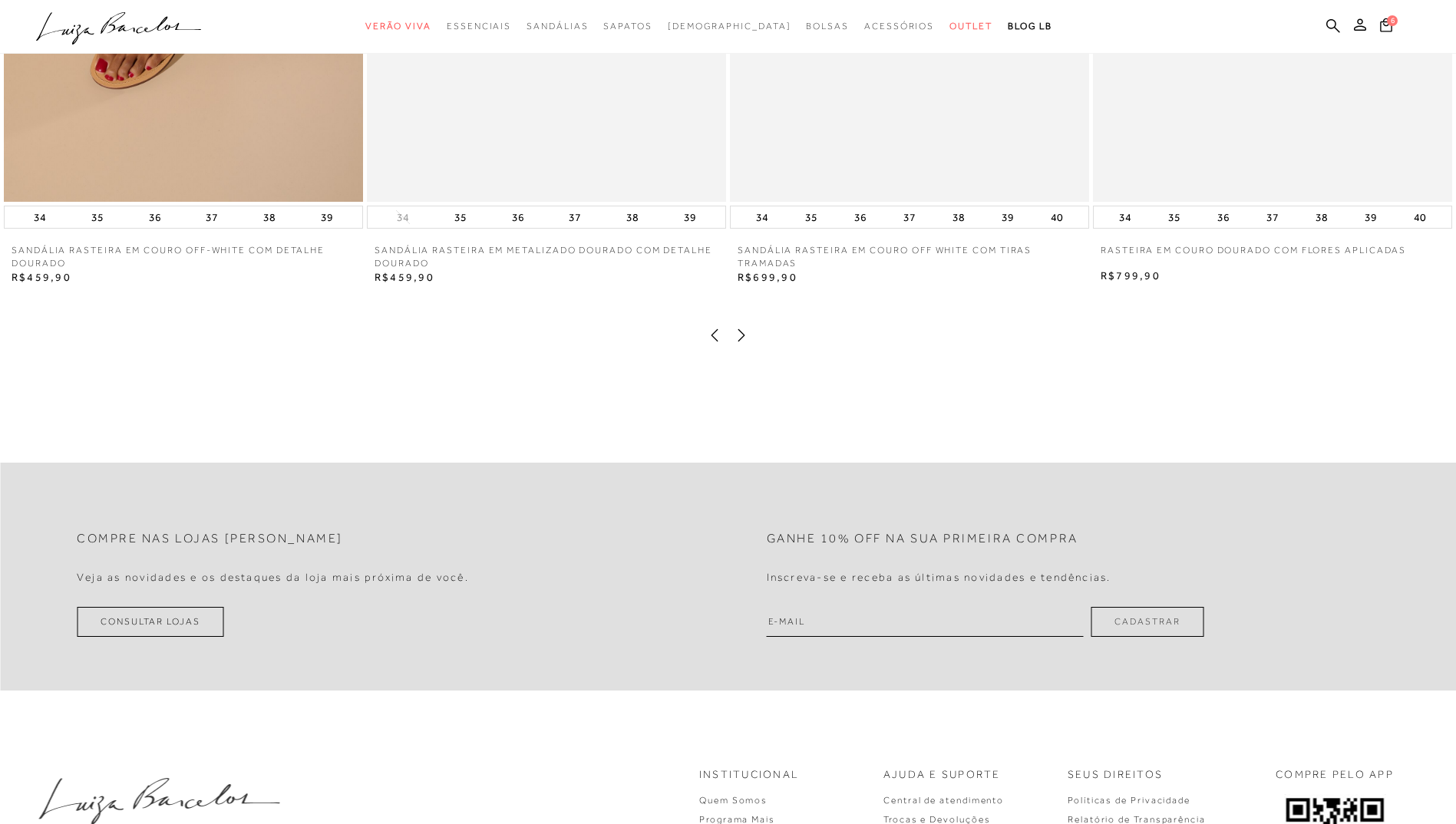
scroll to position [2588, 0]
click at [743, 339] on icon at bounding box center [741, 332] width 7 height 12
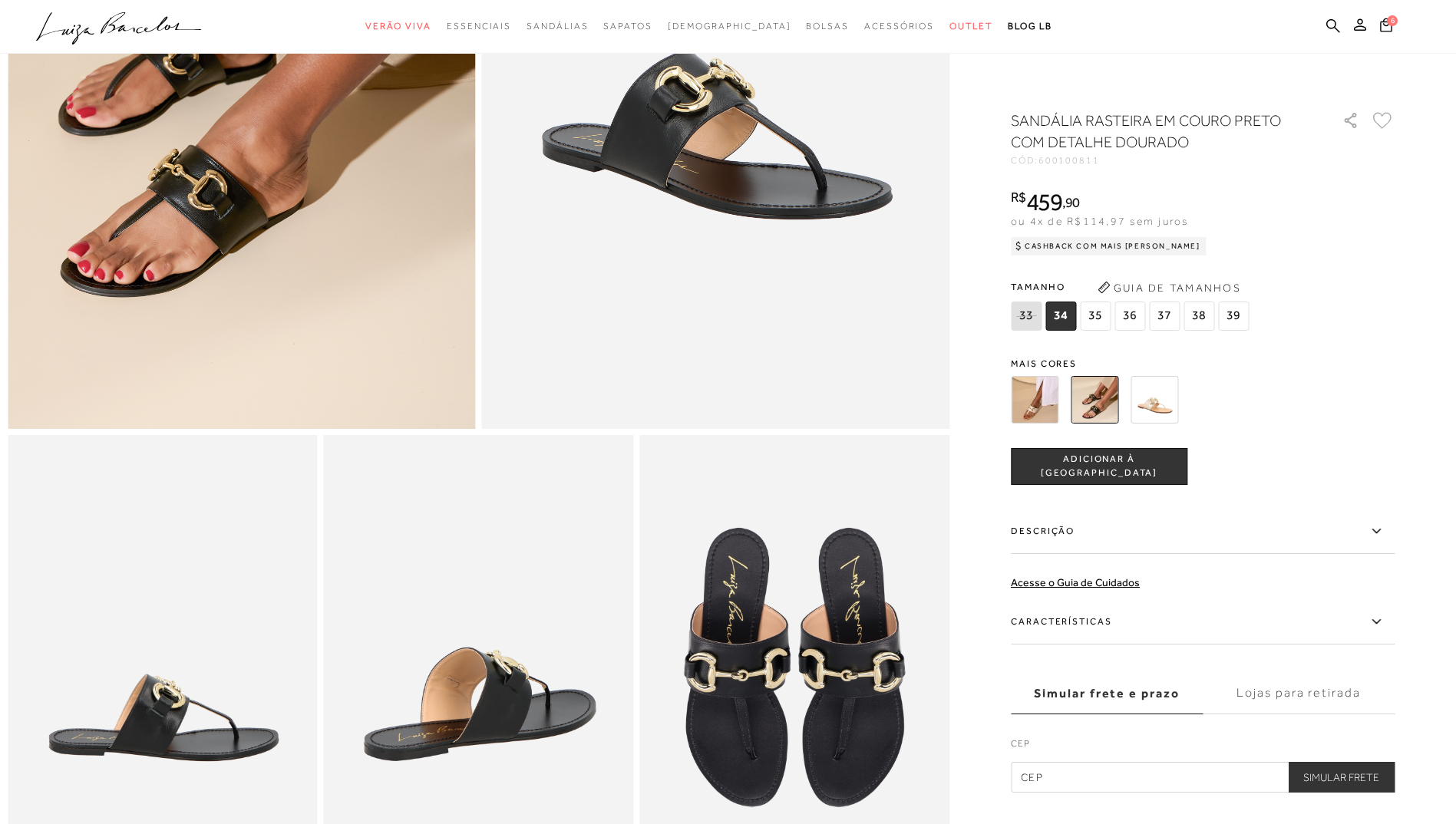
scroll to position [0, 0]
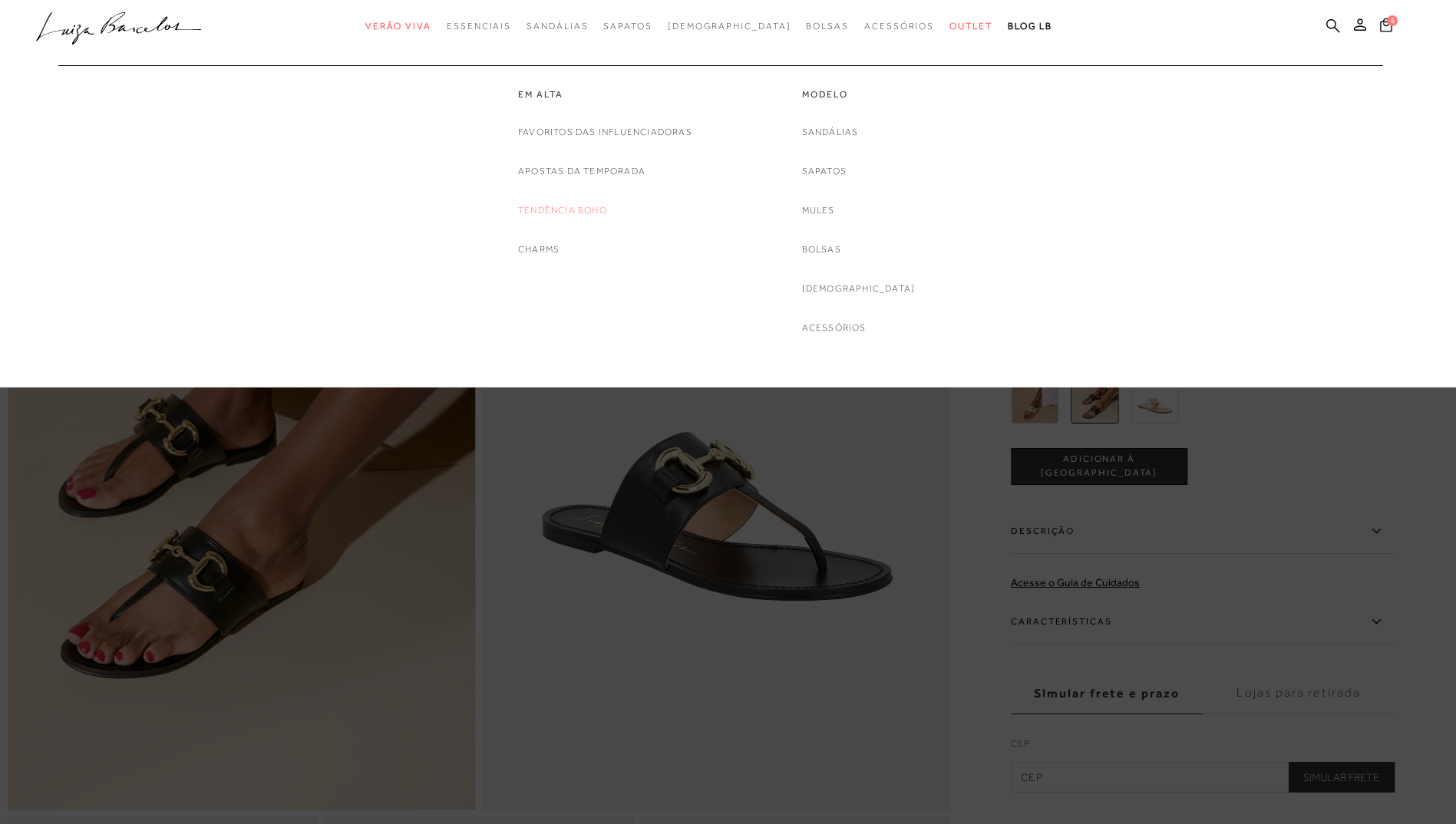
click at [589, 210] on link "Tendência Boho" at bounding box center [562, 210] width 89 height 16
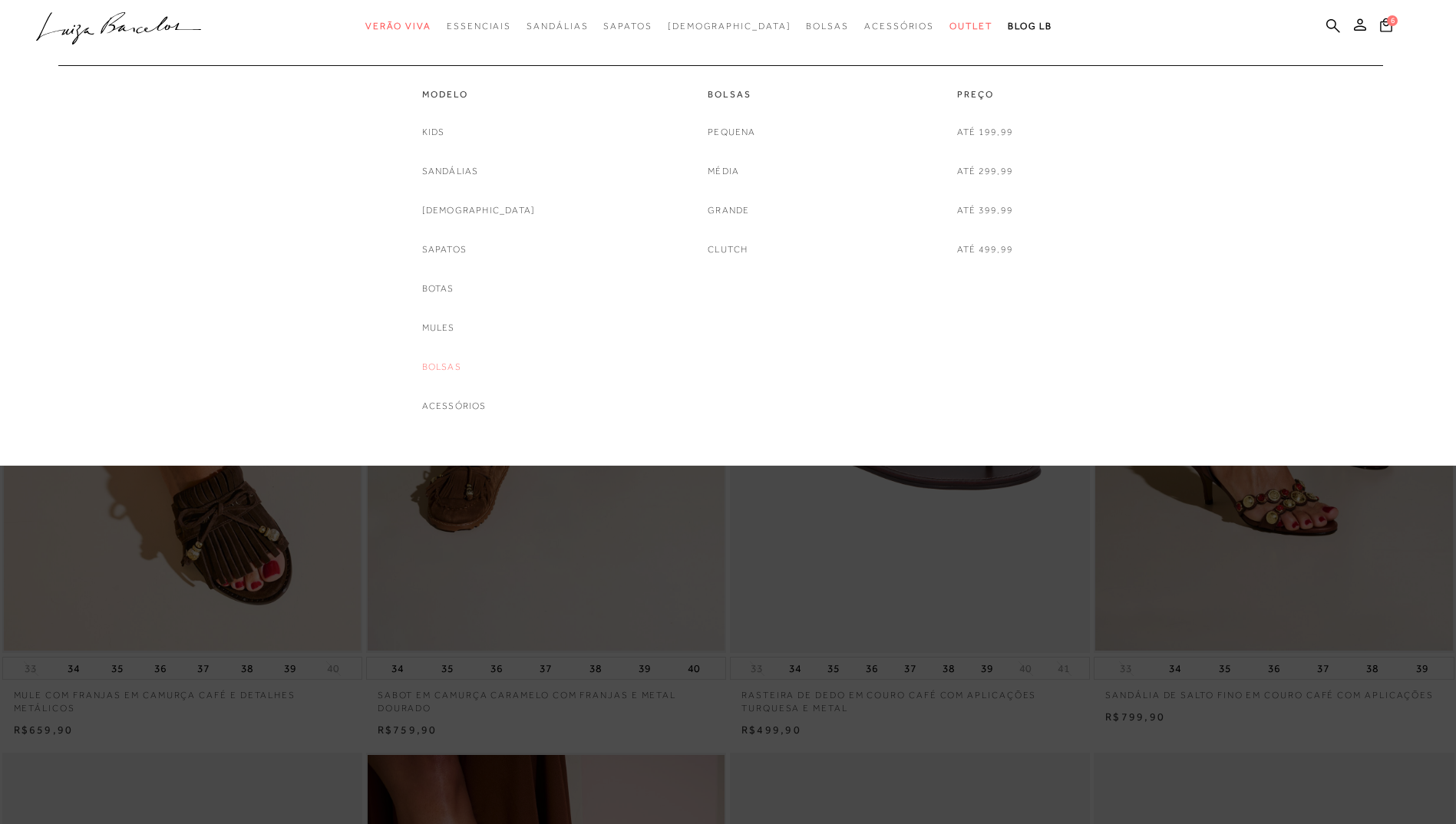
click at [461, 365] on link "Bolsas" at bounding box center [441, 368] width 39 height 16
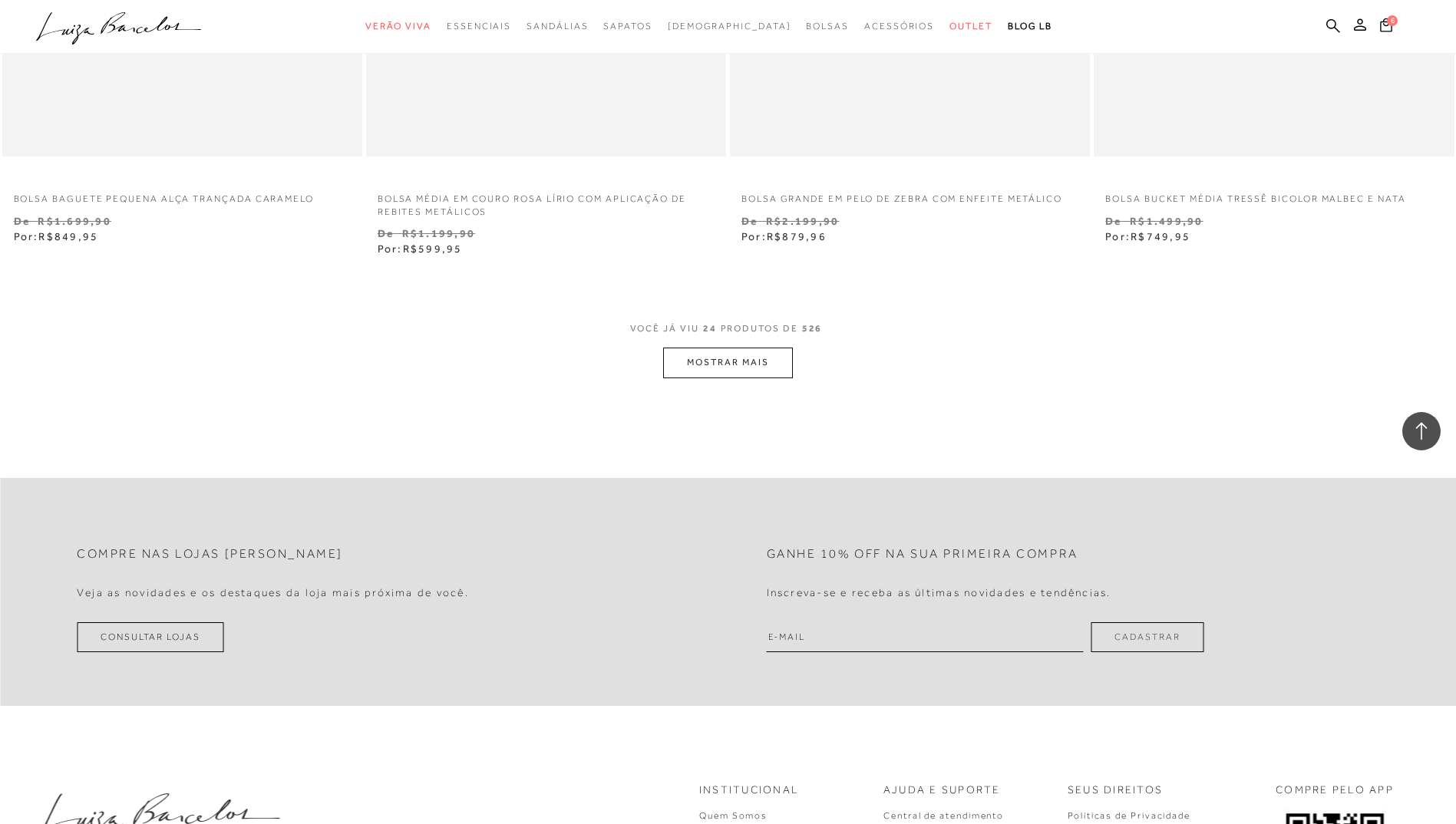
scroll to position [3760, 0]
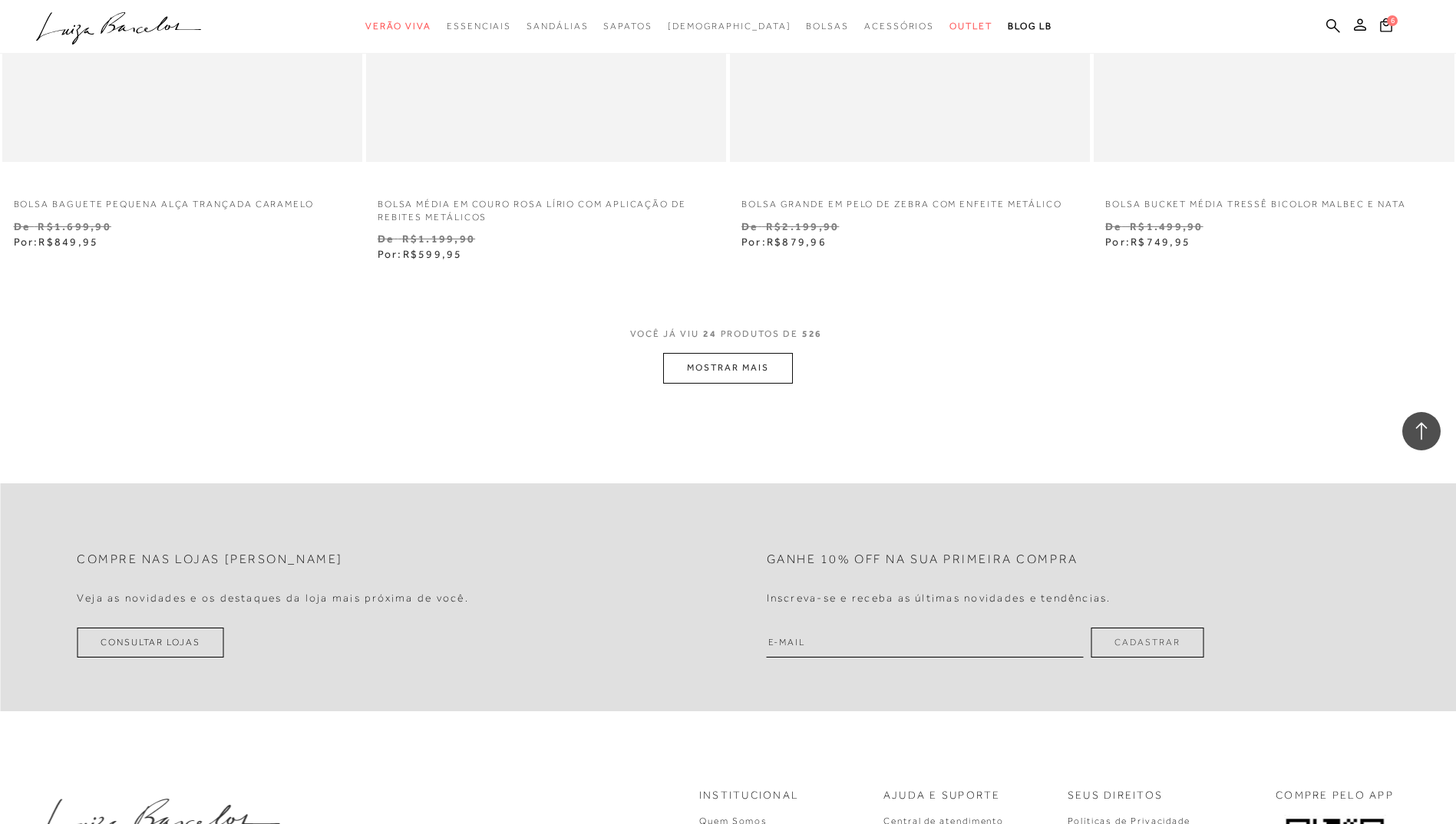
click at [716, 373] on button "MOSTRAR MAIS" at bounding box center [728, 368] width 129 height 30
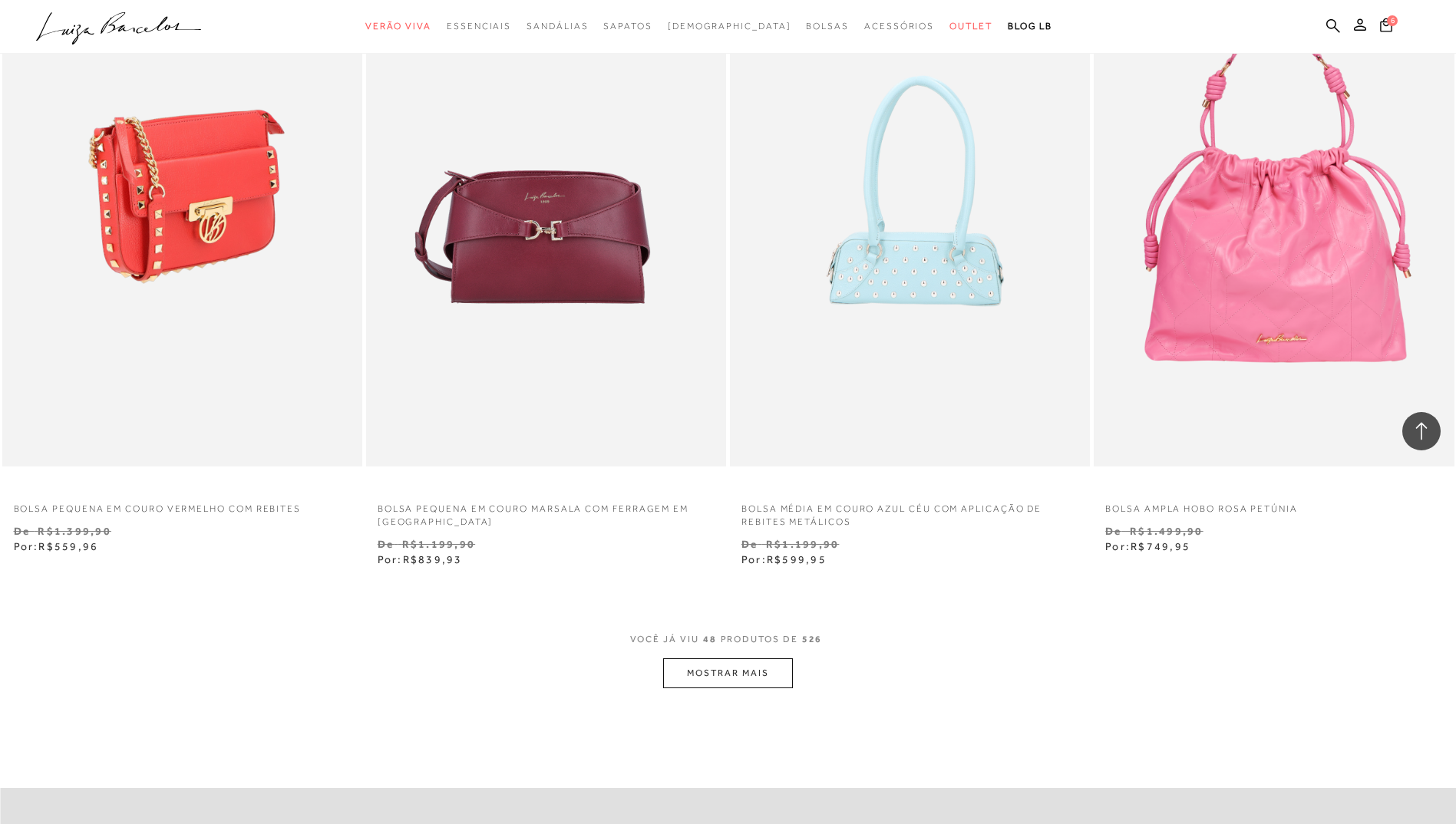
scroll to position [7828, 0]
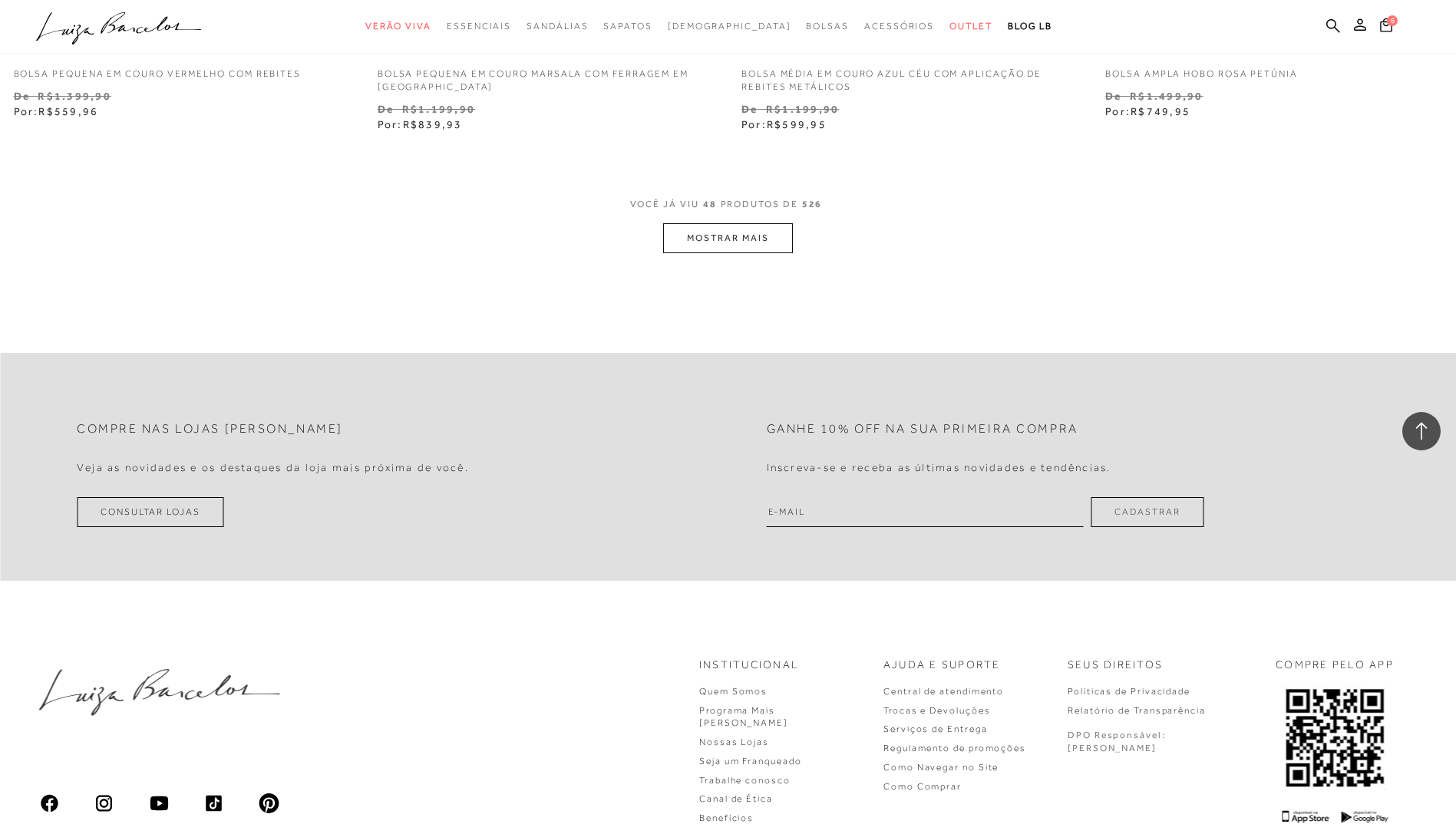
click at [731, 242] on button "MOSTRAR MAIS" at bounding box center [728, 238] width 129 height 30
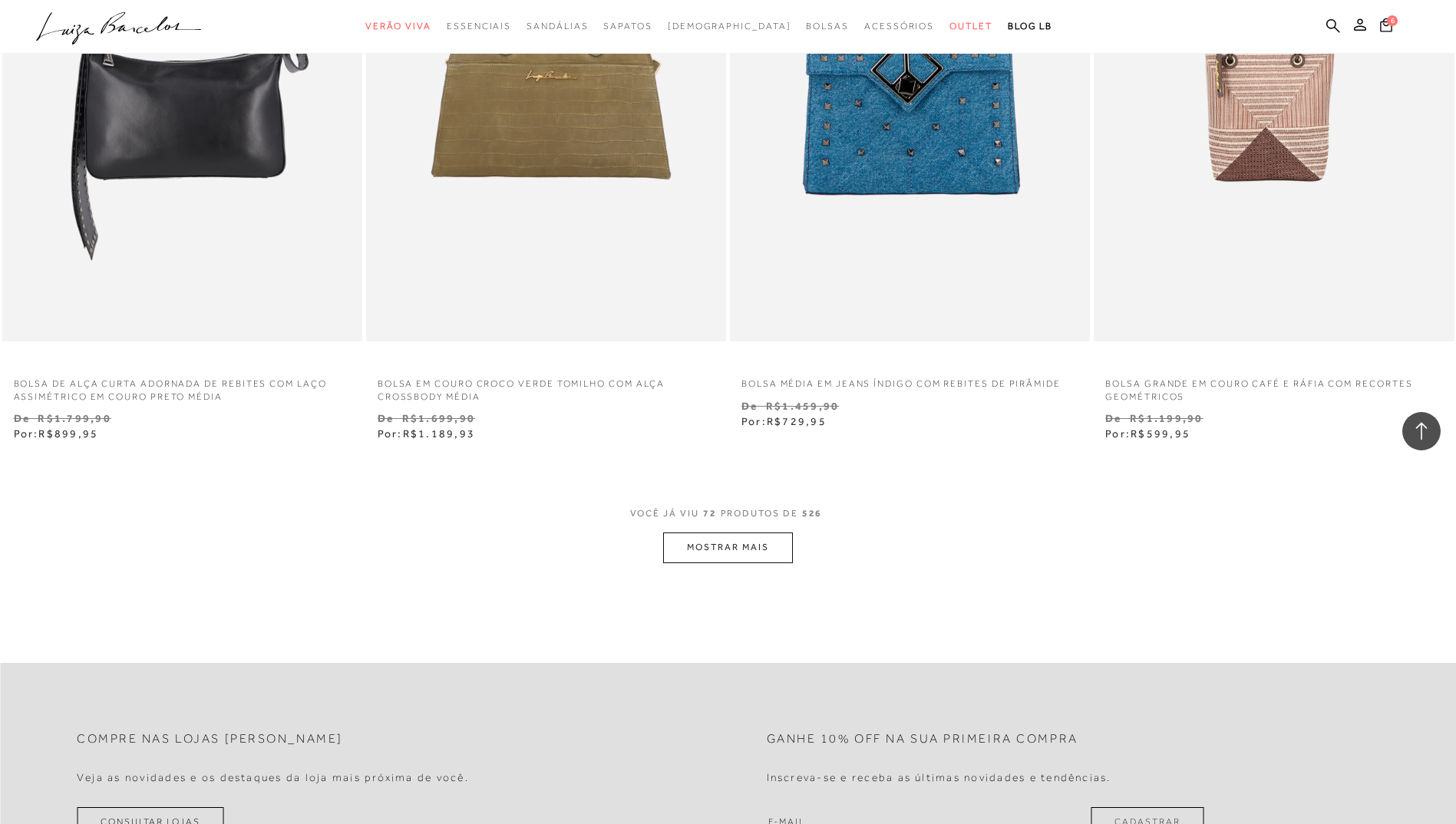
scroll to position [11512, 0]
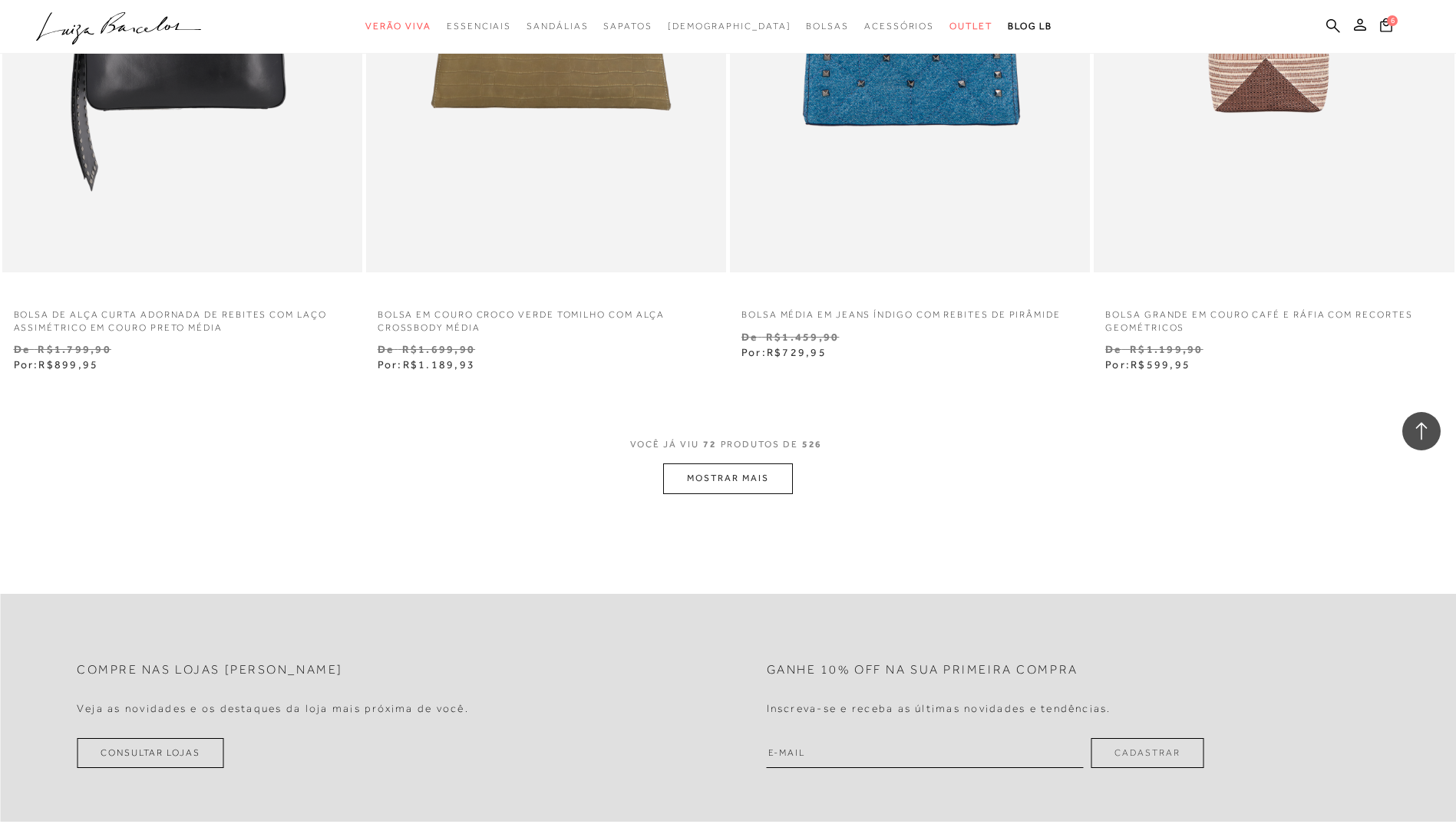
click at [743, 479] on button "MOSTRAR MAIS" at bounding box center [728, 478] width 129 height 30
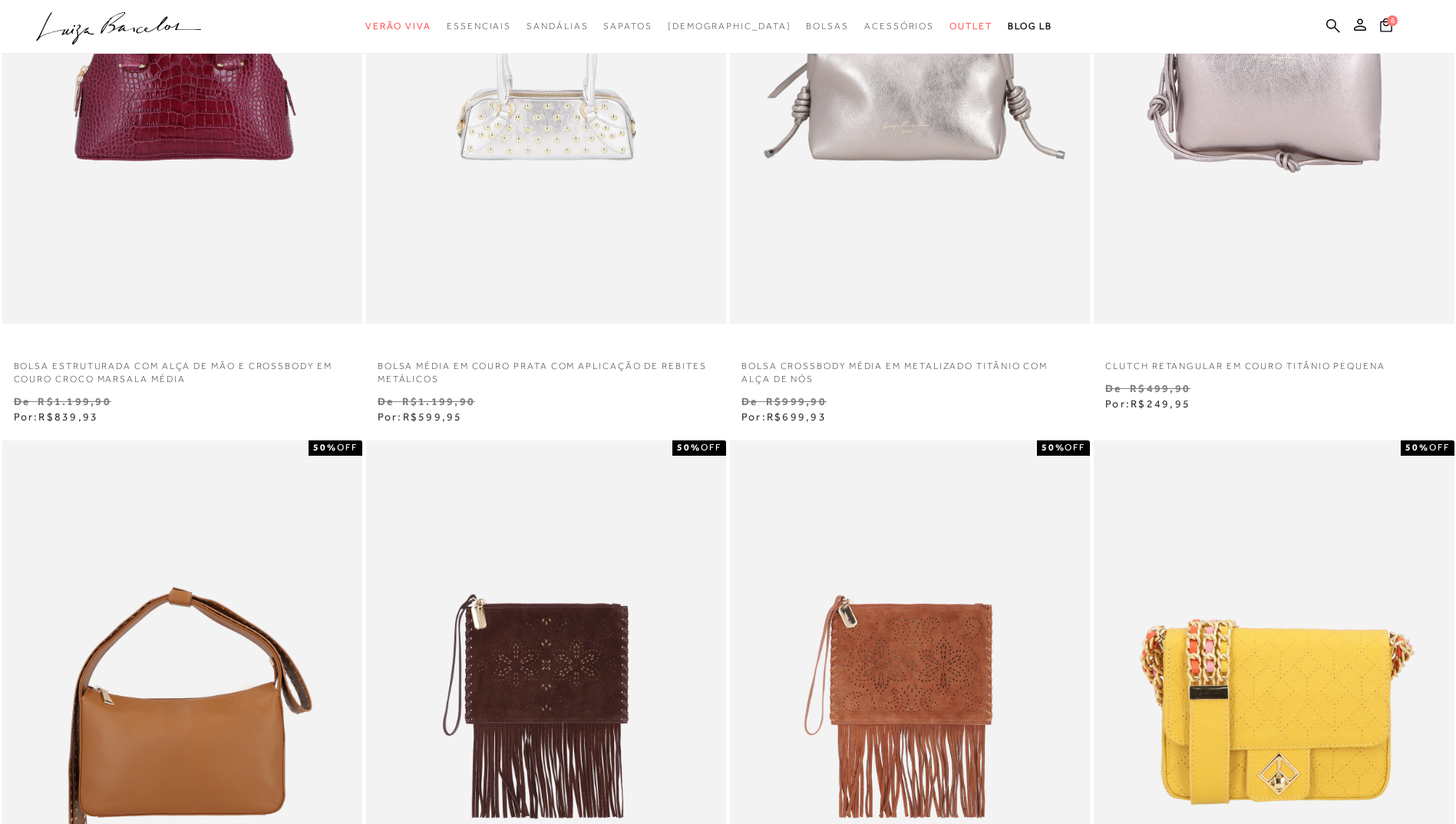
scroll to position [0, 0]
